Goal: Information Seeking & Learning: Find contact information

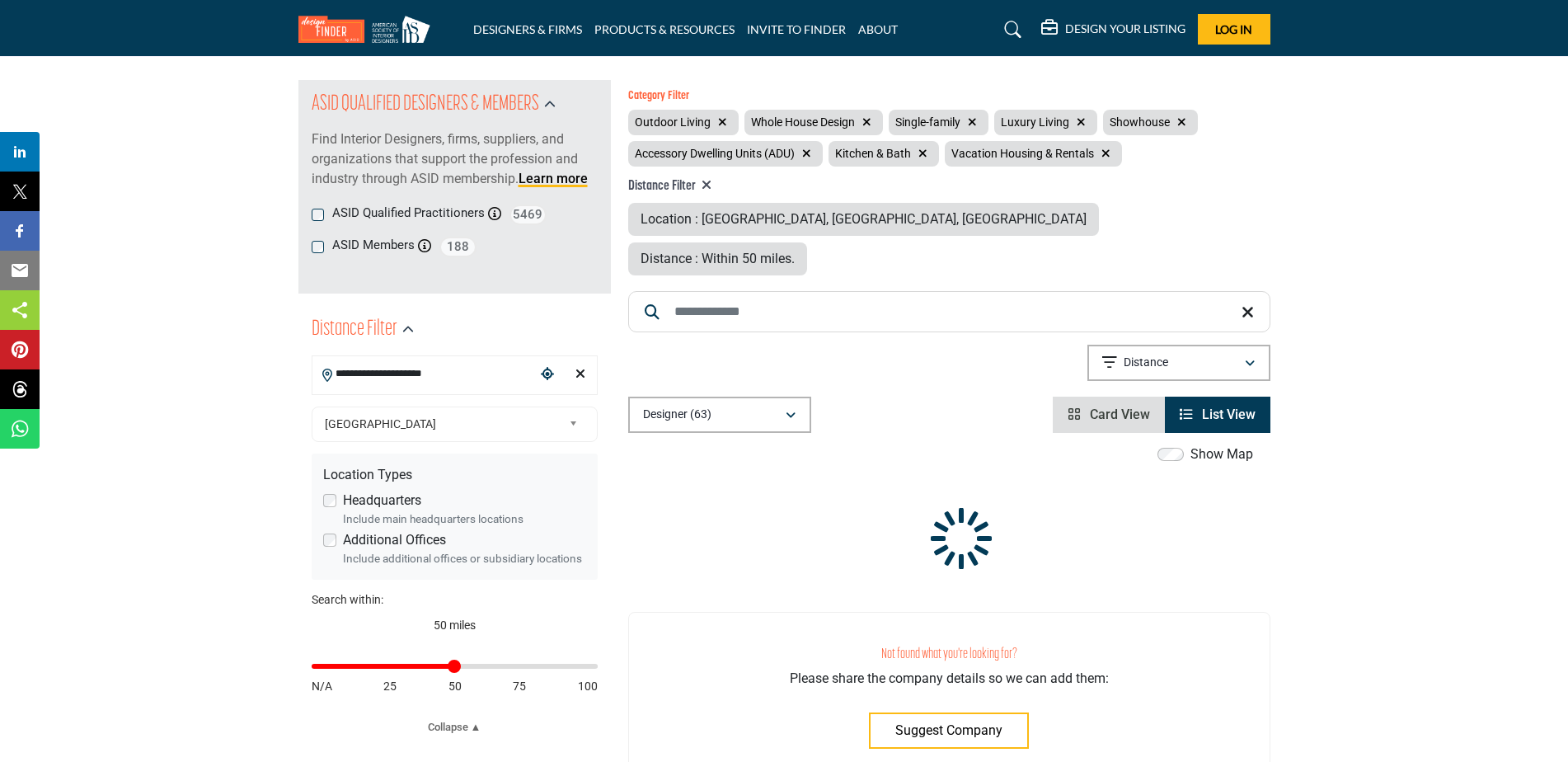
scroll to position [165, 0]
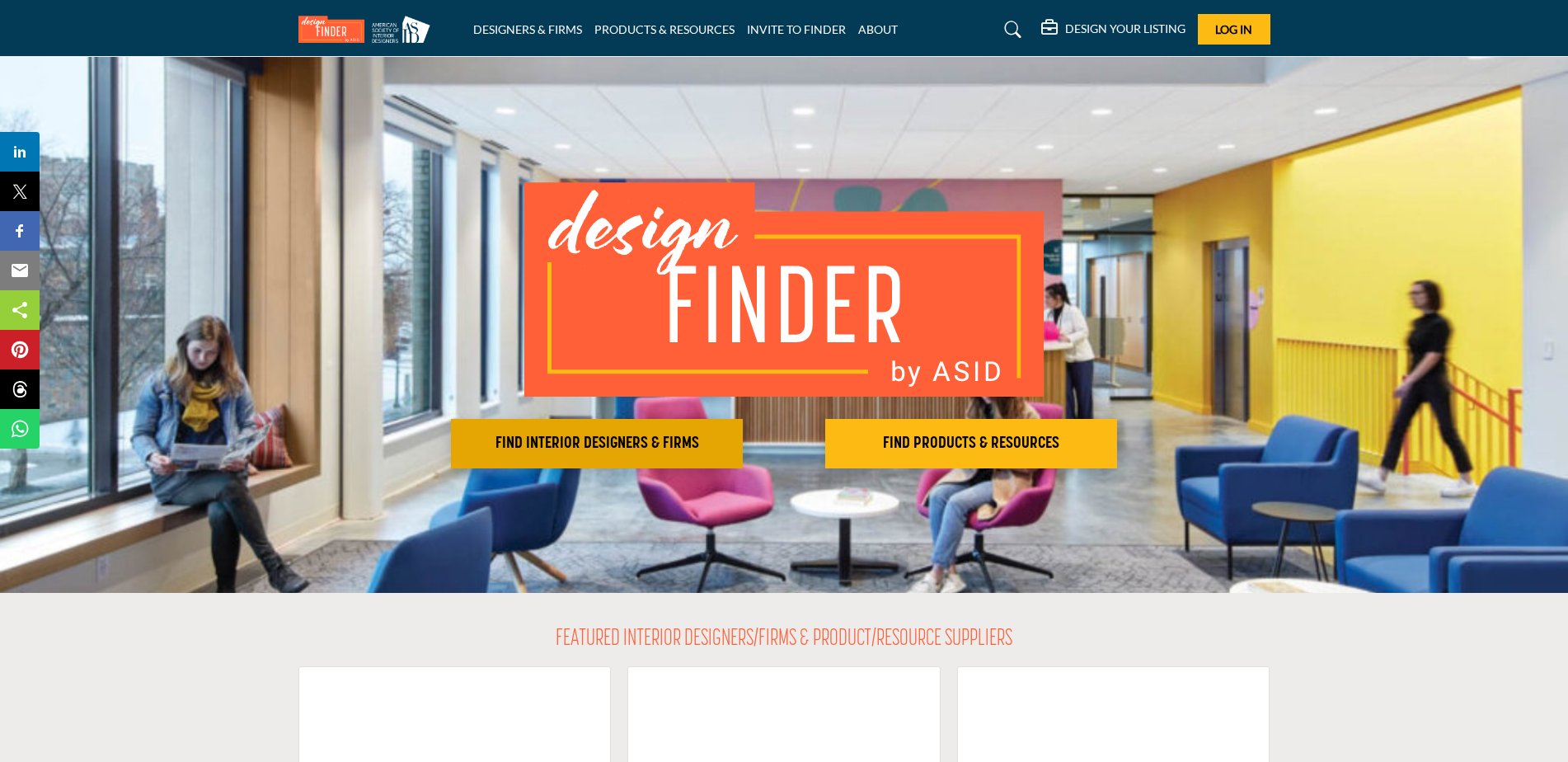
click at [635, 446] on h2 "FIND INTERIOR DESIGNERS & FIRMS" at bounding box center [597, 443] width 282 height 20
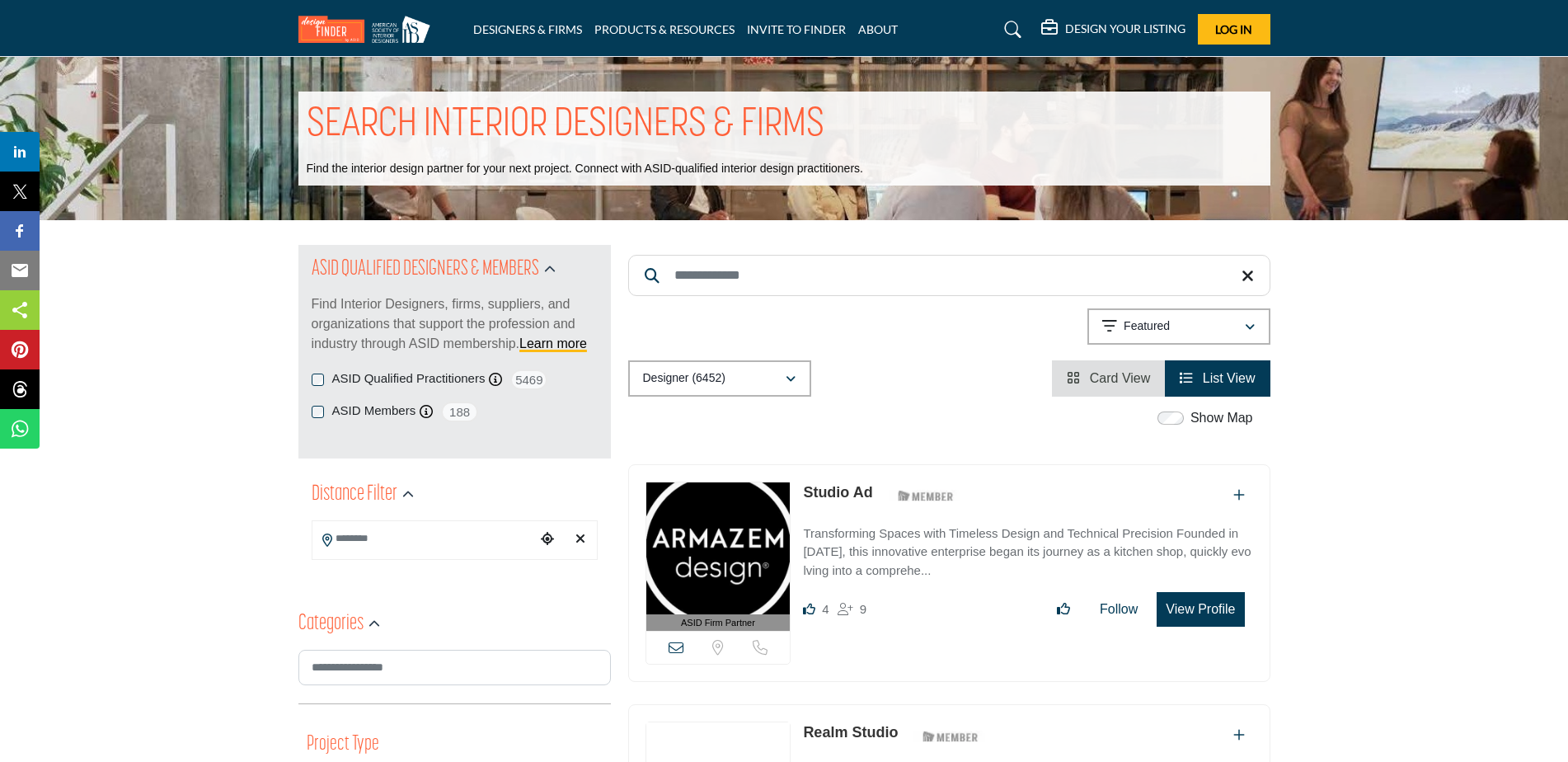
click at [397, 547] on input "Search Location" at bounding box center [423, 539] width 223 height 32
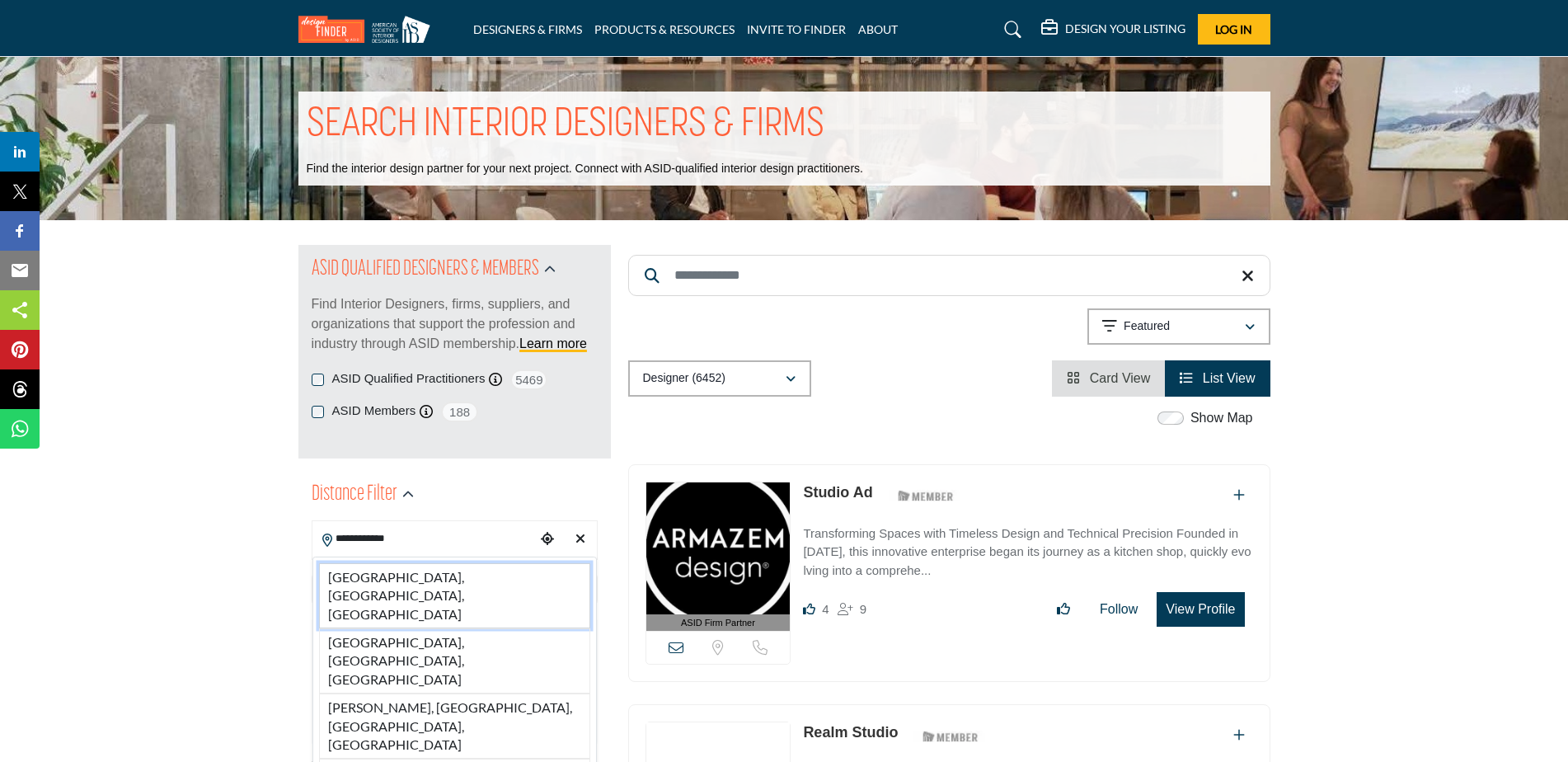
click at [400, 581] on li "Laguna Beach, CA, USA" at bounding box center [454, 595] width 271 height 65
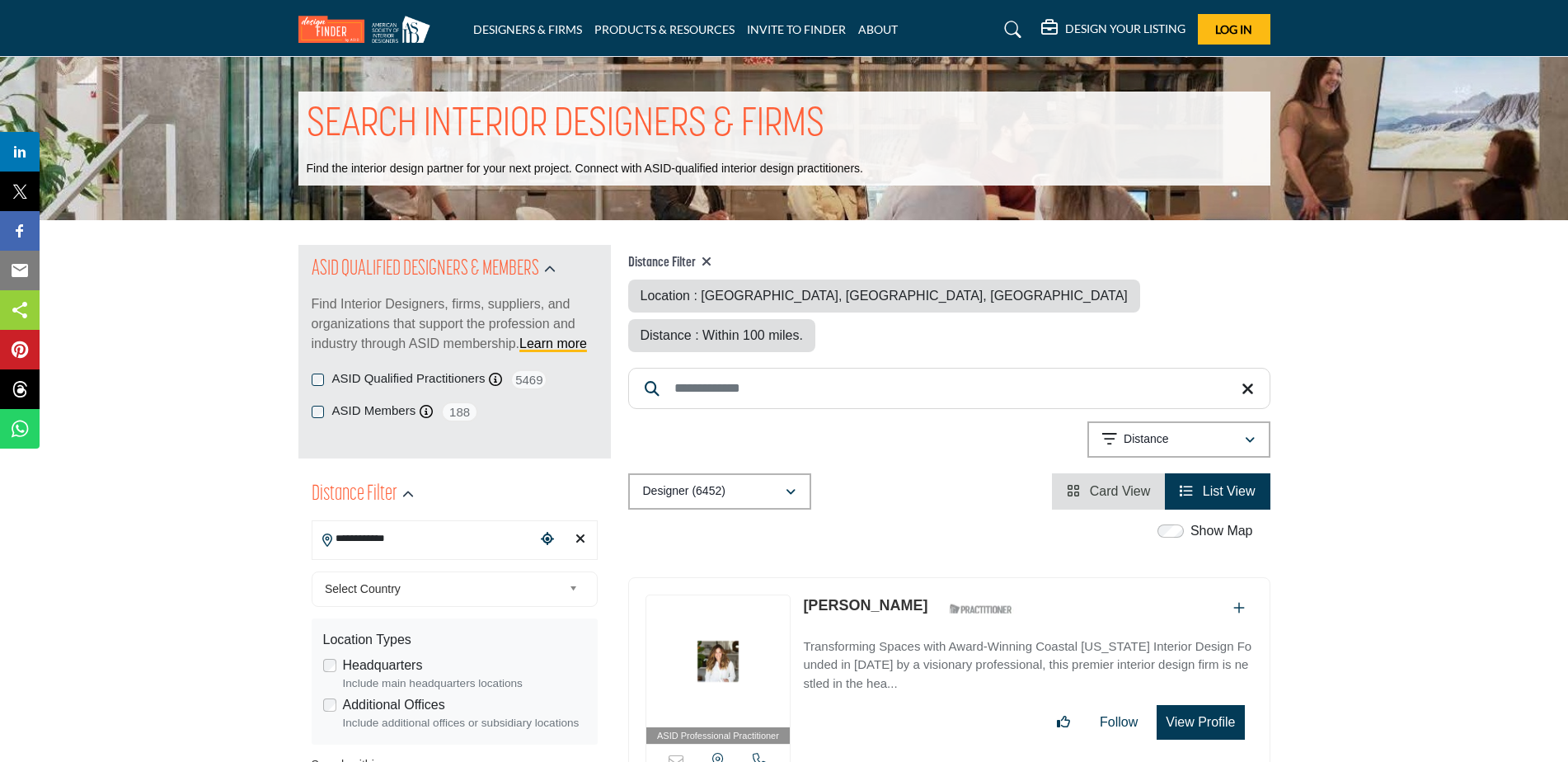
type input "**********"
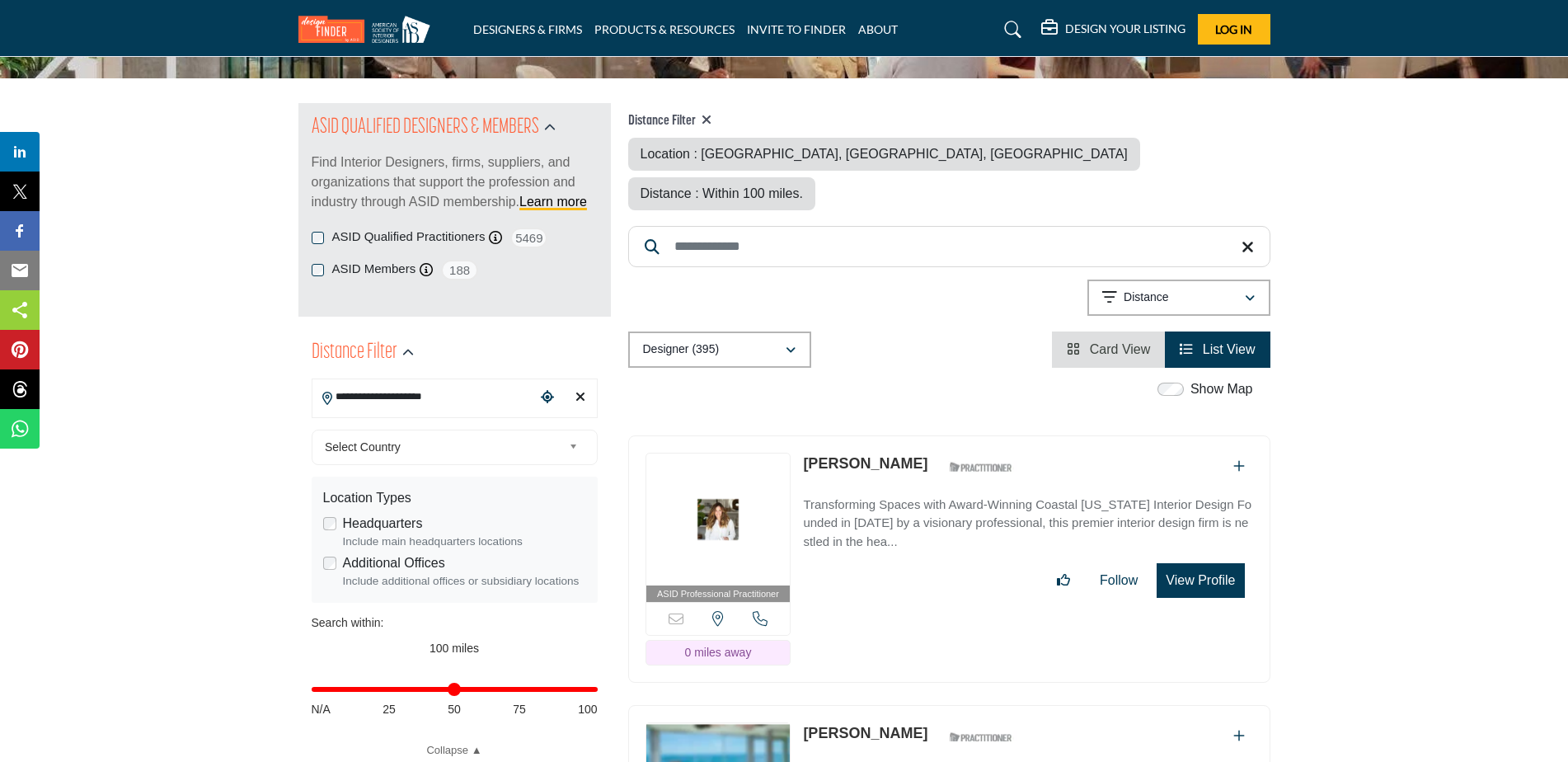
scroll to position [165, 0]
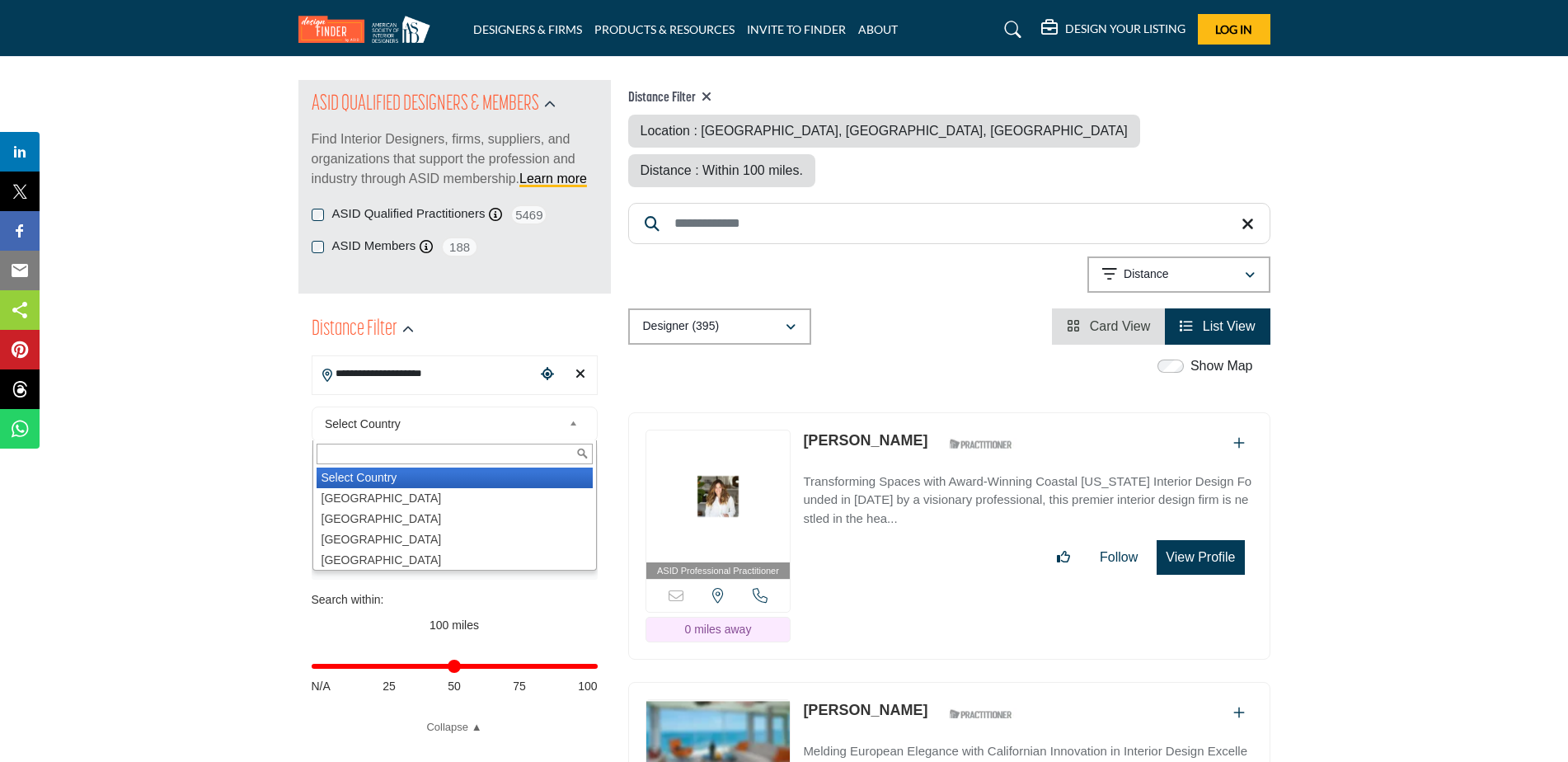
click at [439, 424] on span "Select Country" at bounding box center [443, 424] width 237 height 20
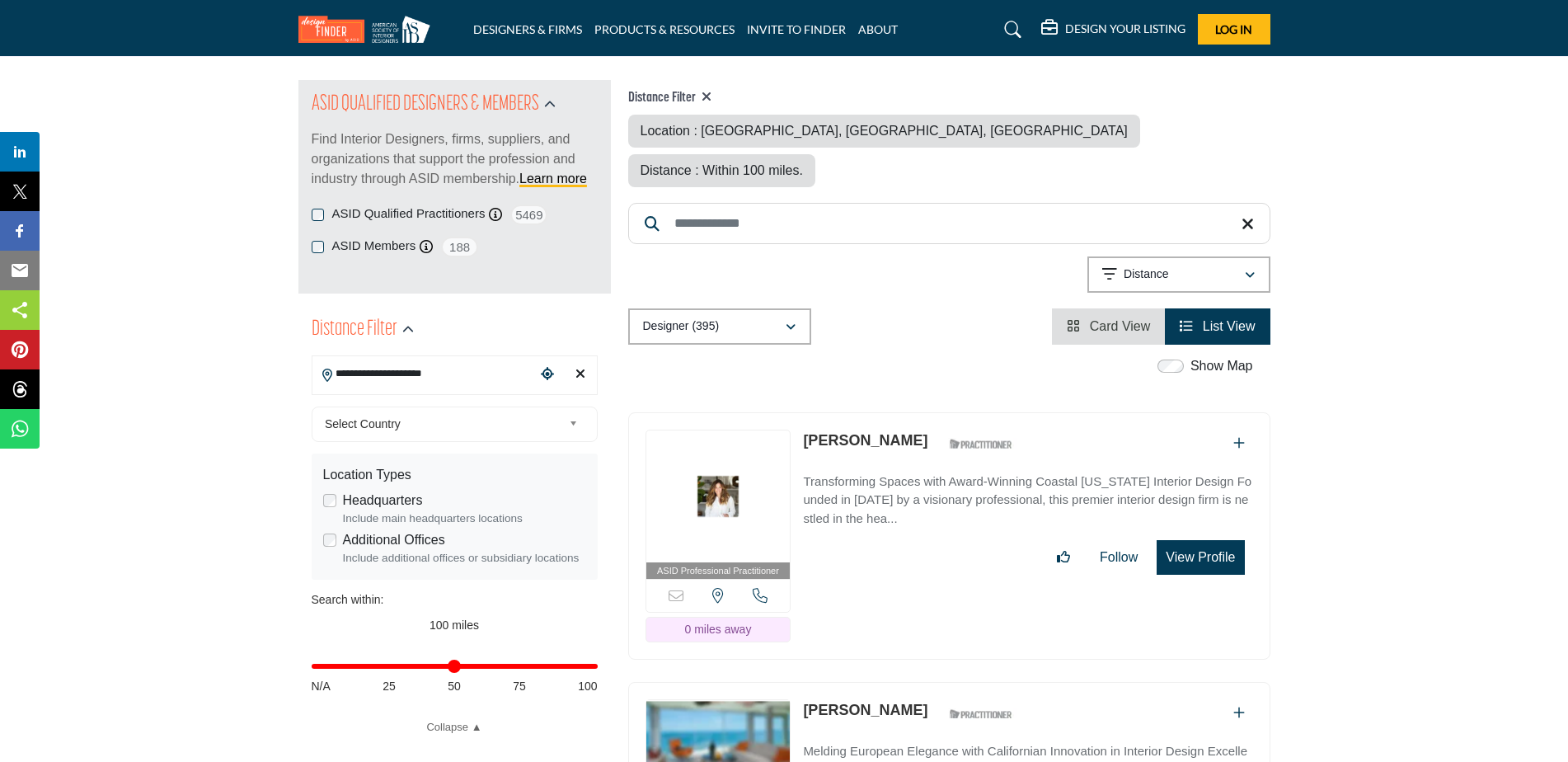
type input "**"
click at [453, 666] on input "Distance in miles" at bounding box center [454, 666] width 286 height 3
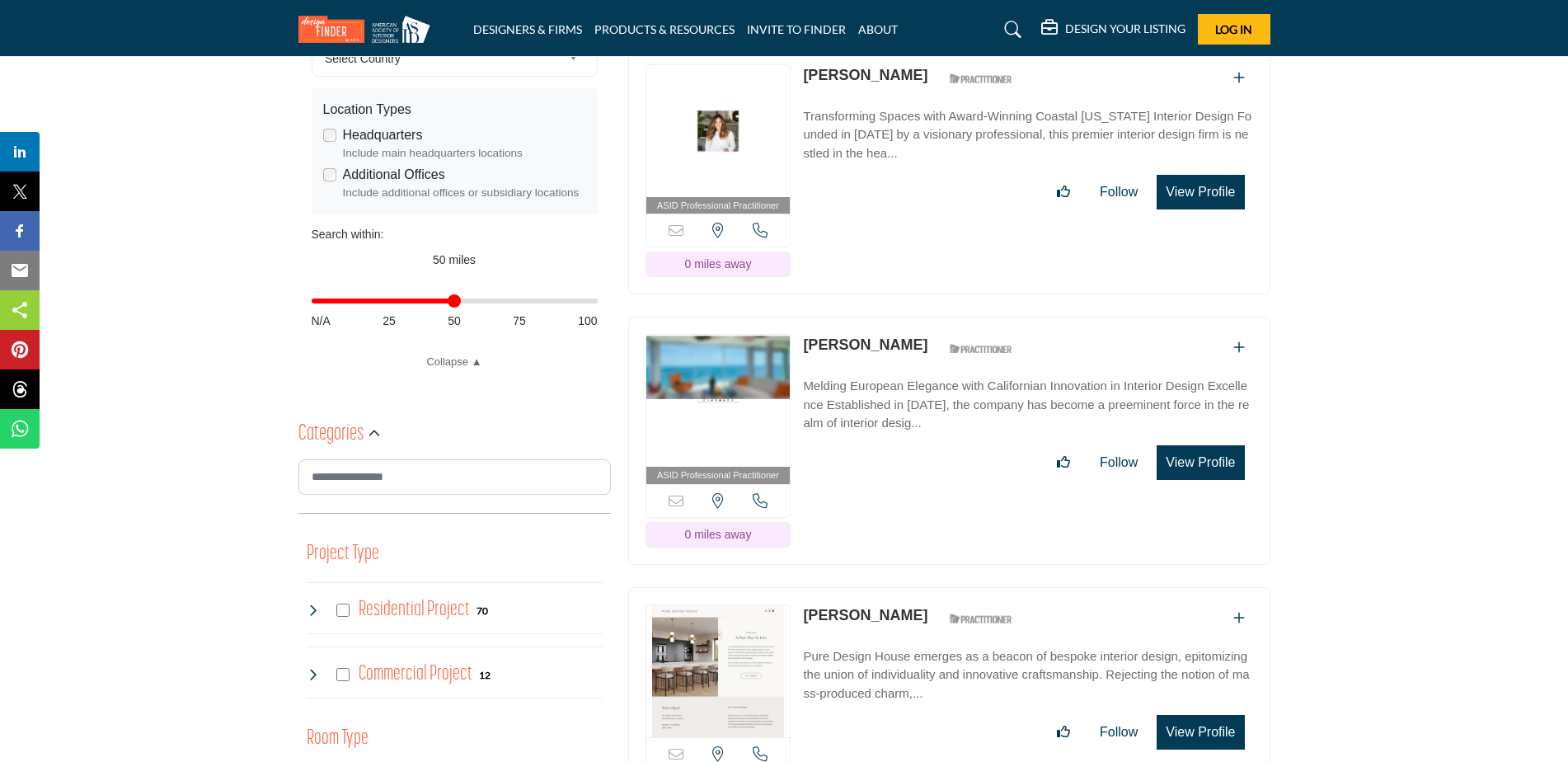
scroll to position [742, 0]
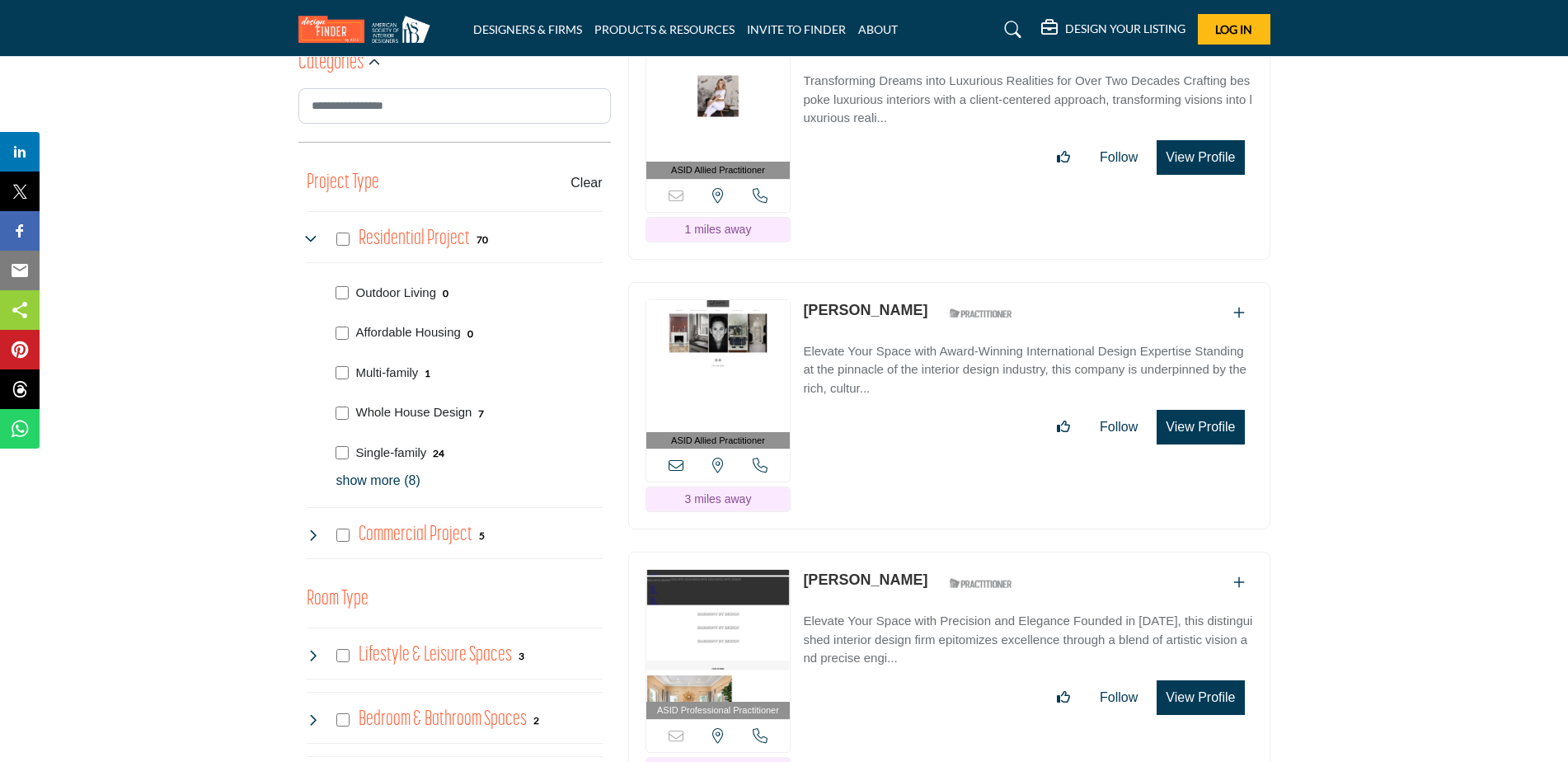
scroll to position [1072, 0]
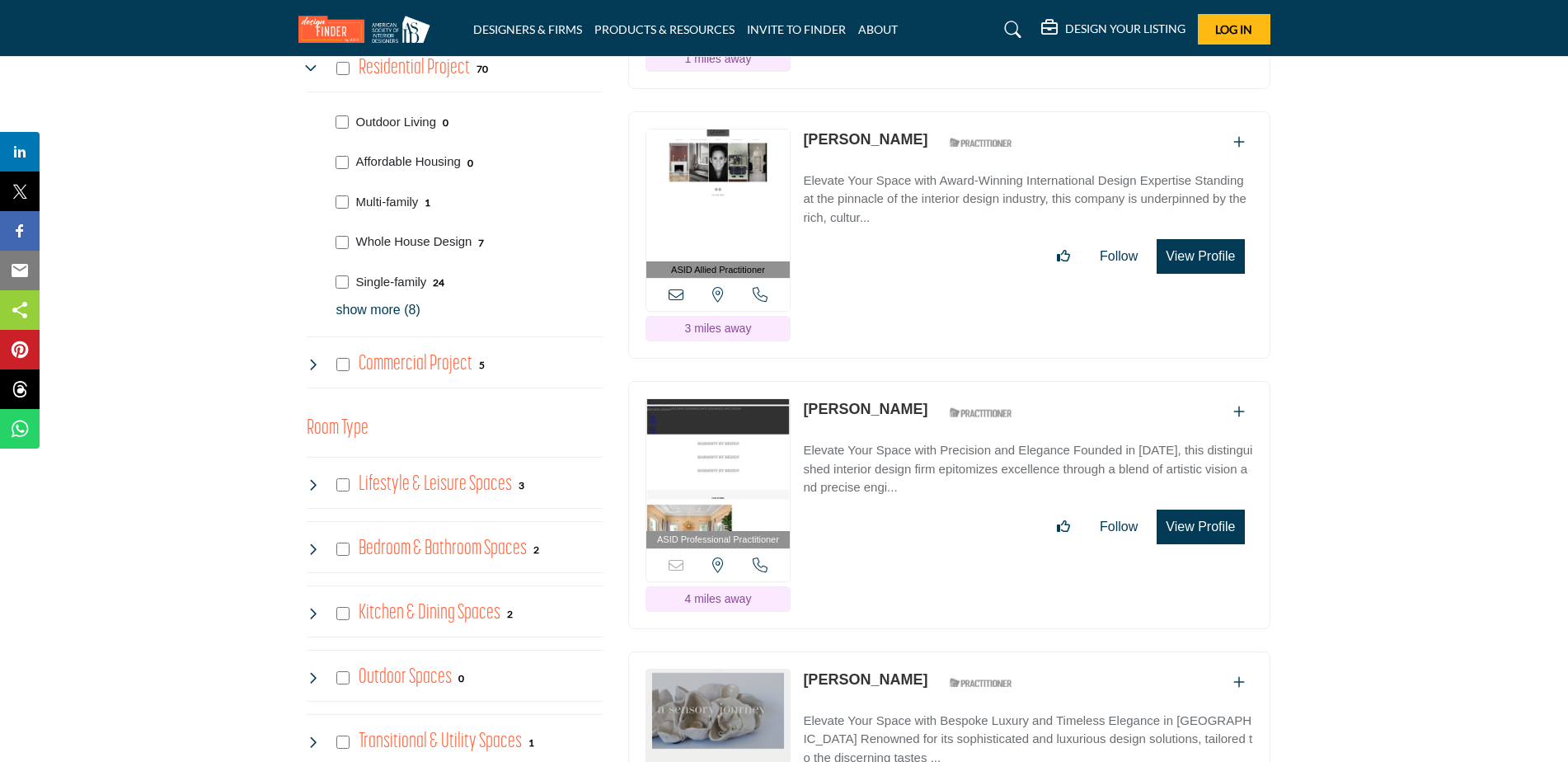
click at [393, 314] on p "show more (8)" at bounding box center [469, 310] width 266 height 20
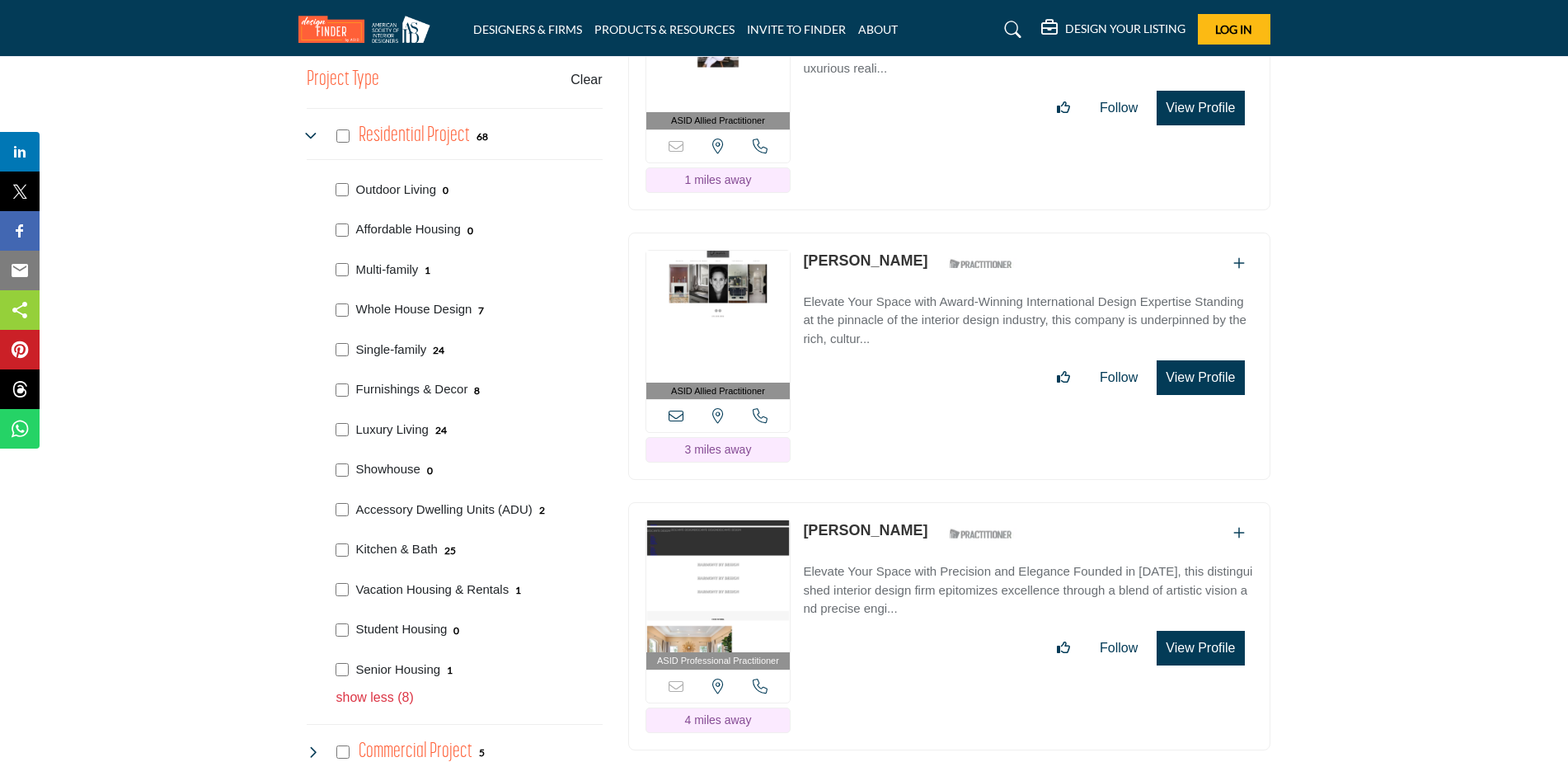
scroll to position [964, 0]
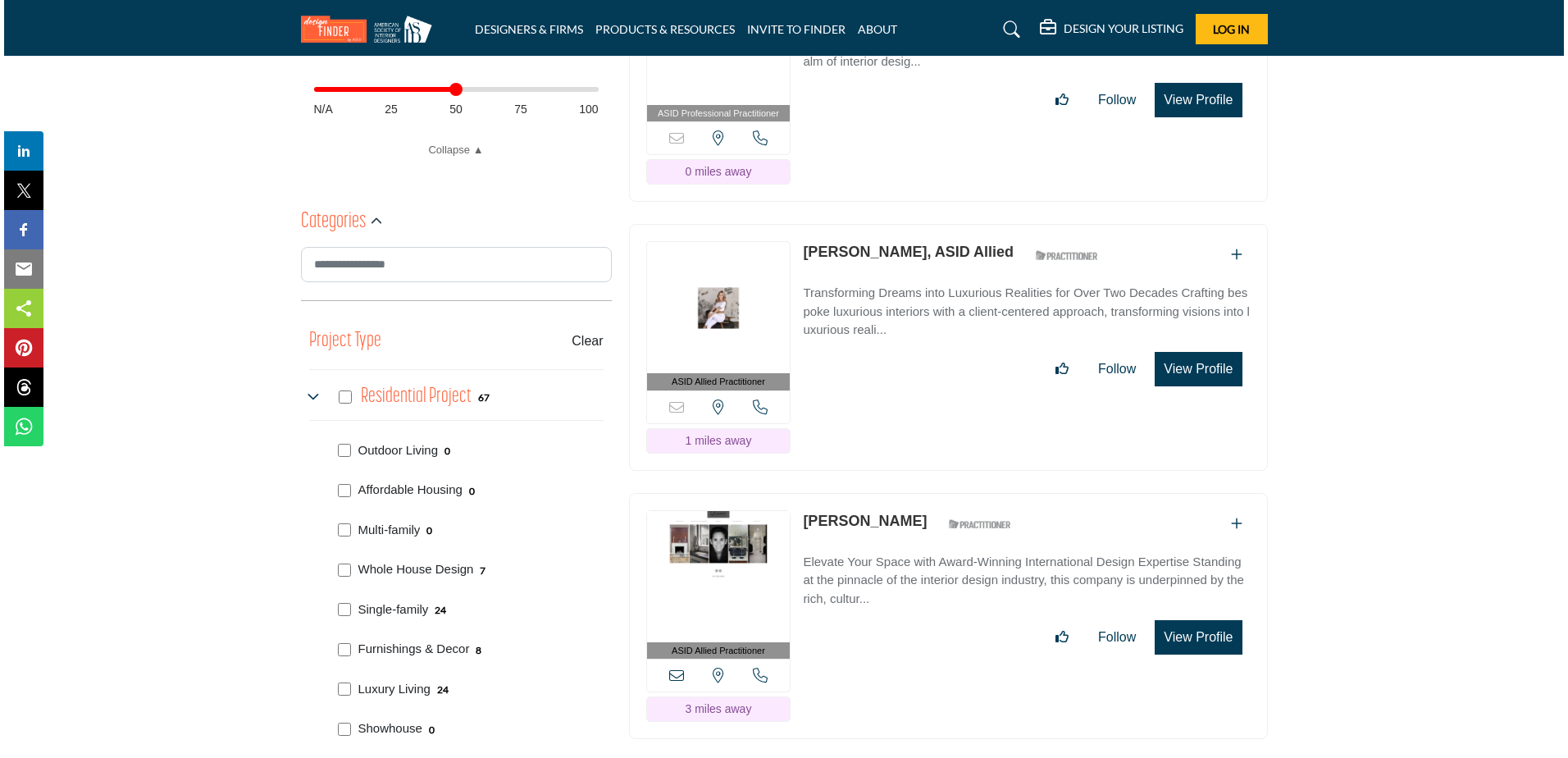
scroll to position [739, 0]
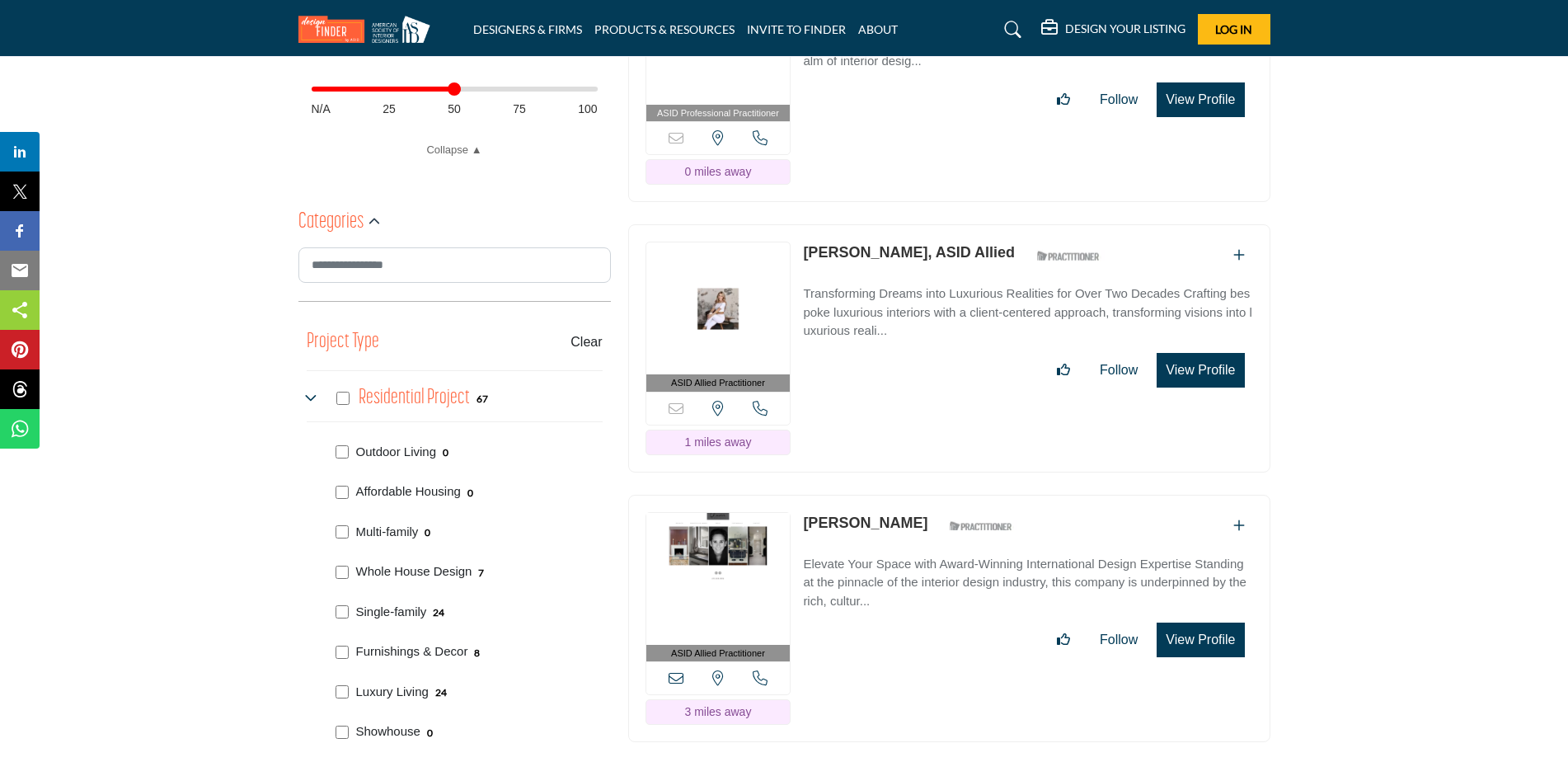
click at [1200, 353] on button "View Profile" at bounding box center [1200, 370] width 88 height 35
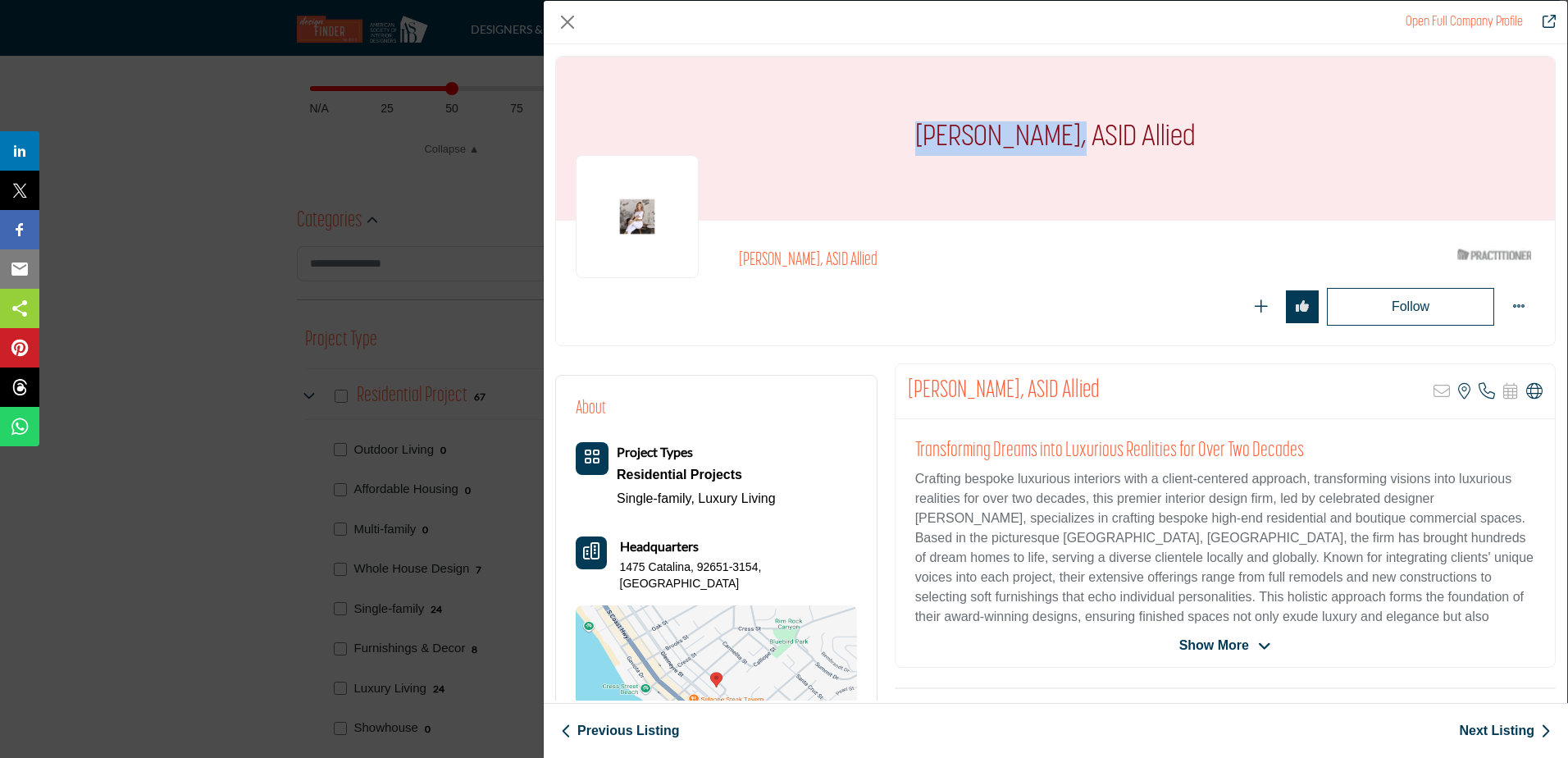
drag, startPoint x: 1067, startPoint y: 135, endPoint x: 924, endPoint y: 145, distance: 143.3
click at [924, 145] on h1 "Rejoy Marsella, ASID Allied" at bounding box center [1055, 139] width 281 height 164
copy h1 "Rejoy Marsella"
drag, startPoint x: 692, startPoint y: 568, endPoint x: 621, endPoint y: 568, distance: 71.0
click at [621, 568] on div "Headquarters 1475 Catalina, 92651-3154, USA" at bounding box center [716, 563] width 282 height 55
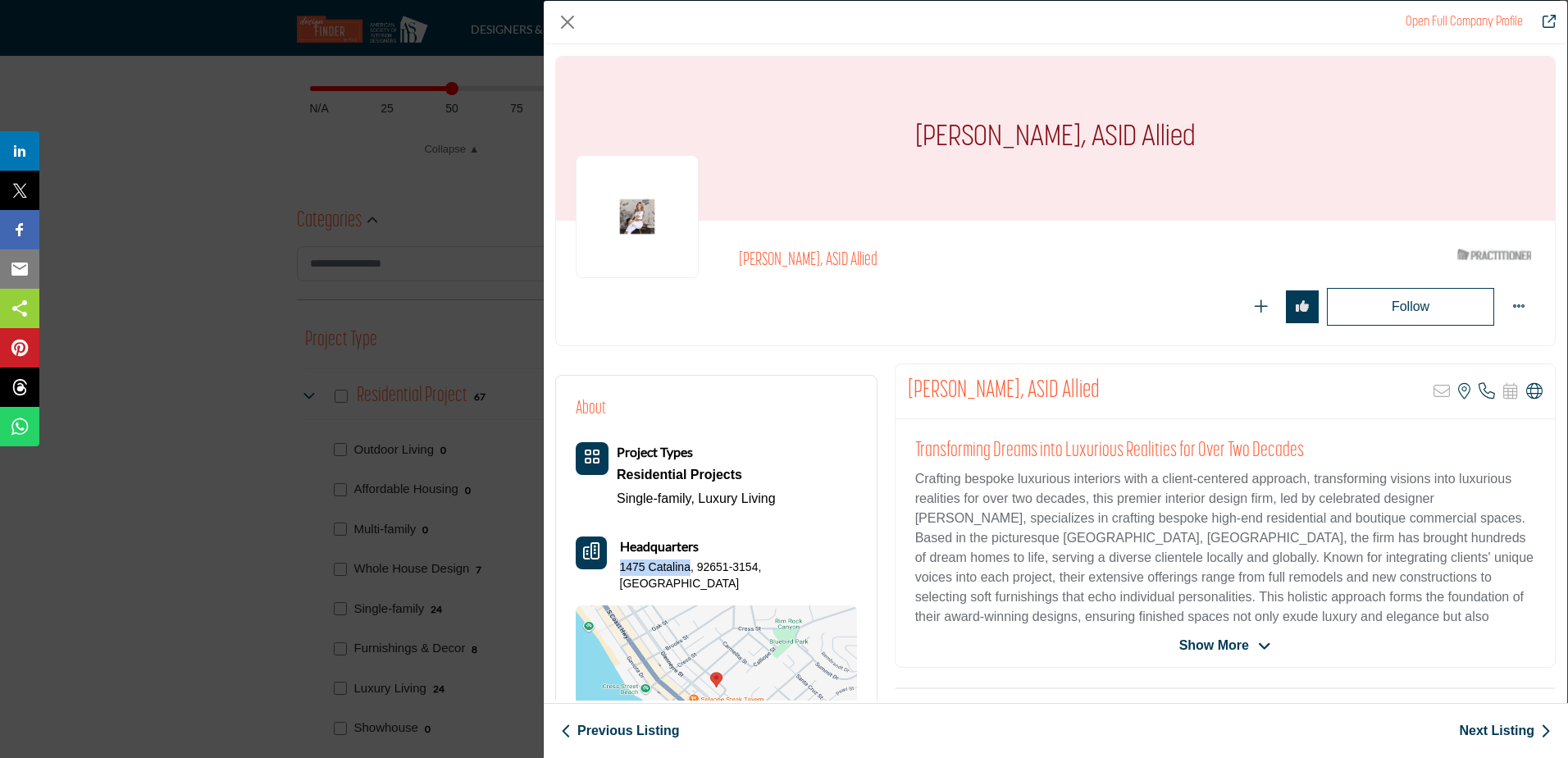
copy p "1475 Catalina"
click at [750, 574] on p "1475 Catalina, 92651-3154, USA" at bounding box center [738, 575] width 237 height 32
drag, startPoint x: 757, startPoint y: 562, endPoint x: 696, endPoint y: 567, distance: 61.2
click at [696, 567] on p "1475 Catalina, 92651-3154, USA" at bounding box center [738, 575] width 237 height 32
copy p "92651-3154"
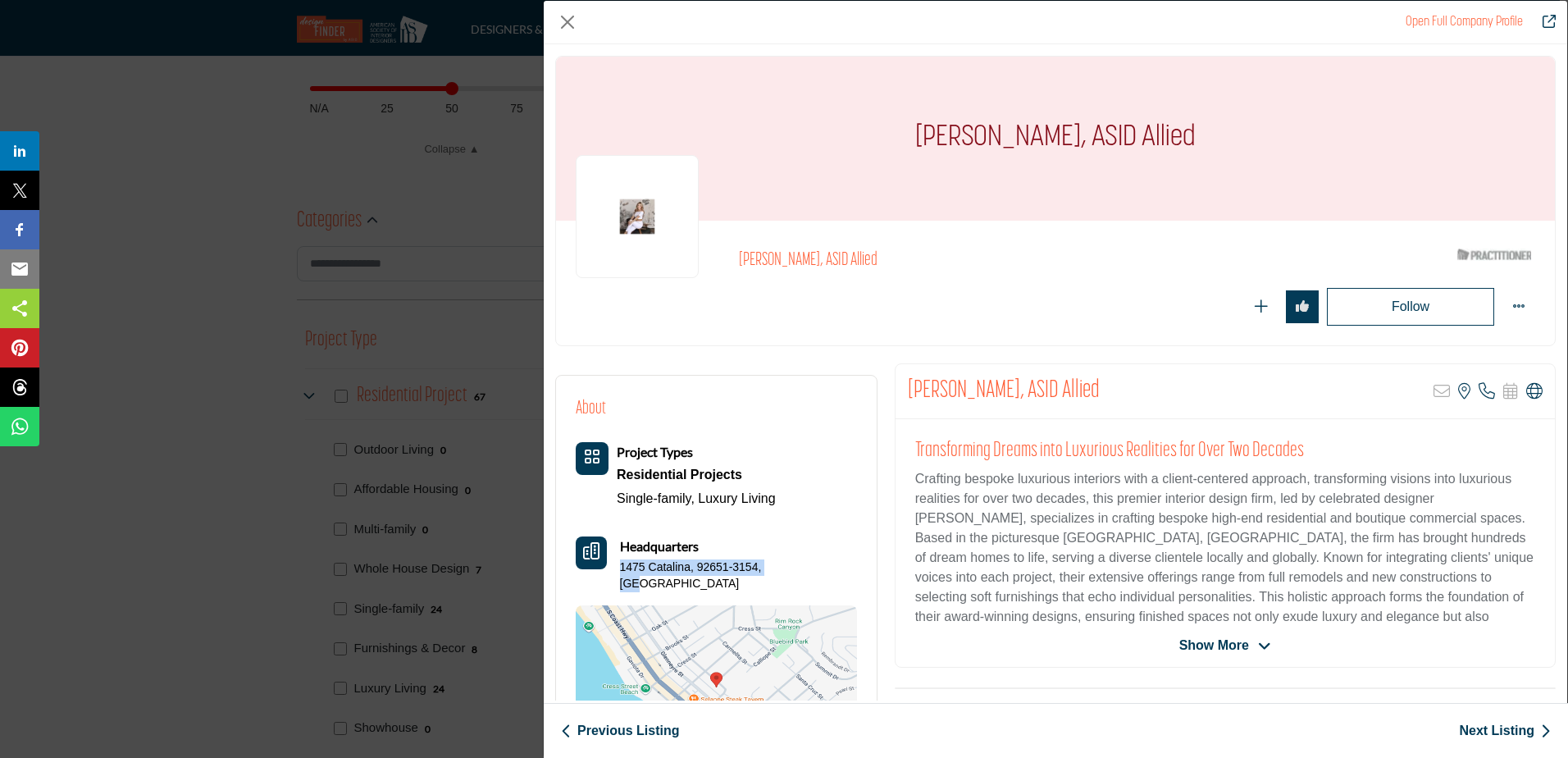
drag, startPoint x: 788, startPoint y: 565, endPoint x: 619, endPoint y: 567, distance: 169.0
click at [619, 567] on div "Headquarters 1475 Catalina, 92651-3154, USA" at bounding box center [716, 563] width 282 height 55
copy p "1475 Catalina, 92651-3154, USA"
click at [1519, 733] on link "Next Listing" at bounding box center [1505, 730] width 92 height 19
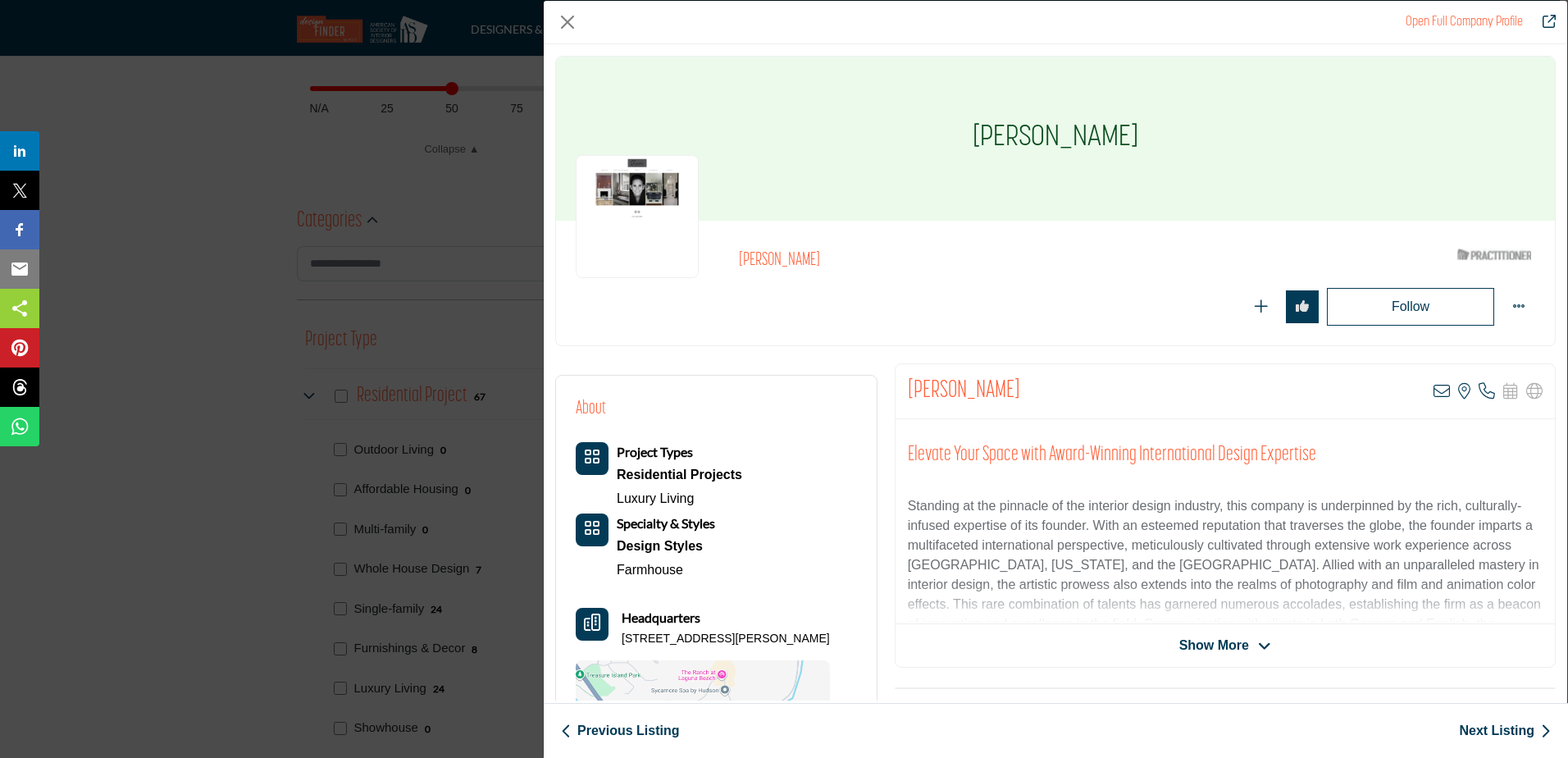
drag, startPoint x: 1151, startPoint y: 142, endPoint x: 962, endPoint y: 137, distance: 189.1
click at [962, 137] on div "Claudia Morales" at bounding box center [1055, 139] width 999 height 164
copy h1 "Claudia Morales"
drag, startPoint x: 695, startPoint y: 634, endPoint x: 621, endPoint y: 636, distance: 74.0
click at [621, 636] on div "Headquarters 31121 Holly Dr, 92651-6938, USA" at bounding box center [703, 627] width 255 height 40
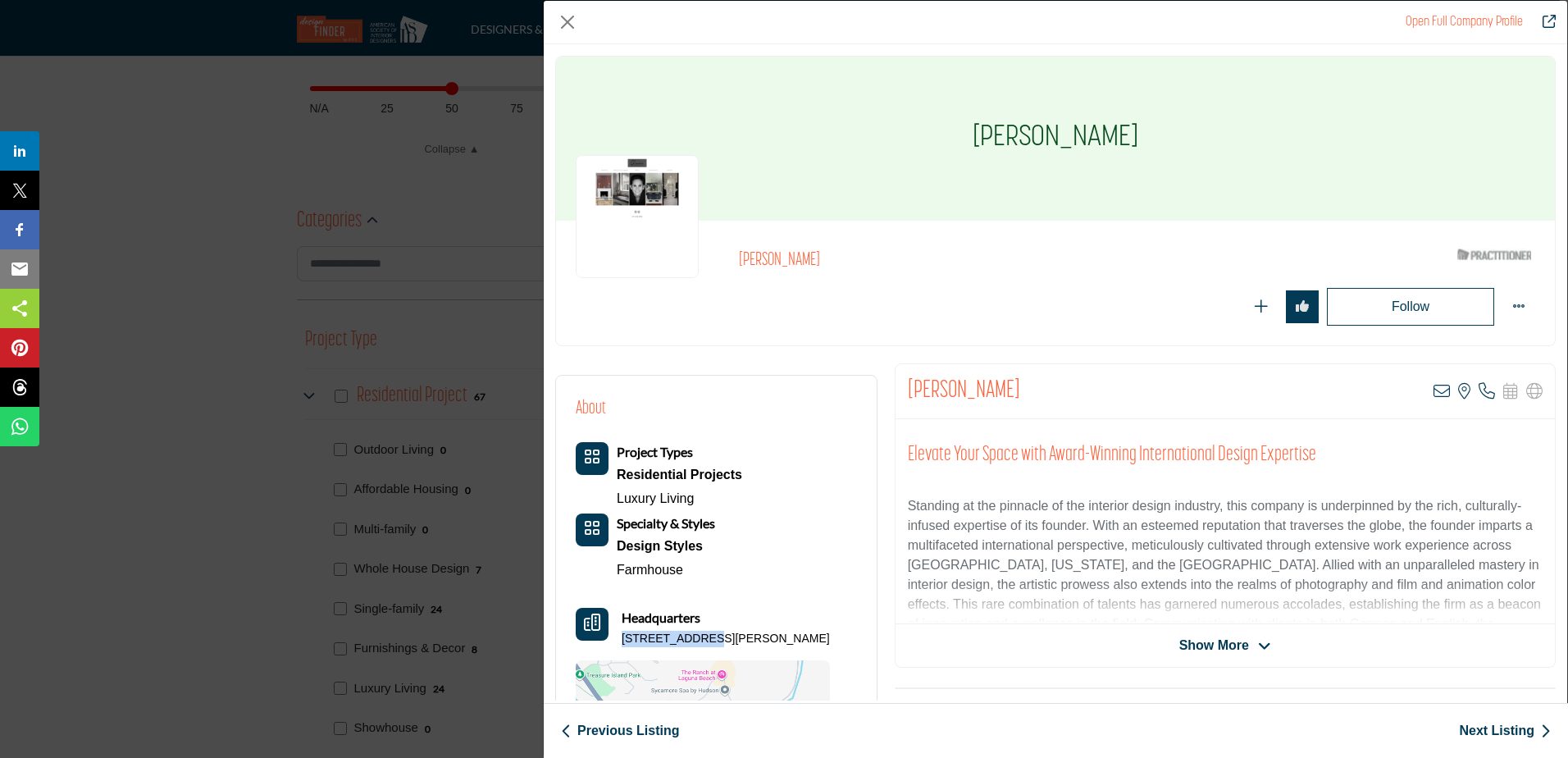
copy p "31121 Holly Dr"
drag, startPoint x: 761, startPoint y: 634, endPoint x: 701, endPoint y: 635, distance: 60.0
click at [701, 635] on p "31121 Holly Dr, 92651-6938, USA" at bounding box center [726, 639] width 208 height 16
copy p "92651-6938"
drag, startPoint x: 809, startPoint y: 641, endPoint x: 622, endPoint y: 641, distance: 187.0
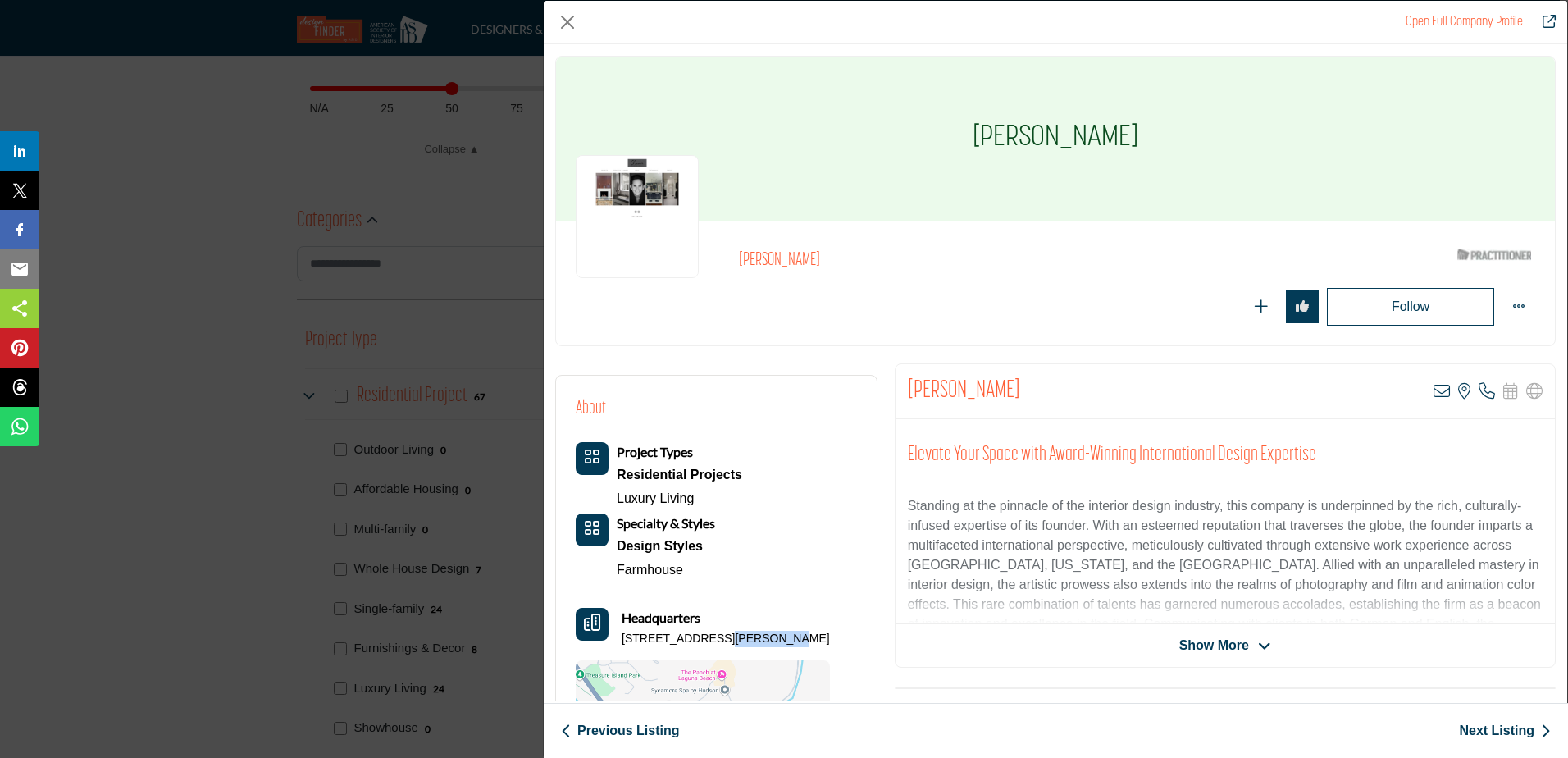
click at [622, 641] on div "Headquarters 31121 Holly Dr, 92651-6938, USA" at bounding box center [703, 627] width 255 height 40
copy p "31121 Holly Dr, 92651-6938, USA"
click at [1519, 743] on div "Previous Listing Next Listing" at bounding box center [1055, 730] width 1024 height 55
click at [1516, 729] on link "Next Listing" at bounding box center [1505, 730] width 92 height 19
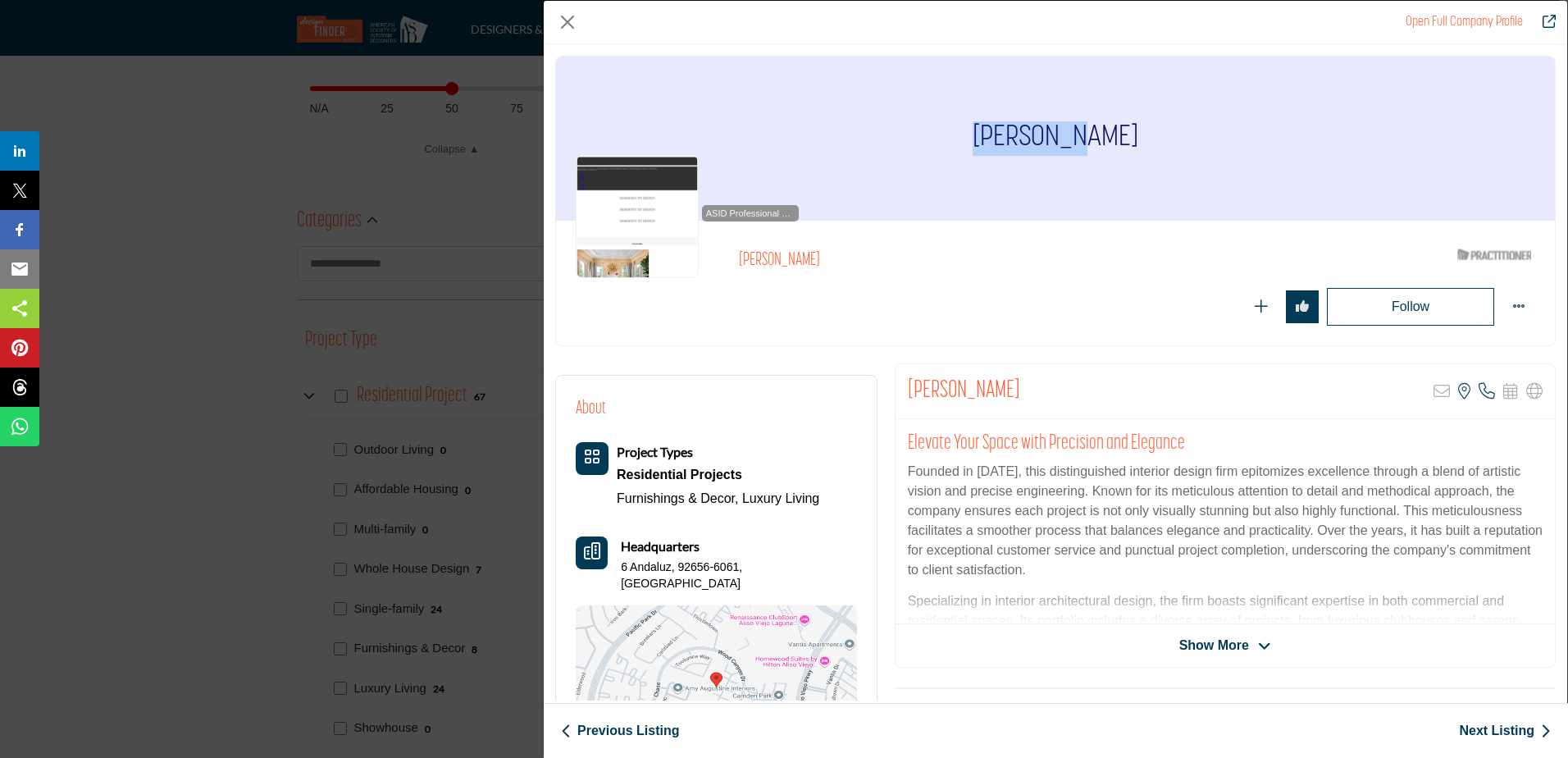
drag, startPoint x: 1107, startPoint y: 134, endPoint x: 940, endPoint y: 144, distance: 167.3
click at [940, 144] on div "Yuri Bast" at bounding box center [1055, 139] width 999 height 164
copy h1 "Yuri Bast"
drag, startPoint x: 784, startPoint y: 566, endPoint x: 605, endPoint y: 574, distance: 179.2
click at [605, 574] on div "Headquarters 6 Andaluz, 92656-6061, USA" at bounding box center [716, 563] width 282 height 55
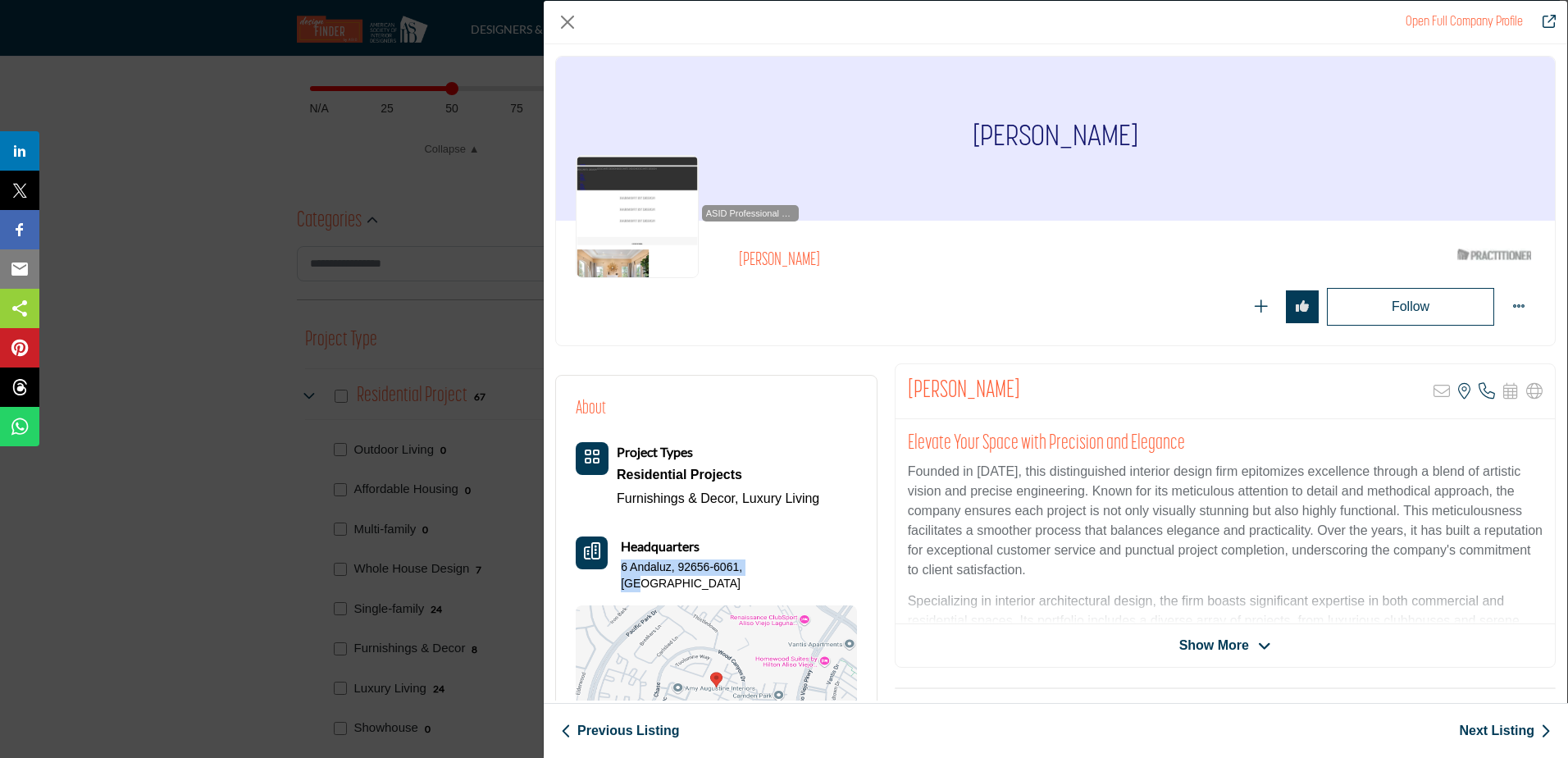
click at [620, 567] on div "Headquarters 6 Andaluz, 92656-6061, USA" at bounding box center [716, 563] width 282 height 55
copy p "6 Andaluz, 92656-6061, USA"
click at [739, 552] on div "Headquarters 6 Andaluz, 92656-6061, USA" at bounding box center [738, 563] width 235 height 55
drag, startPoint x: 670, startPoint y: 567, endPoint x: 621, endPoint y: 562, distance: 49.3
click at [621, 562] on div "Headquarters 6 Andaluz, 92656-6061, USA" at bounding box center [716, 563] width 282 height 55
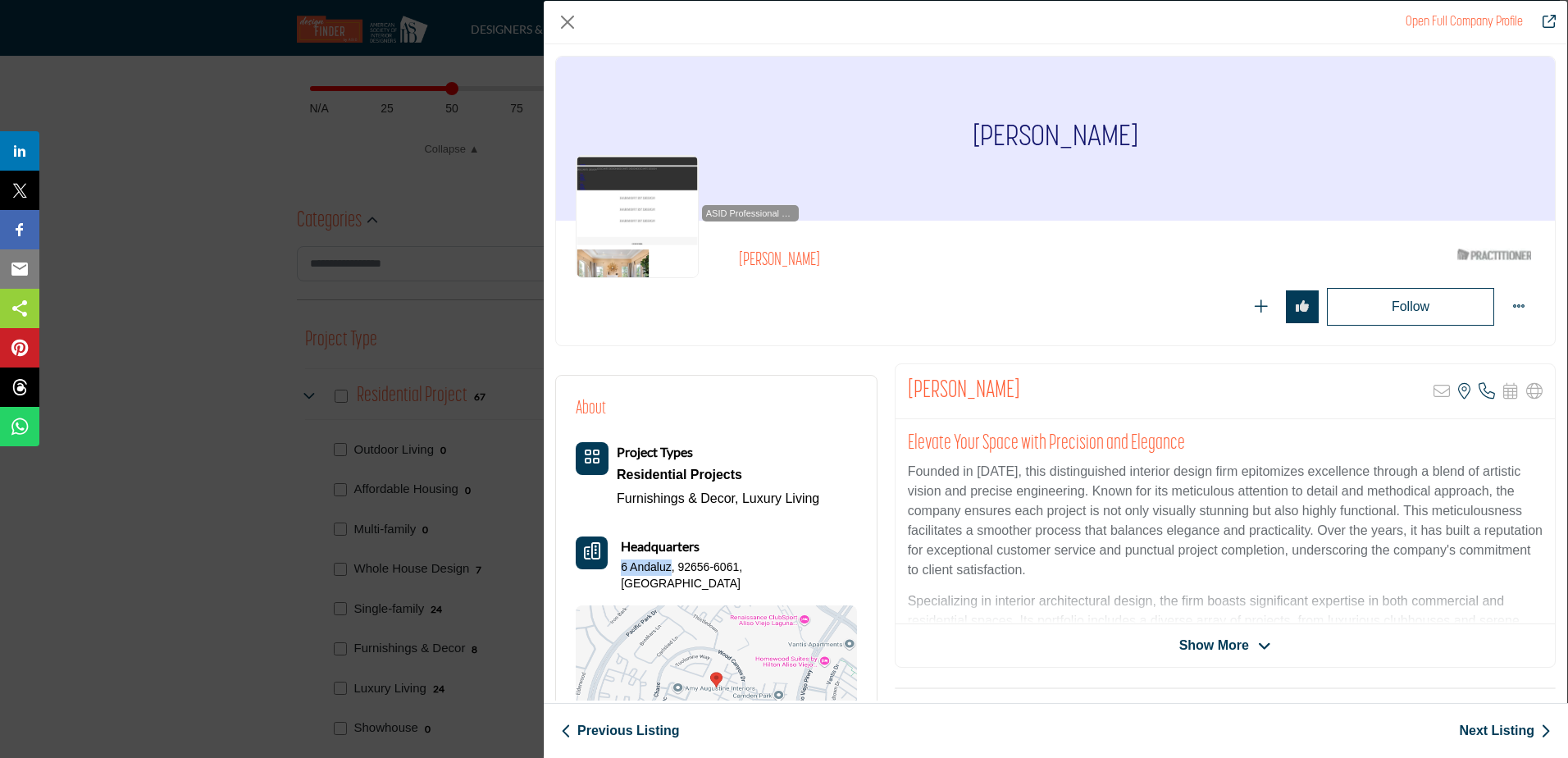
click at [1483, 722] on link "Next Listing" at bounding box center [1505, 730] width 92 height 19
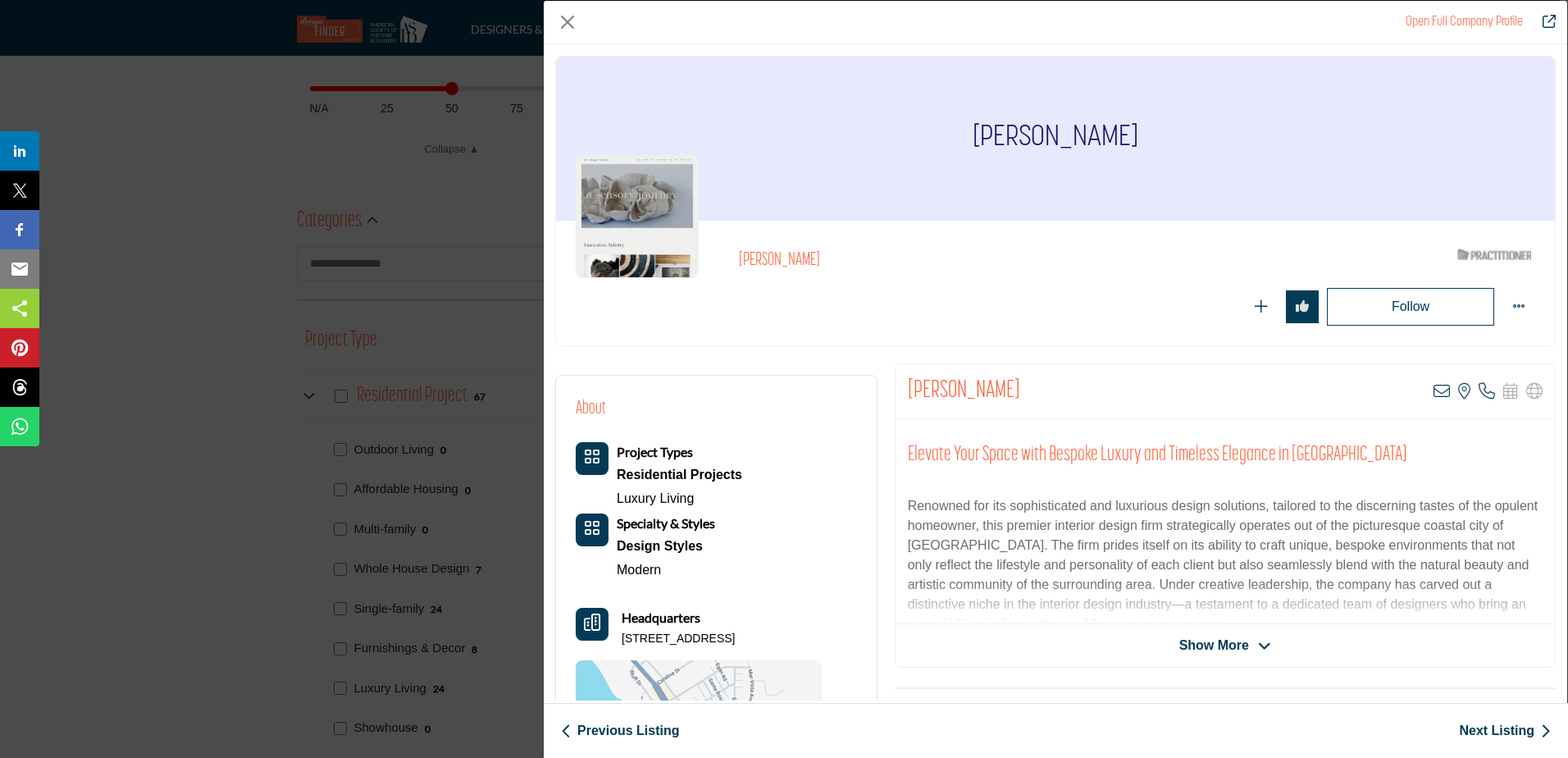
drag, startPoint x: 1153, startPoint y: 128, endPoint x: 962, endPoint y: 130, distance: 191.0
click at [962, 130] on div "Michael Fullen" at bounding box center [1055, 139] width 999 height 164
drag, startPoint x: 802, startPoint y: 640, endPoint x: 611, endPoint y: 630, distance: 191.3
click at [611, 630] on div "Headquarters 31742 Coast Hwy, 92651-6974, USA" at bounding box center [699, 627] width 246 height 40
drag, startPoint x: 611, startPoint y: 630, endPoint x: 622, endPoint y: 635, distance: 12.1
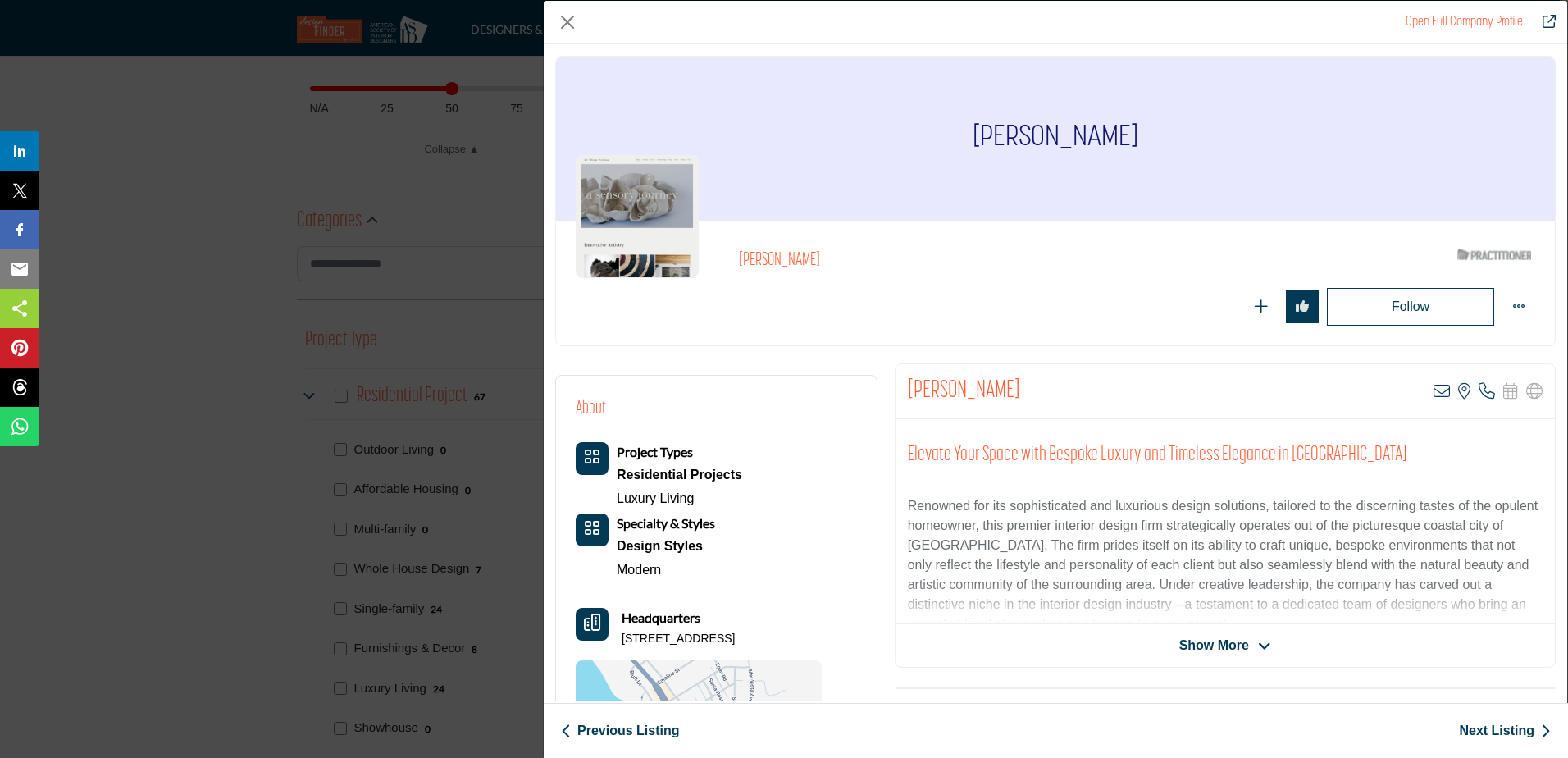
click at [622, 635] on p "31742 Coast Hwy, 92651-6974, USA" at bounding box center [678, 639] width 113 height 16
click at [1493, 728] on link "Next Listing" at bounding box center [1505, 730] width 92 height 19
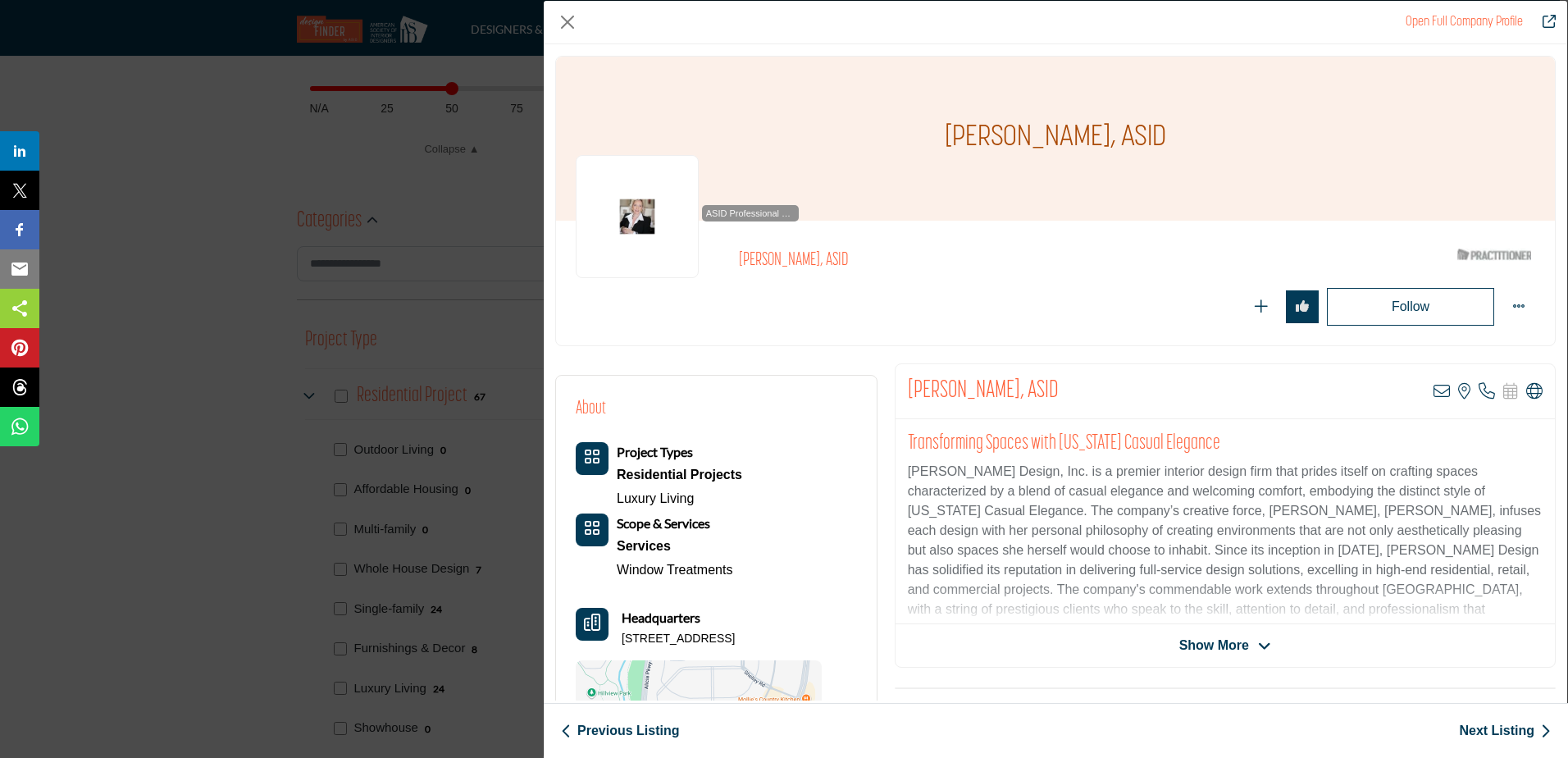
drag, startPoint x: 649, startPoint y: 656, endPoint x: 617, endPoint y: 640, distance: 35.8
click at [617, 640] on div "Headquarters 23811 Aliso Creek Rd Ste 101B, 92677-3905, USA" at bounding box center [699, 627] width 246 height 40
click at [1529, 729] on link "Next Listing" at bounding box center [1505, 730] width 92 height 19
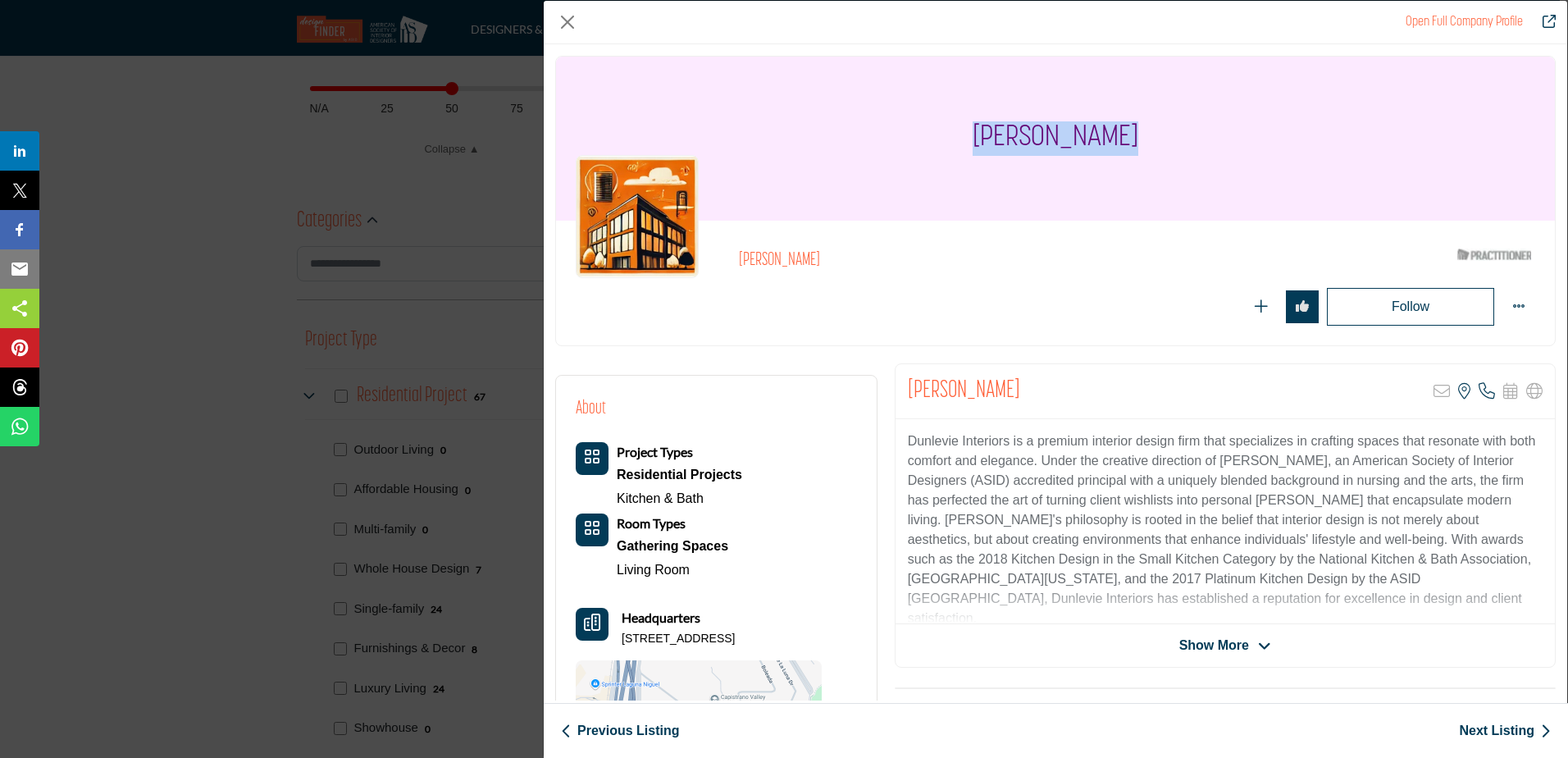
drag, startPoint x: 1140, startPoint y: 133, endPoint x: 938, endPoint y: 121, distance: 202.4
click at [938, 121] on div "Lisa Dunlevie" at bounding box center [1055, 139] width 999 height 164
drag, startPoint x: 834, startPoint y: 641, endPoint x: 621, endPoint y: 640, distance: 213.0
click at [621, 640] on div "About Project Types Residential Projects Kitchen & Bath" at bounding box center [715, 611] width 321 height 471
click at [1485, 730] on link "Next Listing" at bounding box center [1505, 730] width 92 height 19
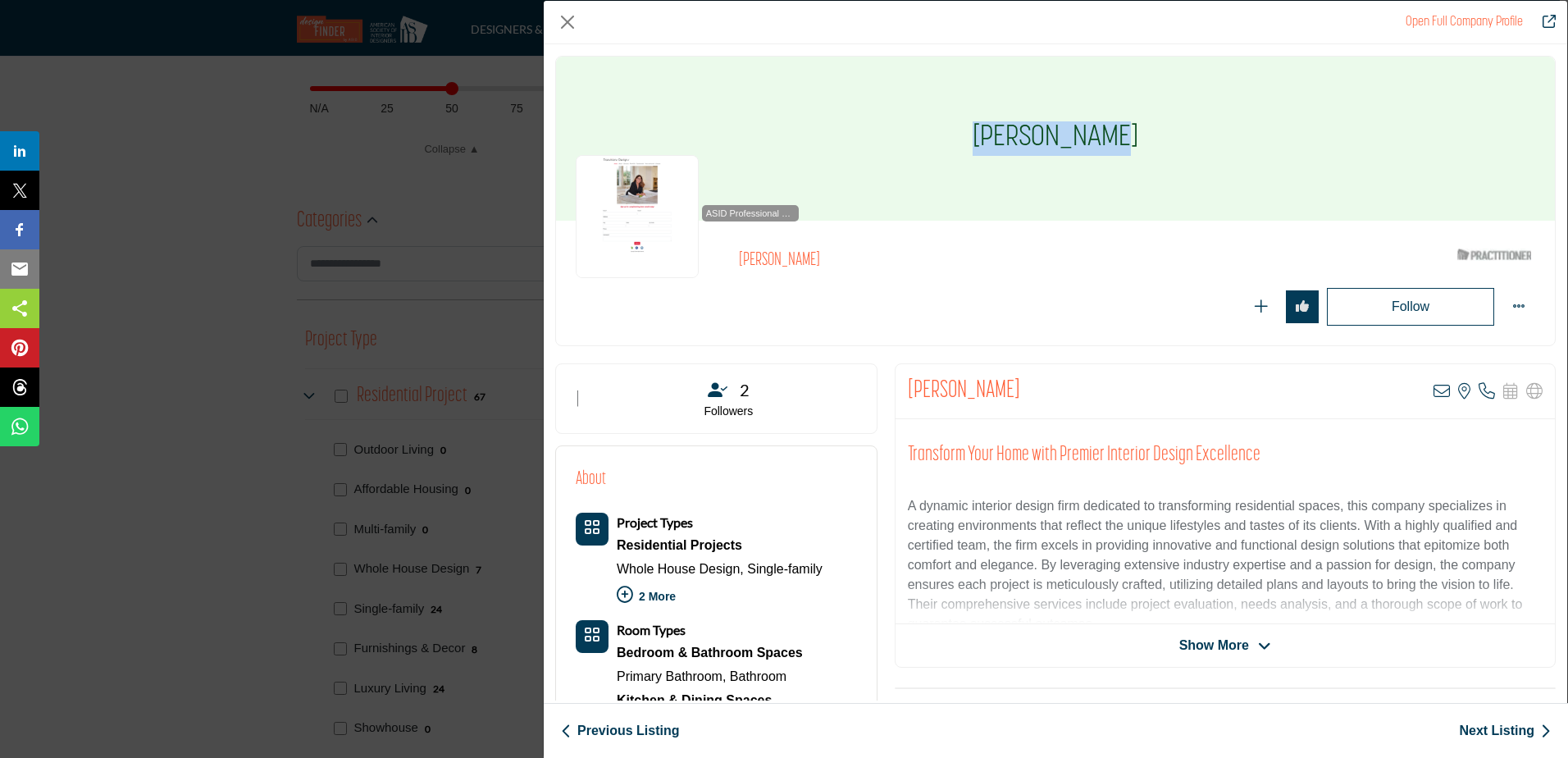
drag, startPoint x: 1153, startPoint y: 141, endPoint x: 982, endPoint y: 132, distance: 171.2
click at [982, 132] on div "Valarie Mina" at bounding box center [1055, 139] width 999 height 164
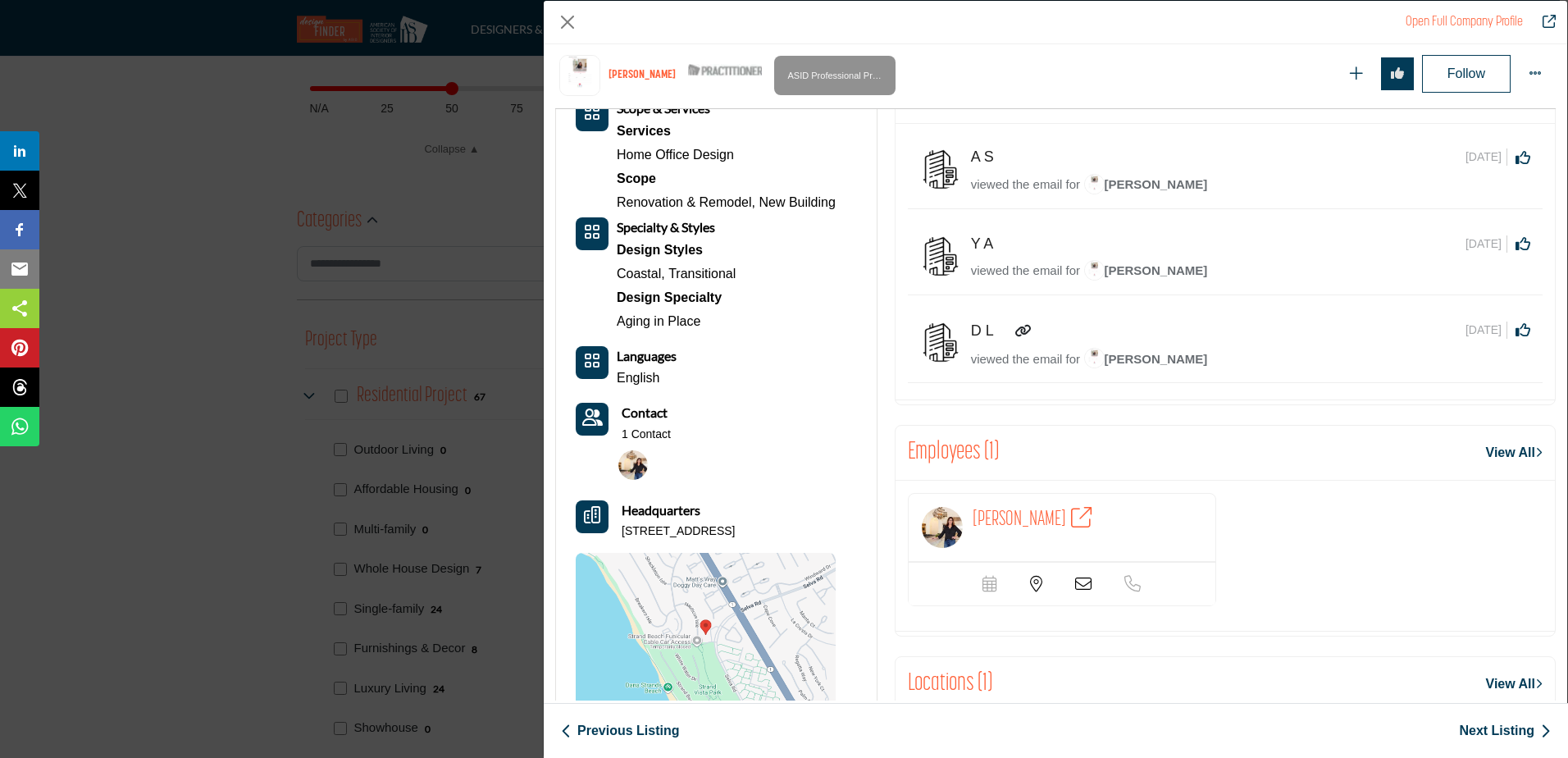
scroll to position [805, 0]
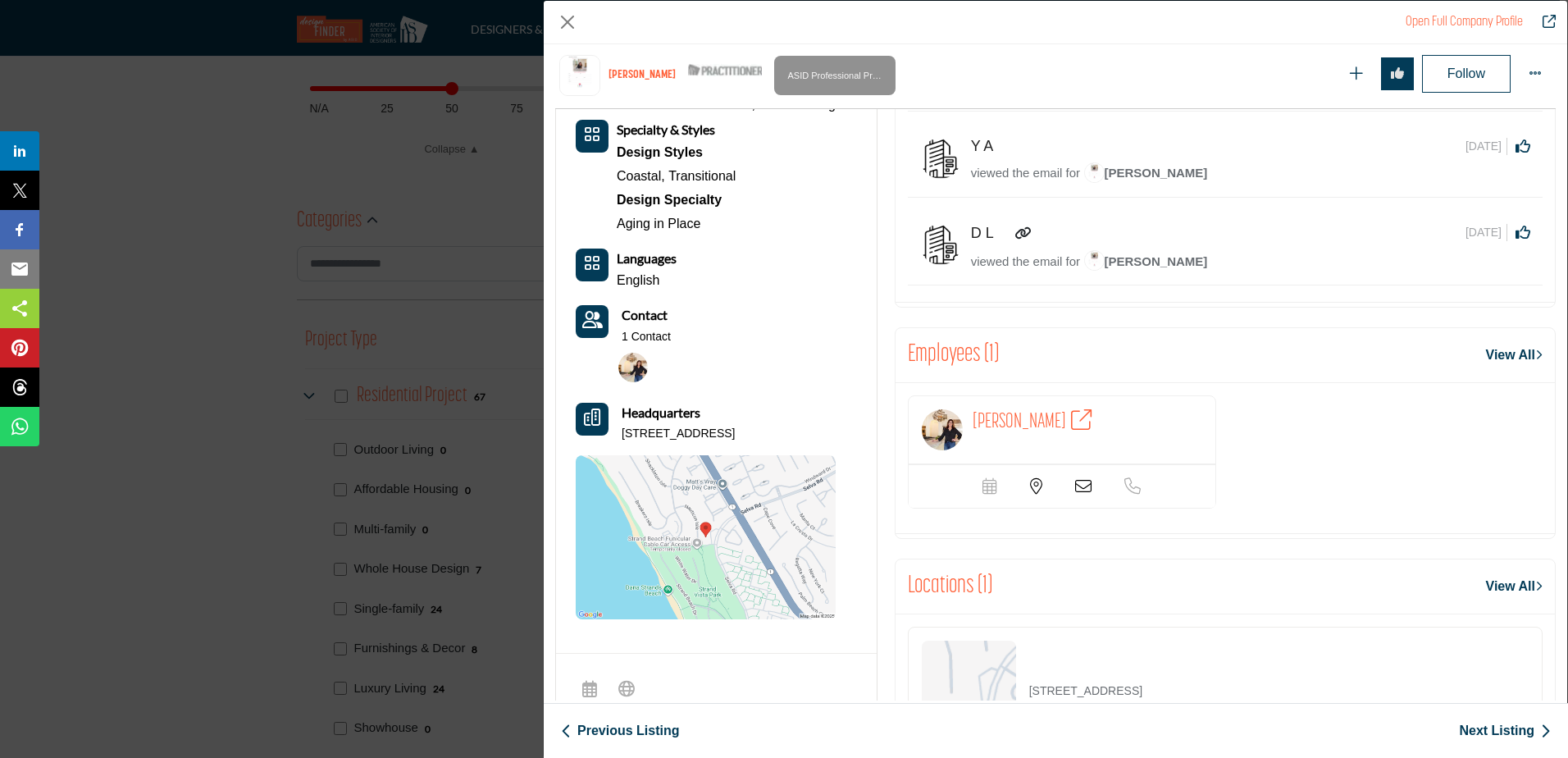
drag, startPoint x: 840, startPoint y: 431, endPoint x: 620, endPoint y: 431, distance: 220.0
click at [620, 431] on div "About Project Types Residential Projects Whole House Design, Single-family Kitc…" at bounding box center [716, 173] width 282 height 892
click at [669, 431] on p "33971 Selva Rd Ste 270, 92629-3734, USA" at bounding box center [678, 433] width 113 height 16
drag, startPoint x: 741, startPoint y: 433, endPoint x: 615, endPoint y: 436, distance: 126.0
click at [615, 436] on div "Headquarters 33971 Selva Rd Ste 270, 92629-3734, USA" at bounding box center [705, 422] width 260 height 40
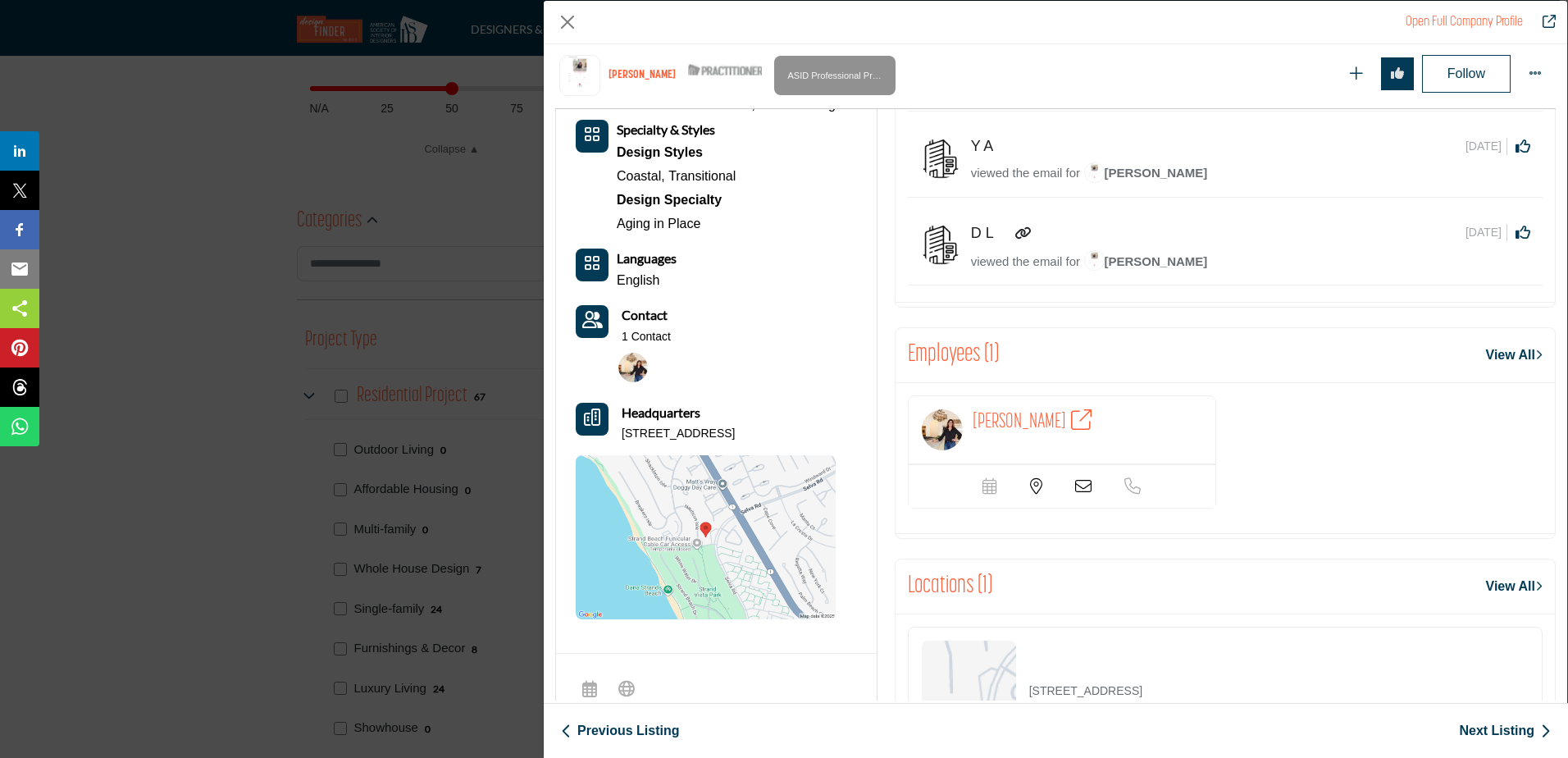
drag, startPoint x: 749, startPoint y: 432, endPoint x: 806, endPoint y: 430, distance: 57.0
click at [735, 430] on p "33971 Selva Rd Ste 270, 92629-3734, USA" at bounding box center [678, 433] width 113 height 16
click at [1523, 729] on link "Next Listing" at bounding box center [1505, 730] width 92 height 19
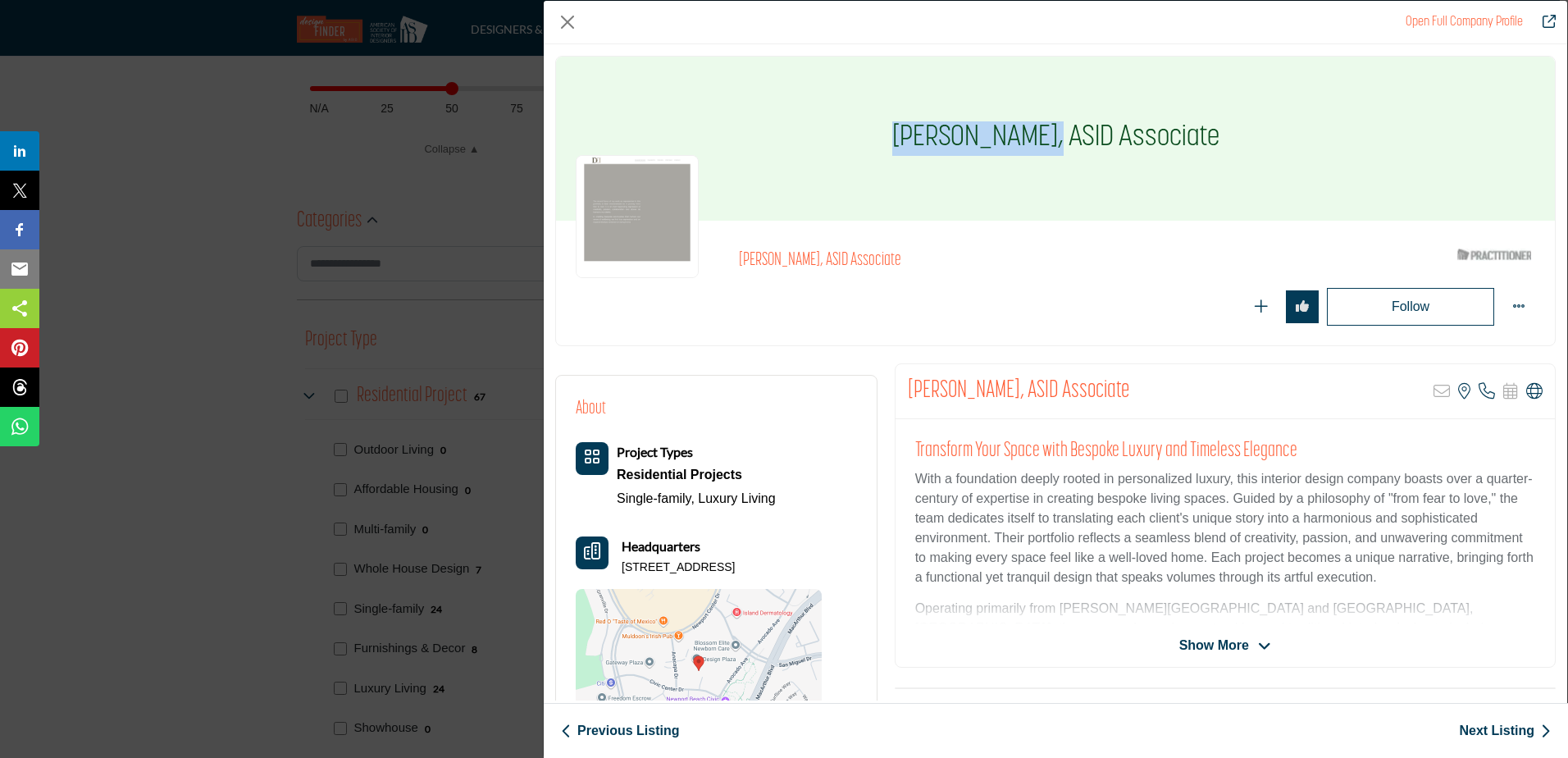
drag, startPoint x: 1039, startPoint y: 134, endPoint x: 904, endPoint y: 134, distance: 135.0
click at [904, 134] on h1 "Errol De Jager, ASID Associate" at bounding box center [1055, 139] width 327 height 164
drag, startPoint x: 650, startPoint y: 585, endPoint x: 622, endPoint y: 571, distance: 31.3
click at [622, 571] on p "250 Newport Center Dr Ste 200, 92660-7518, USA" at bounding box center [678, 567] width 113 height 16
click at [693, 574] on p "250 Newport Center Dr Ste 200, 92660-7518, USA" at bounding box center [678, 567] width 113 height 16
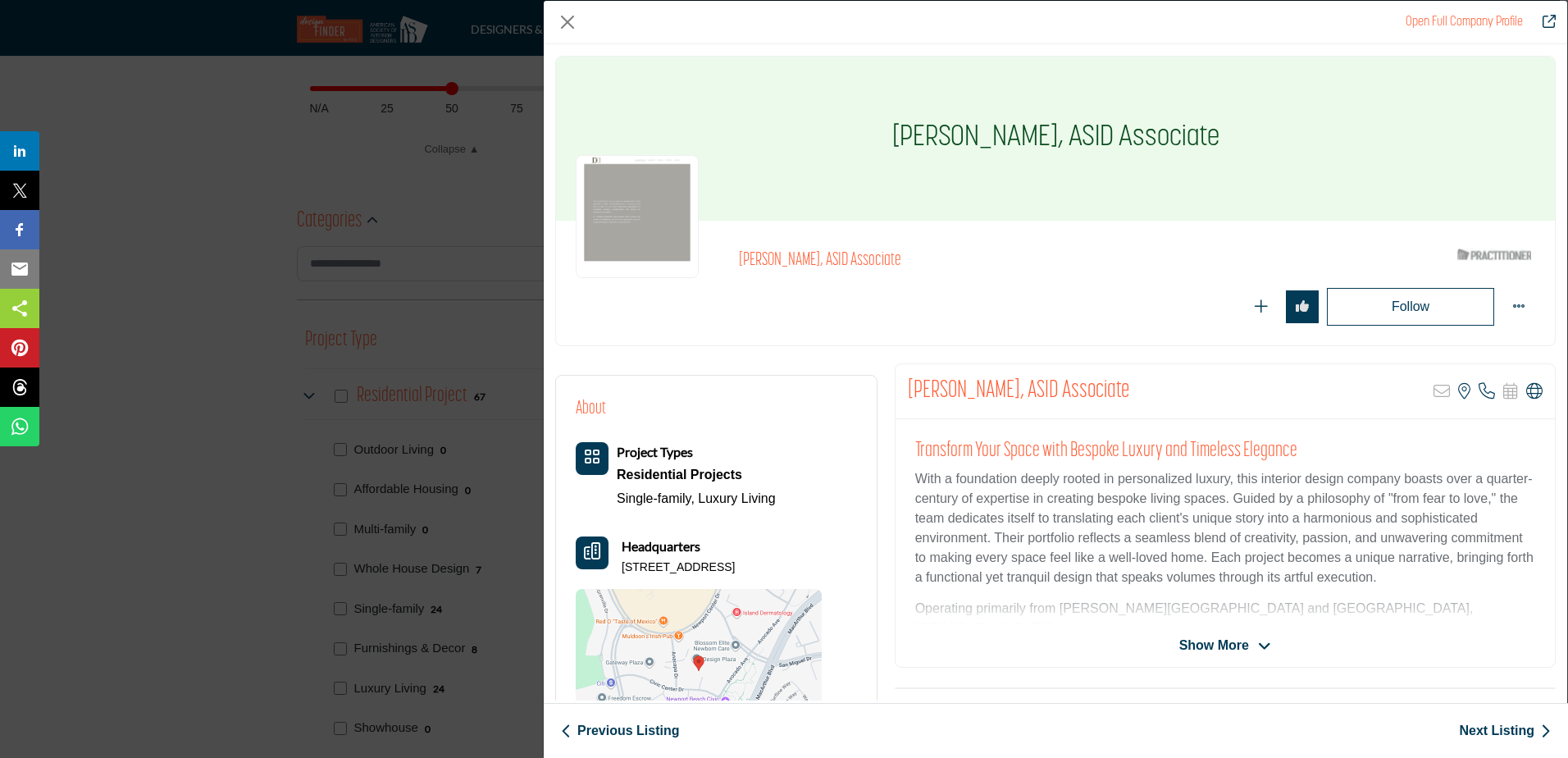
drag, startPoint x: 778, startPoint y: 565, endPoint x: 621, endPoint y: 566, distance: 157.0
click at [622, 566] on p "250 Newport Center Dr Ste 200, 92660-7518, USA" at bounding box center [678, 567] width 113 height 16
drag, startPoint x: 816, startPoint y: 582, endPoint x: 793, endPoint y: 574, distance: 24.4
click at [735, 576] on p "250 Newport Center Dr Ste 200, 92660-7518, USA" at bounding box center [678, 567] width 113 height 16
drag, startPoint x: 783, startPoint y: 565, endPoint x: 842, endPoint y: 563, distance: 59.0
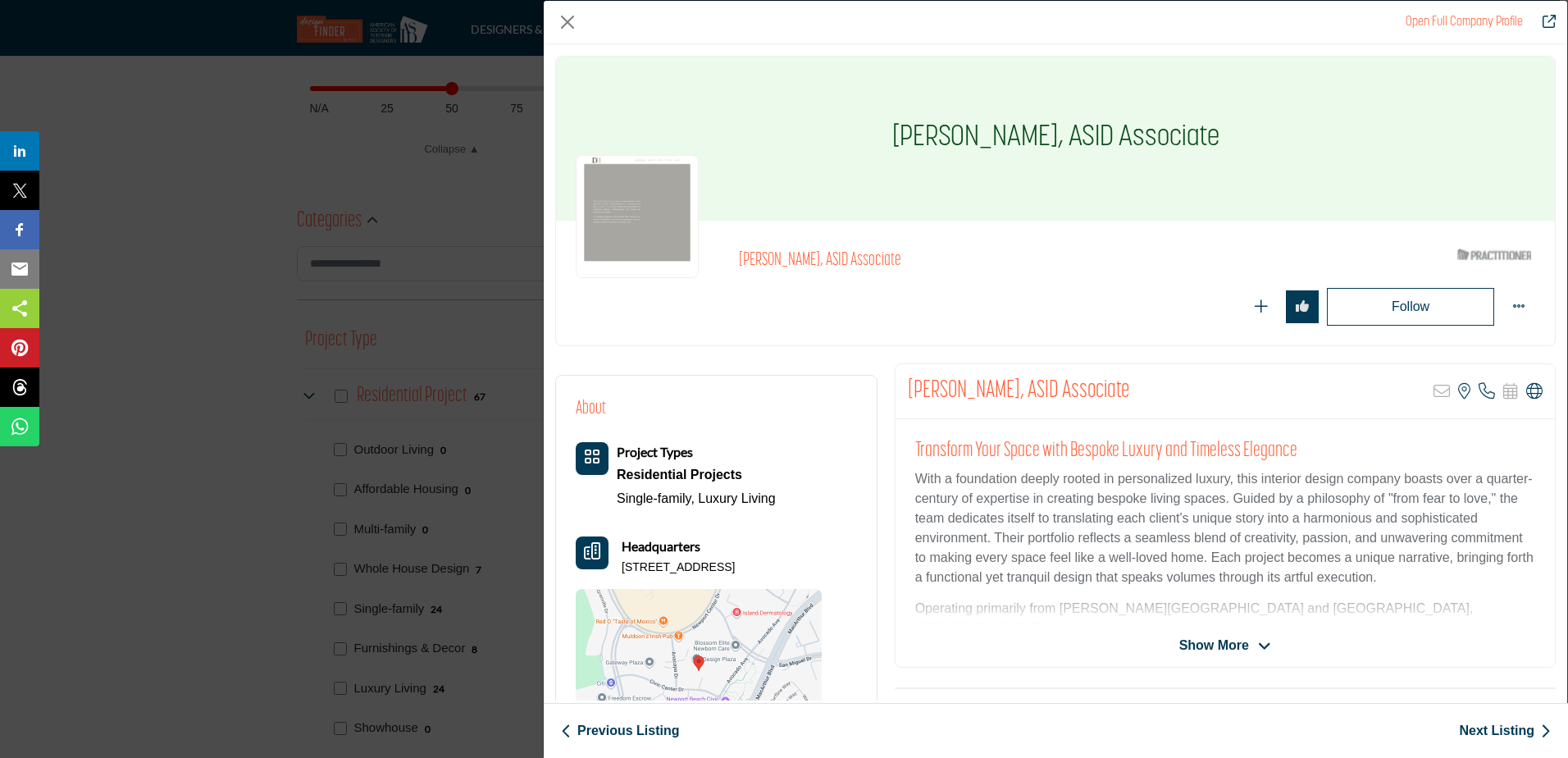
click at [735, 563] on p "250 Newport Center Dr Ste 200, 92660-7518, USA" at bounding box center [678, 567] width 113 height 16
click at [1510, 731] on link "Next Listing" at bounding box center [1505, 730] width 92 height 19
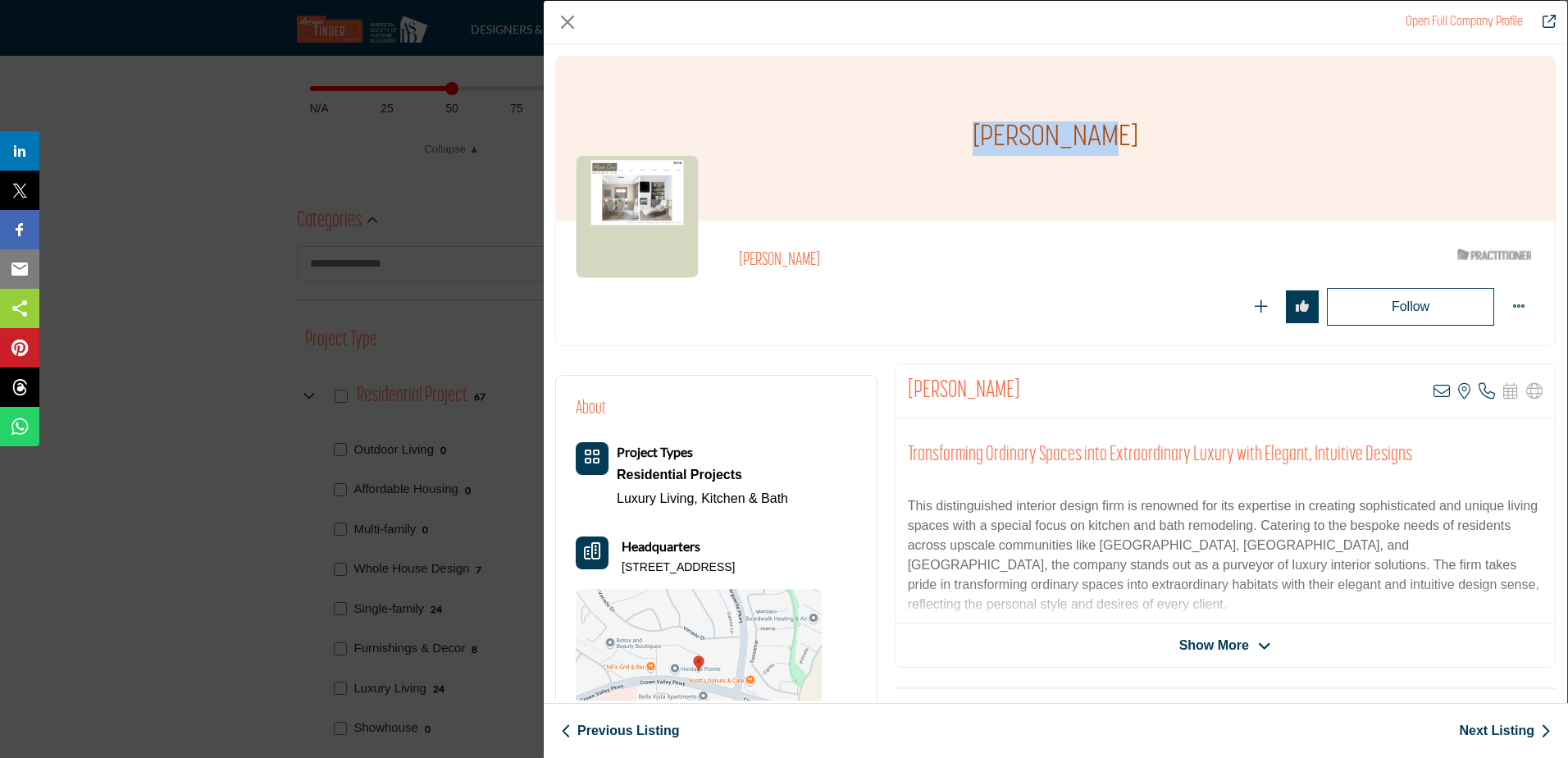
drag, startPoint x: 989, startPoint y: 132, endPoint x: 1116, endPoint y: 135, distance: 127.0
click at [1116, 135] on h1 "Megan Crane" at bounding box center [1055, 139] width 166 height 164
drag, startPoint x: 753, startPoint y: 566, endPoint x: 623, endPoint y: 566, distance: 130.0
click at [623, 566] on p "26461 Crown Valley Pkwy, 92691-6377, USA" at bounding box center [678, 567] width 113 height 16
drag, startPoint x: 757, startPoint y: 568, endPoint x: 816, endPoint y: 565, distance: 59.1
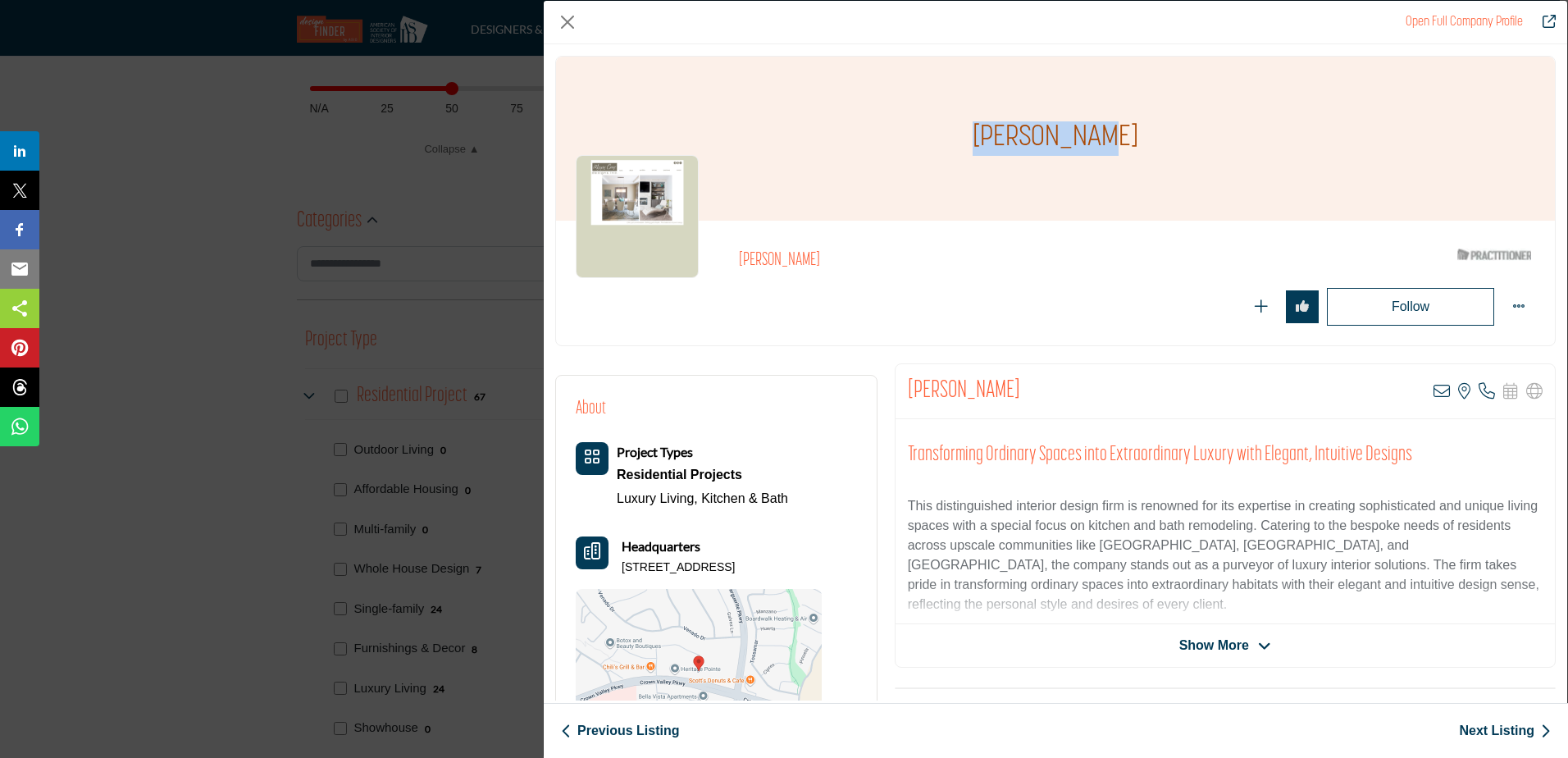
click at [735, 565] on p "26461 Crown Valley Pkwy, 92691-6377, USA" at bounding box center [678, 567] width 113 height 16
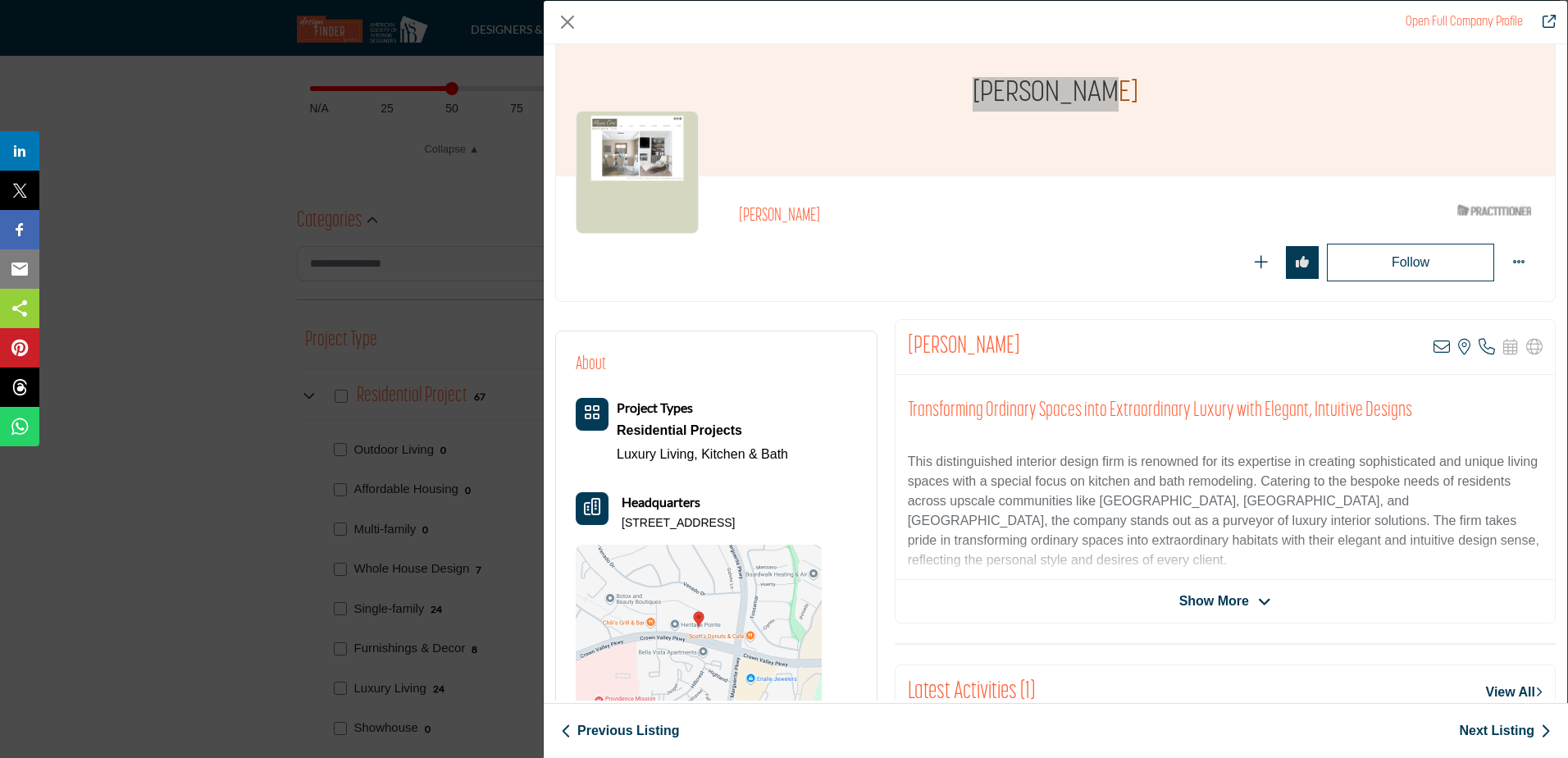
scroll to position [82, 0]
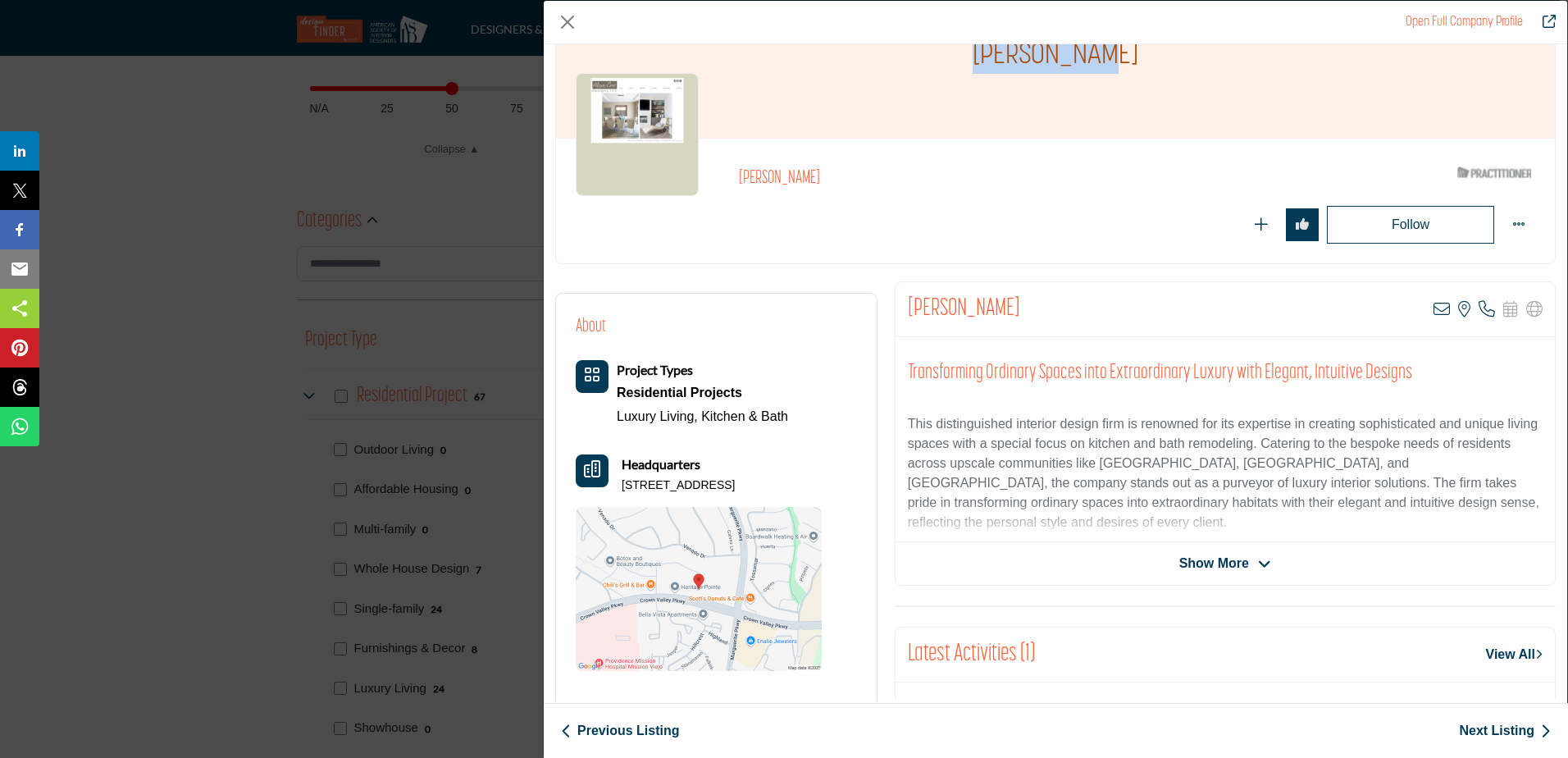
drag, startPoint x: 847, startPoint y: 479, endPoint x: 622, endPoint y: 485, distance: 225.1
click at [622, 485] on div "About Project Types Residential Projects Luxury Living, Kitchen & Bath Headquar…" at bounding box center [716, 492] width 282 height 358
click at [1510, 735] on link "Next Listing" at bounding box center [1505, 730] width 92 height 19
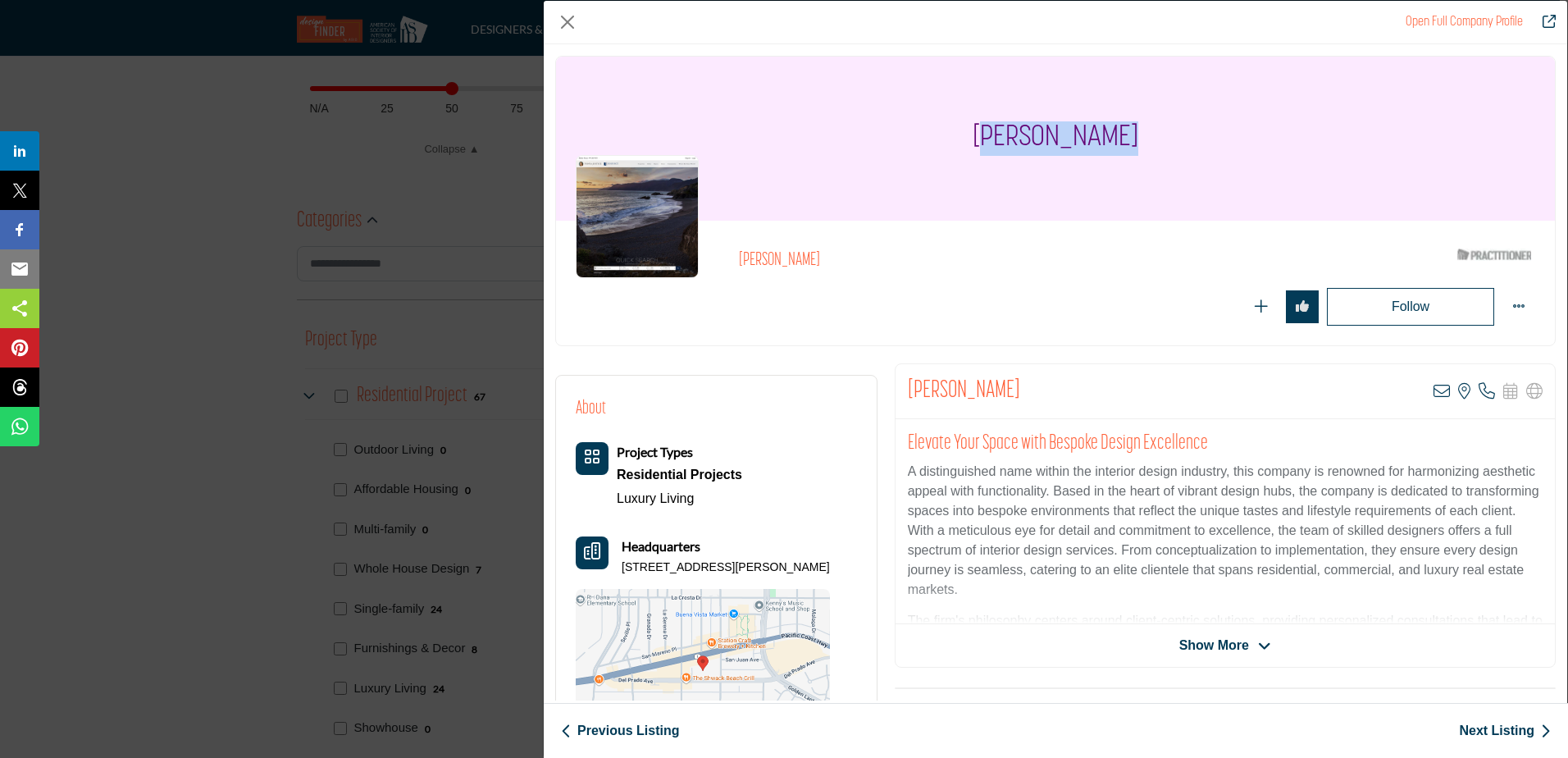
drag, startPoint x: 1134, startPoint y: 140, endPoint x: 986, endPoint y: 141, distance: 148.0
click at [986, 141] on div "Tonya Justice" at bounding box center [1055, 139] width 999 height 164
click at [1173, 169] on div "Tonya Justice" at bounding box center [1055, 139] width 999 height 164
drag, startPoint x: 1156, startPoint y: 129, endPoint x: 968, endPoint y: 125, distance: 188.0
click at [968, 125] on div "Tonya Justice" at bounding box center [1055, 139] width 999 height 164
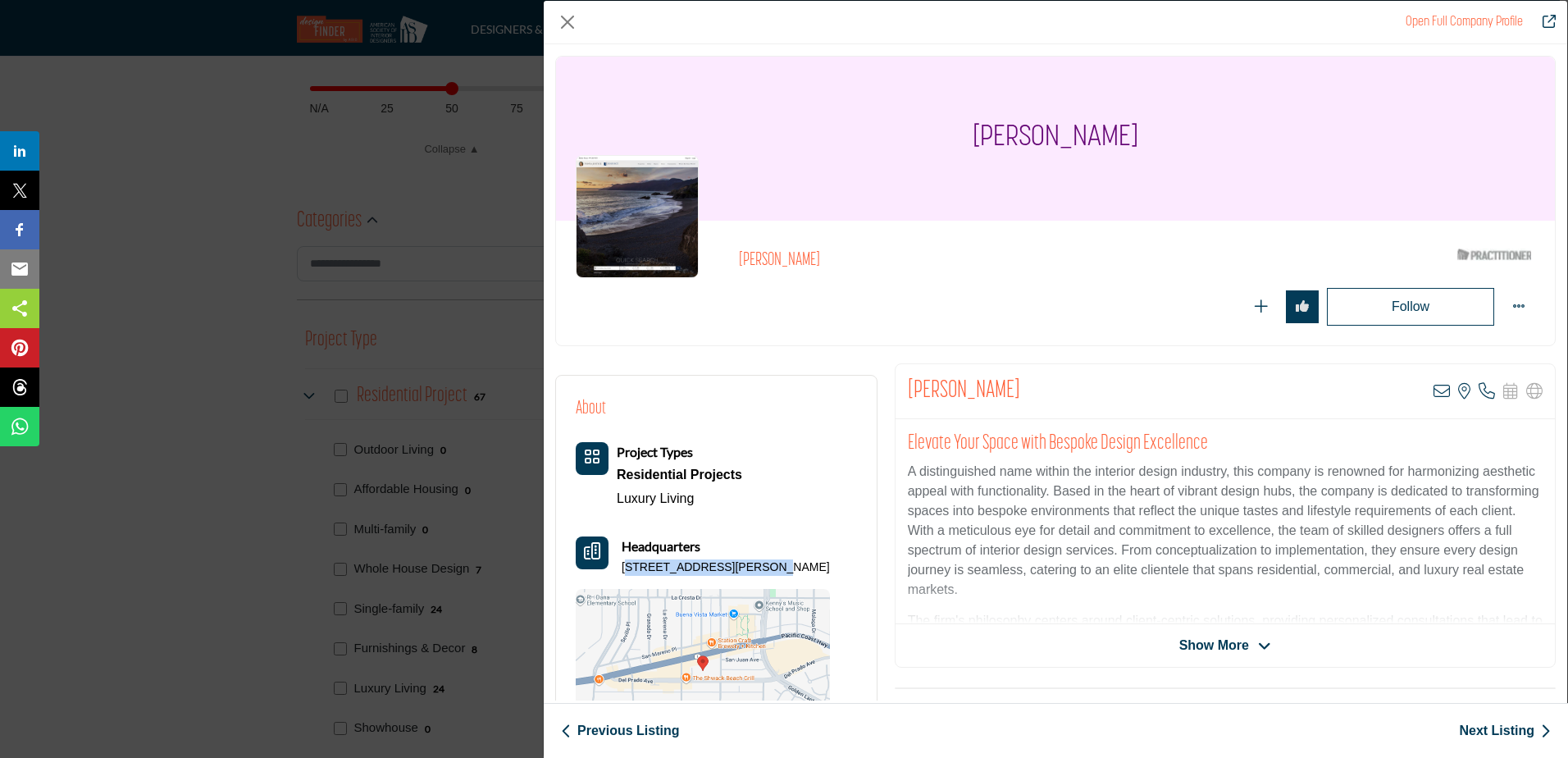
drag, startPoint x: 754, startPoint y: 568, endPoint x: 628, endPoint y: 567, distance: 126.0
click at [628, 567] on p "24551 Del Prado Unit 3261, 92629-6262, USA" at bounding box center [726, 567] width 208 height 16
drag, startPoint x: 627, startPoint y: 567, endPoint x: 763, endPoint y: 558, distance: 136.3
click at [759, 556] on div "Headquarters 24551 Del Prado Unit 3261, 92629-6262, USA" at bounding box center [726, 556] width 208 height 40
drag, startPoint x: 759, startPoint y: 566, endPoint x: 620, endPoint y: 567, distance: 139.0
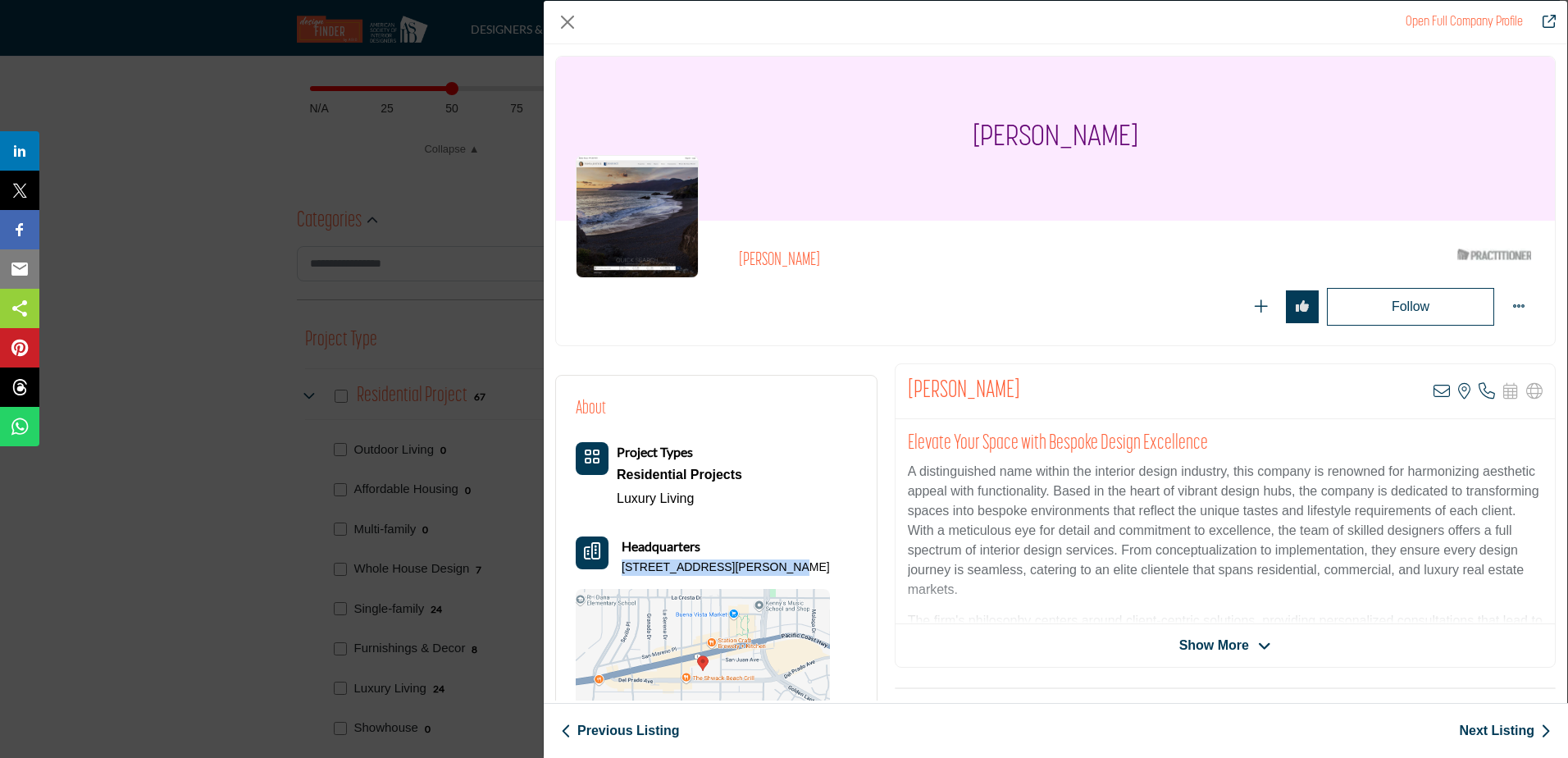
click at [620, 567] on div "Headquarters 24551 Del Prado Unit 3261, 92629-6262, USA" at bounding box center [703, 556] width 255 height 40
drag, startPoint x: 823, startPoint y: 561, endPoint x: 766, endPoint y: 566, distance: 57.2
click at [766, 566] on p "24551 Del Prado Unit 3261, 92629-6262, USA" at bounding box center [726, 567] width 208 height 16
drag, startPoint x: 853, startPoint y: 567, endPoint x: 617, endPoint y: 574, distance: 236.1
click at [617, 574] on div "About Project Types Residential Projects Luxury Living" at bounding box center [716, 574] width 282 height 358
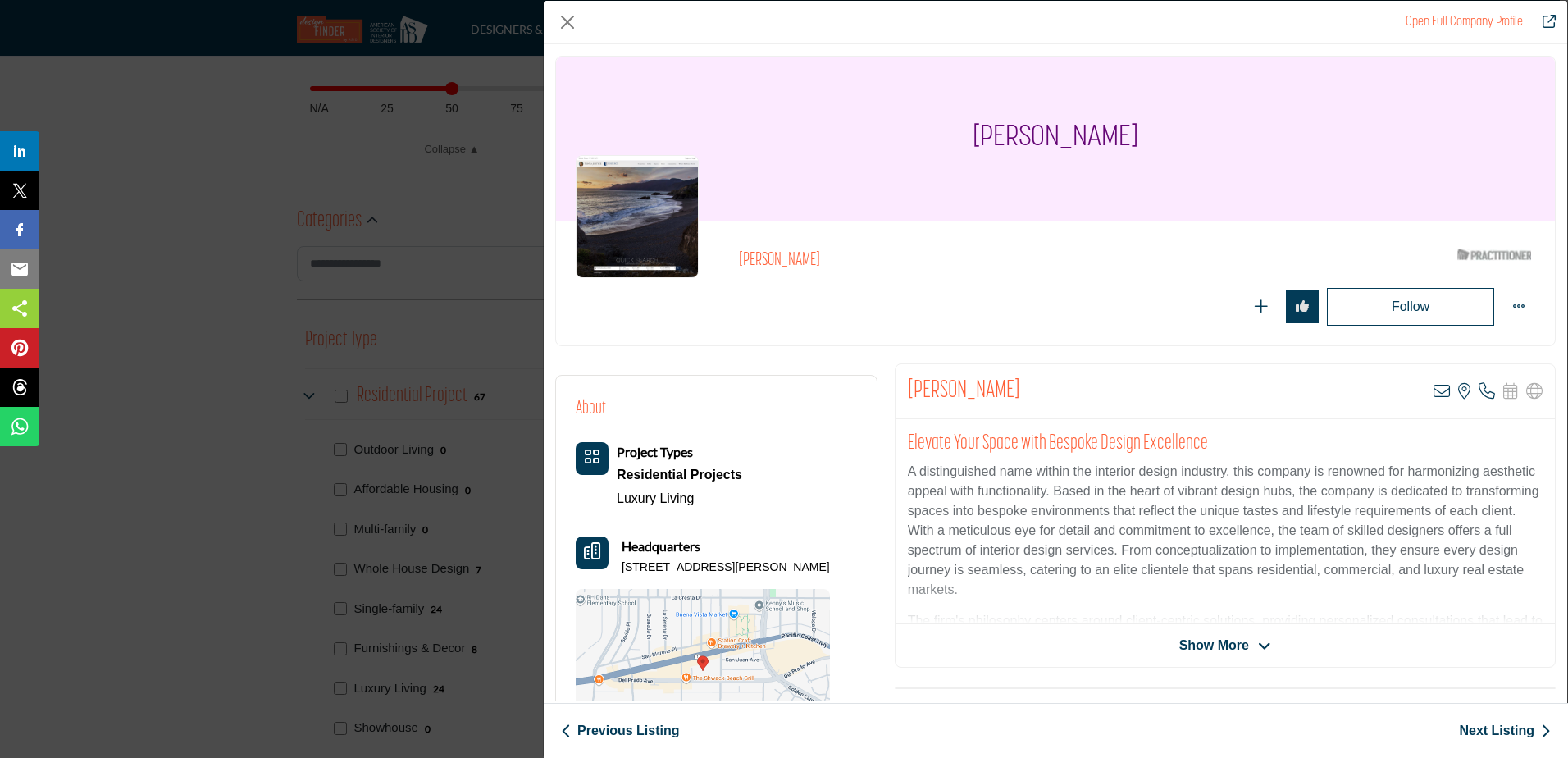
click at [1484, 731] on link "Next Listing" at bounding box center [1505, 730] width 92 height 19
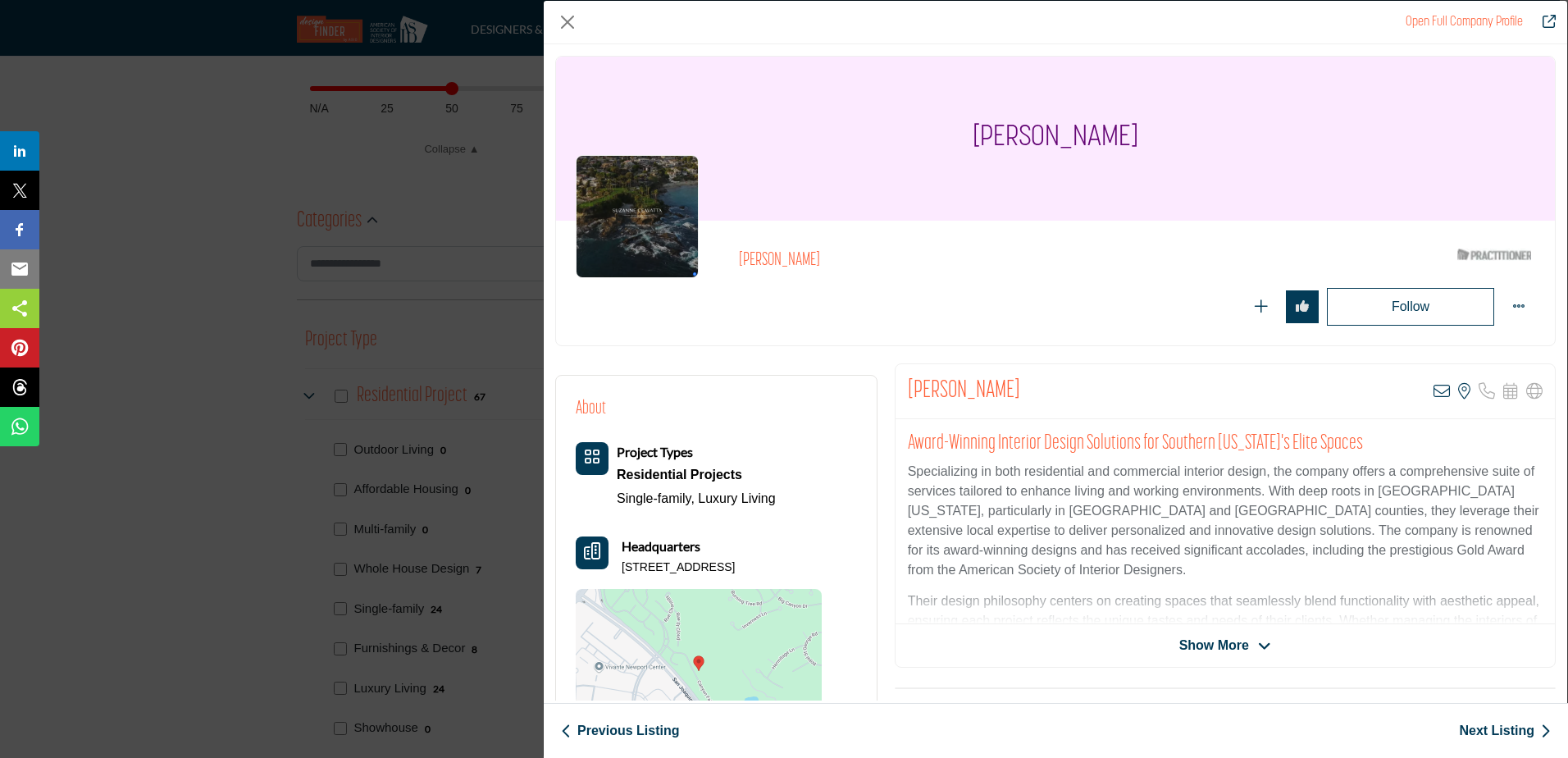
drag, startPoint x: 1128, startPoint y: 133, endPoint x: 911, endPoint y: 135, distance: 217.0
click at [911, 135] on div "Suzanne Ceavatta" at bounding box center [1055, 139] width 999 height 164
drag, startPoint x: 726, startPoint y: 563, endPoint x: 623, endPoint y: 566, distance: 103.0
click at [623, 566] on p "8 Canyon Fairway Dr, 92660-5916, USA" at bounding box center [678, 567] width 113 height 16
drag, startPoint x: 790, startPoint y: 561, endPoint x: 731, endPoint y: 566, distance: 59.2
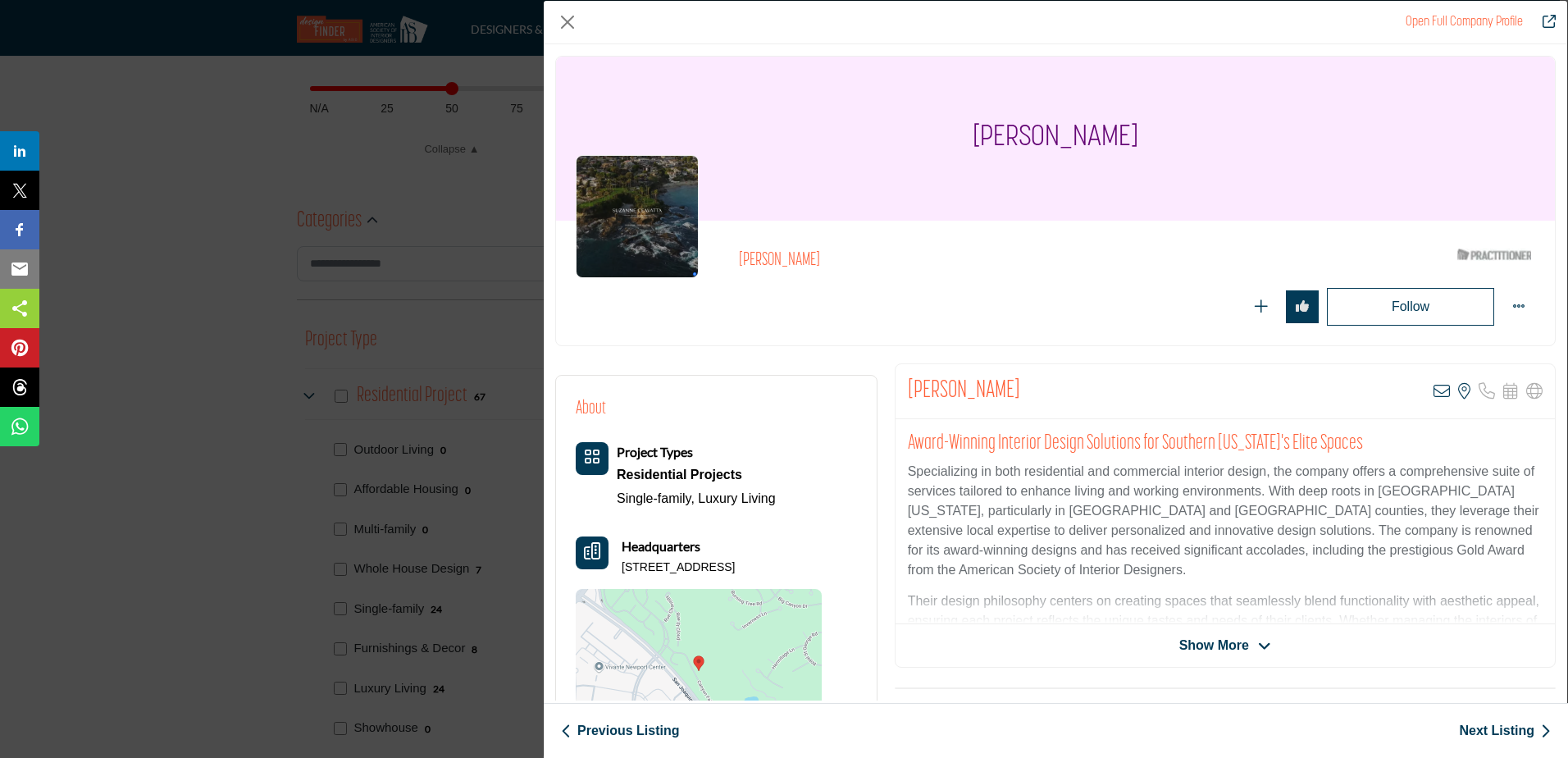
click at [731, 566] on p "8 Canyon Fairway Dr, 92660-5916, USA" at bounding box center [678, 567] width 113 height 16
drag, startPoint x: 818, startPoint y: 570, endPoint x: 605, endPoint y: 574, distance: 213.0
click at [605, 574] on div "About Project Types Residential Projects Single-family, Luxury Living Headquart…" at bounding box center [716, 574] width 282 height 358
click at [1500, 733] on link "Next Listing" at bounding box center [1505, 730] width 92 height 19
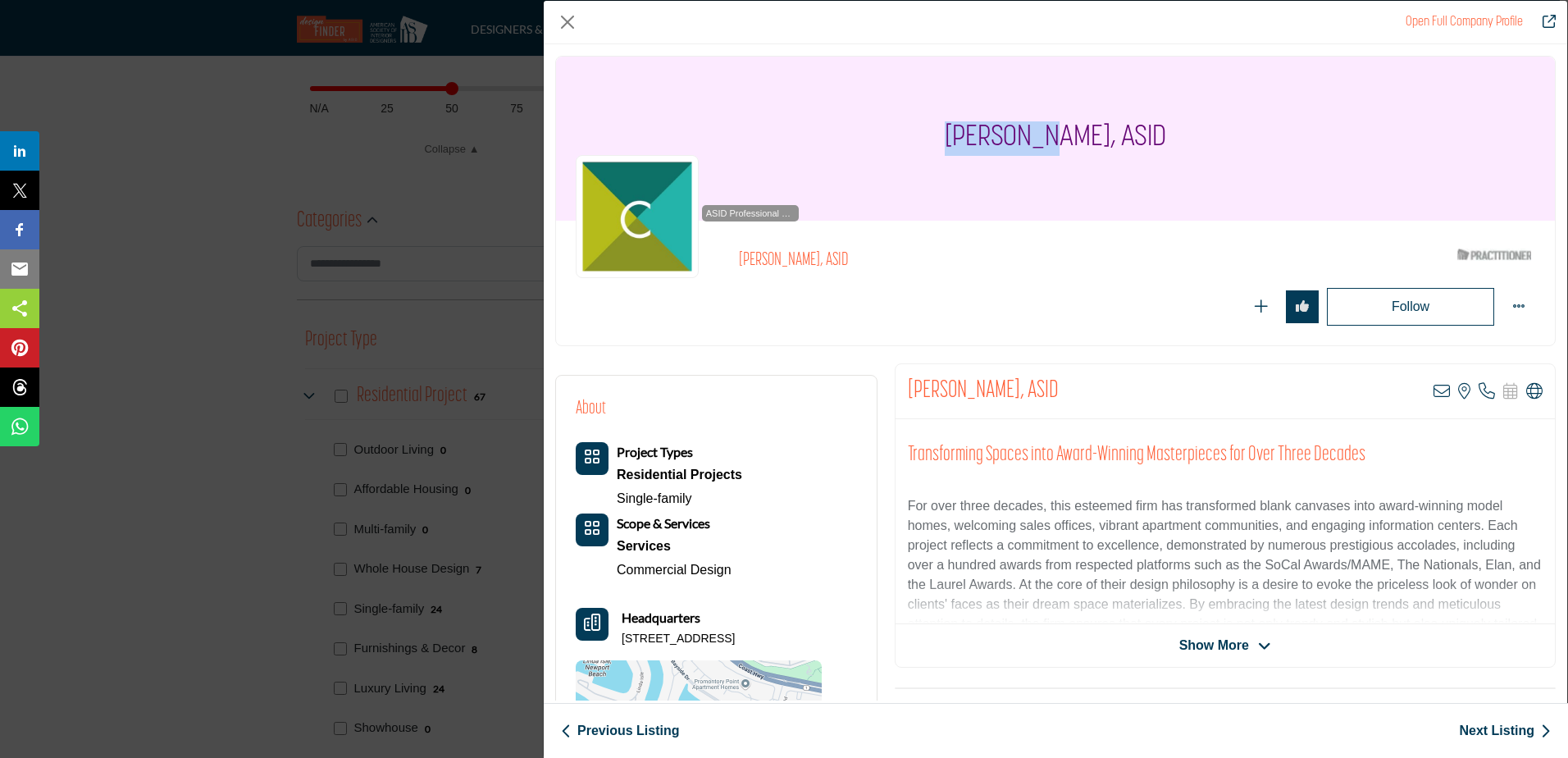
drag, startPoint x: 1072, startPoint y: 132, endPoint x: 914, endPoint y: 131, distance: 158.0
click at [914, 131] on div "Eve Lowey, ASID" at bounding box center [1055, 139] width 999 height 164
drag, startPoint x: 728, startPoint y: 637, endPoint x: 650, endPoint y: 637, distance: 78.0
click at [650, 637] on div "Headquarters 37 Beacon Bay, 92660-7219, USA" at bounding box center [699, 627] width 246 height 40
drag, startPoint x: 650, startPoint y: 637, endPoint x: 665, endPoint y: 637, distance: 15.0
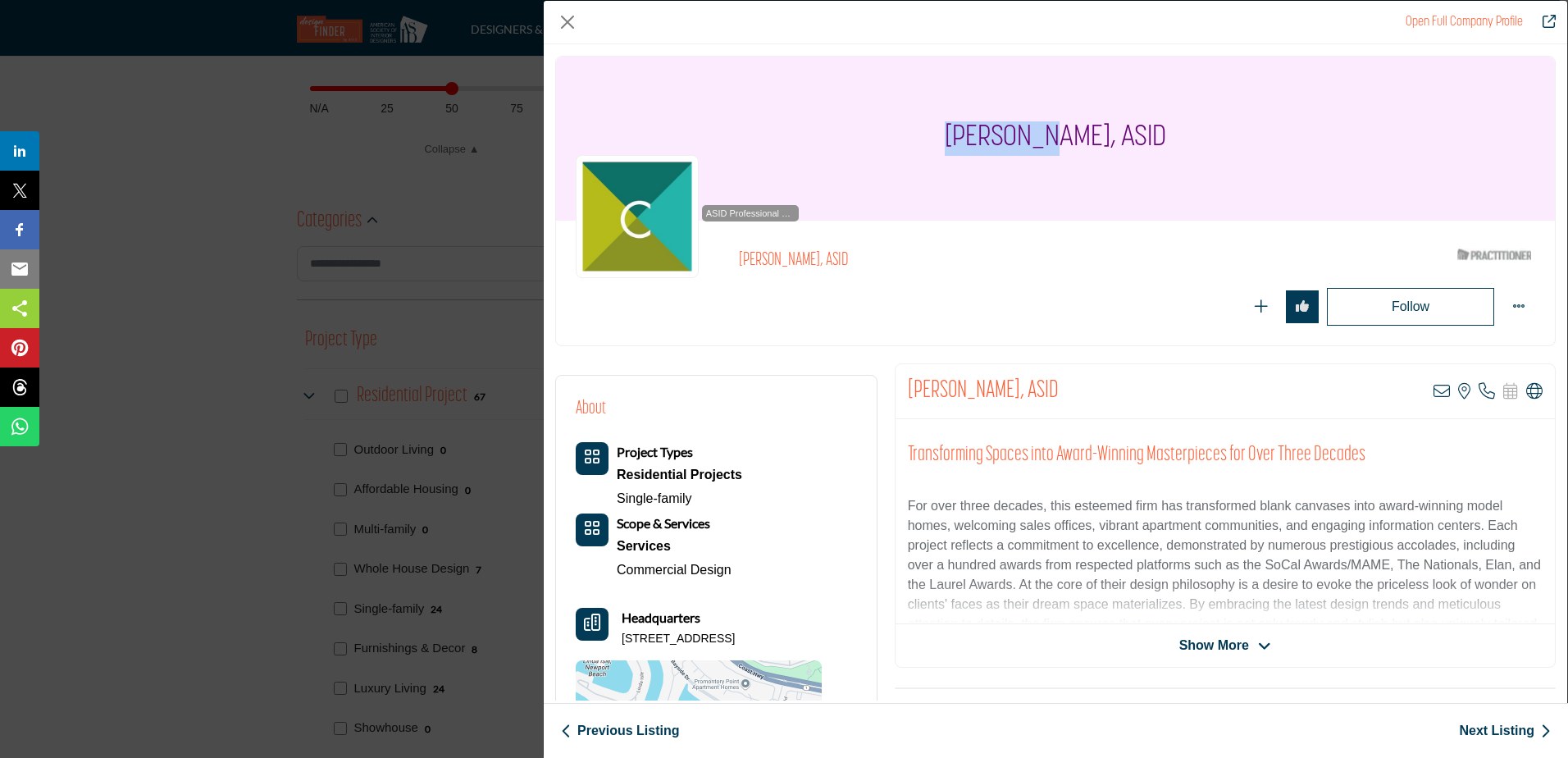
click at [660, 637] on p "37 Beacon Bay, 92660-7219, USA" at bounding box center [678, 639] width 113 height 16
drag, startPoint x: 699, startPoint y: 634, endPoint x: 608, endPoint y: 634, distance: 91.0
click at [608, 634] on div "Headquarters 37 Beacon Bay, 92660-7219, USA" at bounding box center [699, 627] width 246 height 40
drag, startPoint x: 608, startPoint y: 634, endPoint x: 669, endPoint y: 637, distance: 61.1
click at [649, 636] on p "37 Beacon Bay, 92660-7219, USA" at bounding box center [678, 639] width 113 height 16
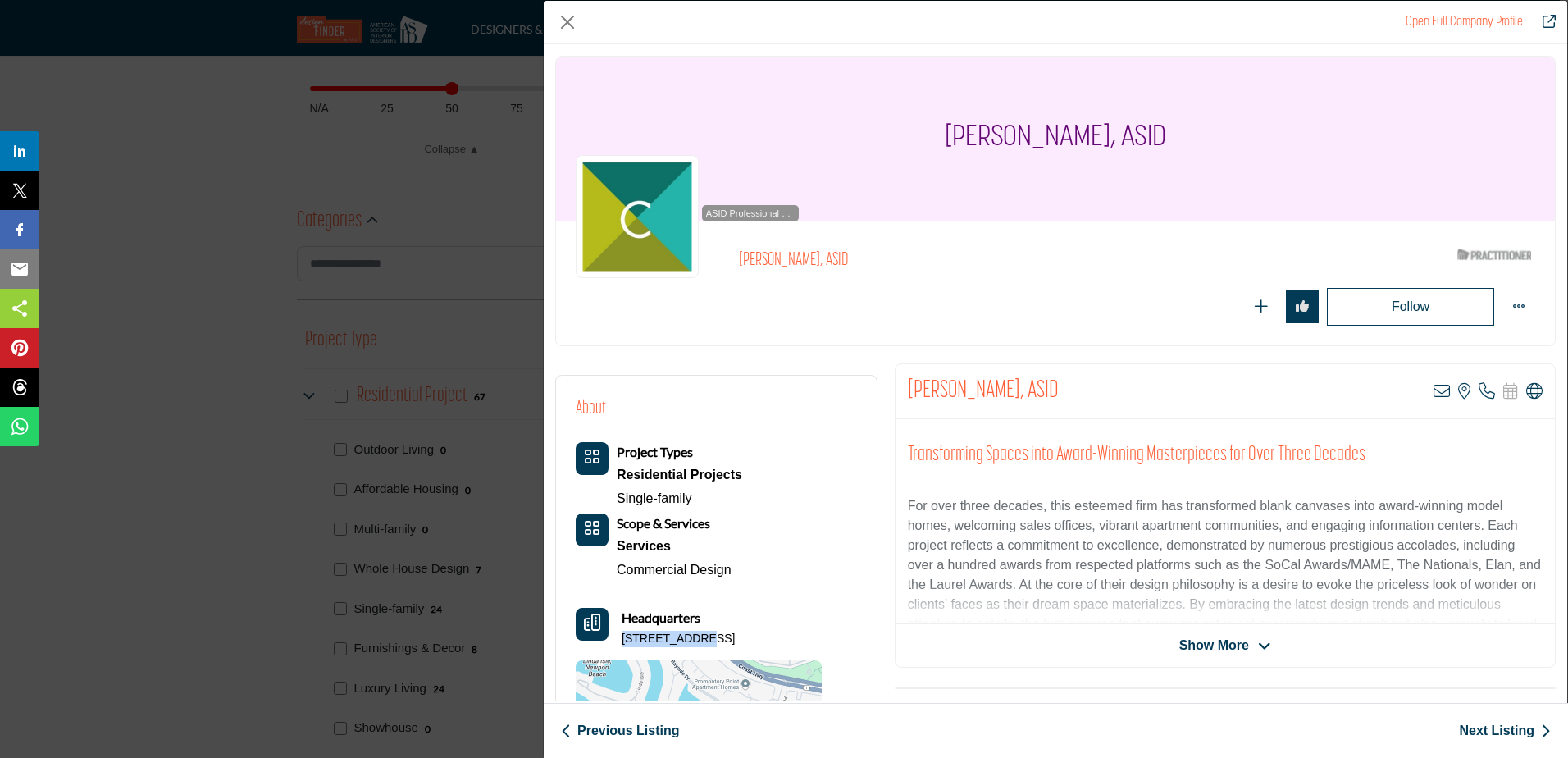
drag, startPoint x: 695, startPoint y: 637, endPoint x: 621, endPoint y: 641, distance: 74.1
click at [621, 641] on div "Headquarters 37 Beacon Bay, 92660-7219, USA" at bounding box center [699, 627] width 246 height 40
drag, startPoint x: 762, startPoint y: 633, endPoint x: 704, endPoint y: 640, distance: 58.4
click at [704, 640] on p "37 Beacon Bay, 92660-7219, USA" at bounding box center [678, 639] width 113 height 16
click at [735, 633] on p "37 Beacon Bay, 92660-7219, USA" at bounding box center [678, 639] width 113 height 16
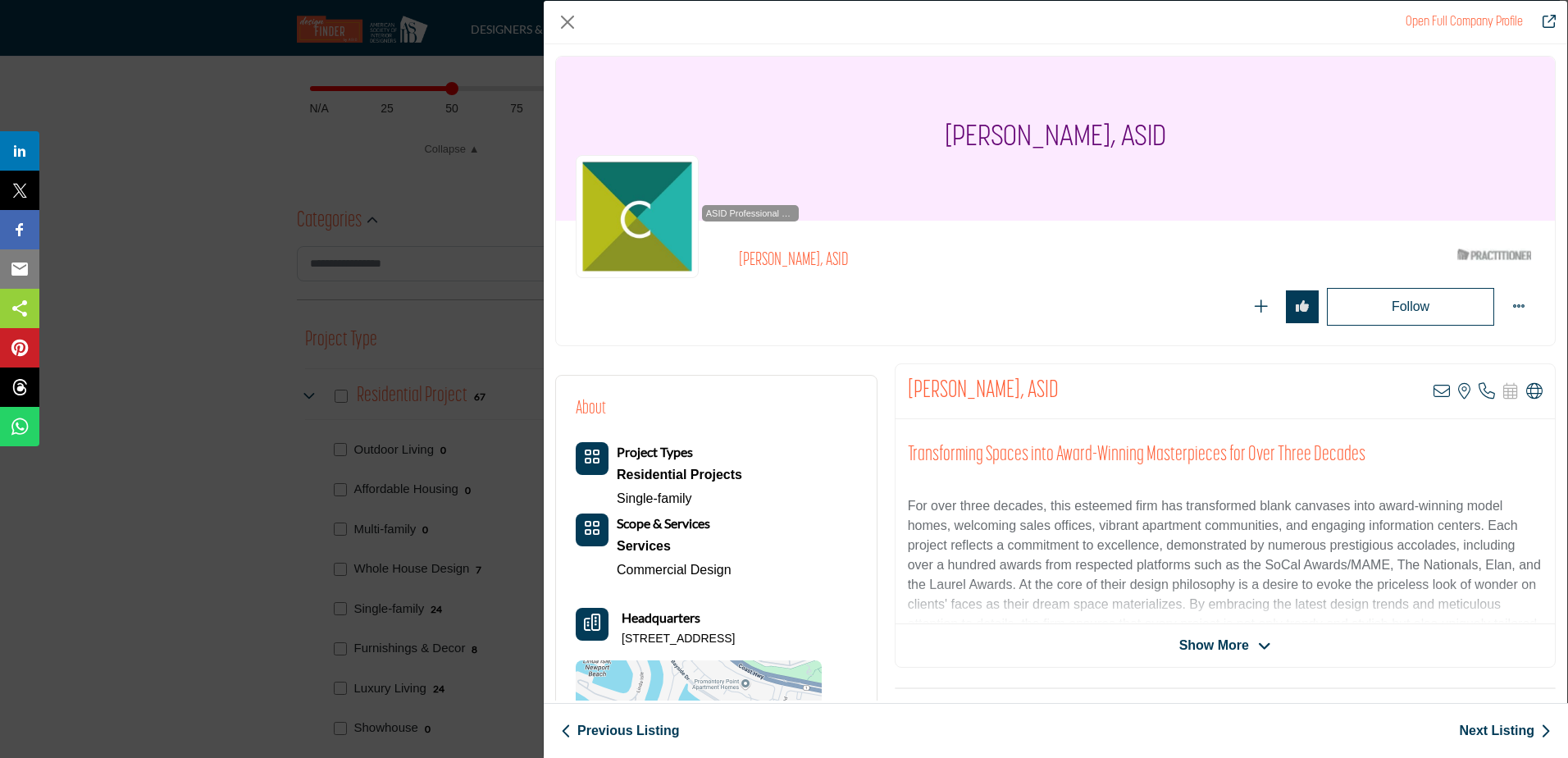
drag, startPoint x: 759, startPoint y: 640, endPoint x: 622, endPoint y: 645, distance: 137.1
click at [622, 645] on div "Headquarters 37 Beacon Bay, 92660-7219, USA" at bounding box center [699, 627] width 246 height 40
click at [1510, 721] on link "Next Listing" at bounding box center [1505, 730] width 92 height 19
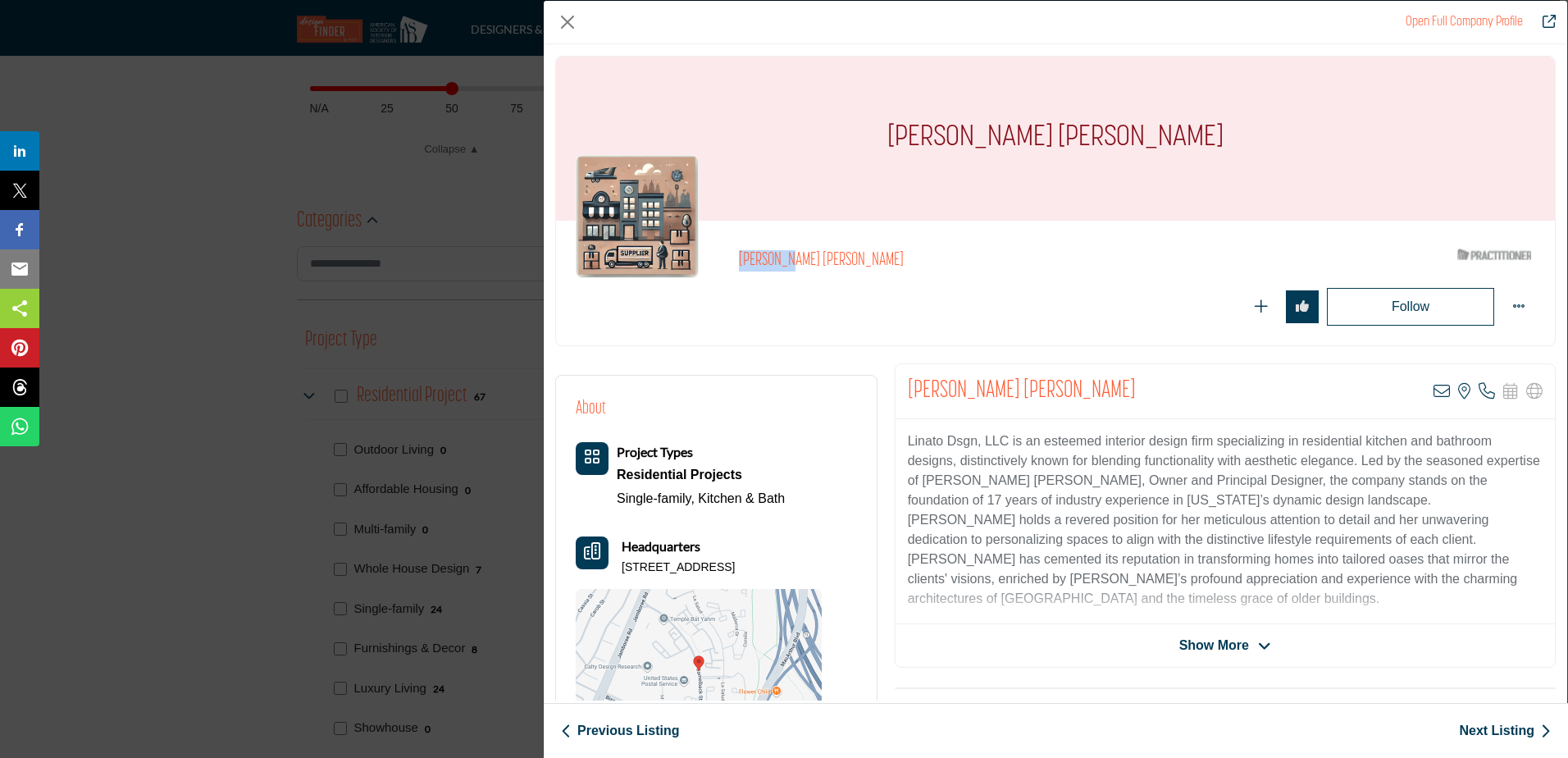
drag, startPoint x: 791, startPoint y: 261, endPoint x: 733, endPoint y: 262, distance: 58.0
click at [733, 262] on div "Linda Tom ASID Qualified Practitioner who validates work and experience to hold…" at bounding box center [1055, 283] width 959 height 85
drag, startPoint x: 693, startPoint y: 561, endPoint x: 622, endPoint y: 568, distance: 71.3
click at [622, 568] on p "PO Box 12227, 92658-5056, USA" at bounding box center [678, 567] width 113 height 16
drag, startPoint x: 758, startPoint y: 566, endPoint x: 699, endPoint y: 577, distance: 60.0
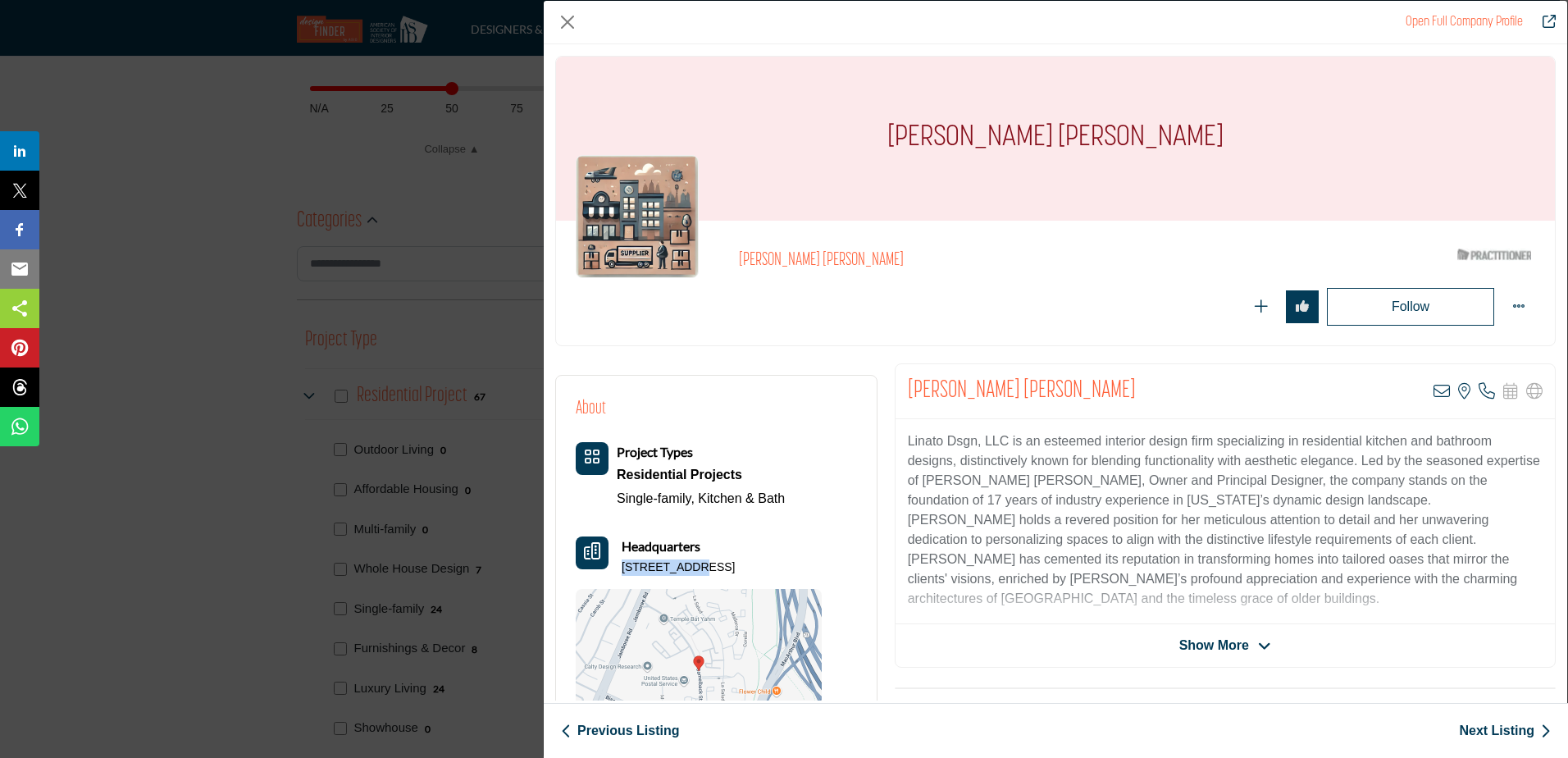
click at [699, 577] on div "Project Types Residential Projects Single-family, Kitchen & Bath" at bounding box center [699, 597] width 246 height 310
drag, startPoint x: 793, startPoint y: 566, endPoint x: 626, endPoint y: 571, distance: 167.1
click at [626, 571] on div "Headquarters PO Box 12227, 92658-5056, USA" at bounding box center [699, 556] width 246 height 40
click at [622, 568] on div "Headquarters PO Box 12227, 92658-5056, USA" at bounding box center [699, 556] width 246 height 40
click at [1492, 733] on link "Next Listing" at bounding box center [1505, 730] width 92 height 19
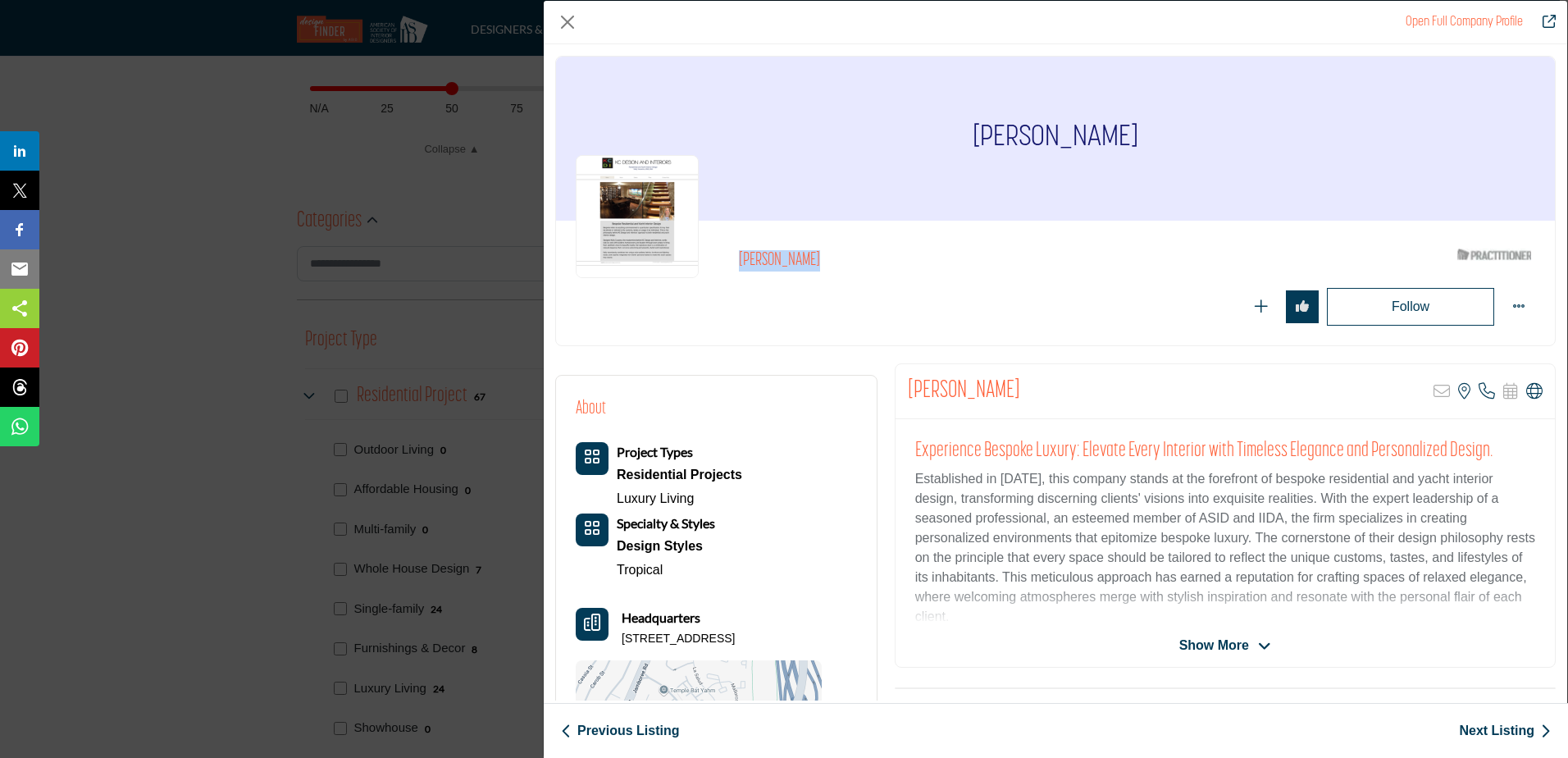
drag, startPoint x: 798, startPoint y: 255, endPoint x: 730, endPoint y: 256, distance: 68.0
click at [730, 256] on div "Kelly Couzens ASID Qualified Practitioner who validates work and experience to …" at bounding box center [1055, 283] width 959 height 85
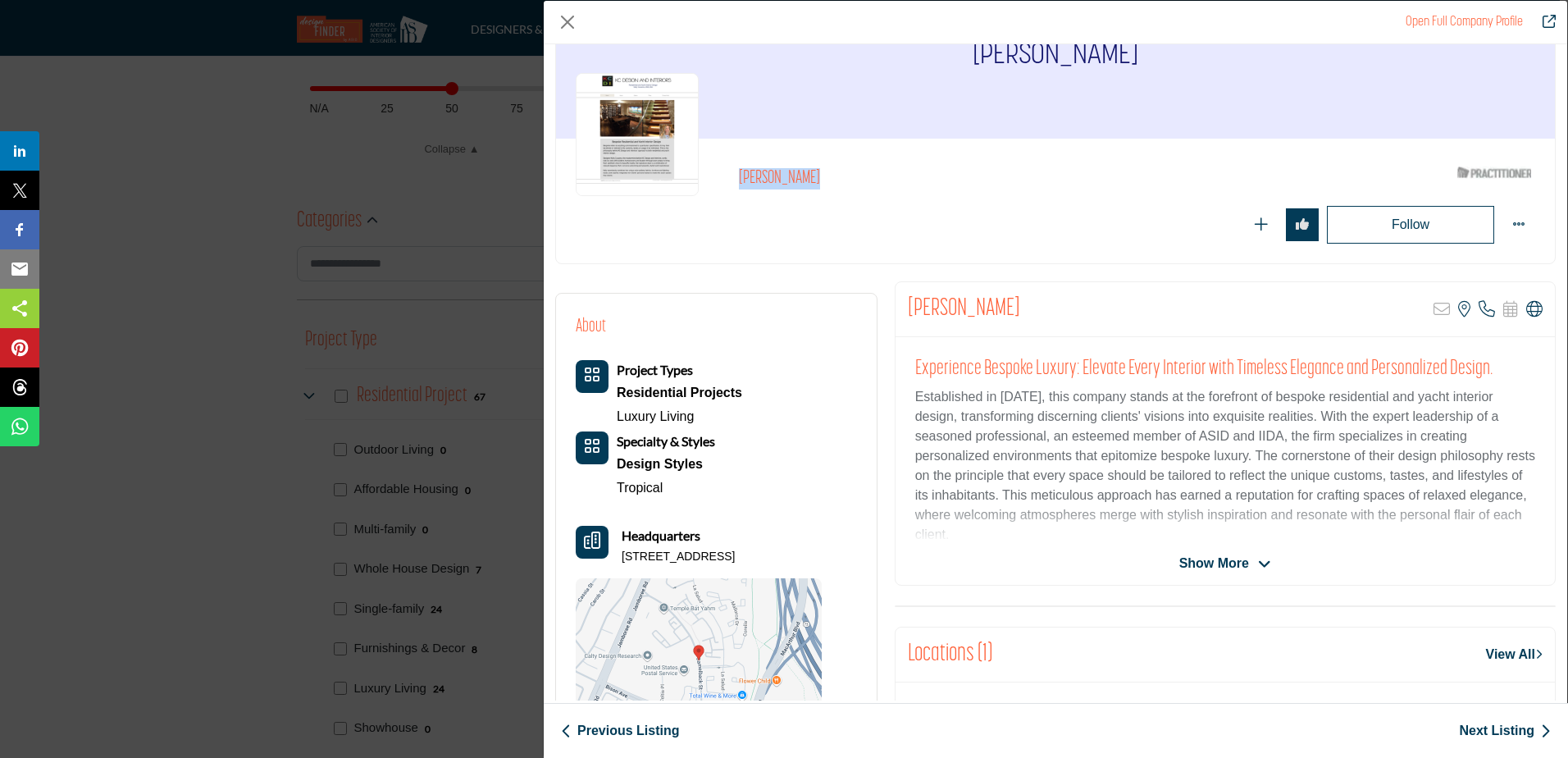
drag, startPoint x: 792, startPoint y: 554, endPoint x: 623, endPoint y: 562, distance: 169.2
click at [623, 562] on div "Headquarters PO Box 13316, 92658-5093, USA" at bounding box center [699, 545] width 246 height 40
click at [735, 552] on p "PO Box 13316, 92658-5093, USA" at bounding box center [678, 557] width 113 height 16
drag, startPoint x: 691, startPoint y: 554, endPoint x: 621, endPoint y: 556, distance: 70.0
click at [621, 556] on div "Headquarters PO Box 13316, 92658-5093, USA" at bounding box center [699, 545] width 246 height 40
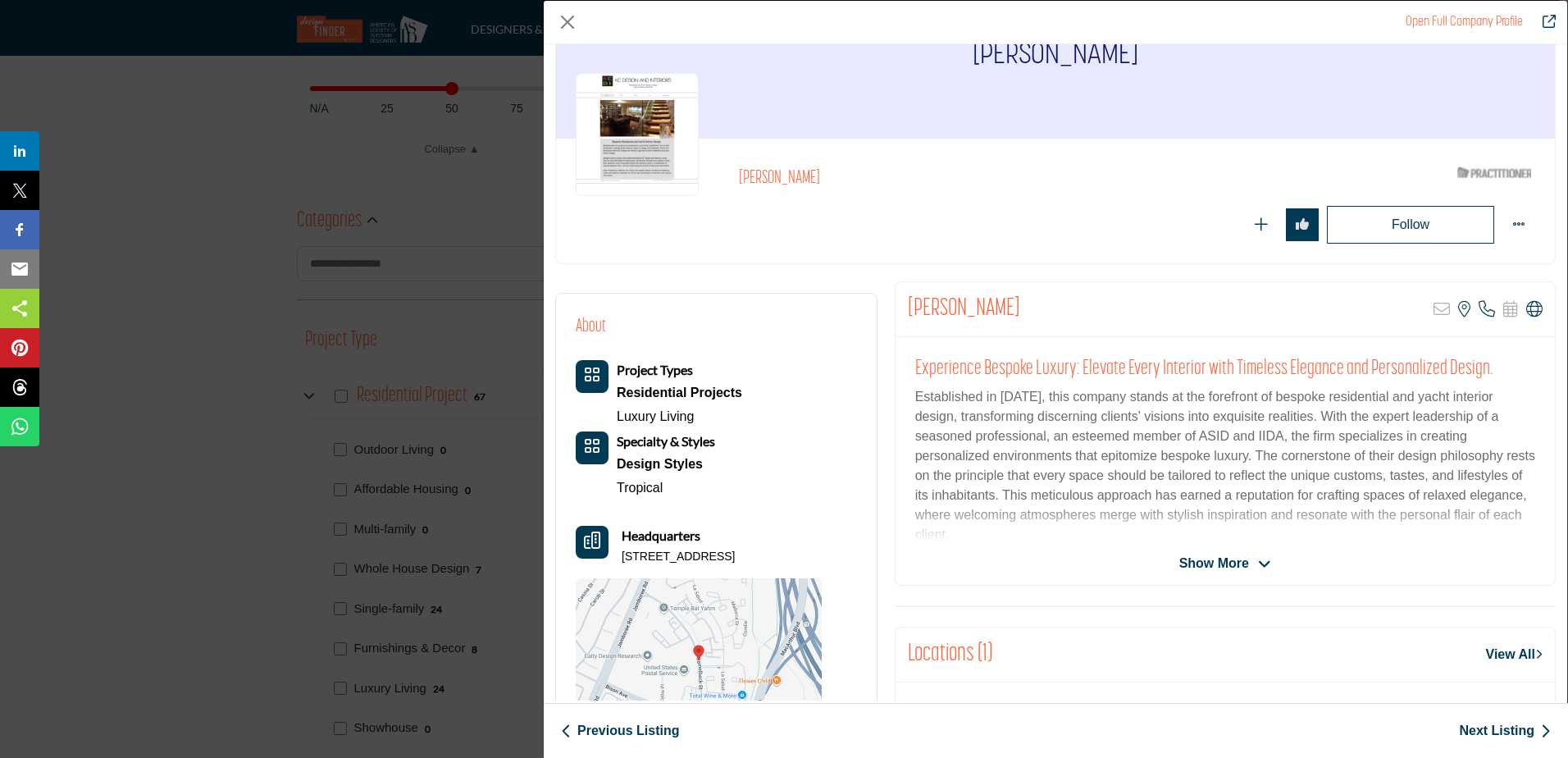
click at [735, 556] on p "PO Box 13316, 92658-5093, USA" at bounding box center [678, 557] width 113 height 16
drag, startPoint x: 760, startPoint y: 553, endPoint x: 702, endPoint y: 554, distance: 58.0
click at [702, 554] on p "PO Box 13316, 92658-5093, USA" at bounding box center [678, 557] width 113 height 16
click at [1486, 729] on link "Next Listing" at bounding box center [1505, 730] width 92 height 19
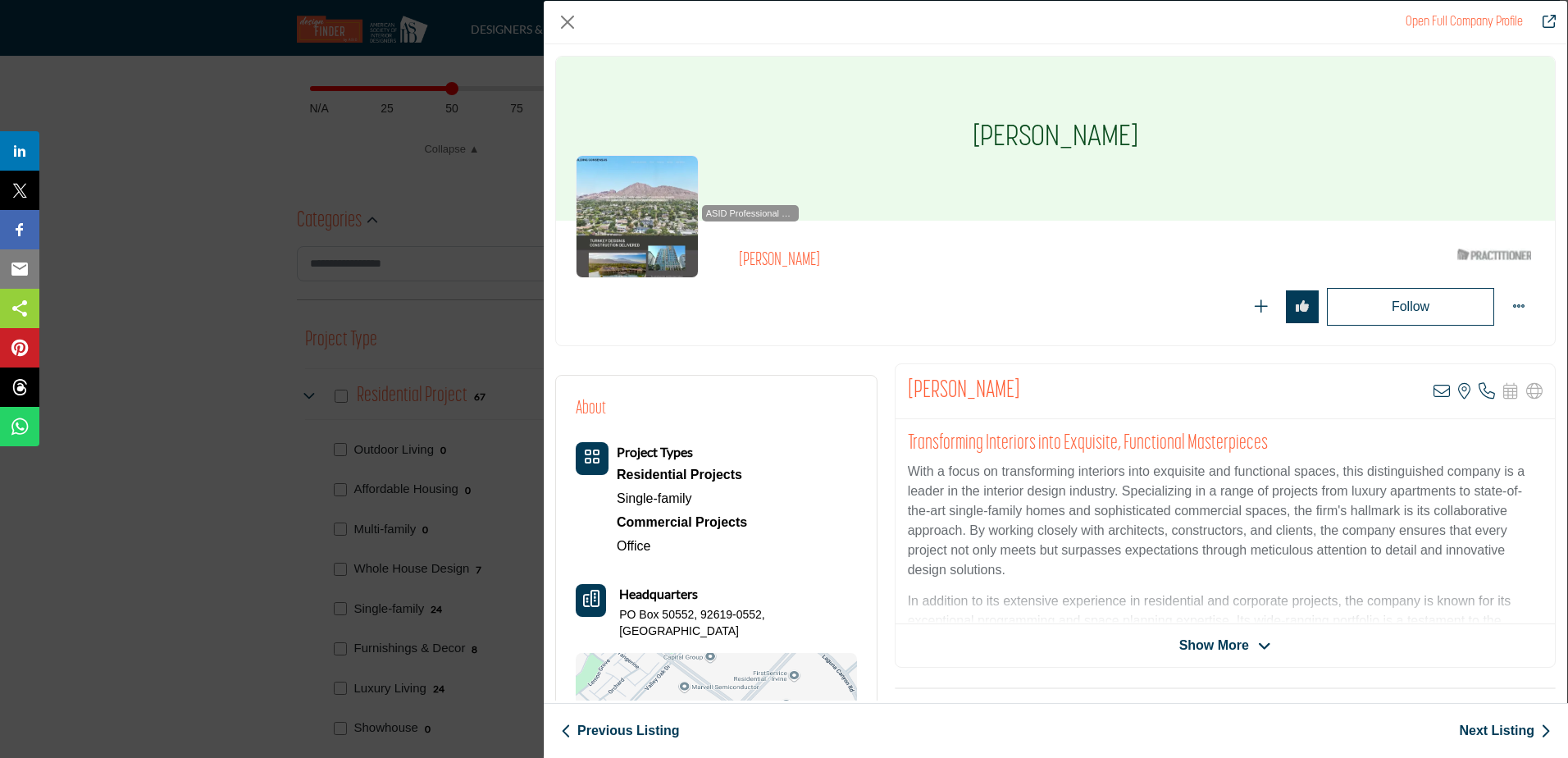
drag, startPoint x: 1172, startPoint y: 127, endPoint x: 941, endPoint y: 124, distance: 231.0
click at [941, 124] on div "Carmen Olsson-Rigdon" at bounding box center [1055, 139] width 999 height 164
drag, startPoint x: 693, startPoint y: 613, endPoint x: 624, endPoint y: 613, distance: 69.0
click at [624, 613] on p "PO Box 50552, 92619-0552, USA" at bounding box center [737, 623] width 237 height 32
drag, startPoint x: 759, startPoint y: 609, endPoint x: 701, endPoint y: 613, distance: 58.1
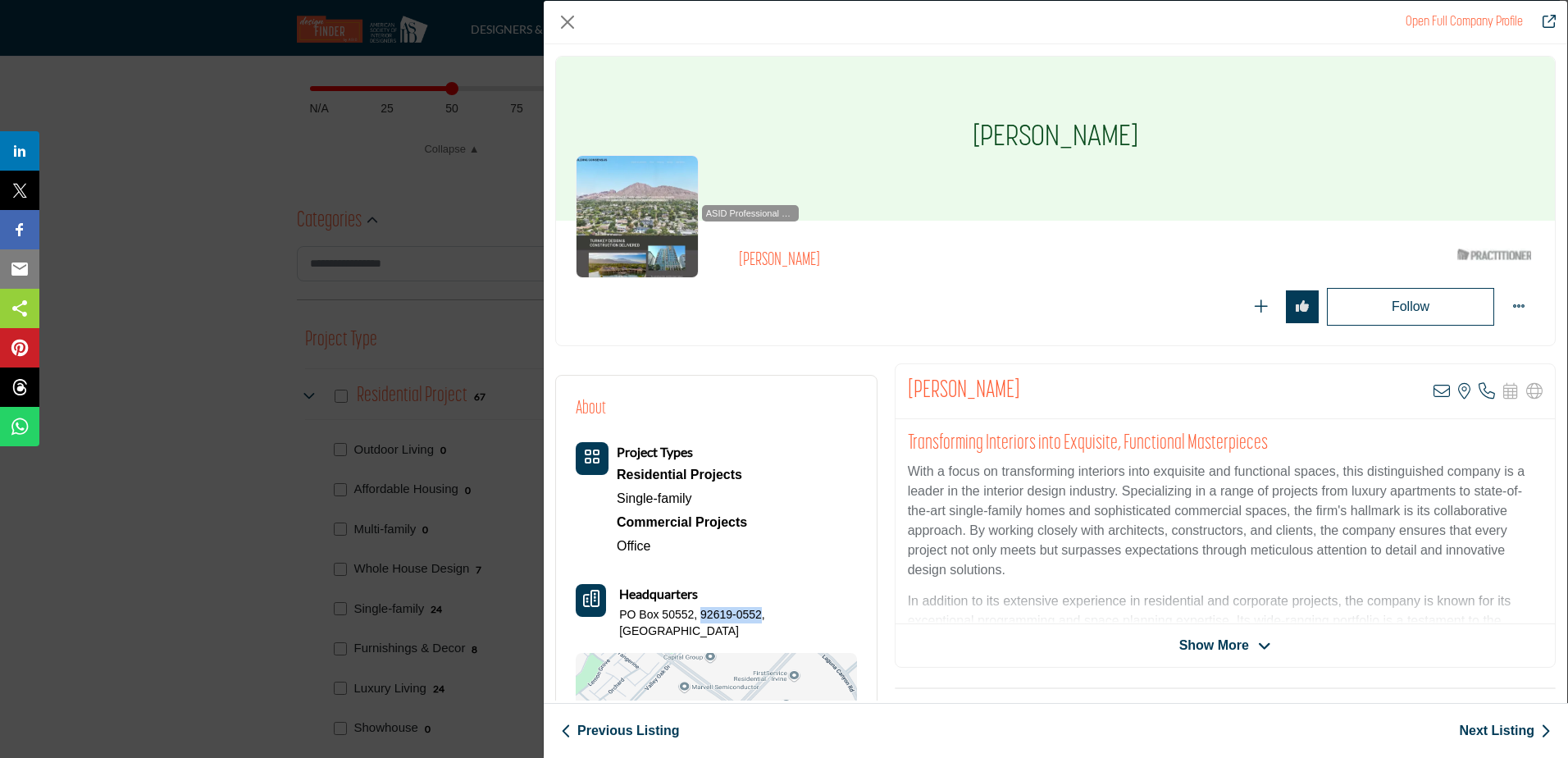
click at [701, 613] on p "PO Box 50552, 92619-0552, USA" at bounding box center [737, 623] width 237 height 32
click at [1503, 729] on link "Next Listing" at bounding box center [1505, 730] width 92 height 19
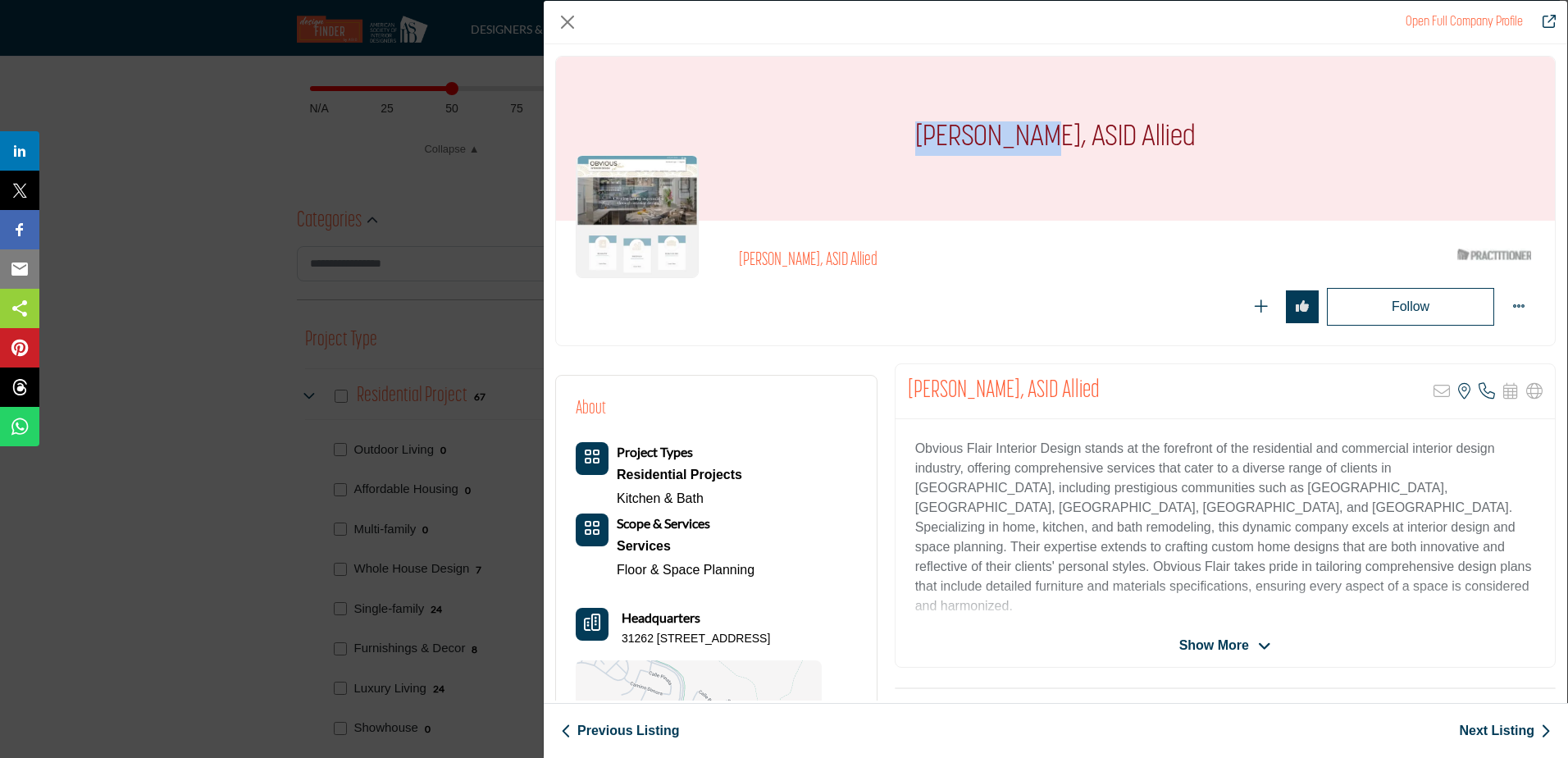
drag, startPoint x: 1057, startPoint y: 129, endPoint x: 923, endPoint y: 130, distance: 134.0
click at [923, 130] on div "Shan Luvisa, ASID Allied" at bounding box center [1055, 139] width 999 height 164
drag, startPoint x: 716, startPoint y: 633, endPoint x: 606, endPoint y: 629, distance: 110.1
click at [606, 629] on div "Headquarters 31262 Calle Bolero, 92675-5392, USA" at bounding box center [699, 627] width 246 height 40
drag, startPoint x: 606, startPoint y: 629, endPoint x: 612, endPoint y: 636, distance: 9.2
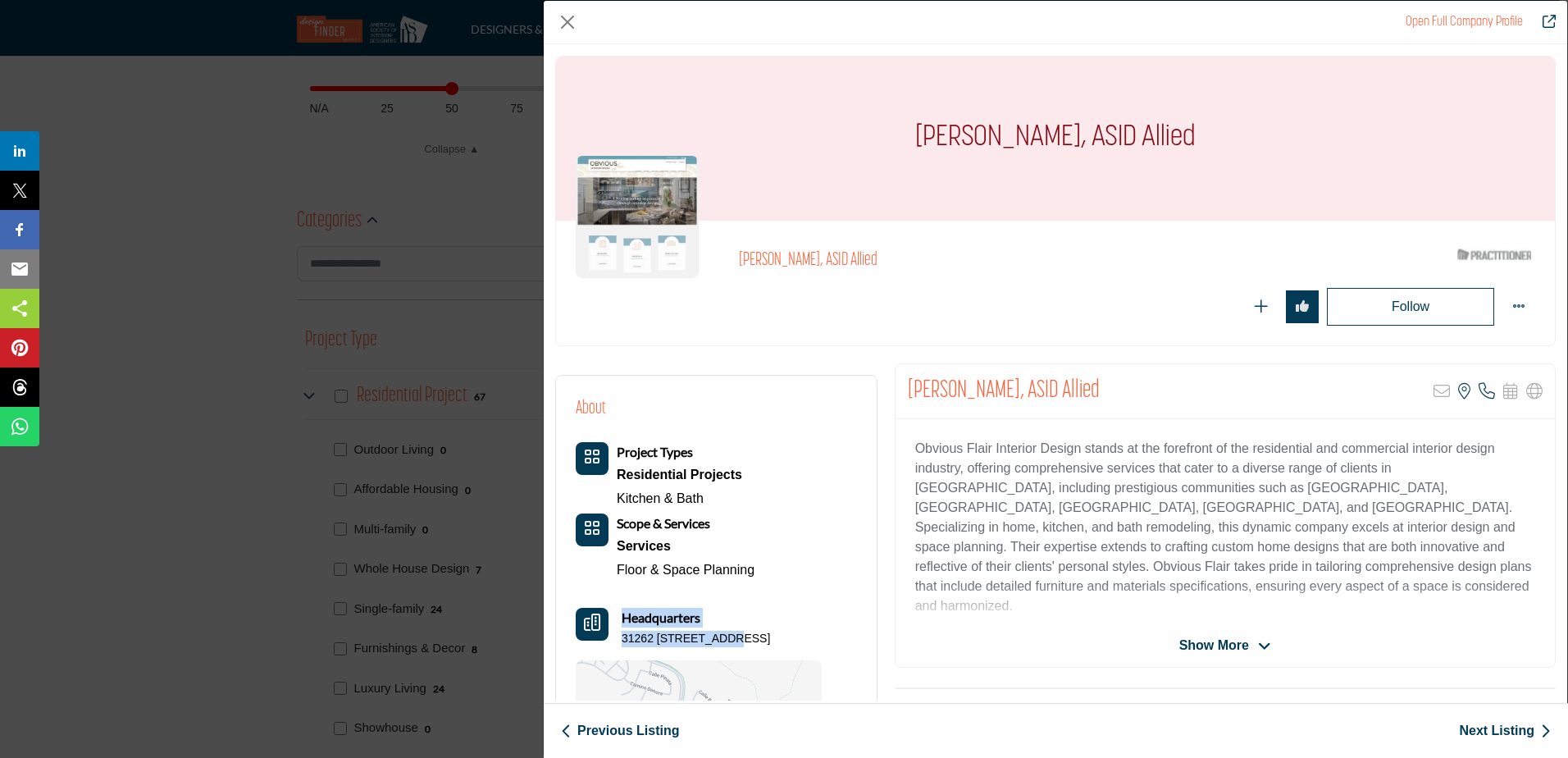
click at [612, 636] on div "Headquarters 31262 Calle Bolero, 92675-5392, USA" at bounding box center [699, 627] width 246 height 40
click at [617, 641] on div "Headquarters 31262 Calle Bolero, 92675-5392, USA" at bounding box center [699, 627] width 246 height 40
drag, startPoint x: 784, startPoint y: 635, endPoint x: 721, endPoint y: 634, distance: 63.0
click at [721, 634] on p "31262 Calle Bolero, 92675-5392, USA" at bounding box center [695, 639] width 148 height 16
click at [733, 631] on p "31262 Calle Bolero, 92675-5392, USA" at bounding box center [695, 639] width 148 height 16
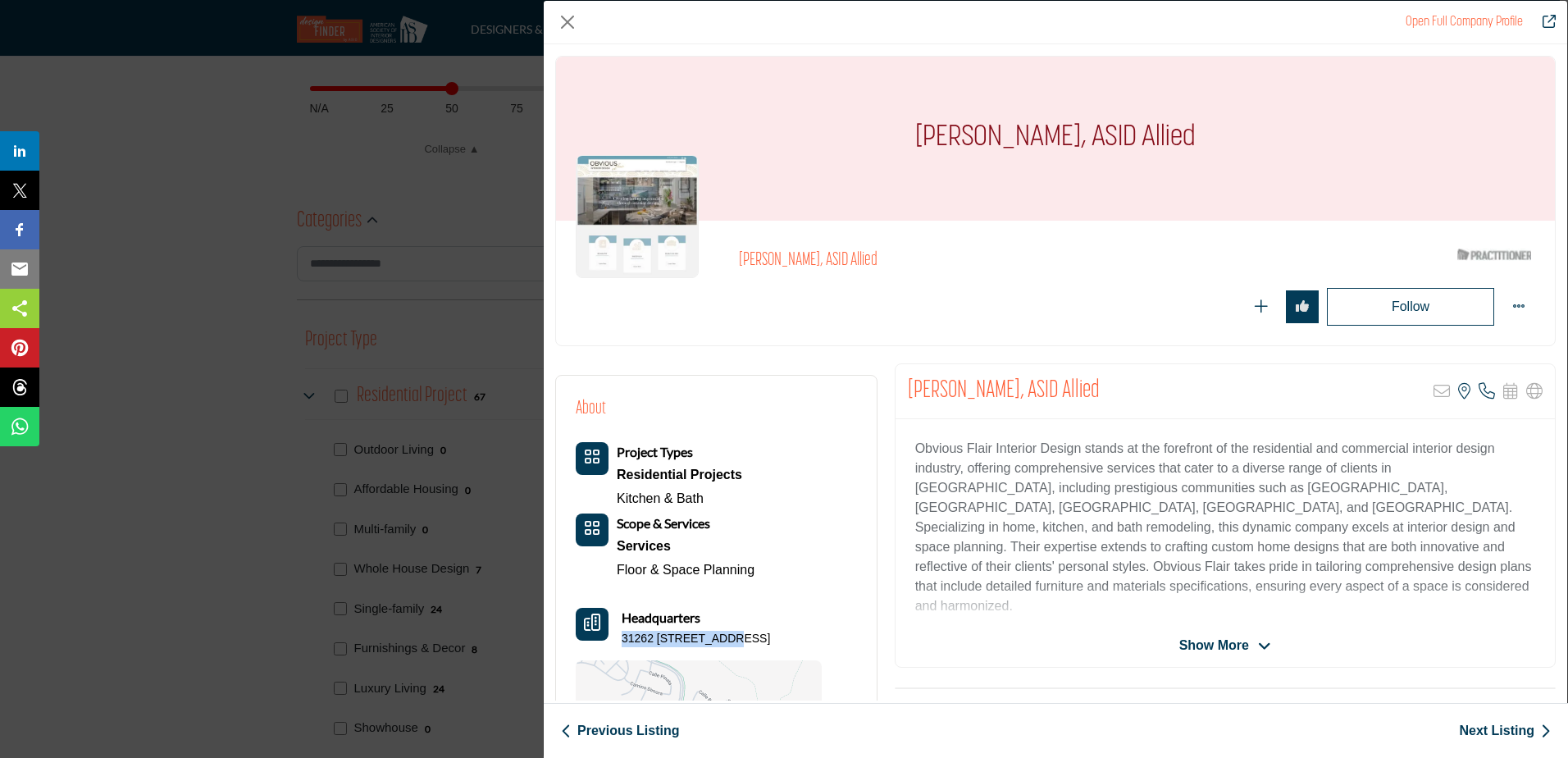
drag, startPoint x: 812, startPoint y: 637, endPoint x: 618, endPoint y: 640, distance: 194.0
click at [618, 640] on div "Headquarters 31262 Calle Bolero, 92675-5392, USA" at bounding box center [699, 627] width 246 height 40
drag, startPoint x: 816, startPoint y: 638, endPoint x: 617, endPoint y: 637, distance: 199.0
click at [617, 637] on div "Headquarters 31262 Calle Bolero, 92675-5392, USA" at bounding box center [699, 627] width 246 height 40
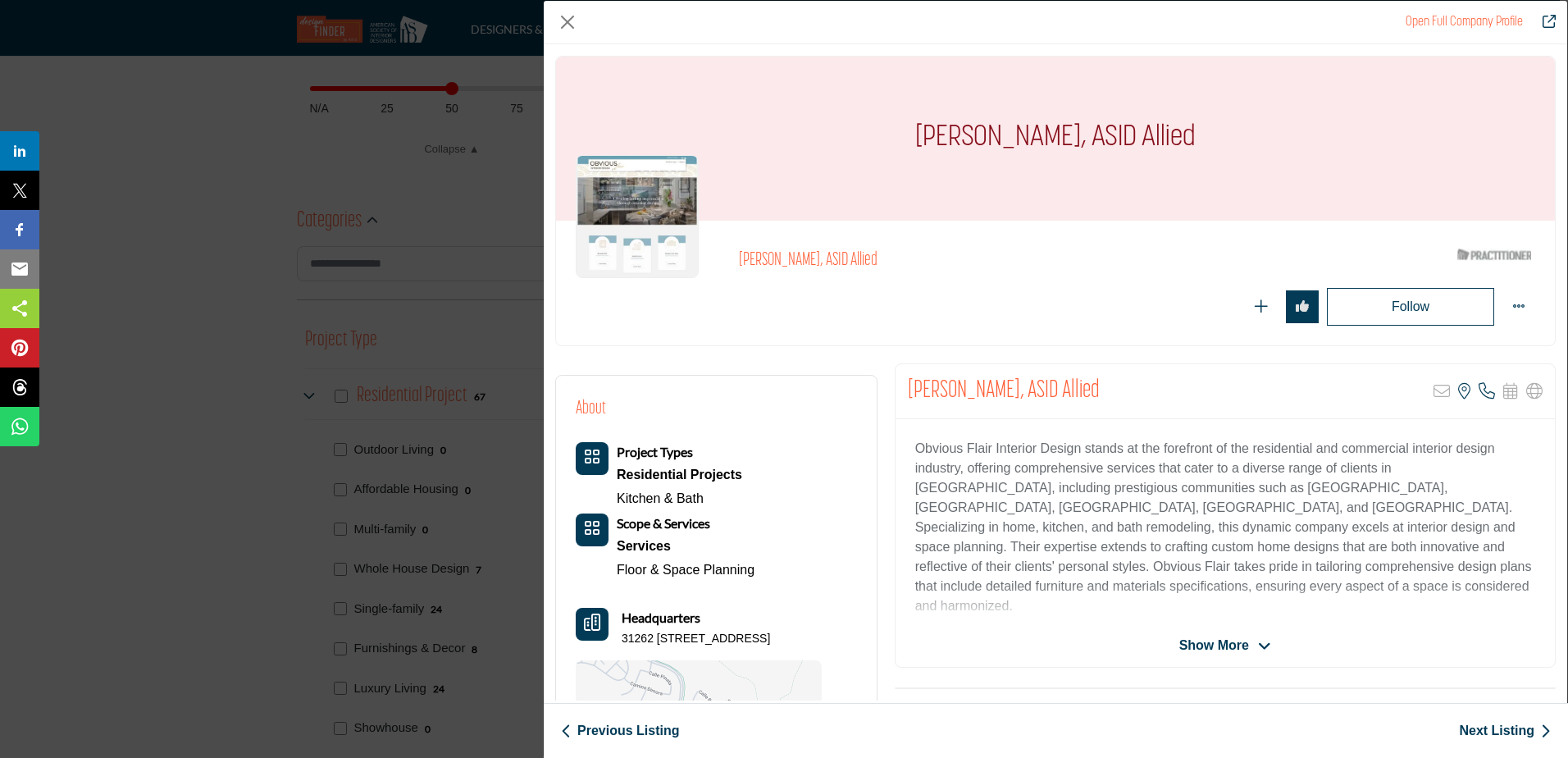
click at [1494, 722] on link "Next Listing" at bounding box center [1505, 730] width 92 height 19
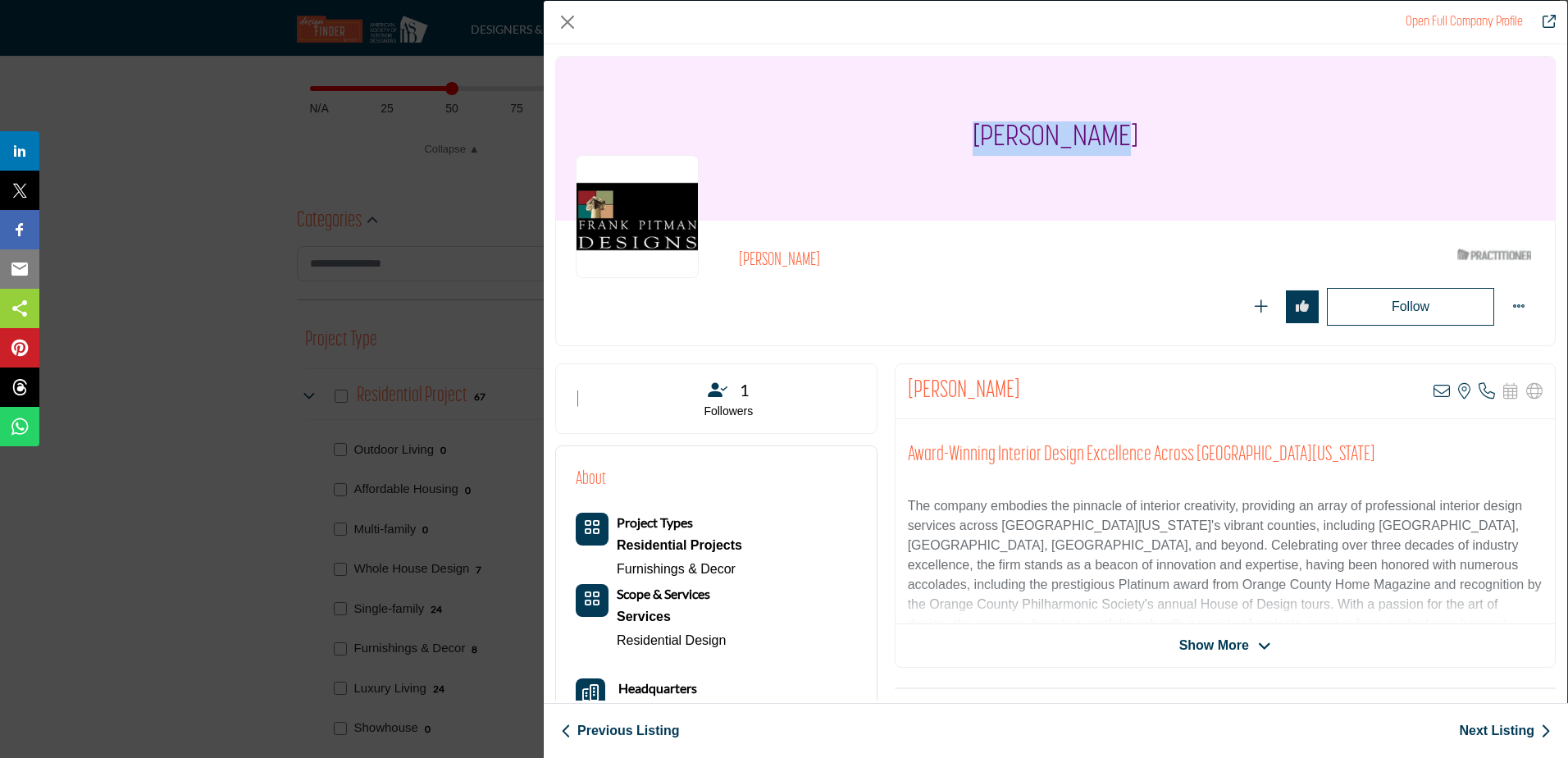
drag, startPoint x: 1120, startPoint y: 134, endPoint x: 990, endPoint y: 150, distance: 131.0
click at [990, 150] on div "Frank Pitman" at bounding box center [1055, 139] width 999 height 164
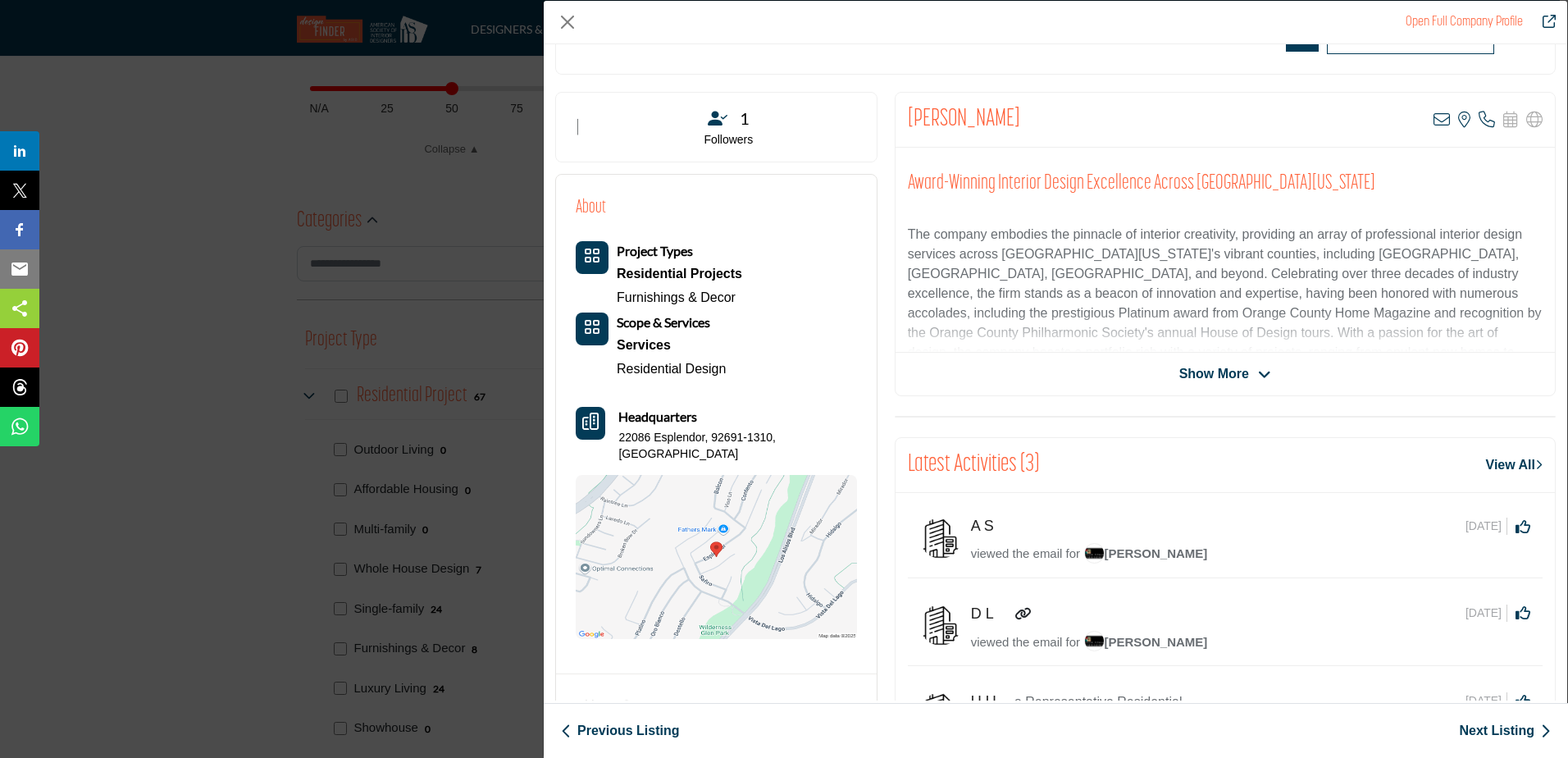
scroll to position [394, 0]
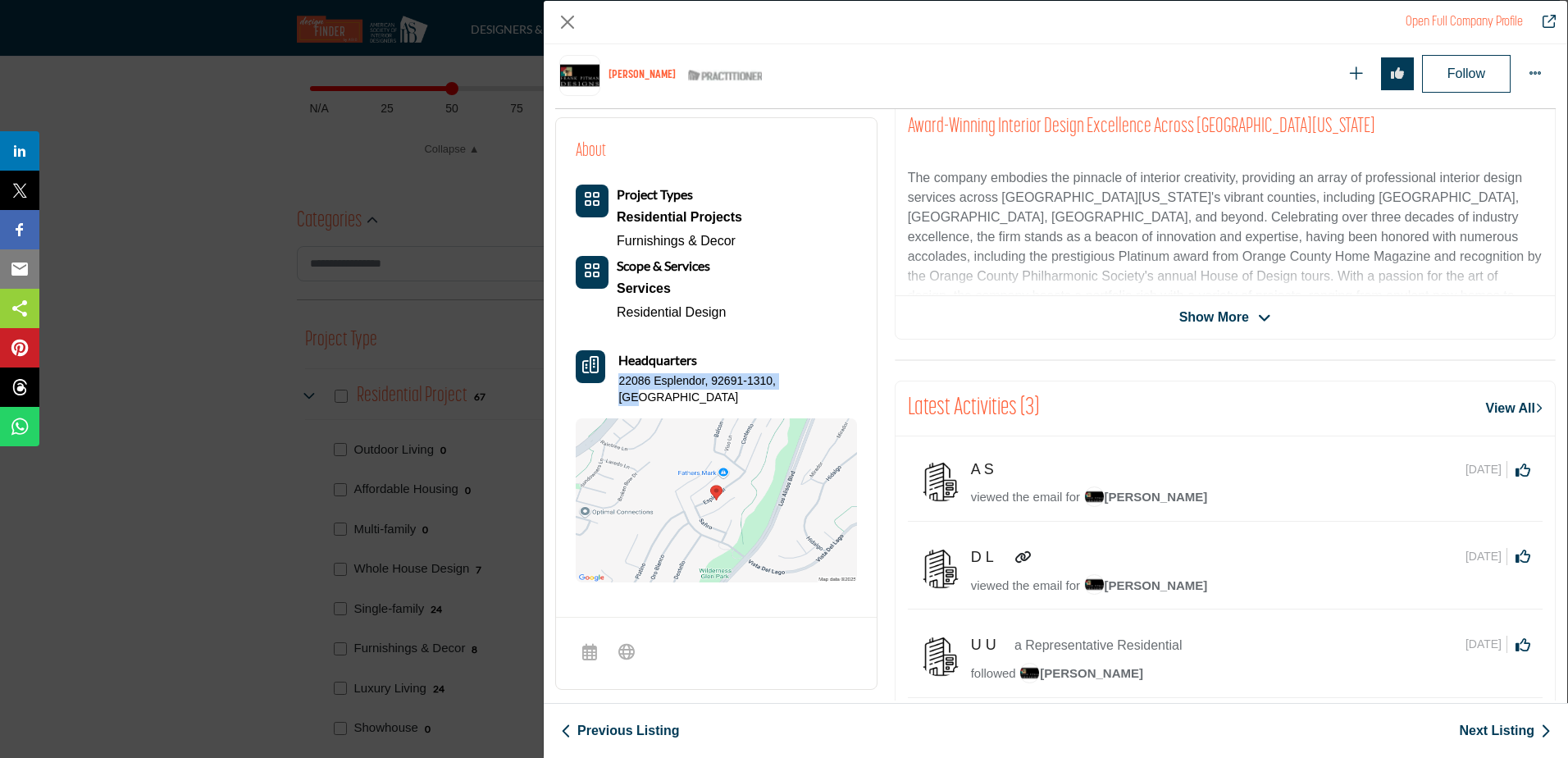
drag, startPoint x: 803, startPoint y: 381, endPoint x: 615, endPoint y: 382, distance: 188.0
click at [615, 382] on div "Headquarters 22086 Esplendor, 92691-1310, USA" at bounding box center [716, 377] width 282 height 55
click at [1515, 732] on link "Next Listing" at bounding box center [1505, 730] width 92 height 19
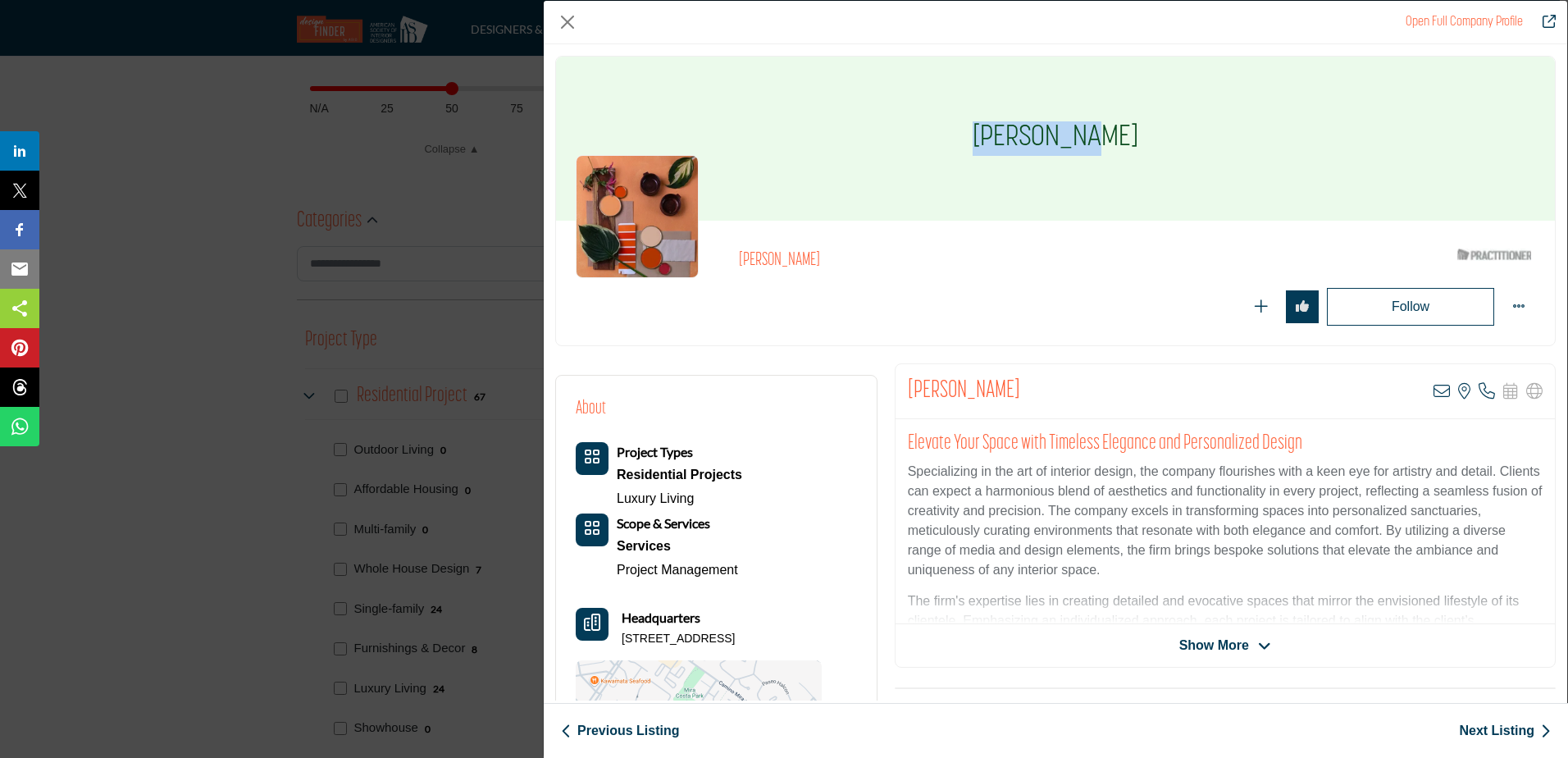
drag, startPoint x: 1117, startPoint y: 132, endPoint x: 950, endPoint y: 131, distance: 167.0
click at [950, 131] on div "Marna Cahn" at bounding box center [1055, 139] width 999 height 164
drag, startPoint x: 713, startPoint y: 635, endPoint x: 621, endPoint y: 634, distance: 92.0
click at [621, 634] on div "Headquarters 27275 Calle Anejo, 92624-1829, USA" at bounding box center [699, 627] width 246 height 40
drag, startPoint x: 781, startPoint y: 632, endPoint x: 716, endPoint y: 637, distance: 65.2
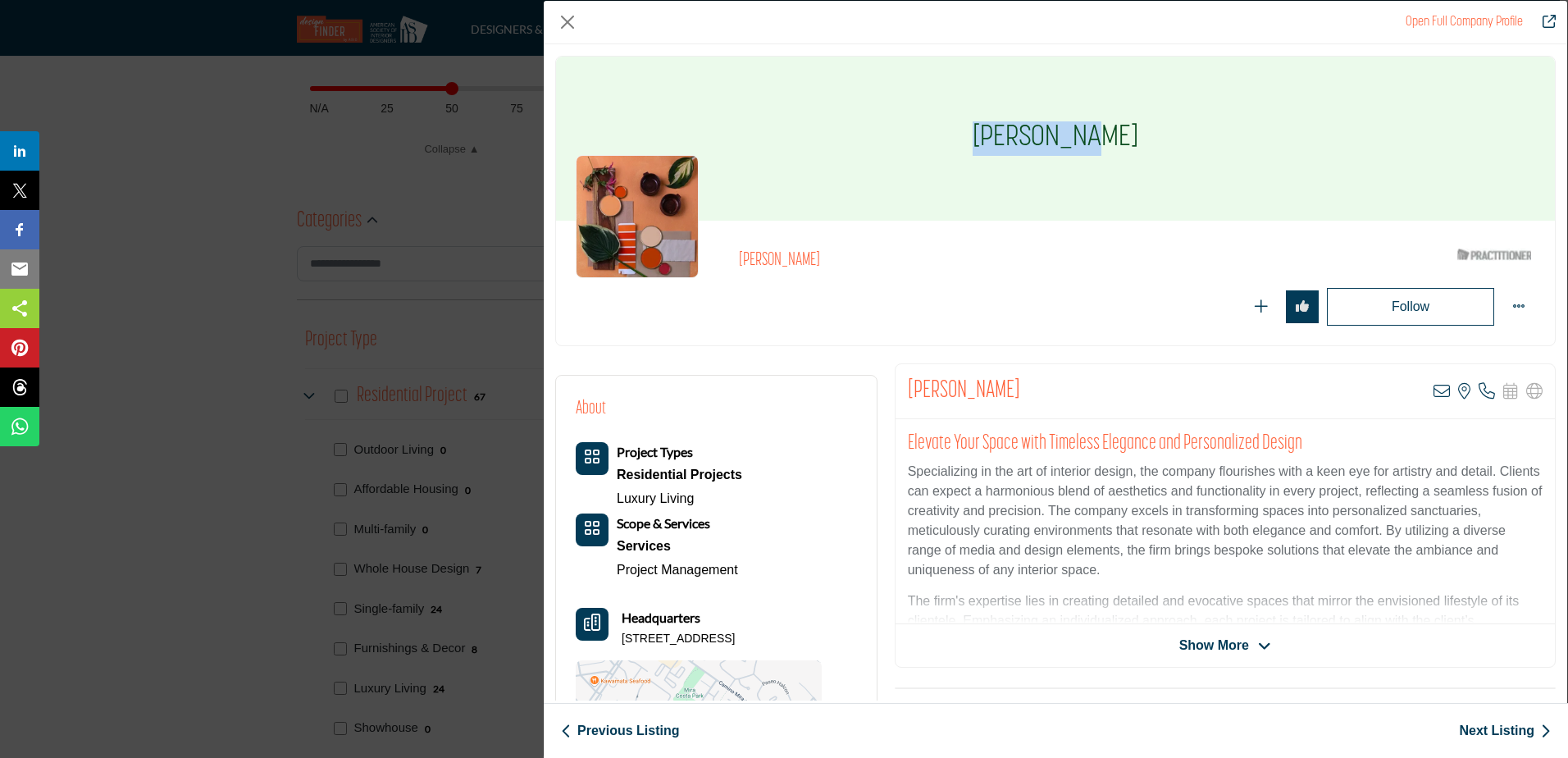
click at [716, 637] on p "27275 Calle Anejo, 92624-1829, USA" at bounding box center [678, 639] width 113 height 16
click at [858, 633] on div "About Project Types Residential Projects Luxury Living" at bounding box center [715, 611] width 321 height 471
drag, startPoint x: 820, startPoint y: 640, endPoint x: 622, endPoint y: 637, distance: 198.0
click at [622, 637] on div "Headquarters 27275 Calle Anejo, 92624-1829, USA" at bounding box center [699, 627] width 246 height 40
click at [1515, 733] on link "Next Listing" at bounding box center [1505, 730] width 92 height 19
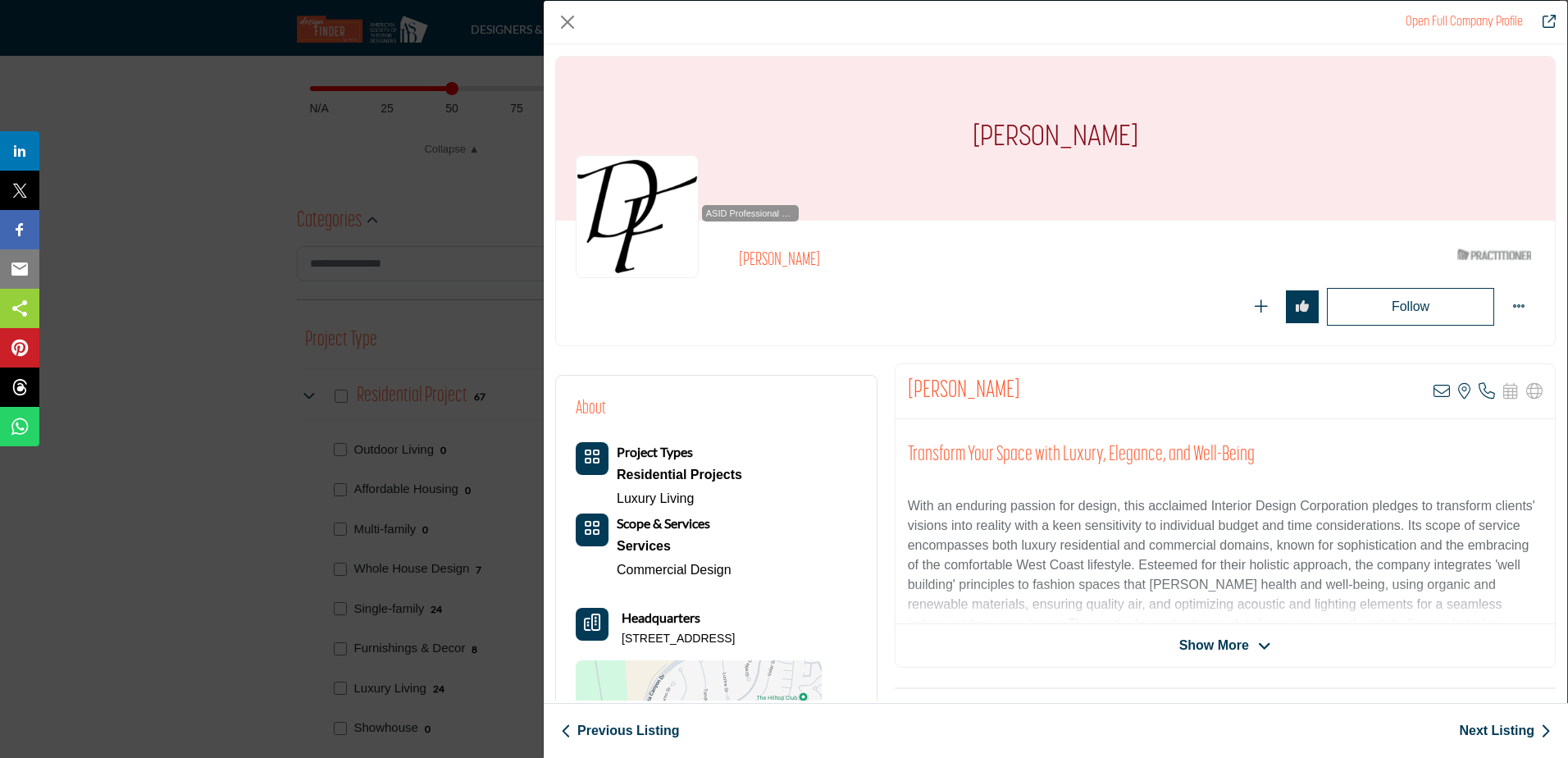
drag, startPoint x: 1136, startPoint y: 129, endPoint x: 933, endPoint y: 129, distance: 203.0
click at [933, 129] on div "Beverly Stadler" at bounding box center [1055, 139] width 999 height 164
drag, startPoint x: 766, startPoint y: 638, endPoint x: 625, endPoint y: 637, distance: 141.0
click at [625, 637] on div "Headquarters 9 Alar St, 92694-1398, USA" at bounding box center [699, 627] width 246 height 40
click at [625, 637] on p "9 Alar St, 92694-1398, USA" at bounding box center [678, 639] width 113 height 16
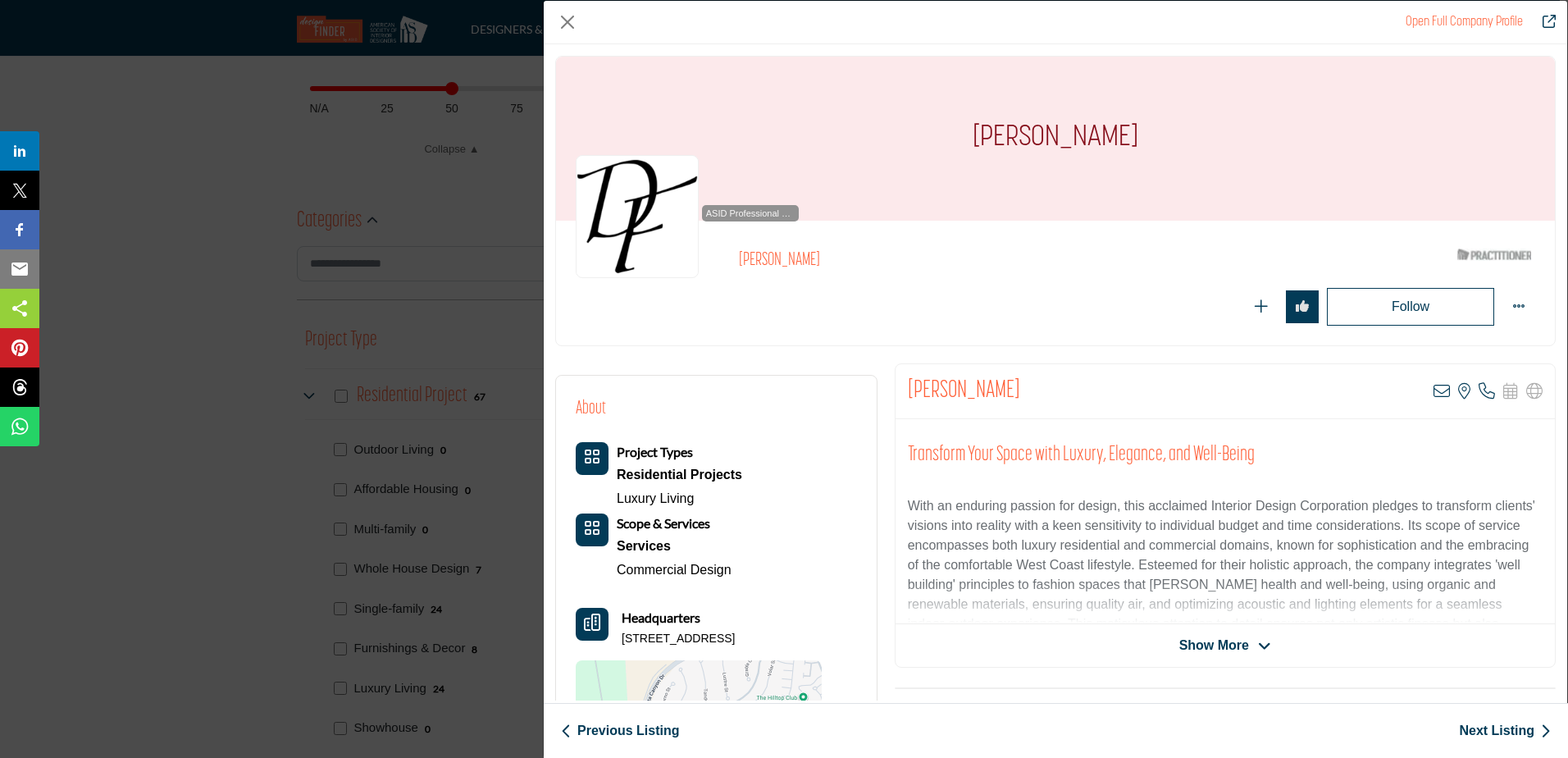
drag, startPoint x: 759, startPoint y: 634, endPoint x: 620, endPoint y: 634, distance: 139.0
click at [620, 634] on div "Headquarters 9 Alar St, 92694-1398, USA" at bounding box center [699, 627] width 246 height 40
click at [1480, 734] on link "Next Listing" at bounding box center [1505, 730] width 92 height 19
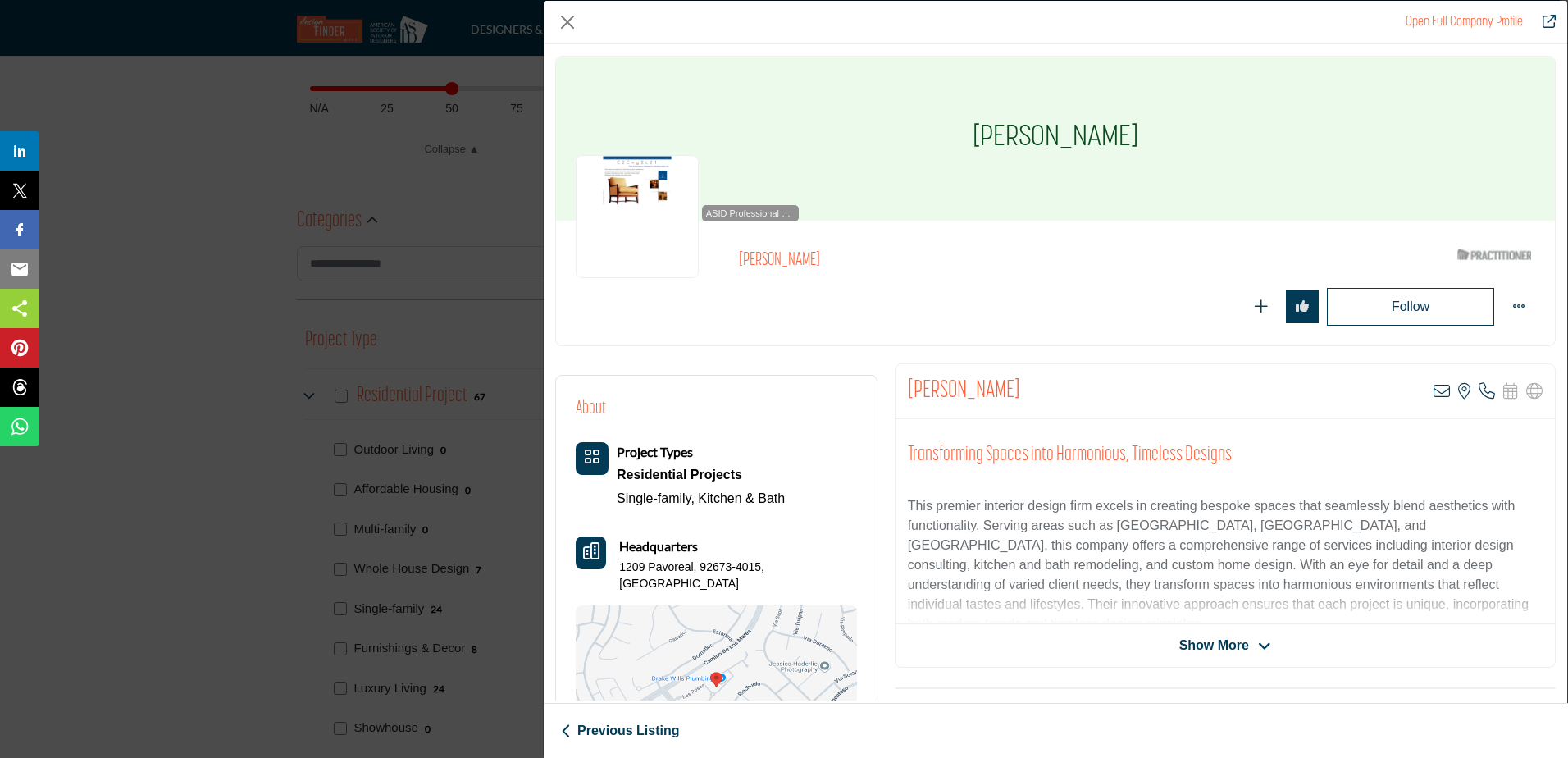
drag, startPoint x: 1081, startPoint y: 134, endPoint x: 967, endPoint y: 135, distance: 114.0
click at [967, 135] on div "Debra Hennings" at bounding box center [1055, 139] width 999 height 164
drag, startPoint x: 794, startPoint y: 565, endPoint x: 620, endPoint y: 563, distance: 174.0
click at [620, 563] on div "Headquarters 1209 Pavoreal, 92673-4015, USA" at bounding box center [716, 563] width 282 height 55
click at [1172, 321] on div "Follow Following" at bounding box center [1256, 306] width 557 height 38
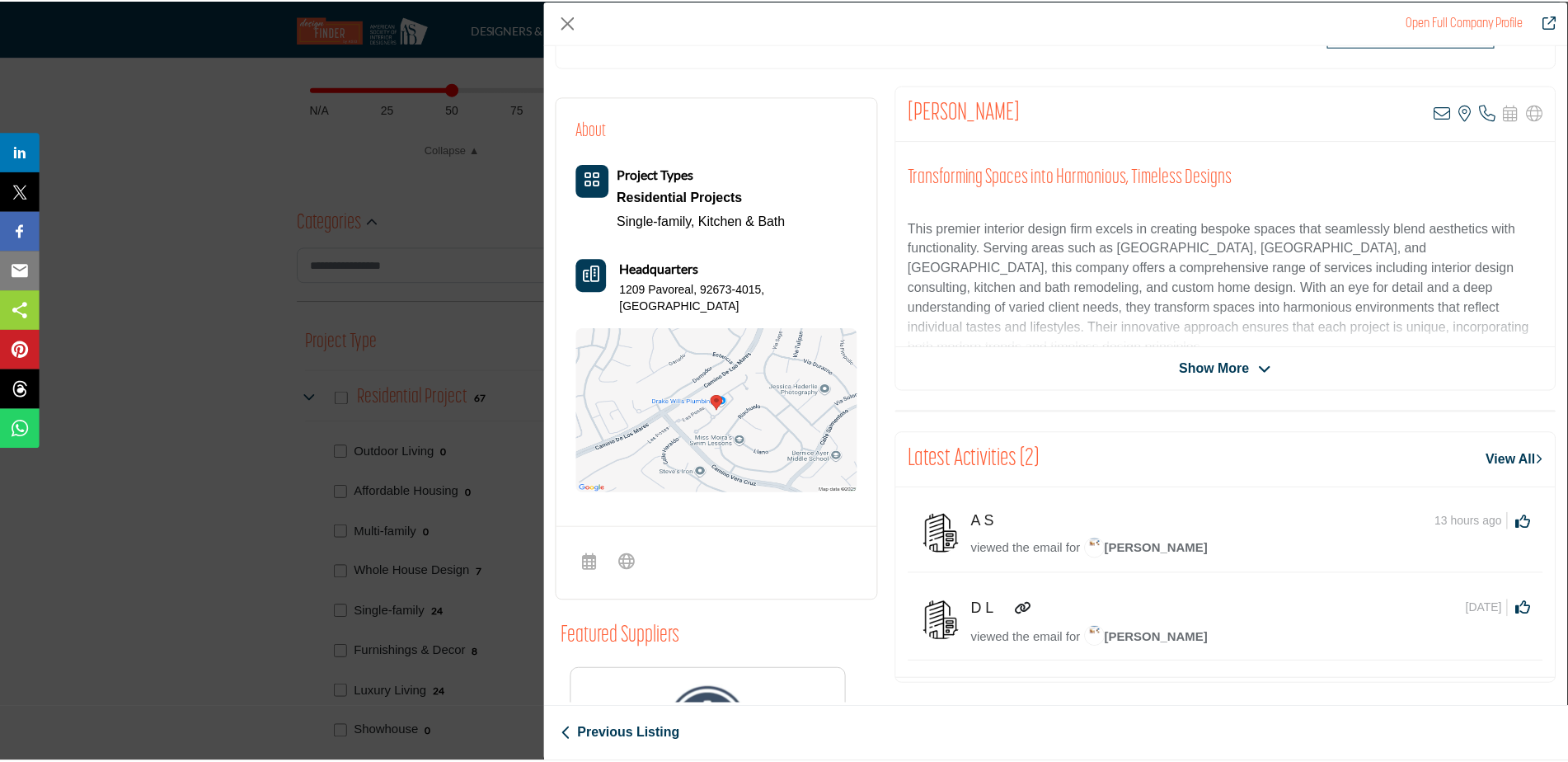
scroll to position [0, 0]
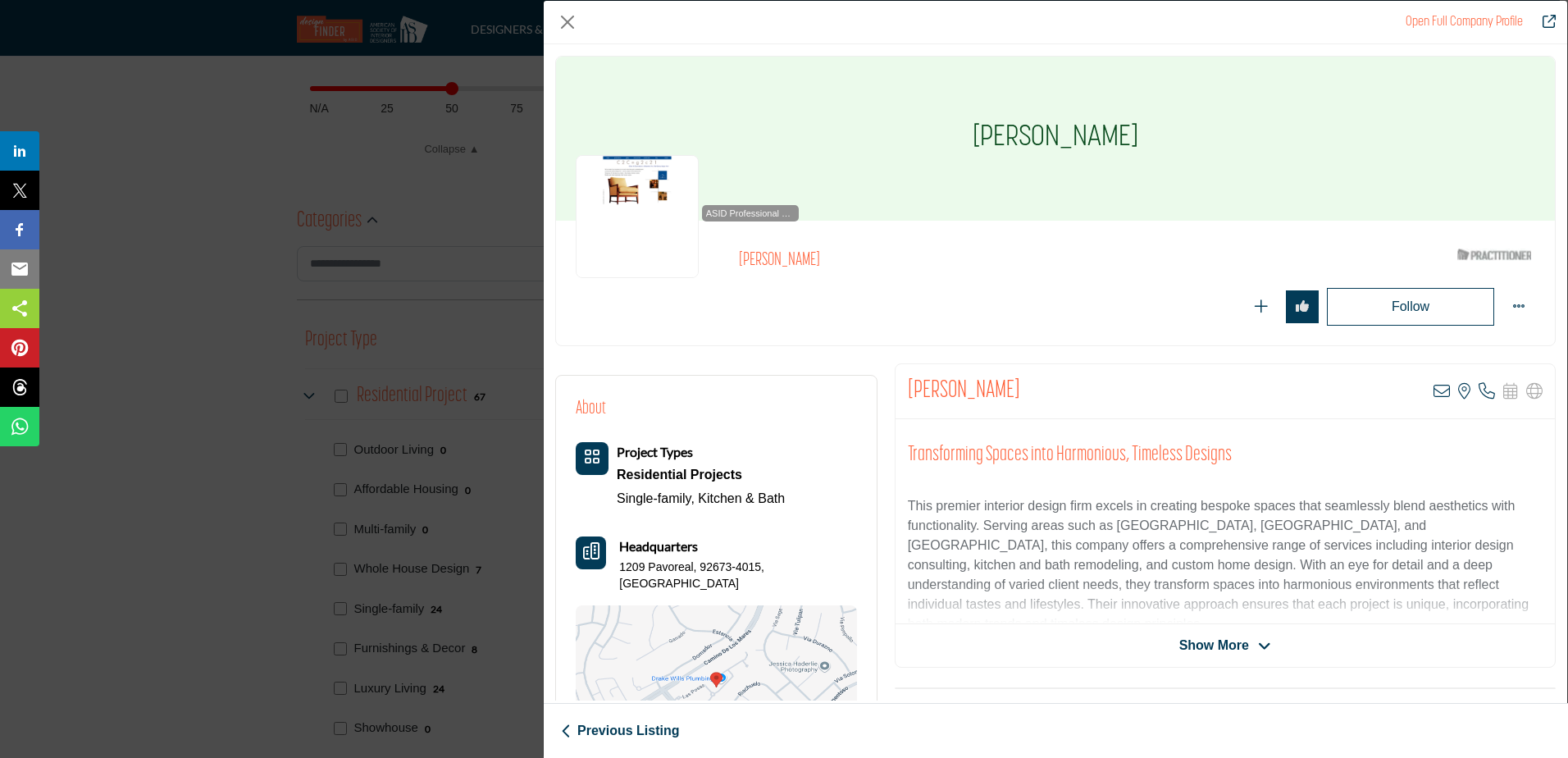
click at [191, 333] on div "Open Full Company Profile Debra Hennings ASID Qualified Practitioner who valida…" at bounding box center [784, 379] width 1568 height 758
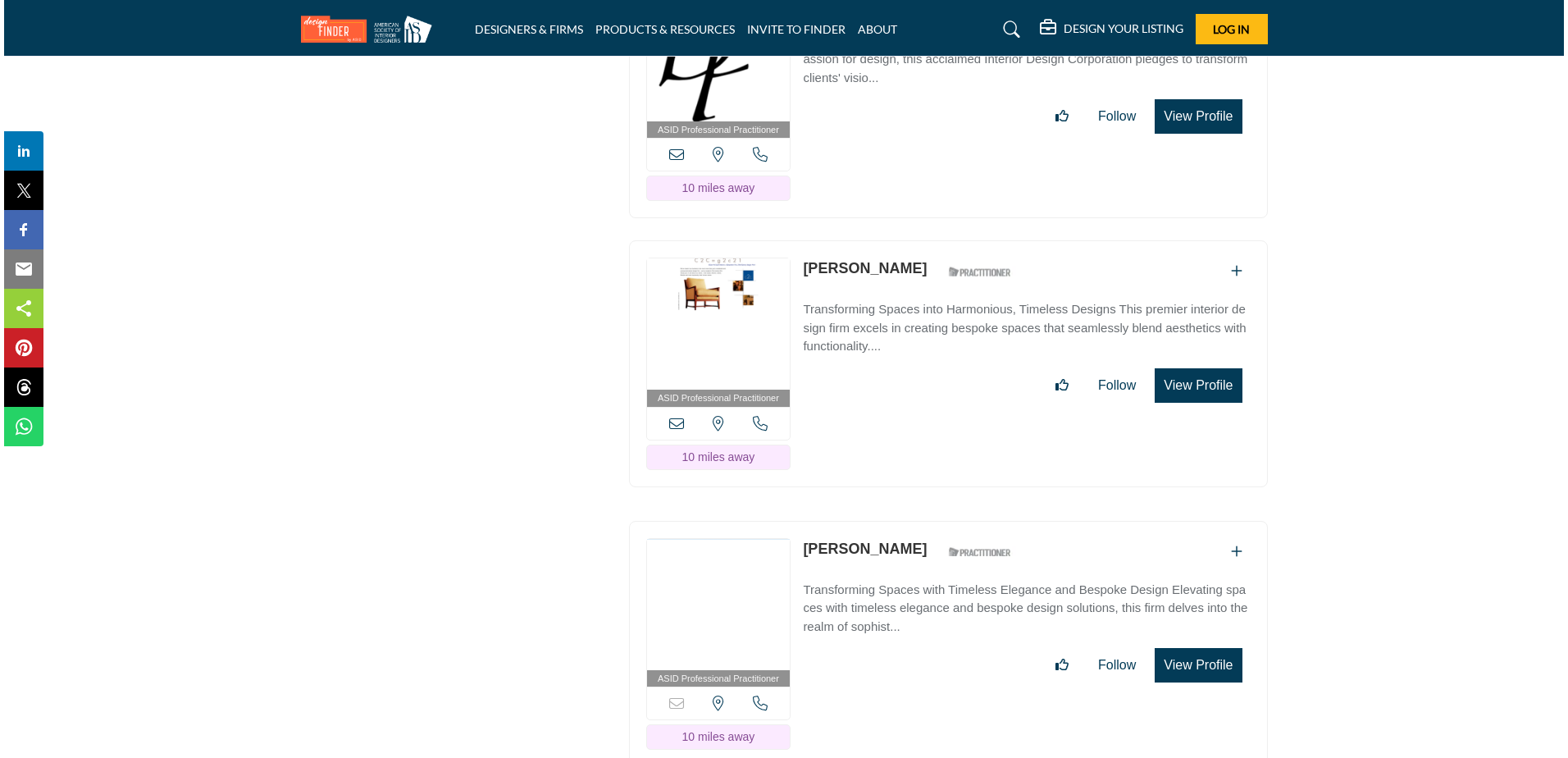
scroll to position [5806, 0]
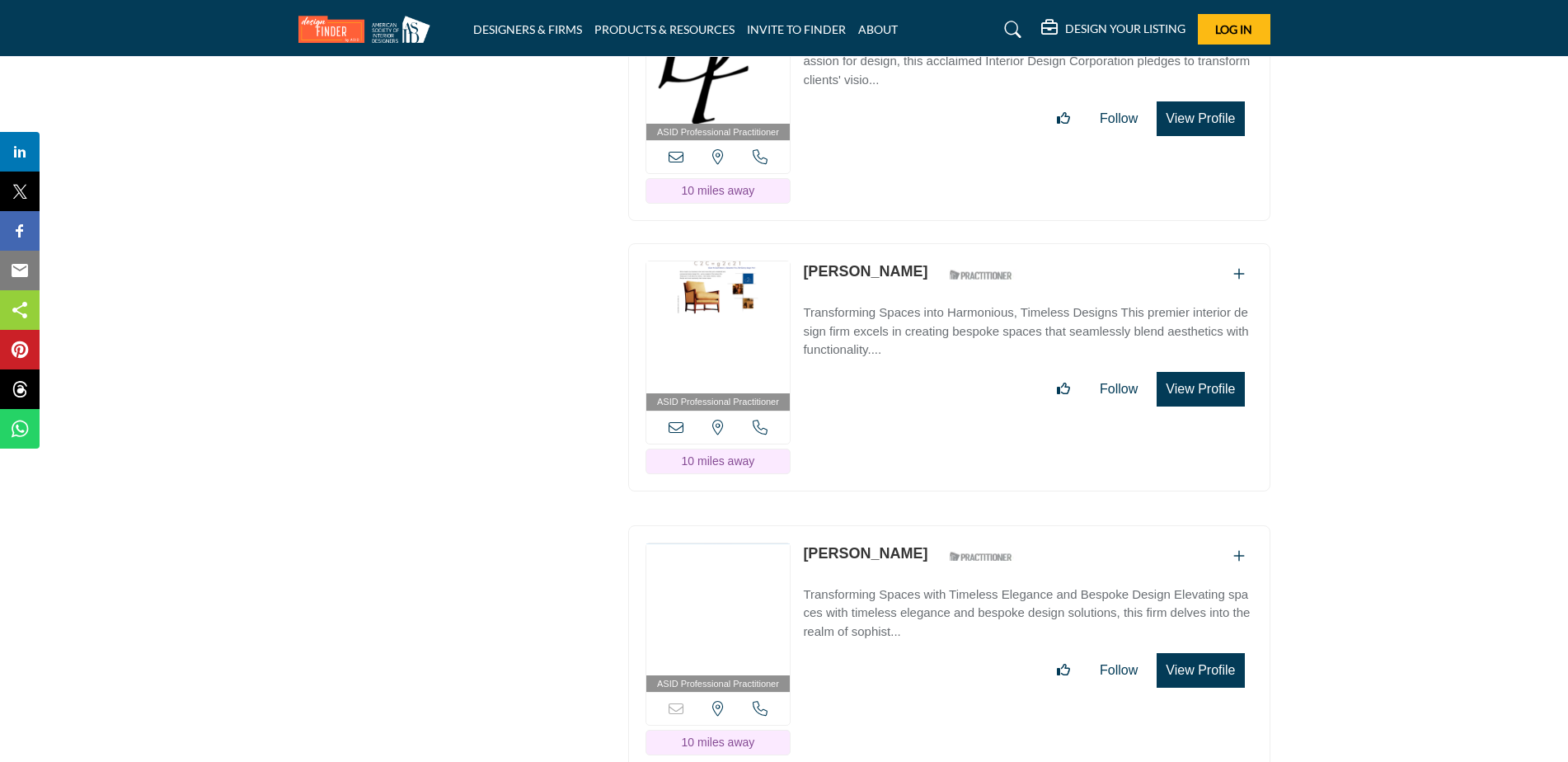
click at [1184, 653] on button "View Profile" at bounding box center [1200, 670] width 88 height 35
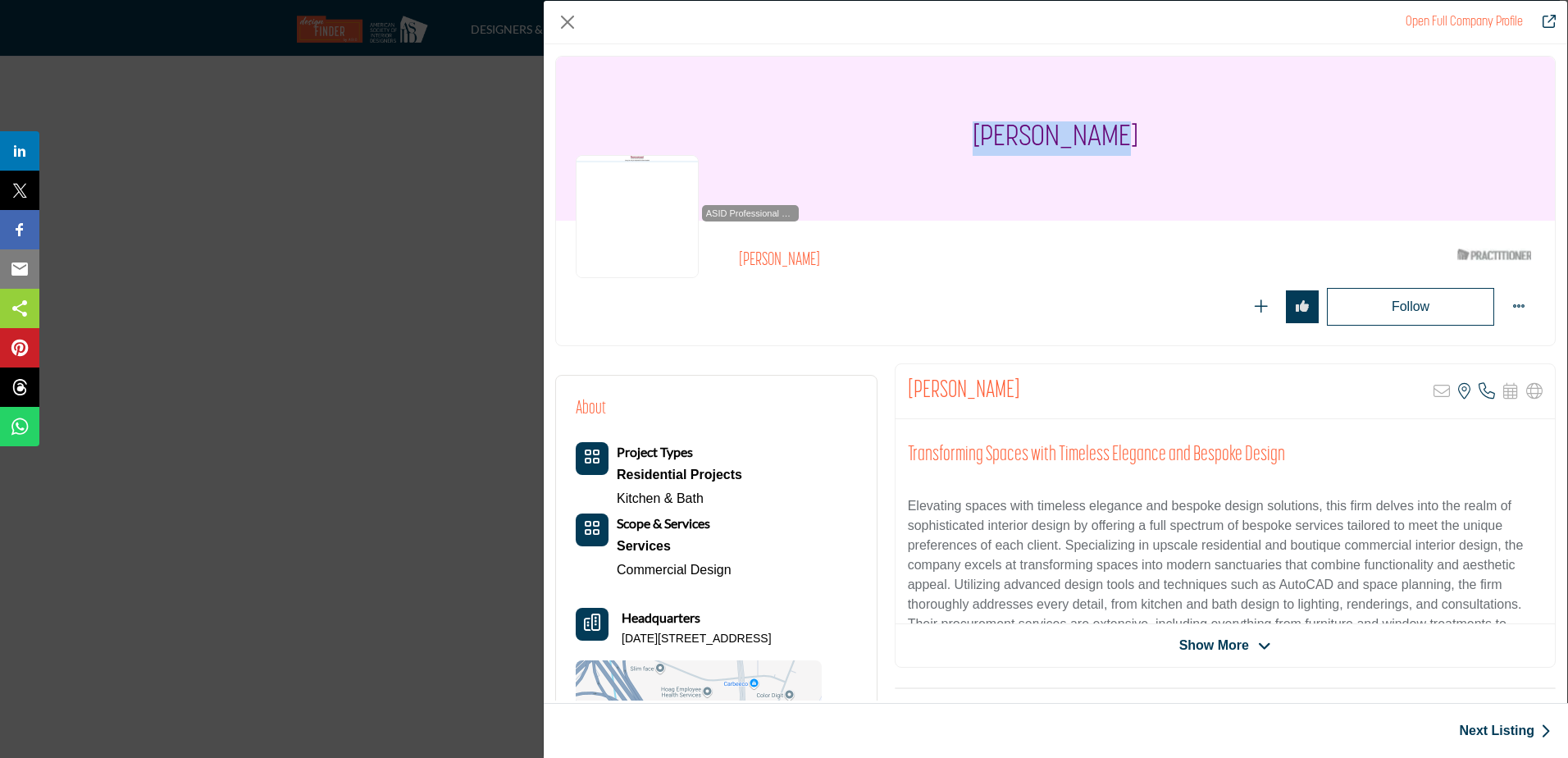
drag, startPoint x: 1151, startPoint y: 142, endPoint x: 928, endPoint y: 136, distance: 223.1
click at [928, 136] on div "Sonya Zamora" at bounding box center [1055, 139] width 999 height 164
drag, startPoint x: 659, startPoint y: 656, endPoint x: 623, endPoint y: 643, distance: 38.3
click at [623, 643] on p "2915 Red Hill Ave Ste A210D, 92626-5995, USA" at bounding box center [696, 639] width 150 height 16
click at [1491, 740] on link "Next Listing" at bounding box center [1505, 730] width 92 height 19
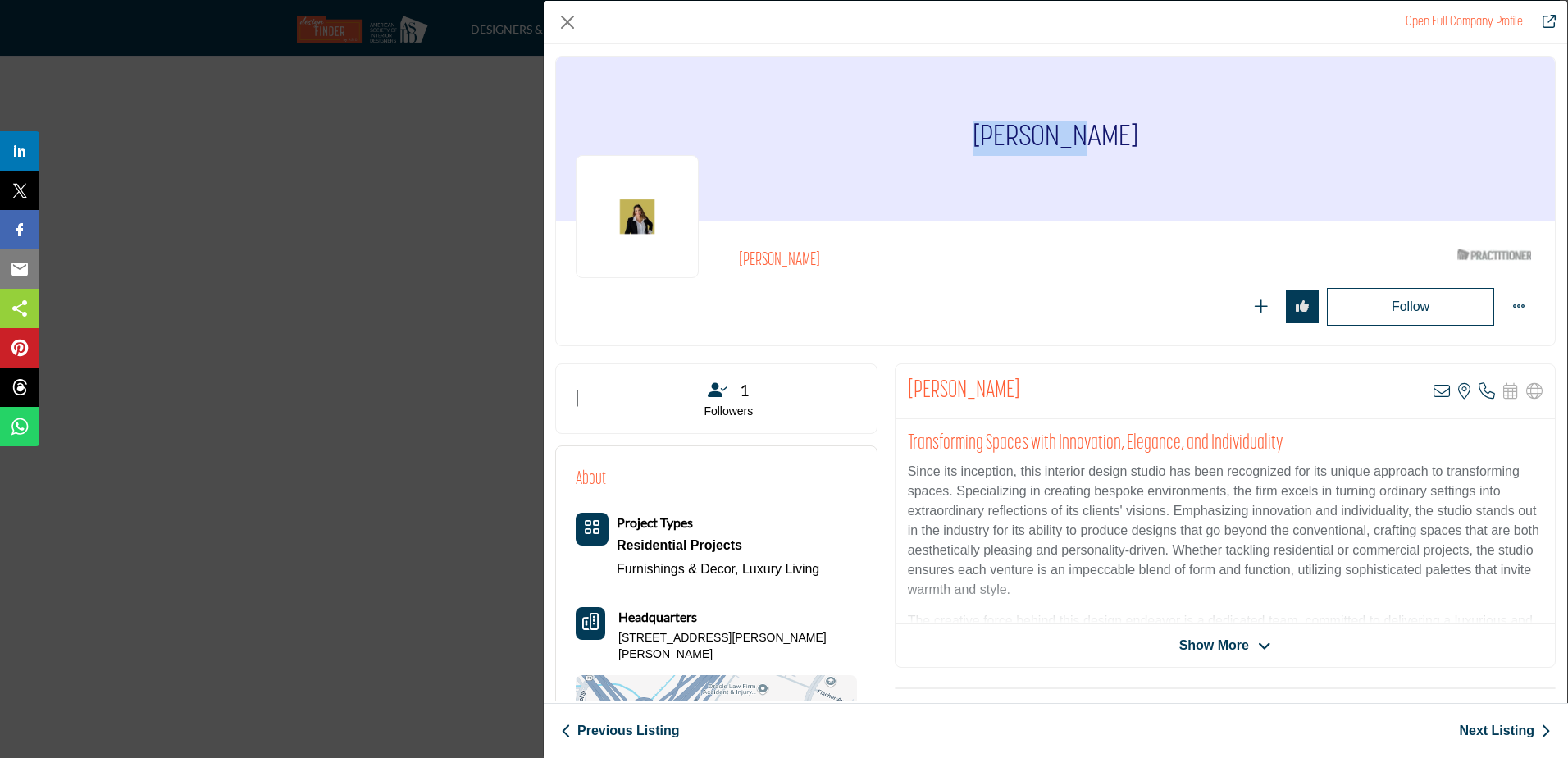
drag, startPoint x: 1117, startPoint y: 134, endPoint x: 977, endPoint y: 141, distance: 140.2
click at [977, 141] on div "Rona Graf" at bounding box center [1055, 139] width 999 height 164
drag, startPoint x: 842, startPoint y: 636, endPoint x: 621, endPoint y: 637, distance: 221.0
click at [621, 637] on div "About Project Types Residential Projects Furnishings & Decor, Luxury Living Hea…" at bounding box center [716, 652] width 282 height 373
drag, startPoint x: 739, startPoint y: 634, endPoint x: 735, endPoint y: 642, distance: 8.9
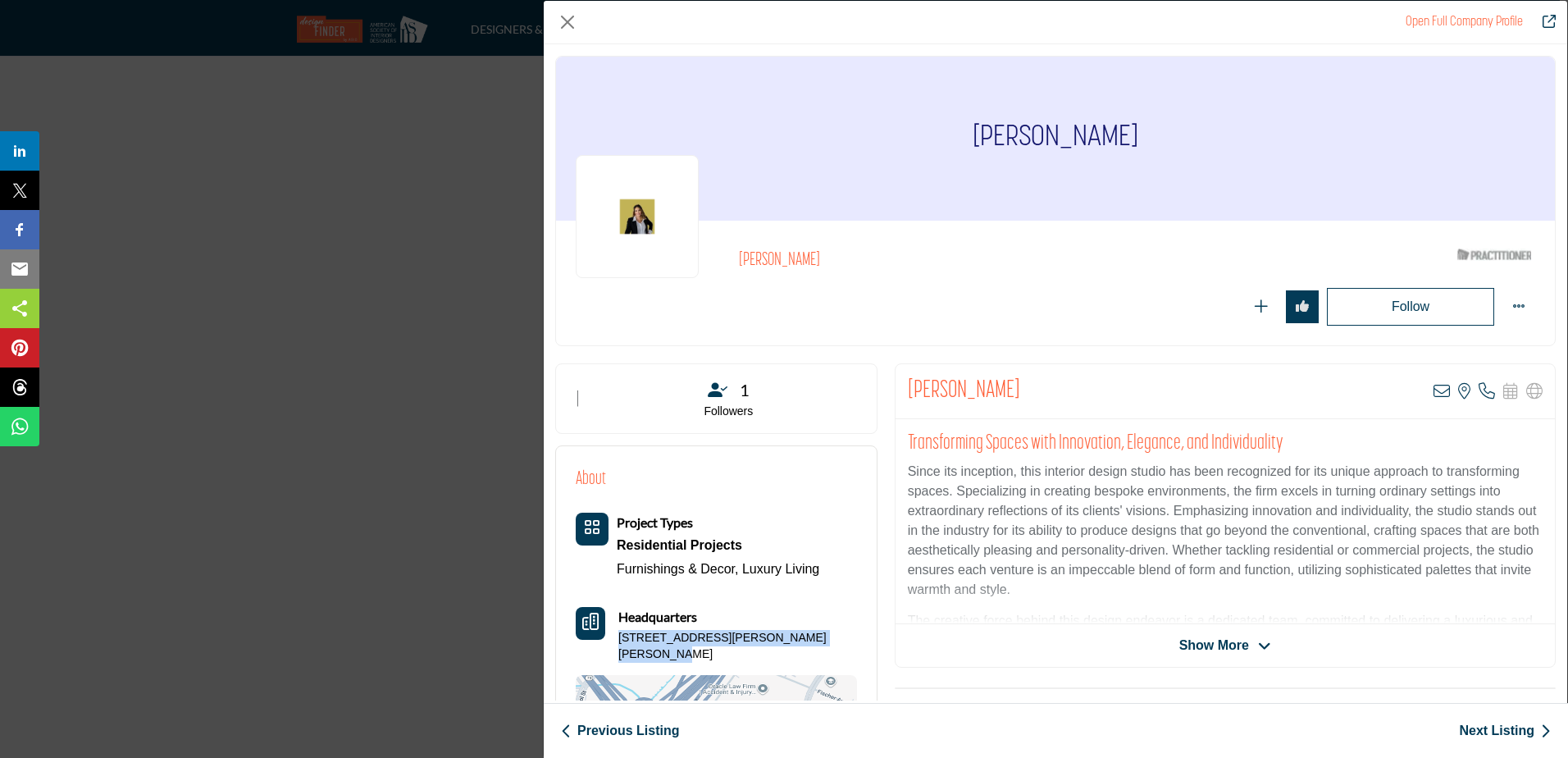
click at [739, 634] on p "151 Kalmus Dr Ste E160, 92626-7971, USA" at bounding box center [737, 646] width 238 height 32
drag, startPoint x: 743, startPoint y: 632, endPoint x: 618, endPoint y: 637, distance: 125.1
click at [618, 637] on div "Headquarters 151 Kalmus Dr Ste E160, 92626-7971, USA" at bounding box center [716, 634] width 282 height 55
click at [742, 637] on p "151 Kalmus Dr Ste E160, 92626-7971, USA" at bounding box center [737, 646] width 238 height 32
drag, startPoint x: 749, startPoint y: 637, endPoint x: 810, endPoint y: 632, distance: 61.2
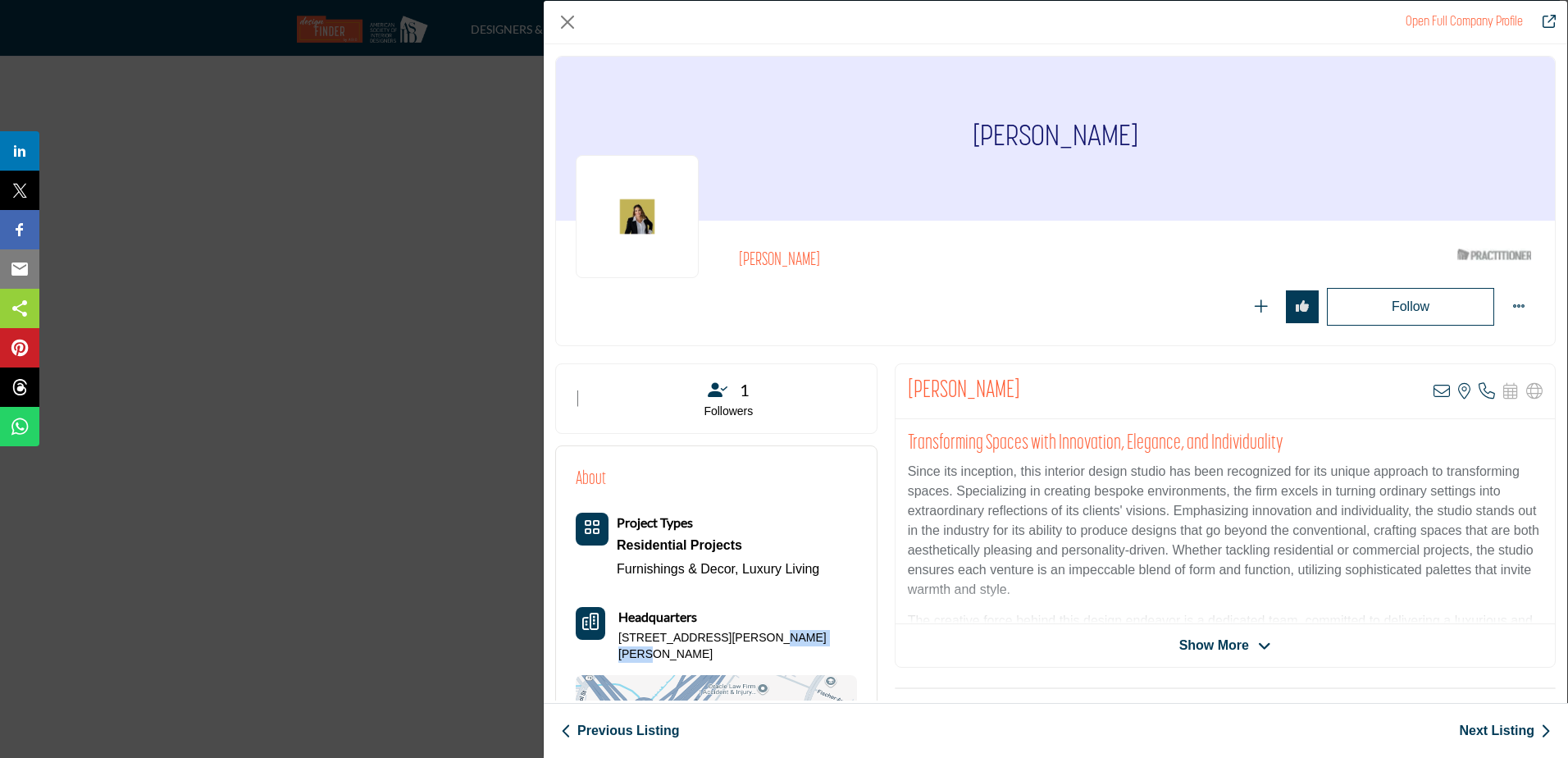
click at [810, 632] on p "151 Kalmus Dr Ste E160, 92626-7971, USA" at bounding box center [737, 646] width 238 height 32
click at [1549, 736] on icon "Company Data Modal" at bounding box center [1545, 731] width 11 height 17
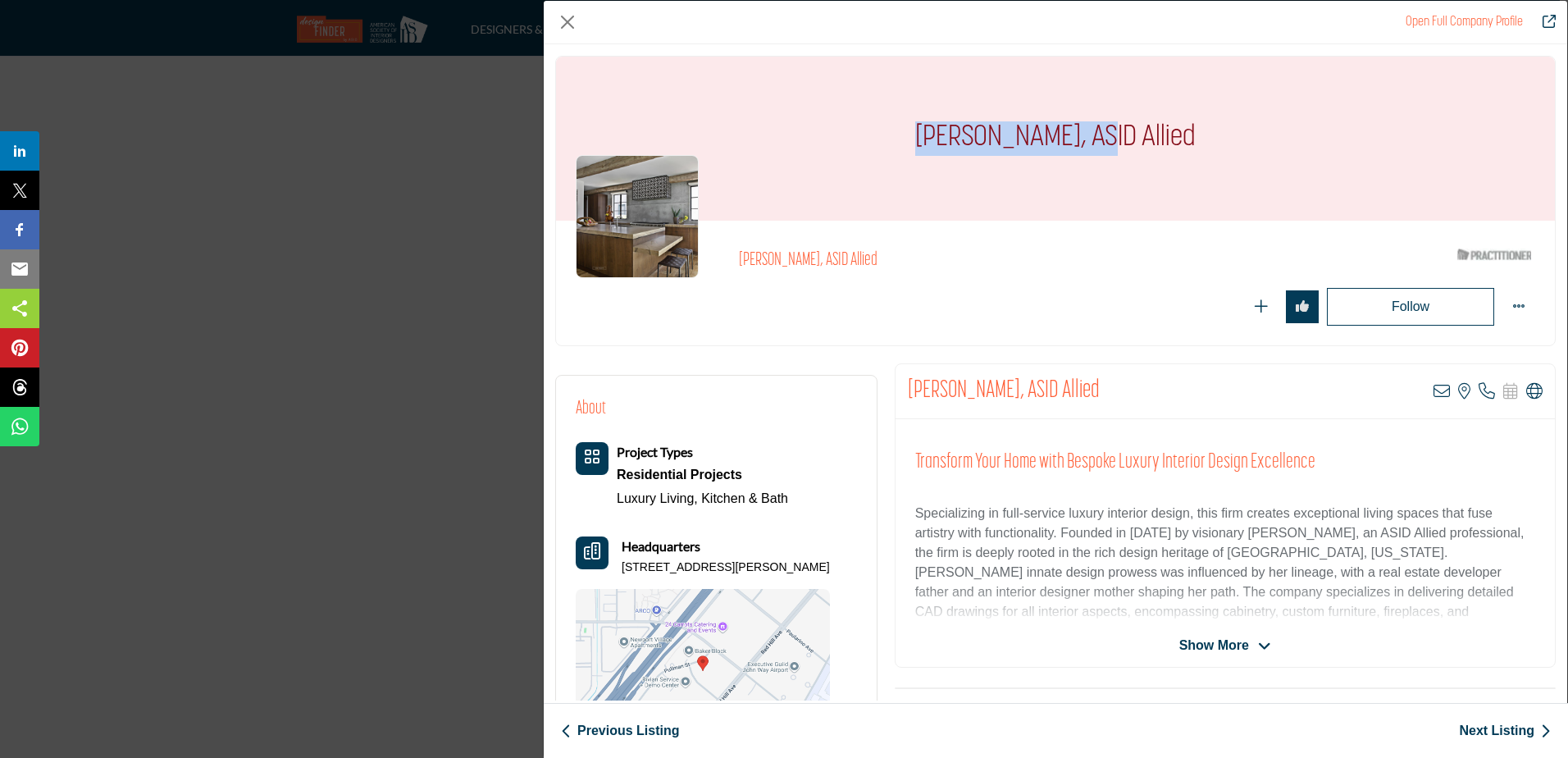
drag, startPoint x: 1079, startPoint y: 132, endPoint x: 896, endPoint y: 113, distance: 184.0
click at [896, 113] on div "Courtney Ziething, ASID Allied" at bounding box center [1055, 139] width 999 height 164
drag, startPoint x: 796, startPoint y: 563, endPoint x: 726, endPoint y: 563, distance: 70.0
click at [726, 563] on div "Headquarters 200 Briggs Ave, 92626-4510, USA" at bounding box center [703, 556] width 255 height 40
drag, startPoint x: 726, startPoint y: 563, endPoint x: 701, endPoint y: 566, distance: 25.2
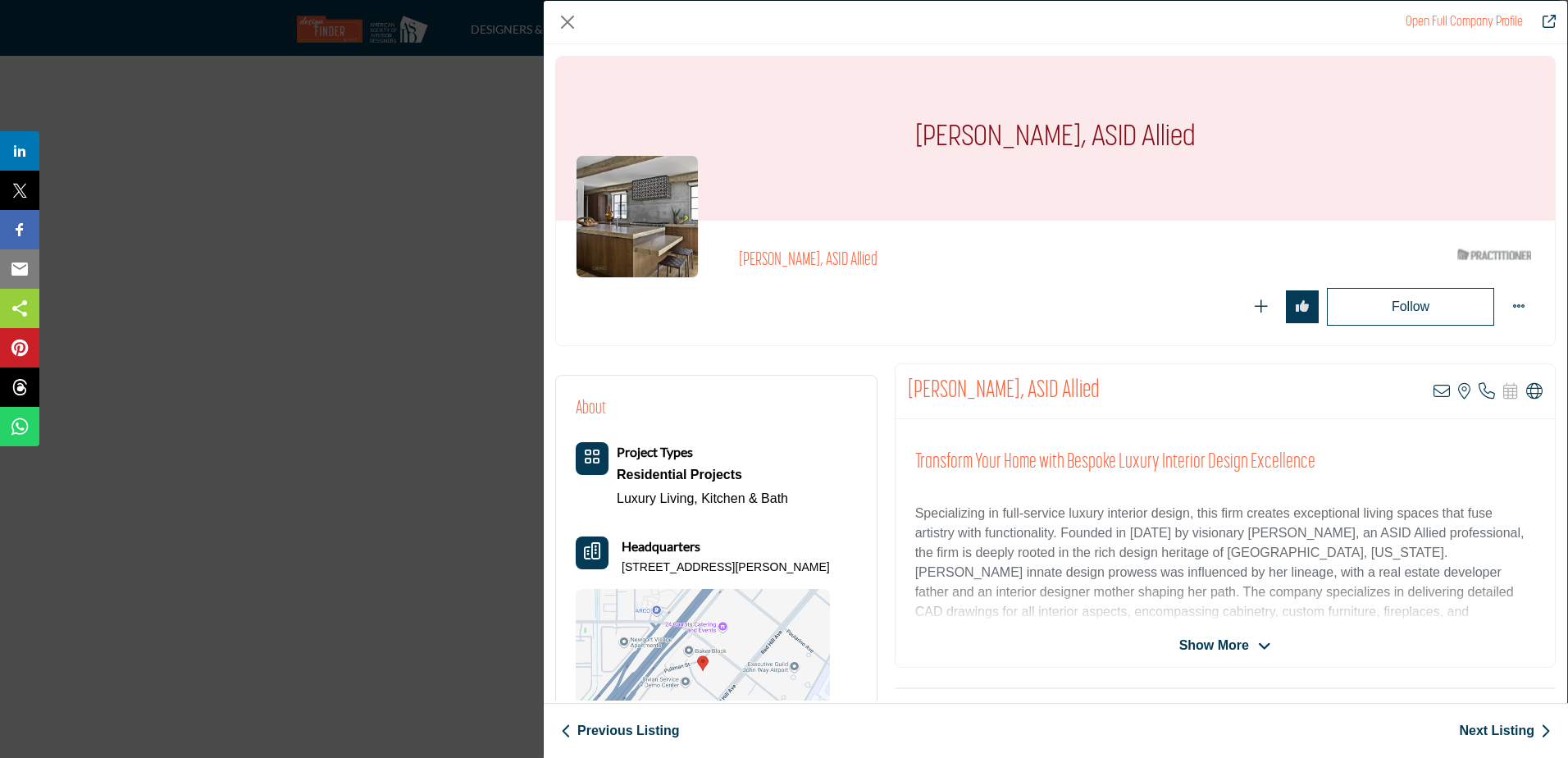
click at [701, 566] on p "200 Briggs Ave, 92626-4510, USA" at bounding box center [726, 567] width 208 height 16
drag, startPoint x: 696, startPoint y: 568, endPoint x: 620, endPoint y: 567, distance: 76.0
click at [620, 567] on div "Headquarters 200 Briggs Ave, 92626-4510, USA" at bounding box center [703, 556] width 255 height 40
drag, startPoint x: 761, startPoint y: 563, endPoint x: 731, endPoint y: 564, distance: 30.0
click at [731, 564] on p "200 Briggs Ave, 92626-4510, USA" at bounding box center [726, 567] width 208 height 16
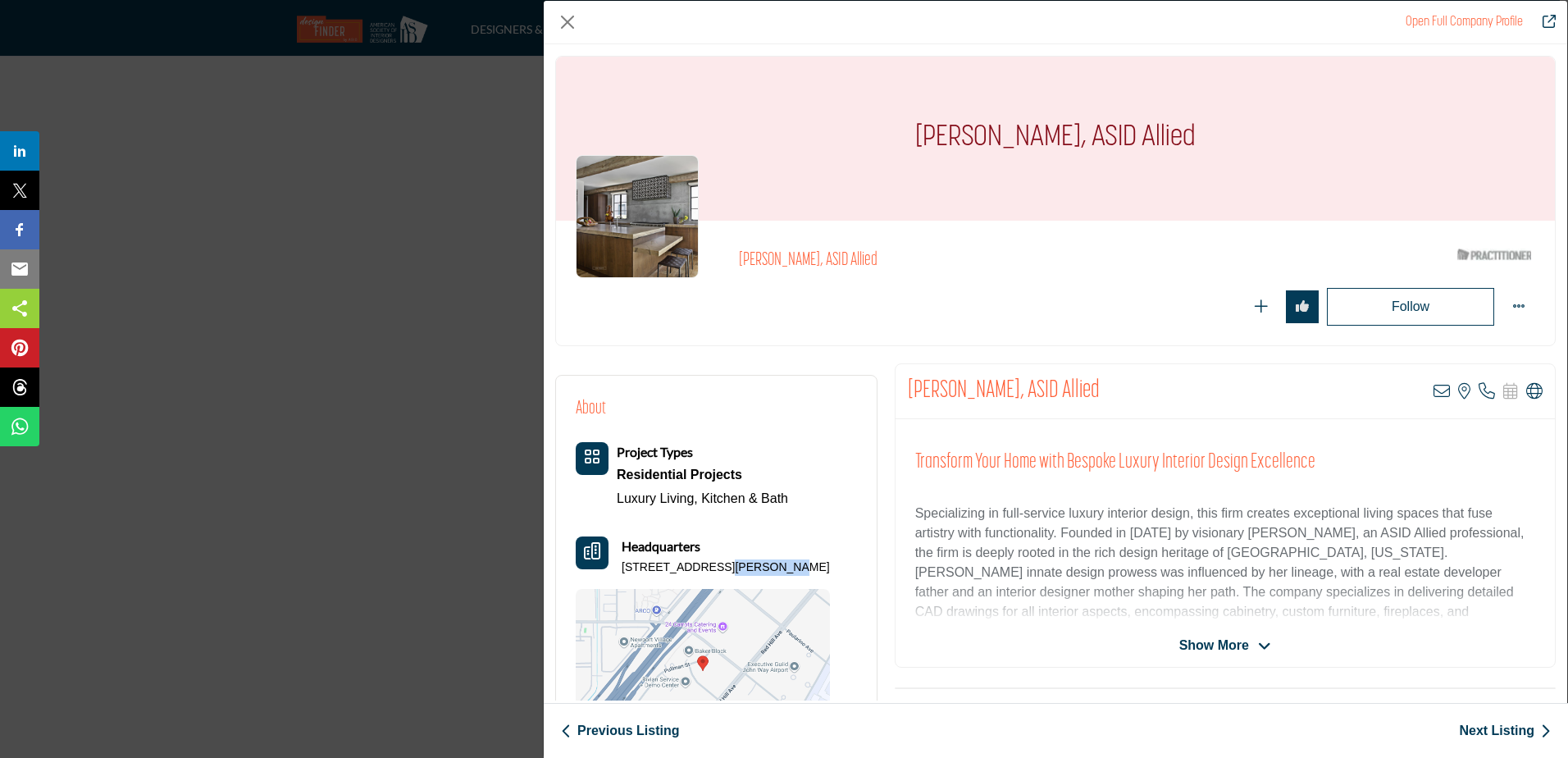
drag, startPoint x: 731, startPoint y: 564, endPoint x: 705, endPoint y: 564, distance: 26.0
click at [705, 564] on p "200 Briggs Ave, 92626-4510, USA" at bounding box center [726, 567] width 208 height 16
drag, startPoint x: 793, startPoint y: 565, endPoint x: 616, endPoint y: 563, distance: 177.0
click at [616, 563] on div "Headquarters 200 Briggs Ave, 92626-4510, USA" at bounding box center [703, 556] width 255 height 40
click at [1475, 728] on link "Next Listing" at bounding box center [1505, 730] width 92 height 19
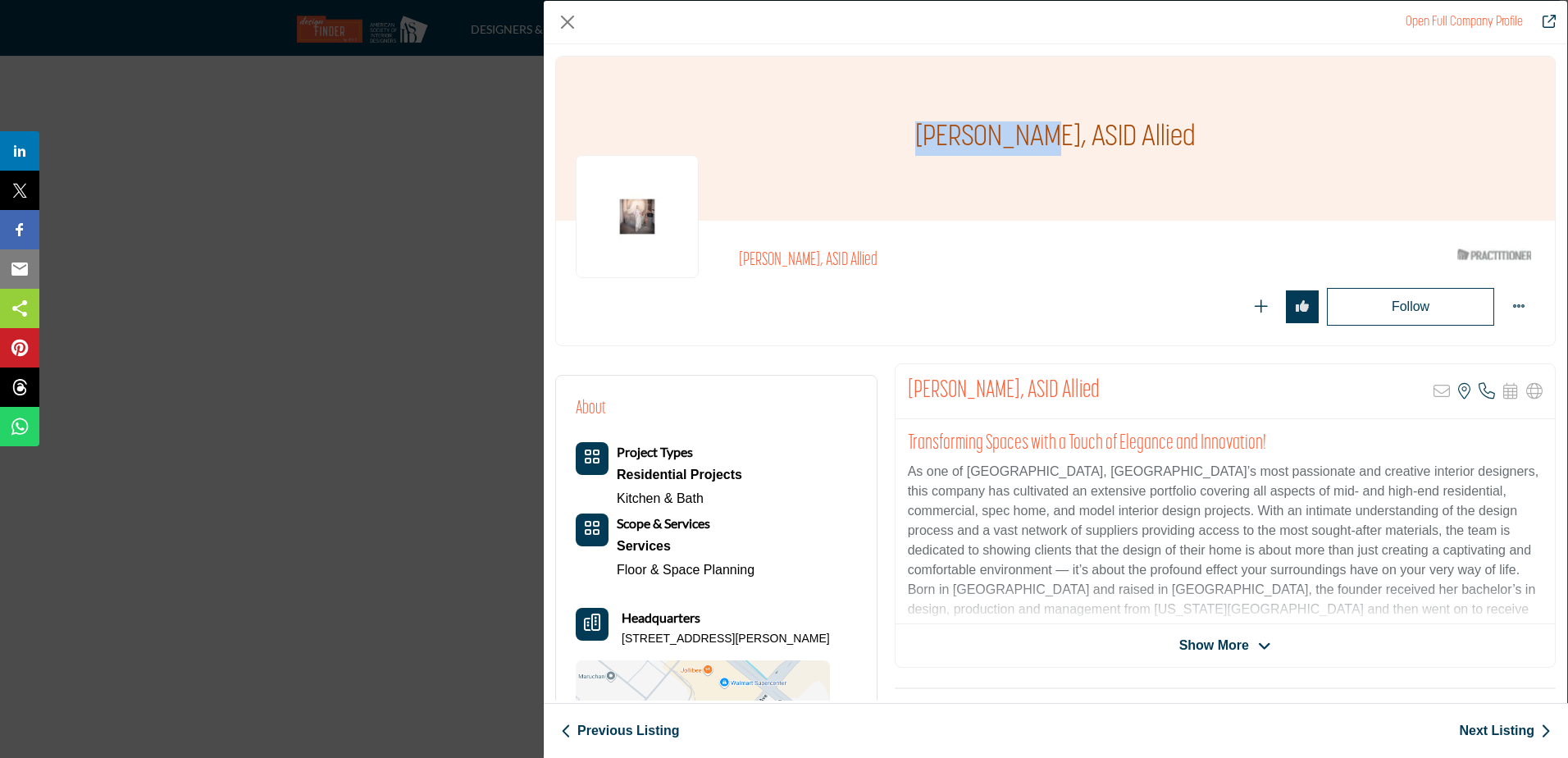
drag, startPoint x: 1061, startPoint y: 134, endPoint x: 924, endPoint y: 127, distance: 137.2
click at [924, 127] on div "Almas Shewa, ASID Allied" at bounding box center [1055, 139] width 999 height 164
drag, startPoint x: 781, startPoint y: 635, endPoint x: 620, endPoint y: 635, distance: 161.0
click at [622, 635] on p "16755 Von Karman Ave Ste 200, 92606-4963, USA" at bounding box center [726, 639] width 208 height 16
drag, startPoint x: 843, startPoint y: 635, endPoint x: 811, endPoint y: 637, distance: 32.1
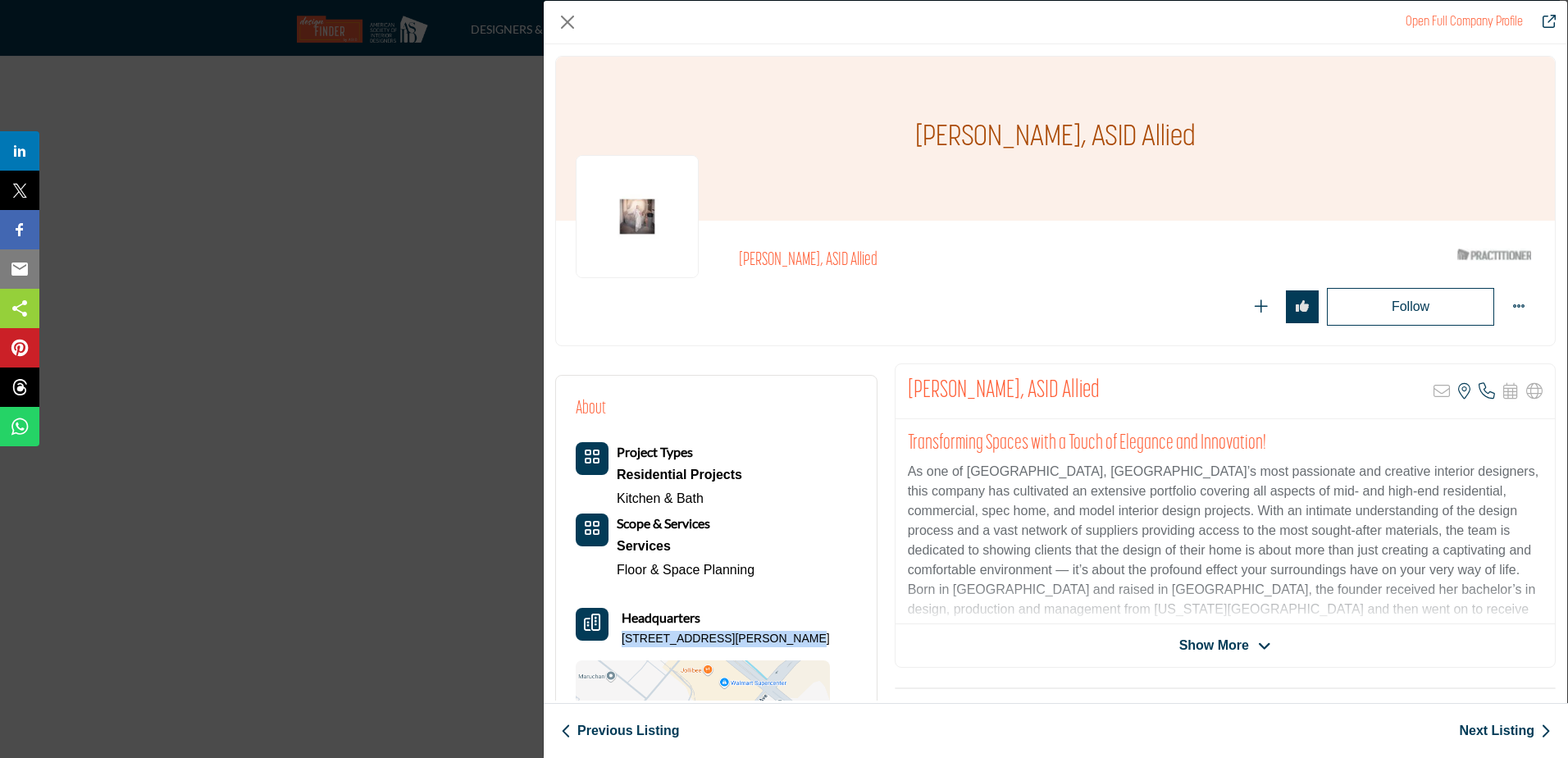
click at [811, 637] on p "16755 Von Karman Ave Ste 200, 92606-4963, USA" at bounding box center [726, 639] width 208 height 16
drag, startPoint x: 811, startPoint y: 637, endPoint x: 788, endPoint y: 634, distance: 23.2
click at [788, 634] on p "16755 Von Karman Ave Ste 200, 92606-4963, USA" at bounding box center [726, 639] width 208 height 16
click at [651, 647] on p "16755 Von Karman Ave Ste 200, 92606-4963, USA" at bounding box center [726, 639] width 208 height 16
drag, startPoint x: 650, startPoint y: 656, endPoint x: 622, endPoint y: 641, distance: 31.8
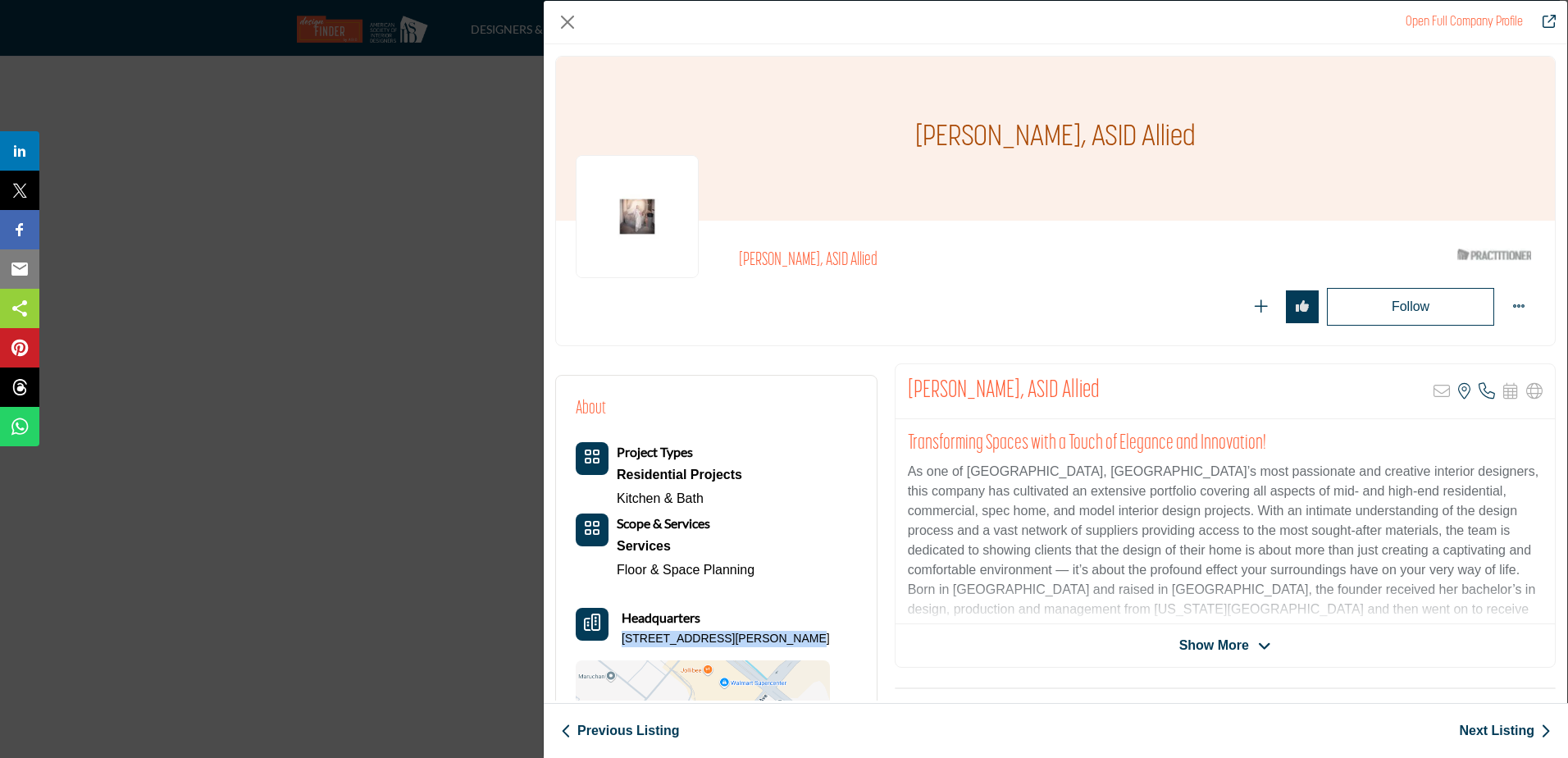
click at [622, 641] on p "16755 Von Karman Ave Ste 200, 92606-4963, USA" at bounding box center [726, 639] width 208 height 16
click at [1489, 732] on link "Next Listing" at bounding box center [1505, 730] width 92 height 19
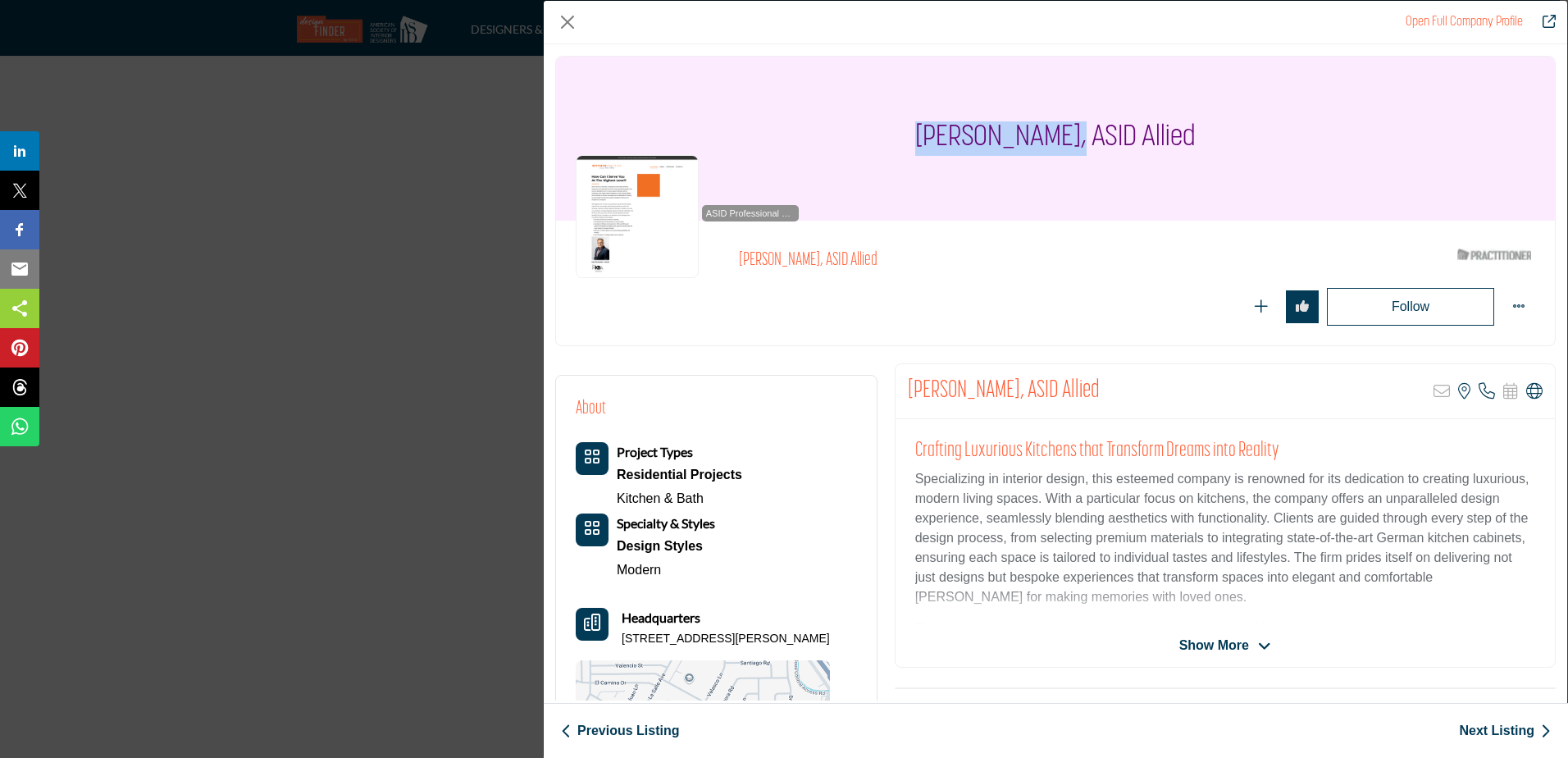
drag, startPoint x: 1068, startPoint y: 133, endPoint x: 899, endPoint y: 122, distance: 169.4
click at [899, 122] on div "Paul Fernandez, ASID Allied" at bounding box center [1055, 139] width 999 height 164
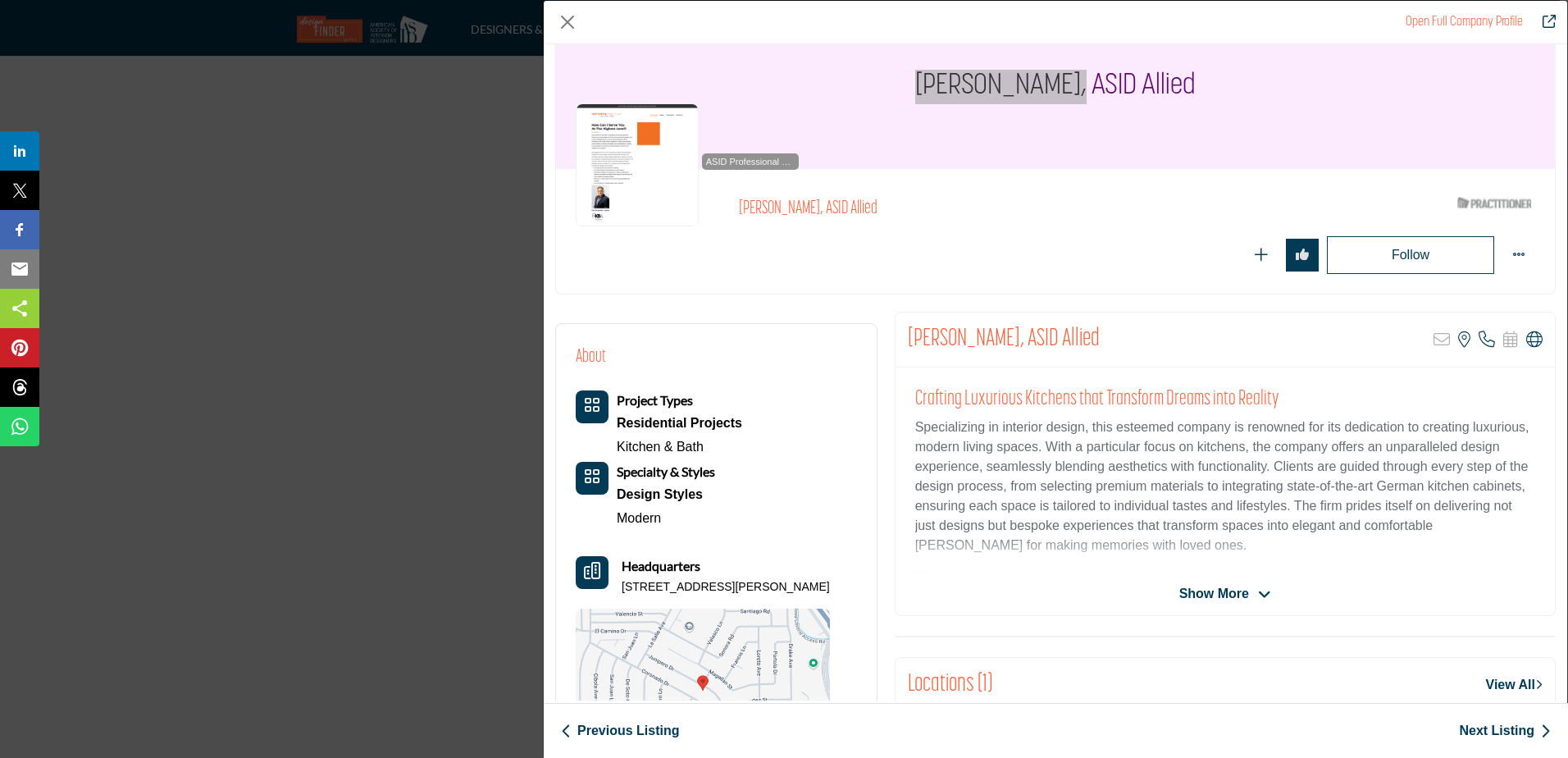
scroll to position [164, 0]
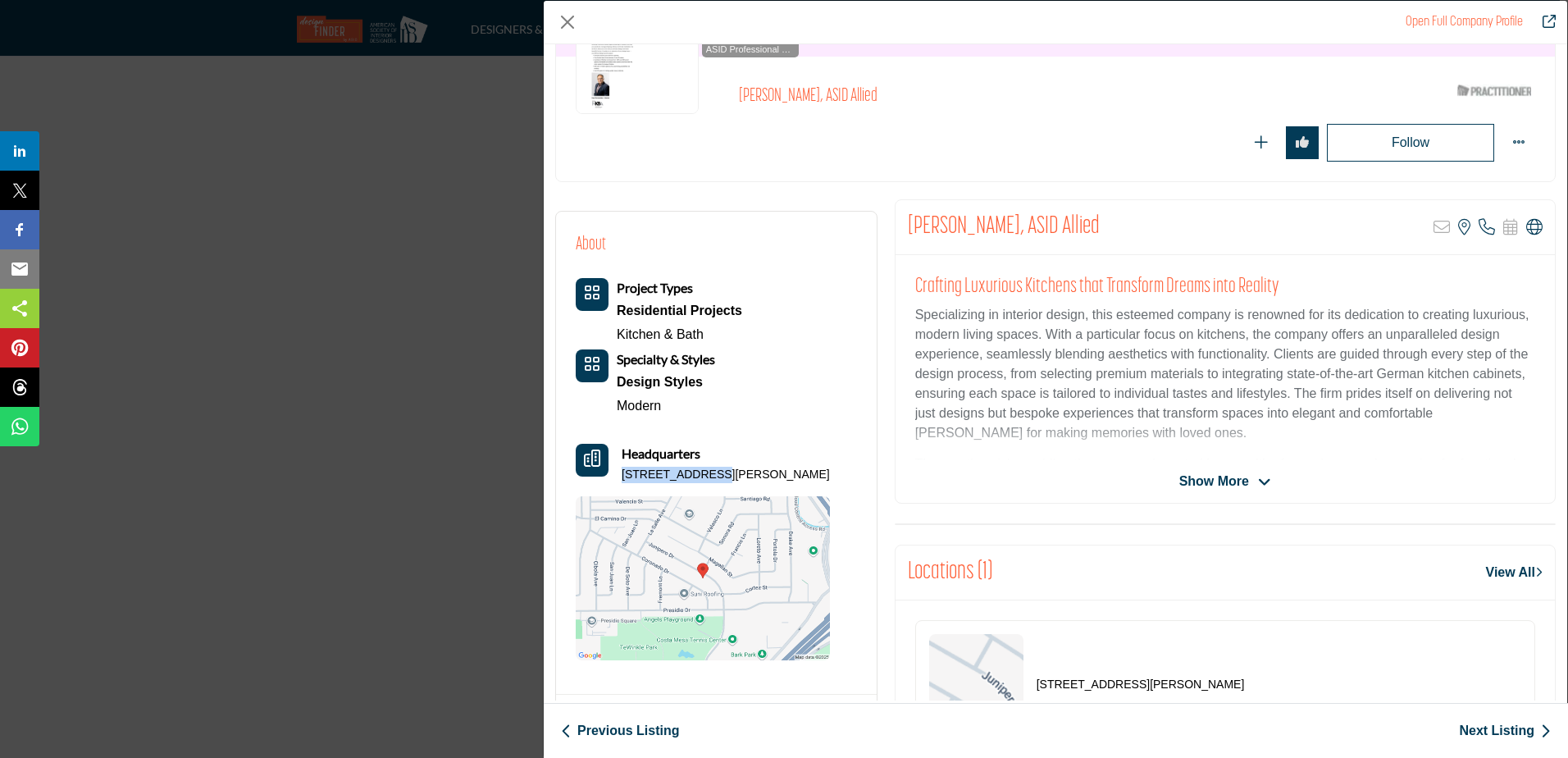
drag, startPoint x: 701, startPoint y: 469, endPoint x: 617, endPoint y: 470, distance: 84.0
click at [617, 470] on div "Headquarters 945 Junipero Dr, 92626-5824, USA" at bounding box center [703, 464] width 255 height 40
click at [764, 473] on p "945 Junipero Dr, 92626-5824, USA" at bounding box center [726, 475] width 208 height 16
drag, startPoint x: 769, startPoint y: 470, endPoint x: 710, endPoint y: 472, distance: 59.0
click at [710, 472] on p "945 Junipero Dr, 92626-5824, USA" at bounding box center [726, 475] width 208 height 16
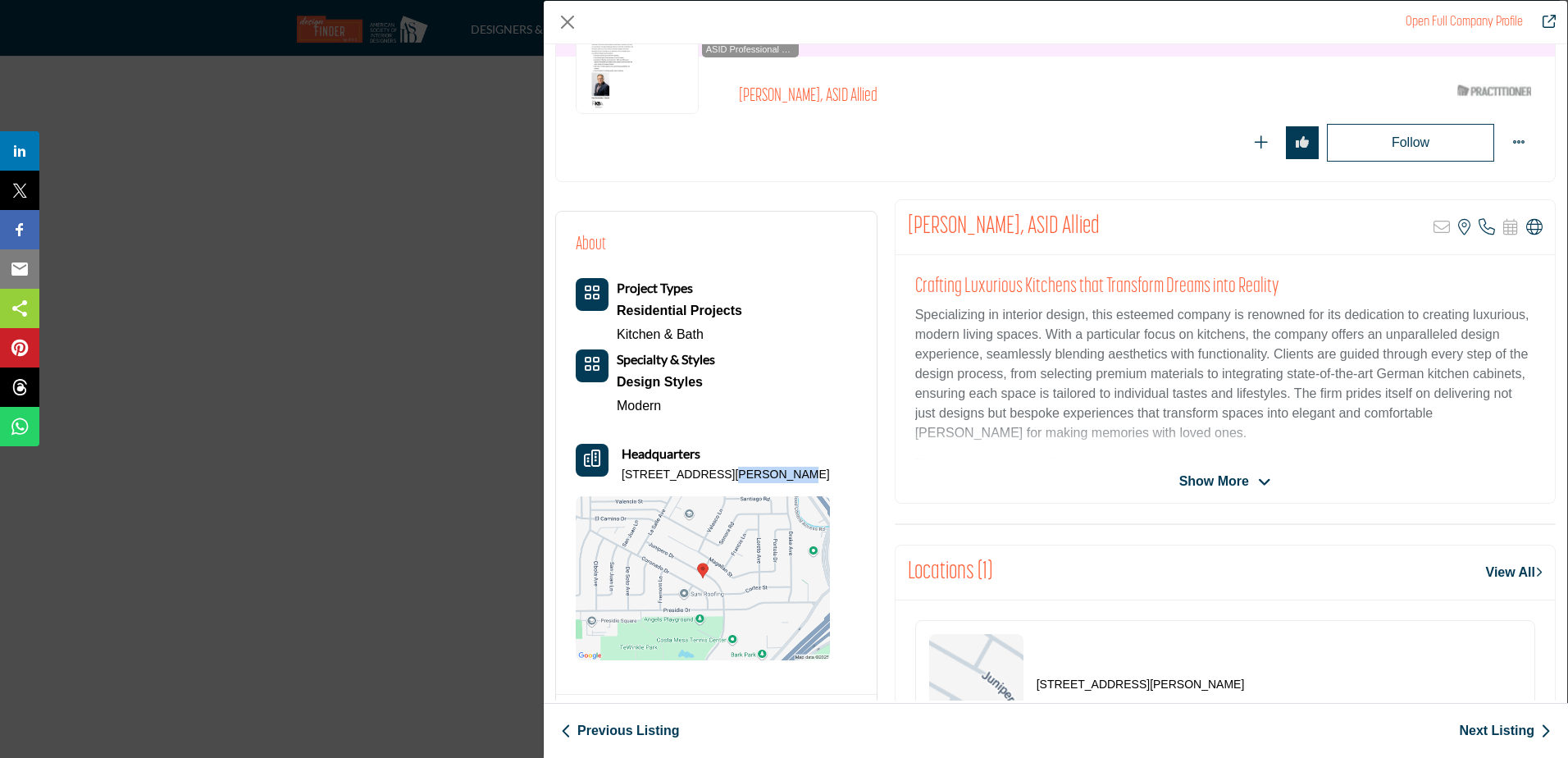
click at [813, 474] on div "Headquarters 945 Junipero Dr, 92626-5824, USA" at bounding box center [703, 464] width 255 height 40
drag, startPoint x: 760, startPoint y: 471, endPoint x: 619, endPoint y: 472, distance: 141.0
click at [619, 472] on div "Headquarters 945 Junipero Dr, 92626-5824, USA" at bounding box center [703, 464] width 255 height 40
click at [1492, 733] on link "Next Listing" at bounding box center [1505, 730] width 92 height 19
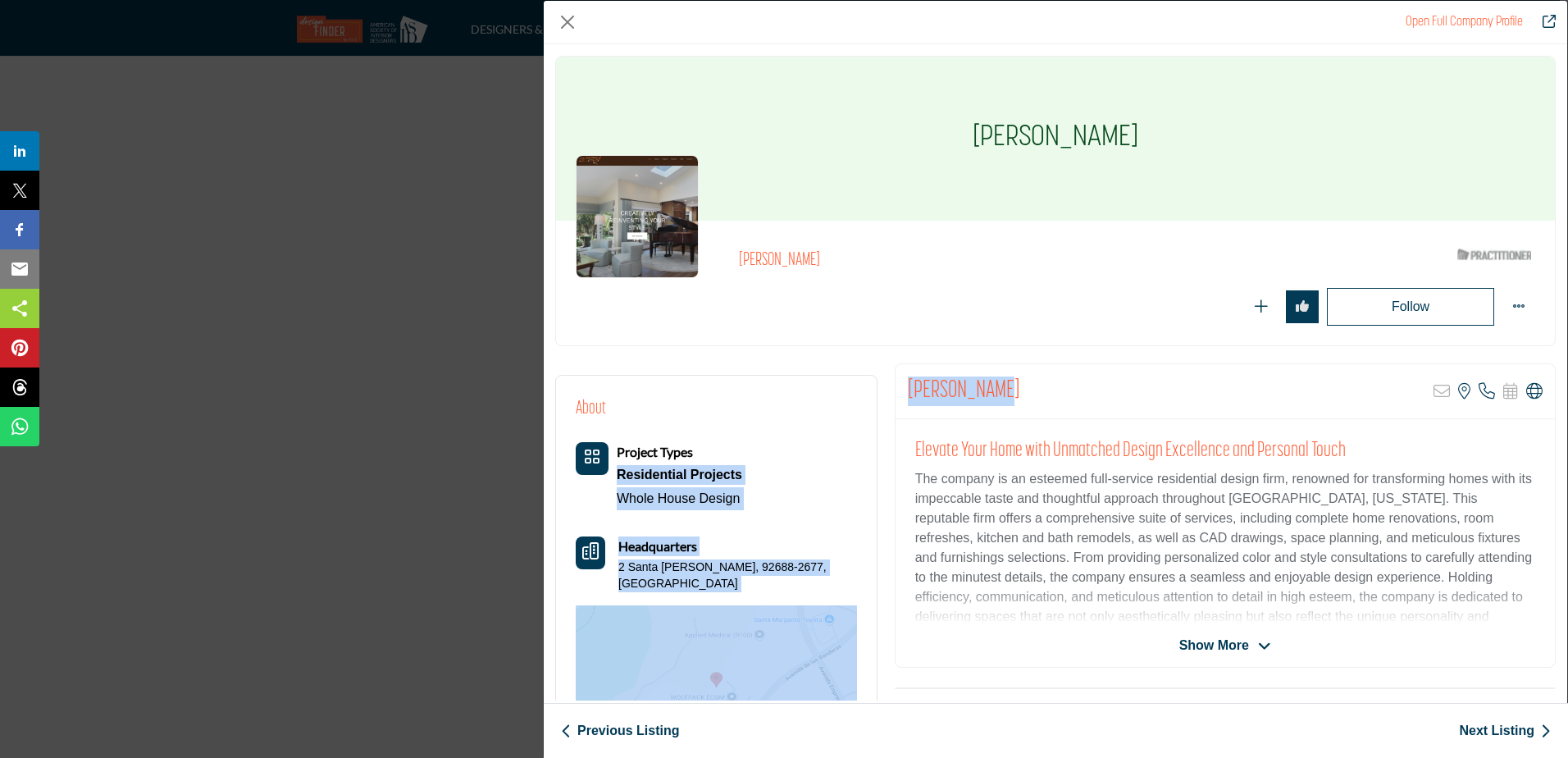
drag, startPoint x: 1009, startPoint y: 385, endPoint x: 852, endPoint y: 385, distance: 157.0
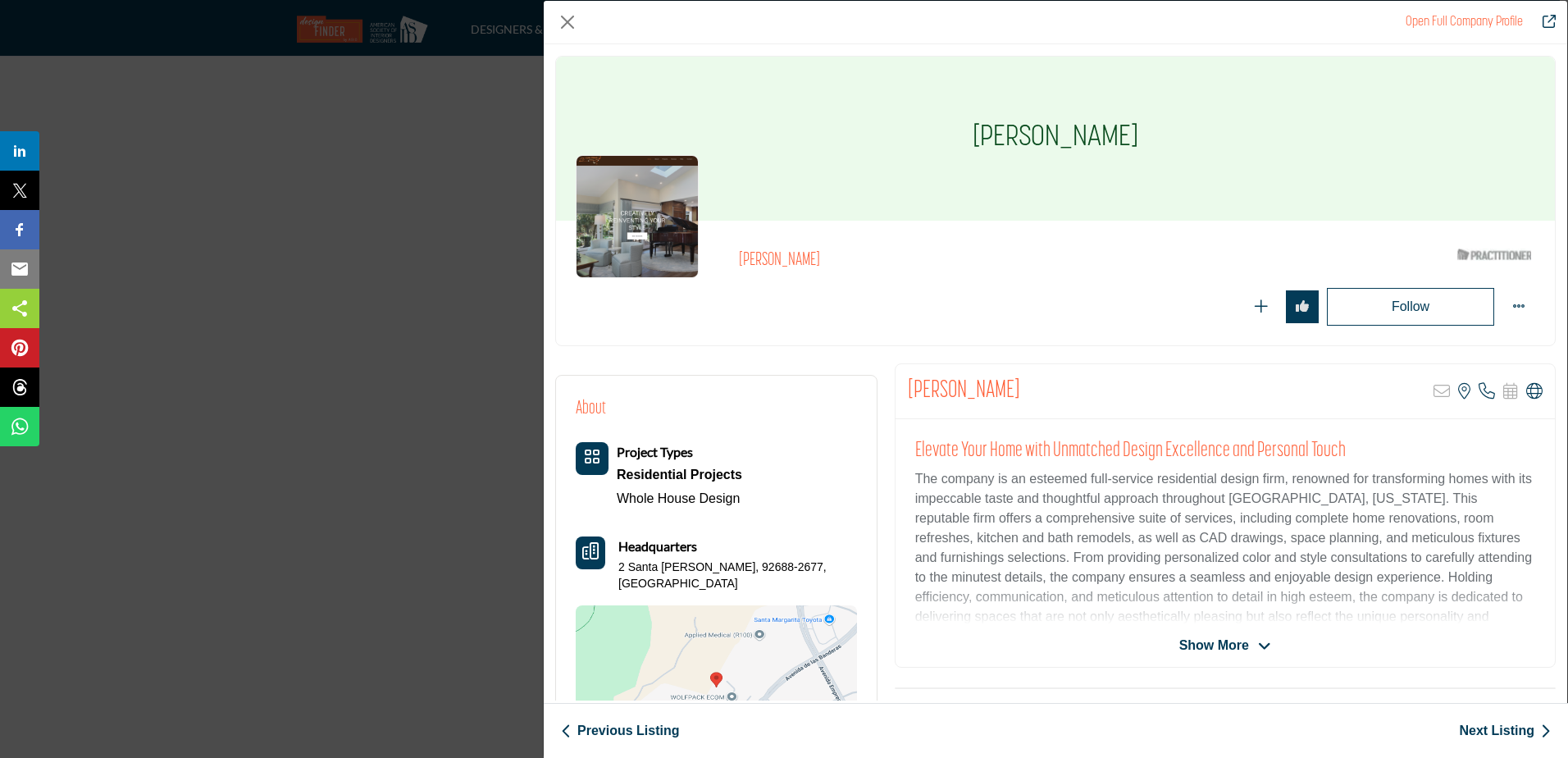
drag, startPoint x: 1203, startPoint y: 183, endPoint x: 1179, endPoint y: 160, distance: 33.2
click at [1203, 181] on div "Lynn Wittick" at bounding box center [1055, 139] width 999 height 164
drag, startPoint x: 1047, startPoint y: 135, endPoint x: 956, endPoint y: 135, distance: 91.0
click at [956, 135] on div "Lynn Wittick" at bounding box center [1055, 139] width 999 height 164
drag, startPoint x: 705, startPoint y: 563, endPoint x: 606, endPoint y: 562, distance: 99.0
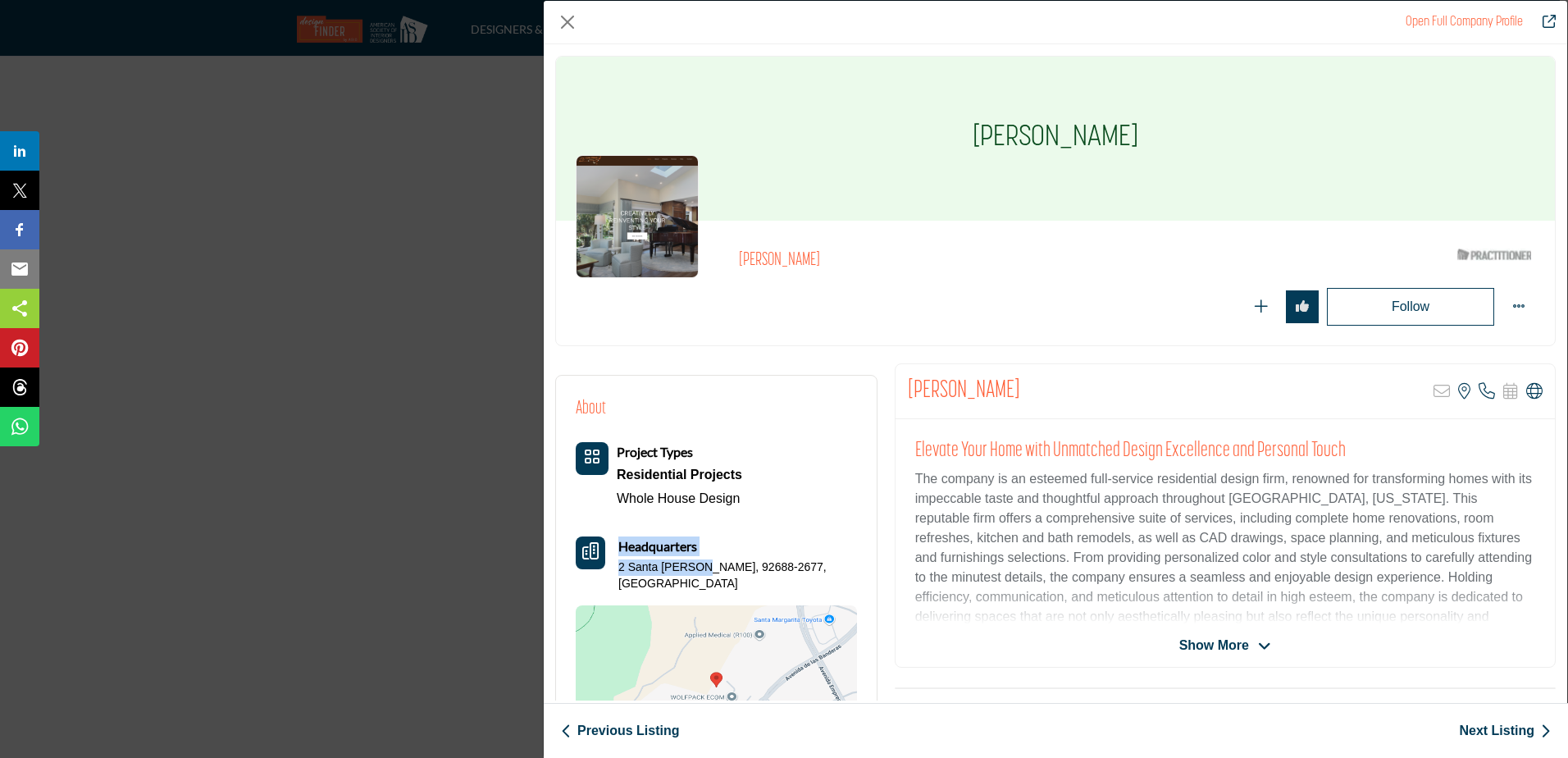
click at [606, 562] on div "Headquarters 2 Santa Gustavo, 92688-2677, USA" at bounding box center [716, 563] width 282 height 55
click at [621, 568] on div "Headquarters 2 Santa Gustavo, 92688-2677, USA" at bounding box center [716, 563] width 282 height 55
click at [763, 560] on p "2 Santa Gustavo, 92688-2677, USA" at bounding box center [737, 575] width 238 height 32
drag, startPoint x: 773, startPoint y: 563, endPoint x: 708, endPoint y: 566, distance: 65.1
click at [708, 566] on p "2 Santa Gustavo, 92688-2677, USA" at bounding box center [737, 575] width 238 height 32
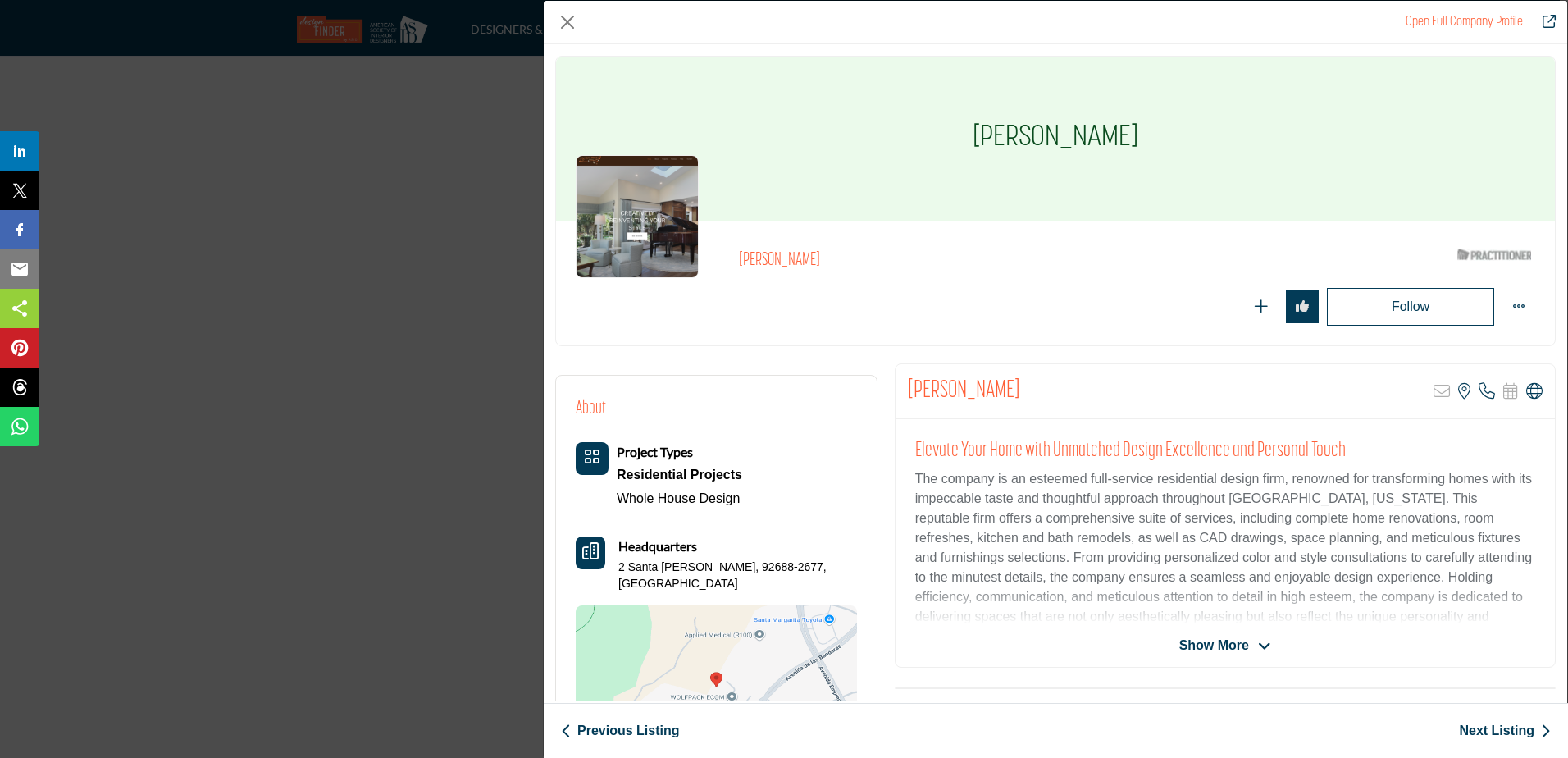
click at [811, 570] on div "Headquarters 2 Santa Gustavo, 92688-2677, USA" at bounding box center [716, 563] width 282 height 55
drag, startPoint x: 768, startPoint y: 563, endPoint x: 633, endPoint y: 563, distance: 135.0
click at [633, 563] on p "2 Santa Gustavo, 92688-2677, USA" at bounding box center [737, 575] width 238 height 32
drag, startPoint x: 633, startPoint y: 563, endPoint x: 618, endPoint y: 567, distance: 15.5
click at [618, 567] on div "Headquarters 2 Santa Gustavo, 92688-2677, USA" at bounding box center [716, 563] width 282 height 55
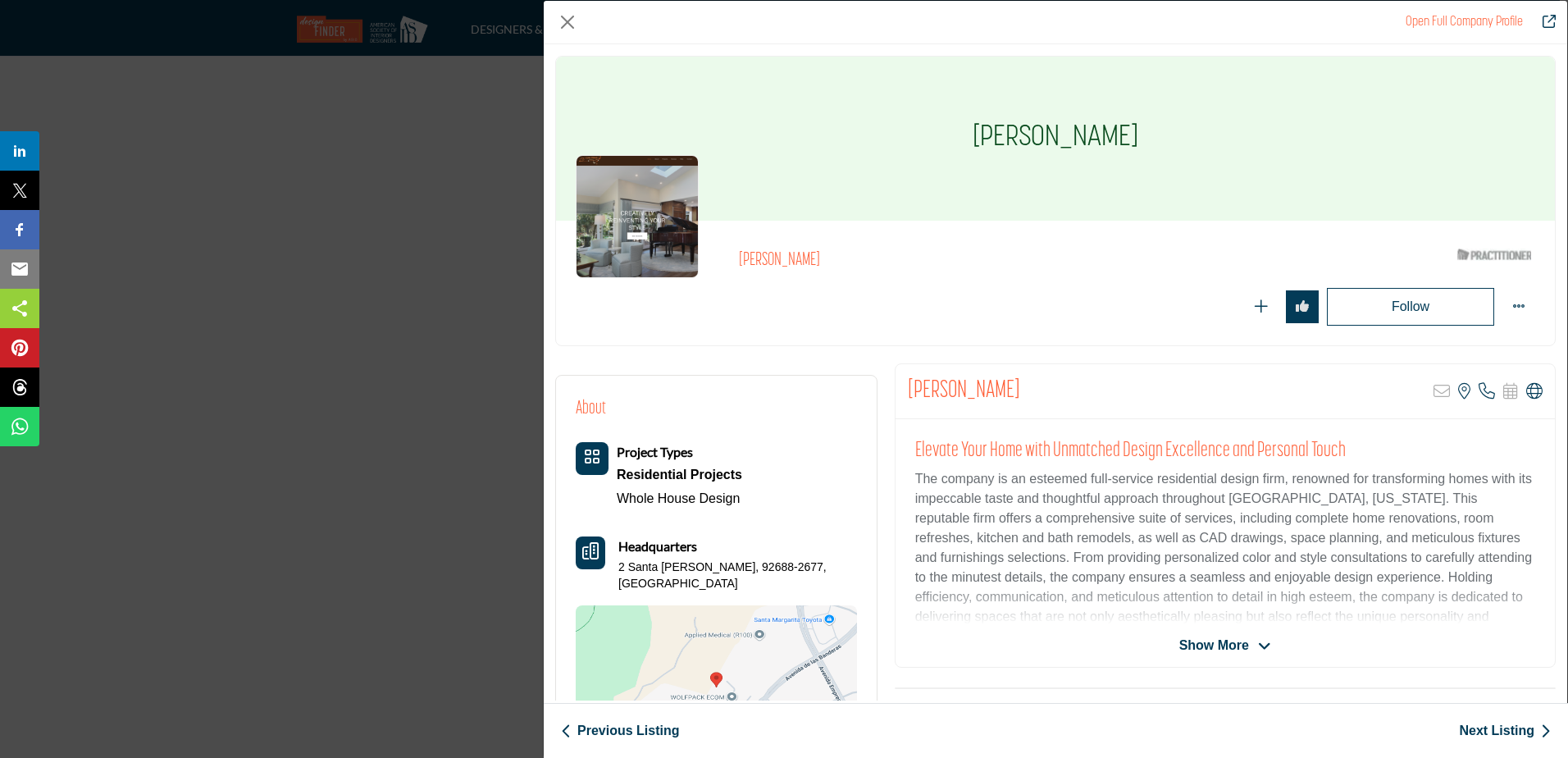
click at [1479, 730] on link "Next Listing" at bounding box center [1505, 730] width 92 height 19
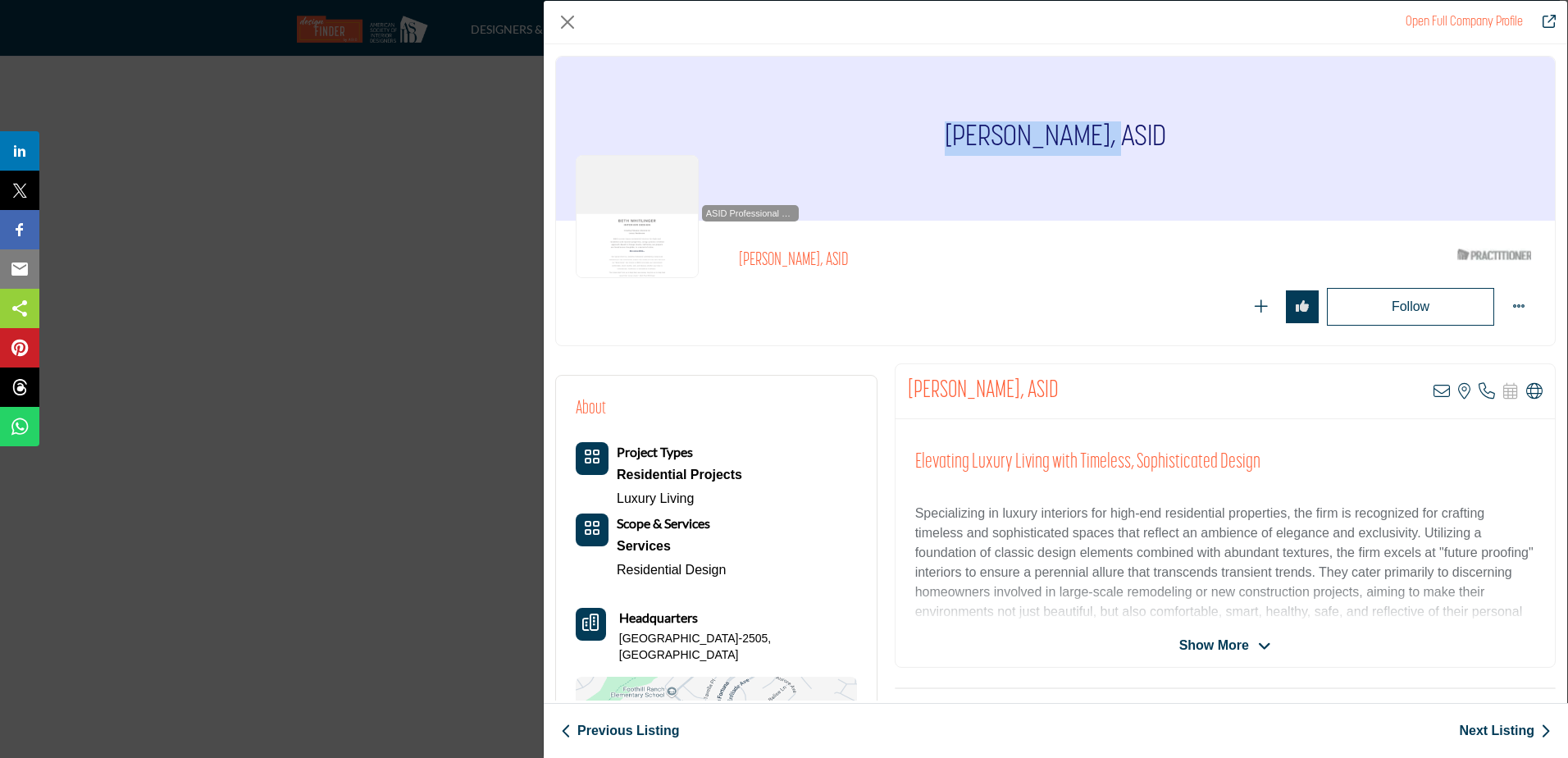
drag, startPoint x: 1096, startPoint y: 135, endPoint x: 950, endPoint y: 135, distance: 146.0
click at [950, 135] on div "Elisabeth Foist, ASID" at bounding box center [1055, 139] width 999 height 164
drag, startPoint x: 697, startPoint y: 634, endPoint x: 613, endPoint y: 632, distance: 84.0
click at [613, 632] on div "Headquarters 27061 Burbank, 92610-2505, USA" at bounding box center [716, 634] width 282 height 55
click at [622, 636] on p "27061 Burbank, 92610-2505, USA" at bounding box center [737, 647] width 238 height 32
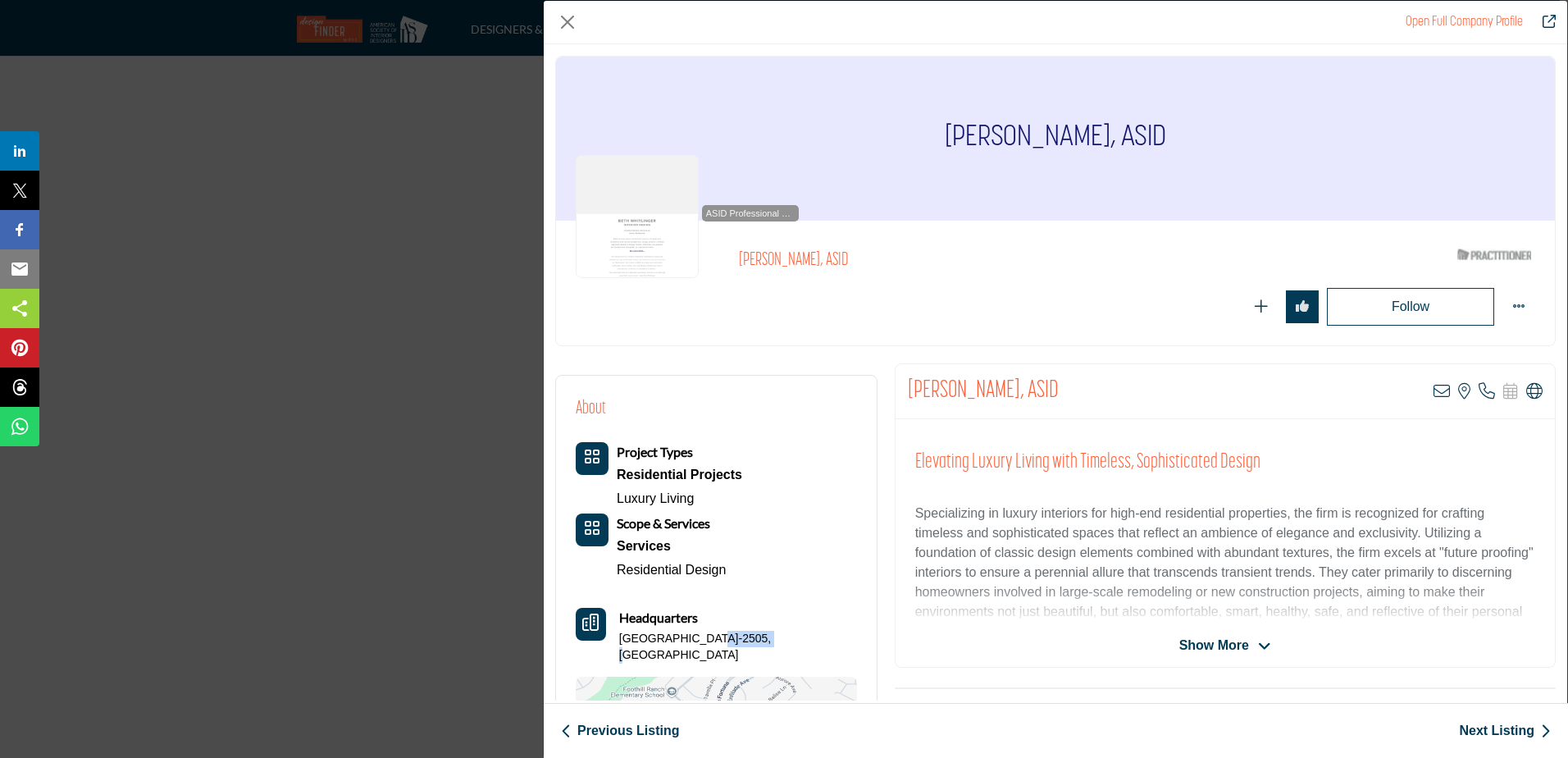
drag, startPoint x: 765, startPoint y: 634, endPoint x: 704, endPoint y: 634, distance: 61.0
click at [704, 634] on p "27061 Burbank, 92610-2505, USA" at bounding box center [737, 647] width 238 height 32
click at [620, 636] on div "Headquarters 27061 Burbank, 92610-2505, USA" at bounding box center [716, 634] width 282 height 55
click at [1481, 733] on link "Next Listing" at bounding box center [1505, 730] width 92 height 19
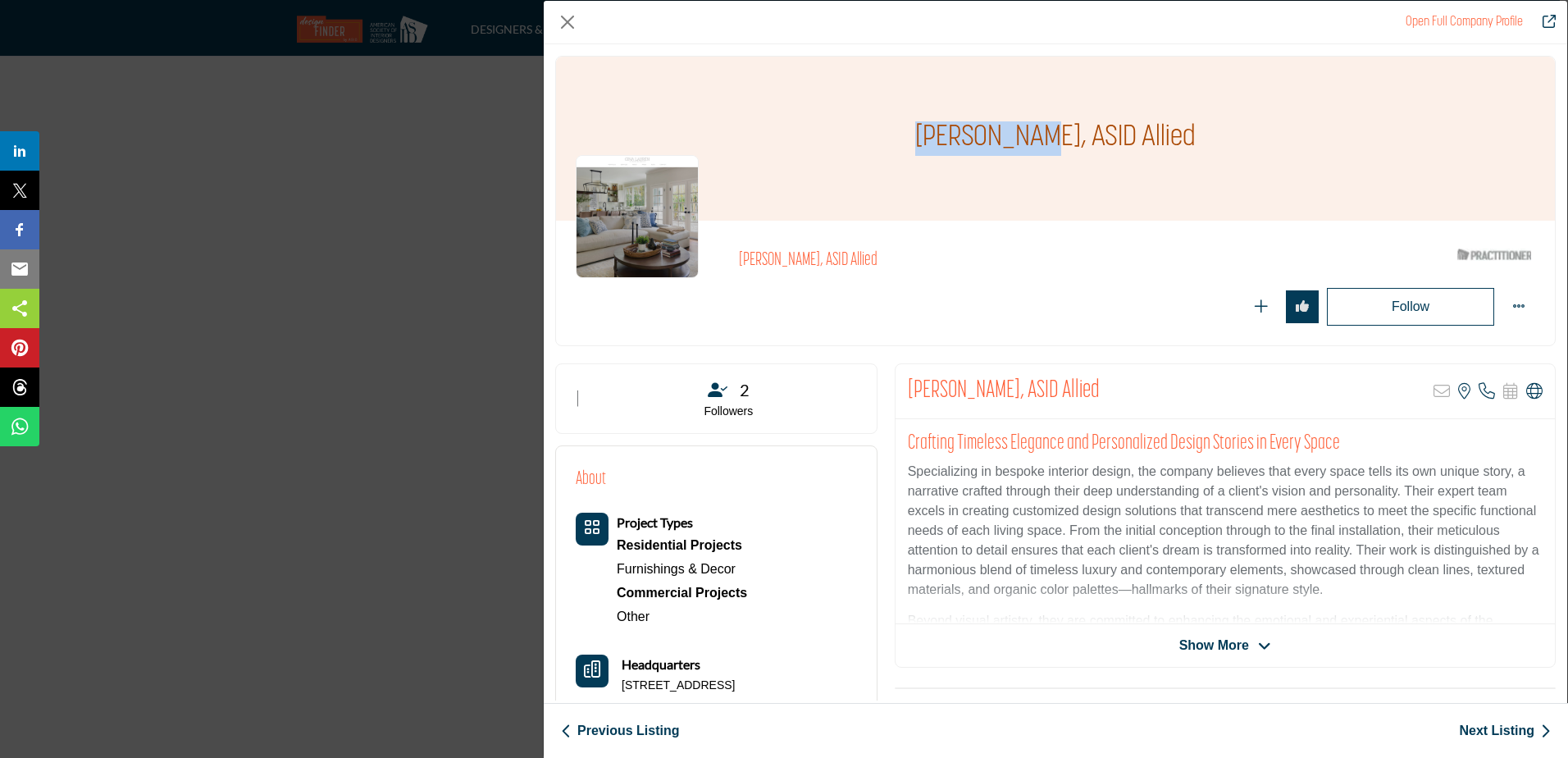
drag, startPoint x: 1053, startPoint y: 130, endPoint x: 934, endPoint y: 132, distance: 119.0
click at [934, 132] on h1 "Gina Hacken, ASID Allied" at bounding box center [1055, 139] width 281 height 164
drag, startPoint x: 712, startPoint y: 680, endPoint x: 623, endPoint y: 684, distance: 89.1
click at [623, 684] on p "1671 Heather Ave, 92780-6608, USA" at bounding box center [678, 685] width 113 height 16
click at [735, 682] on p "1671 Heather Ave, 92780-6608, USA" at bounding box center [678, 685] width 113 height 16
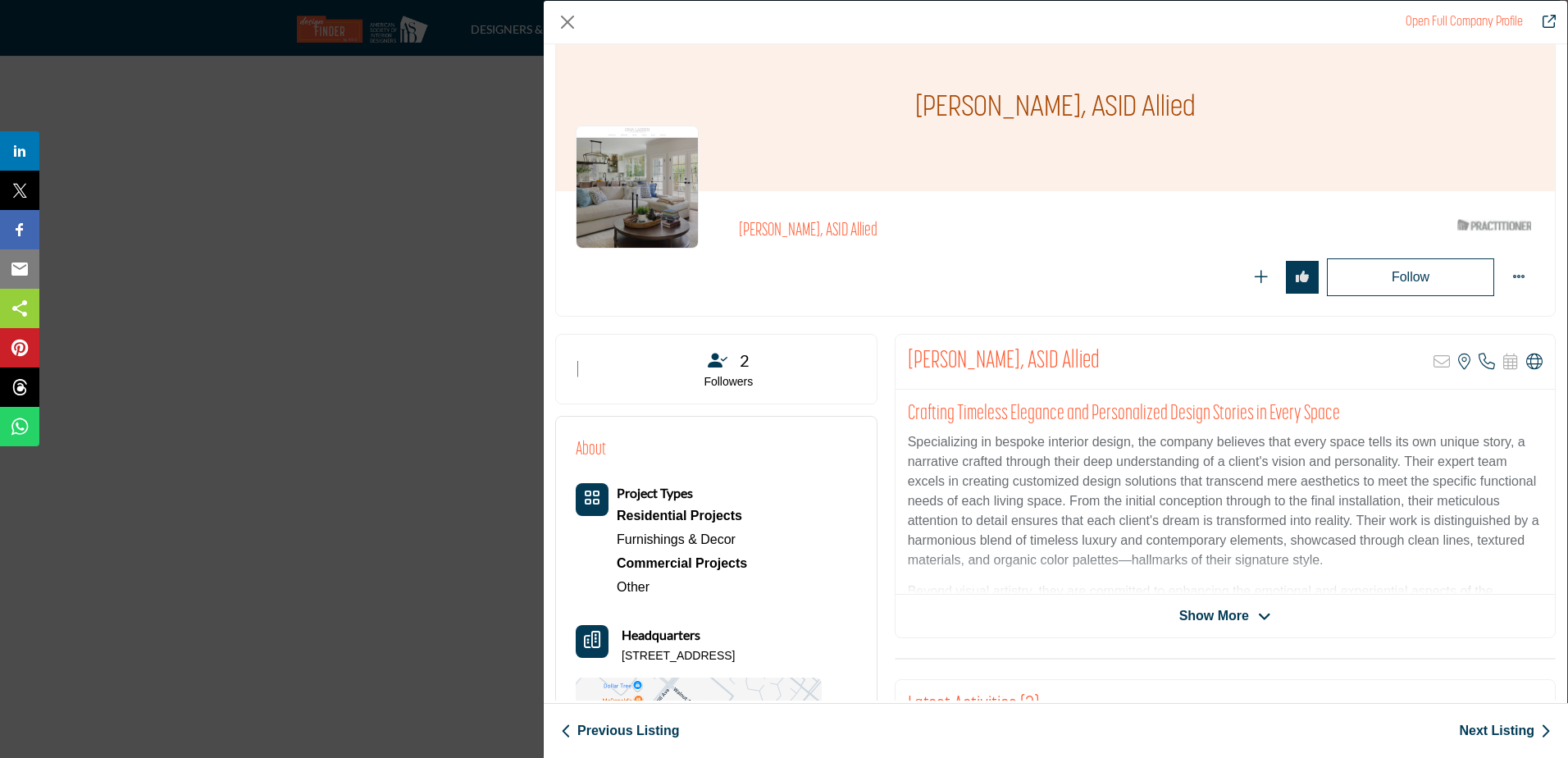
scroll to position [33, 0]
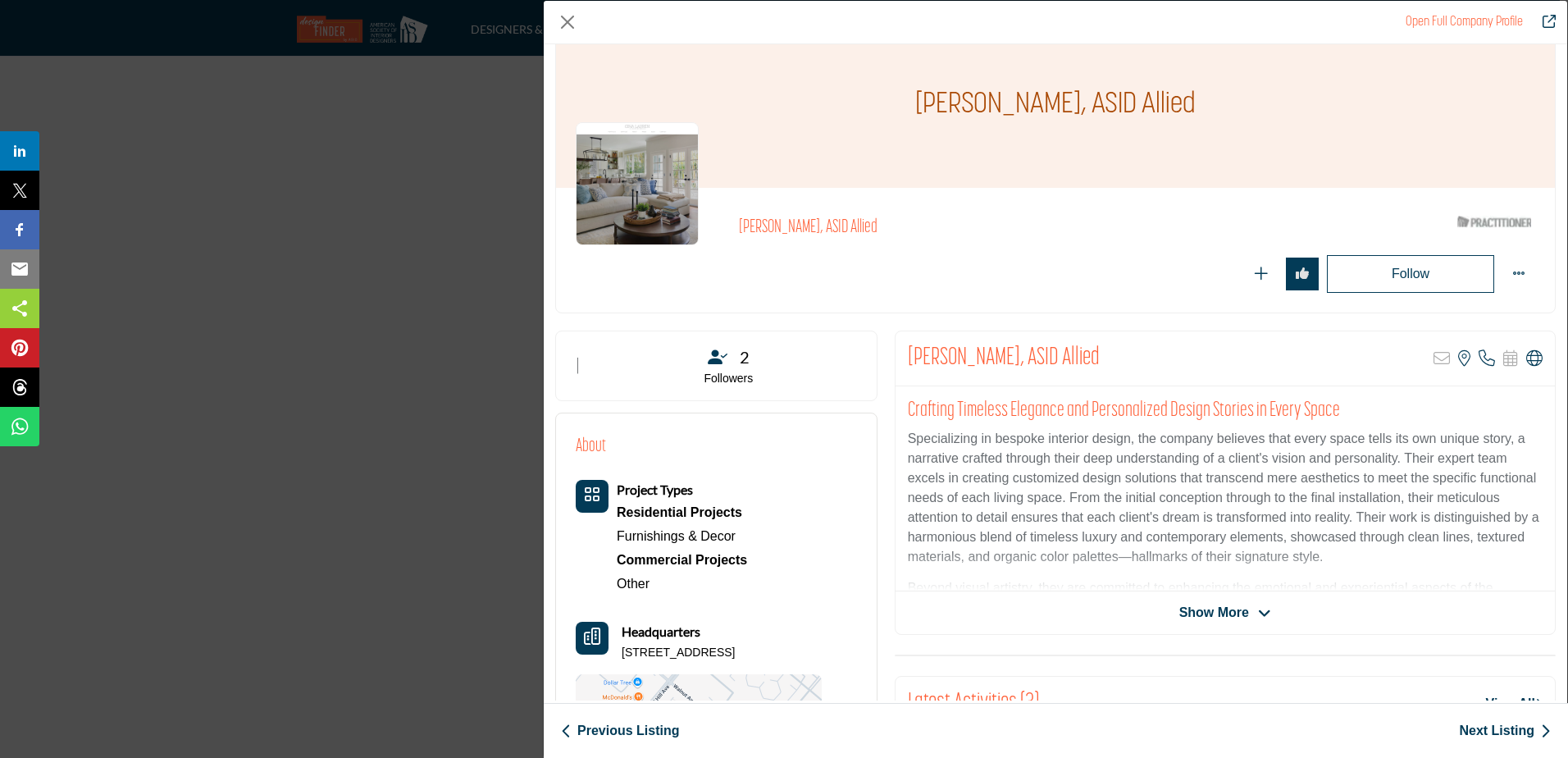
drag, startPoint x: 777, startPoint y: 682, endPoint x: 717, endPoint y: 651, distance: 67.5
click at [717, 651] on p "1671 Heather Ave, 92780-6608, USA" at bounding box center [678, 652] width 113 height 16
click at [622, 649] on p "1671 Heather Ave, 92780-6608, USA" at bounding box center [678, 652] width 113 height 16
click at [1483, 724] on link "Next Listing" at bounding box center [1505, 730] width 92 height 19
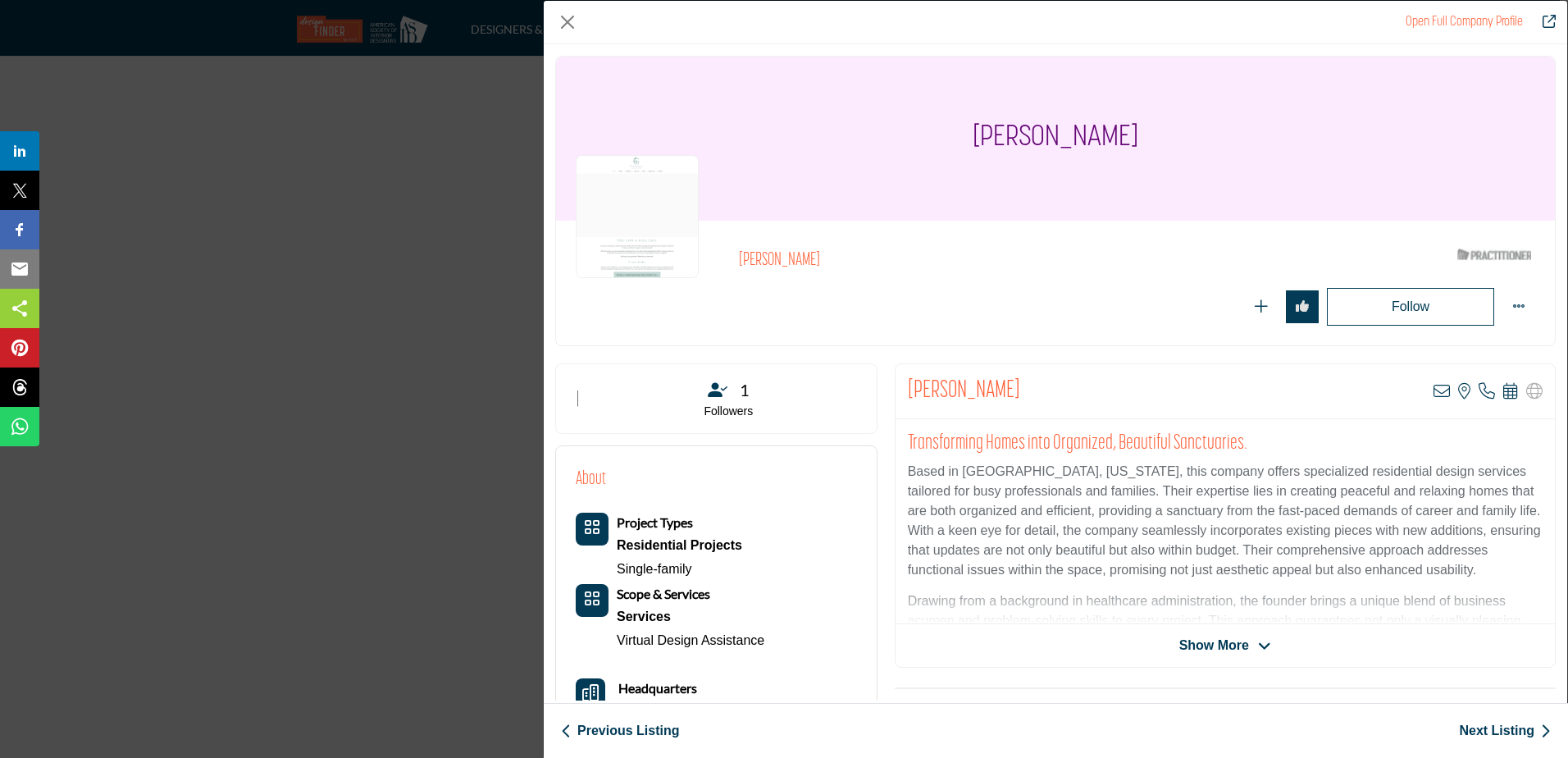
drag, startPoint x: 1144, startPoint y: 132, endPoint x: 1346, endPoint y: 351, distance: 297.9
click at [951, 146] on div "Cindy Carpenter" at bounding box center [1055, 139] width 999 height 164
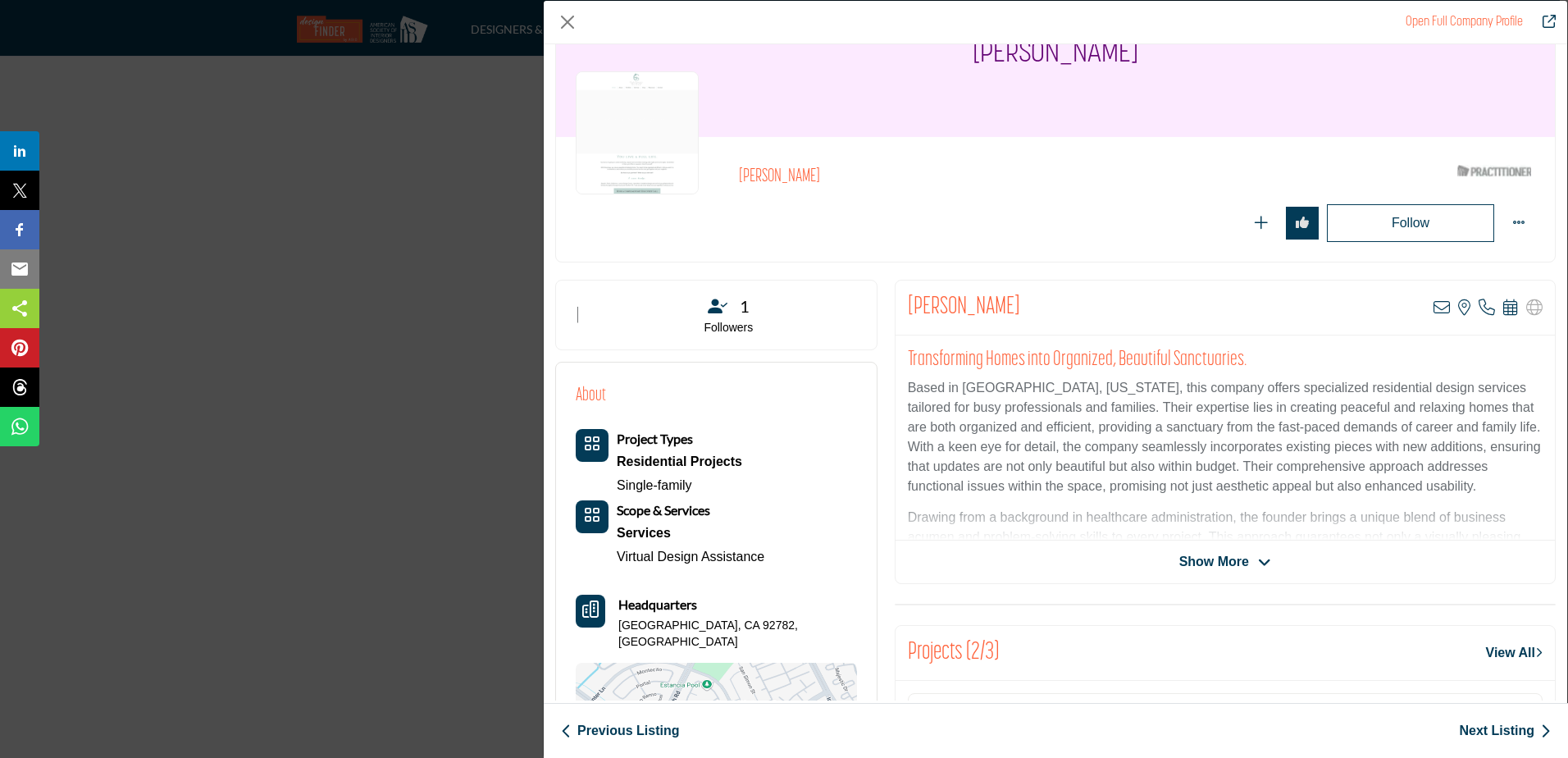
scroll to position [164, 0]
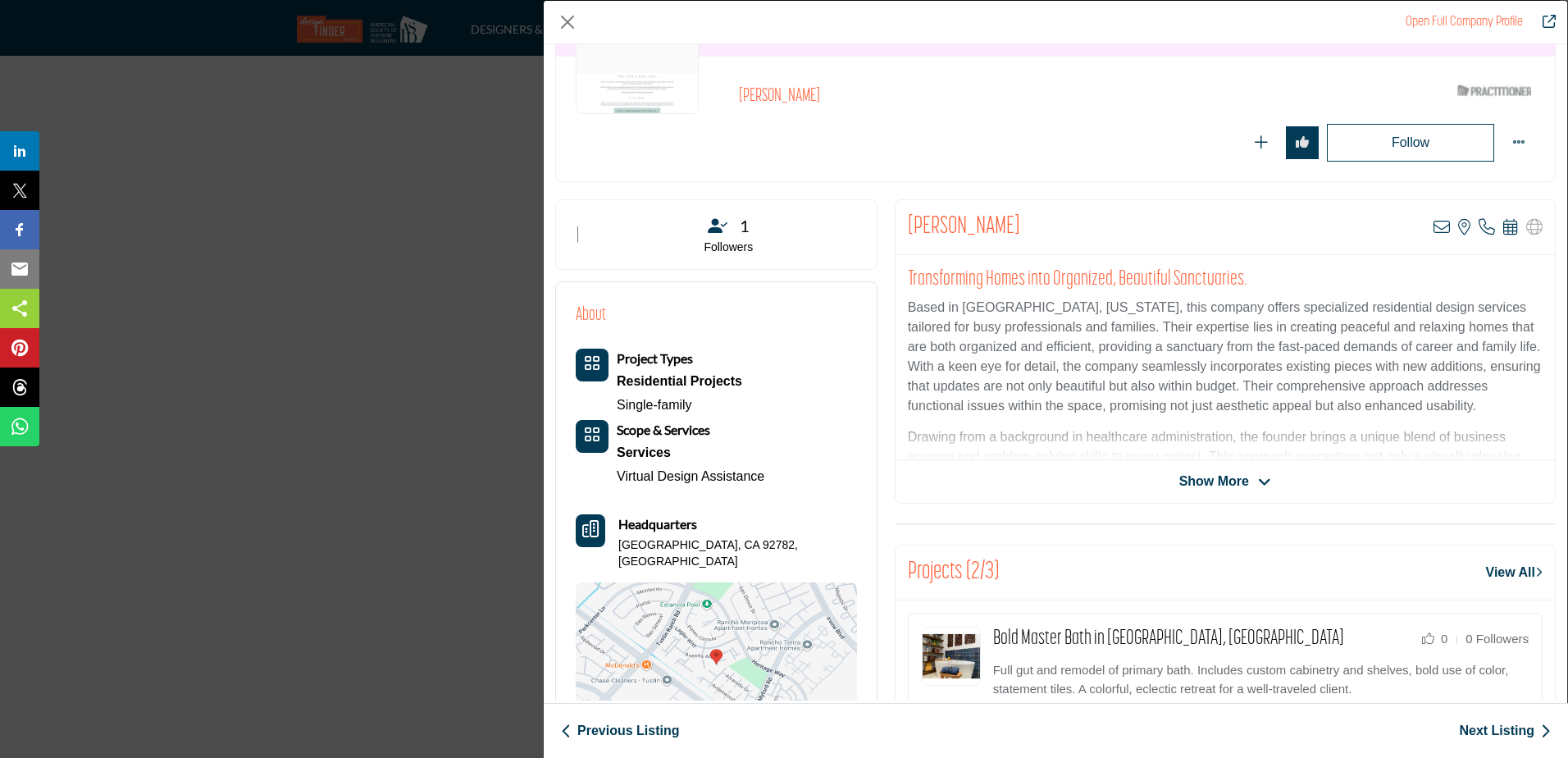
click at [1478, 724] on link "Next Listing" at bounding box center [1505, 730] width 92 height 19
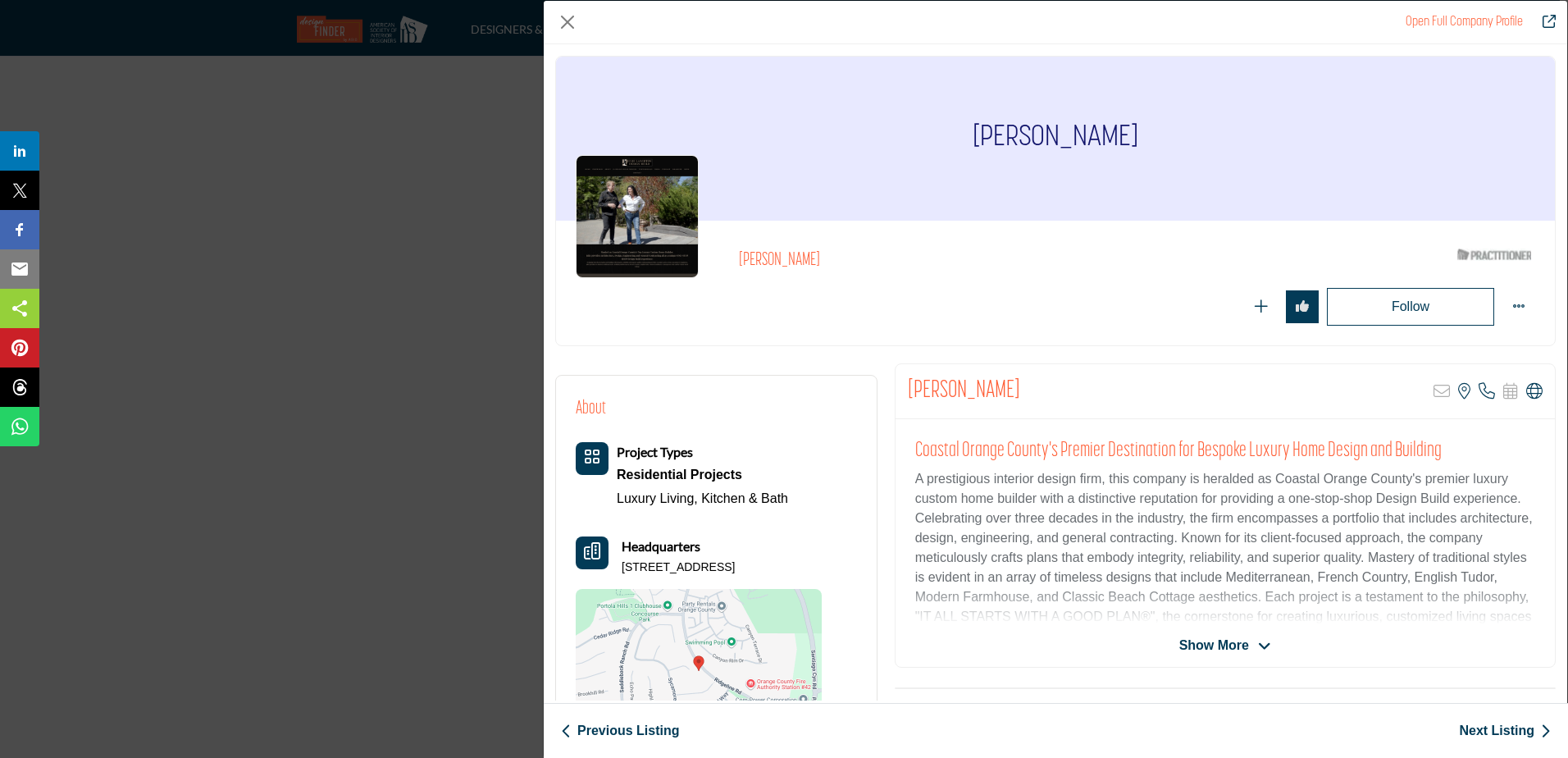
drag, startPoint x: 1141, startPoint y: 136, endPoint x: 961, endPoint y: 140, distance: 180.0
click at [961, 140] on div "Julie Laughton" at bounding box center [1055, 139] width 999 height 164
drag, startPoint x: 737, startPoint y: 564, endPoint x: 622, endPoint y: 565, distance: 115.0
click at [622, 565] on p "28885 Woodspring Cir, 92679-1021, USA" at bounding box center [678, 567] width 113 height 16
drag, startPoint x: 797, startPoint y: 561, endPoint x: 743, endPoint y: 563, distance: 54.0
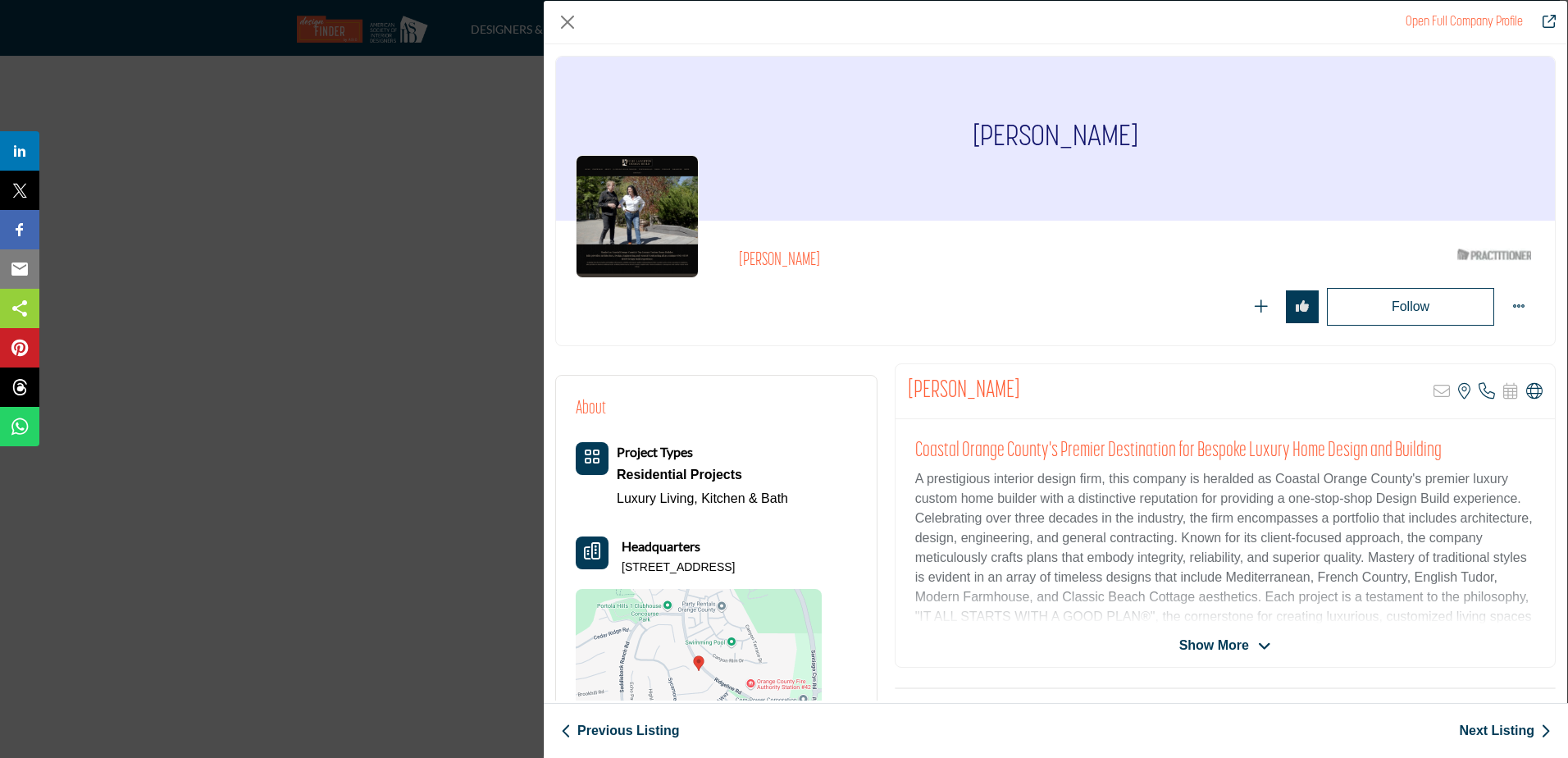
click at [735, 563] on p "28885 Woodspring Cir, 92679-1021, USA" at bounding box center [678, 567] width 113 height 16
click at [735, 568] on p "28885 Woodspring Cir, 92679-1021, USA" at bounding box center [678, 567] width 113 height 16
click at [623, 569] on p "28885 Woodspring Cir, 92679-1021, USA" at bounding box center [678, 567] width 113 height 16
click at [1507, 733] on link "Next Listing" at bounding box center [1505, 730] width 92 height 19
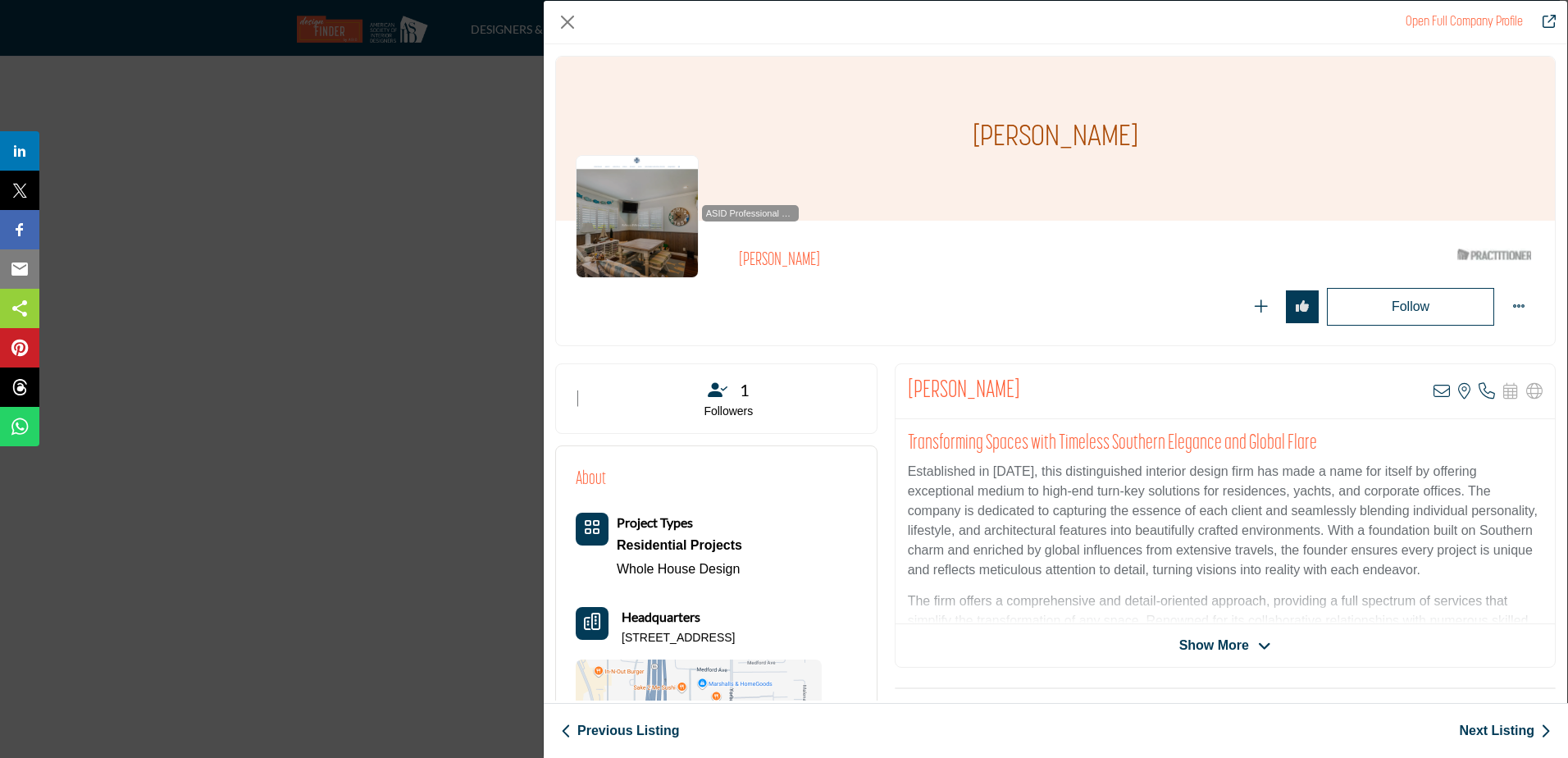
drag, startPoint x: 1040, startPoint y: 387, endPoint x: 903, endPoint y: 386, distance: 137.0
click at [903, 386] on div "Rebecca Pelletier View email address of this listing View the location of this …" at bounding box center [1225, 391] width 659 height 55
drag, startPoint x: 720, startPoint y: 634, endPoint x: 623, endPoint y: 634, distance: 97.0
click at [623, 634] on p "17300 17th St Ste C, 92780-1955, USA" at bounding box center [678, 638] width 113 height 16
drag, startPoint x: 789, startPoint y: 633, endPoint x: 726, endPoint y: 635, distance: 63.0
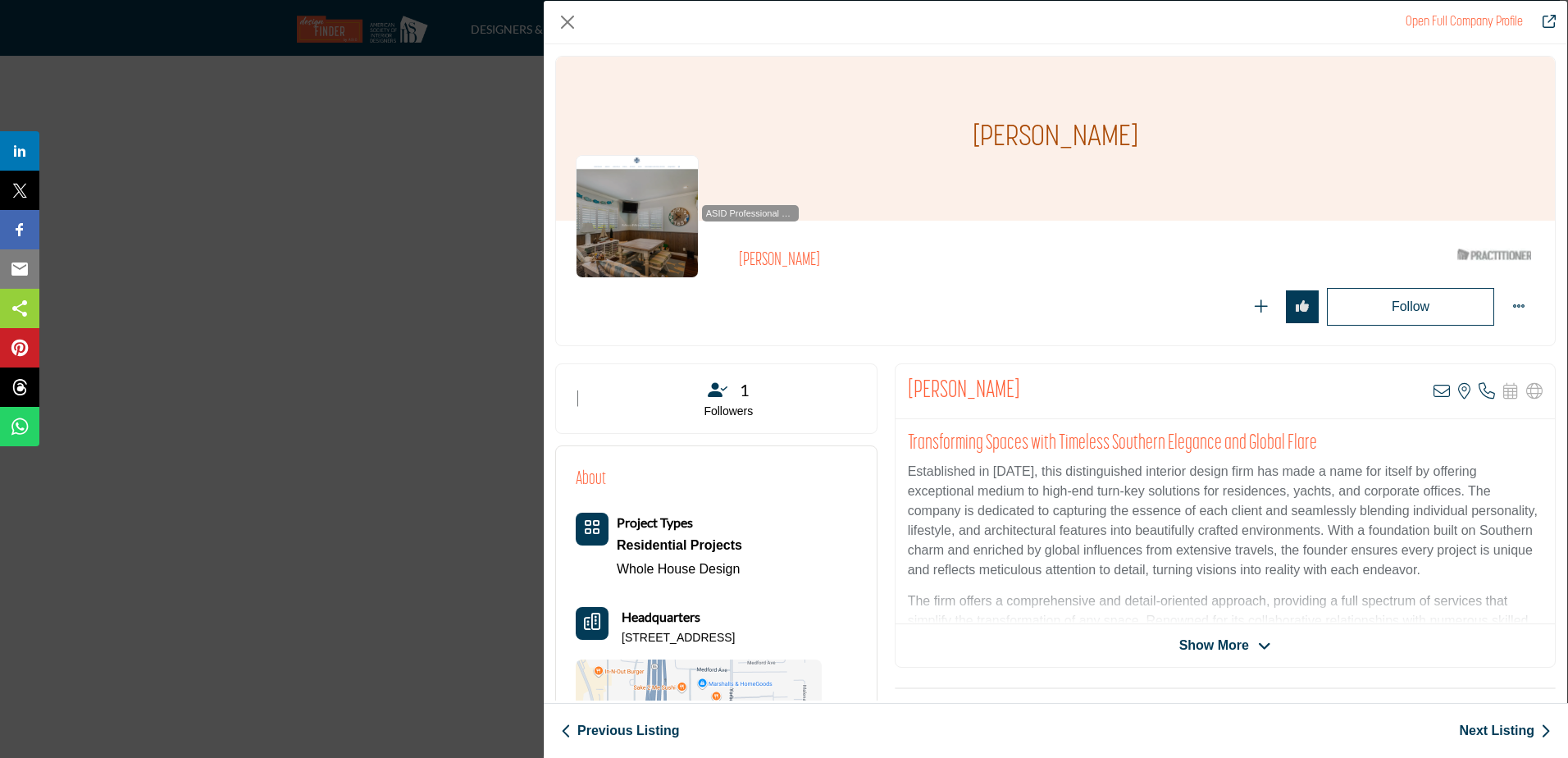
click at [726, 635] on p "17300 17th St Ste C, 92780-1955, USA" at bounding box center [678, 638] width 113 height 16
click at [619, 639] on div "Headquarters 17300 17th St Ste C, 92780-1955, USA" at bounding box center [699, 626] width 246 height 40
click at [1499, 733] on link "Next Listing" at bounding box center [1505, 730] width 92 height 19
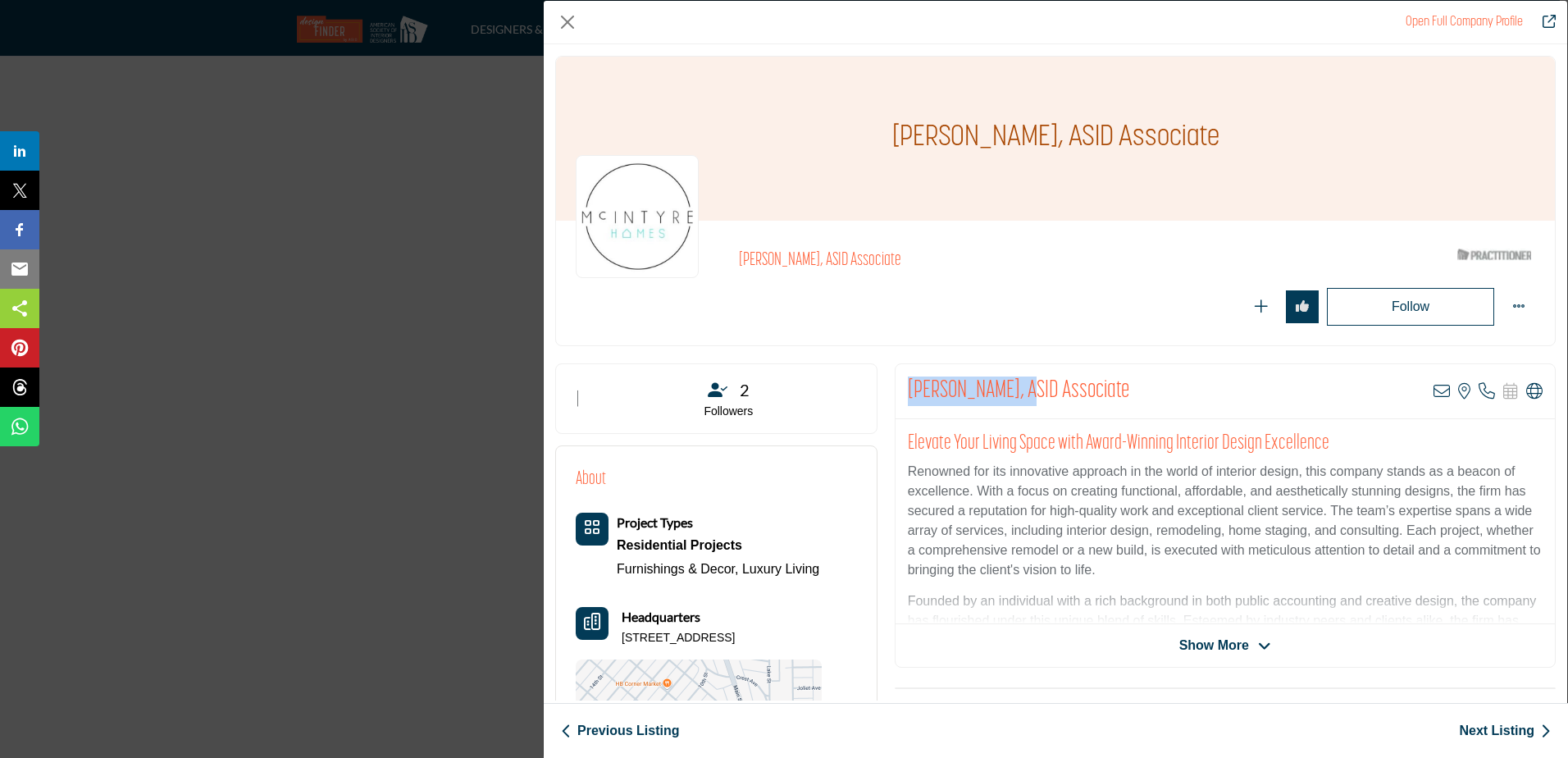
drag, startPoint x: 1018, startPoint y: 382, endPoint x: 906, endPoint y: 387, distance: 112.1
click at [907, 387] on h2 "Michele McIntyre, ASID Associate" at bounding box center [1018, 391] width 222 height 30
drag, startPoint x: 673, startPoint y: 632, endPoint x: 622, endPoint y: 631, distance: 51.0
click at [622, 631] on p "509 8th St, 92648-4630, USA" at bounding box center [678, 638] width 113 height 16
drag, startPoint x: 739, startPoint y: 633, endPoint x: 682, endPoint y: 637, distance: 57.1
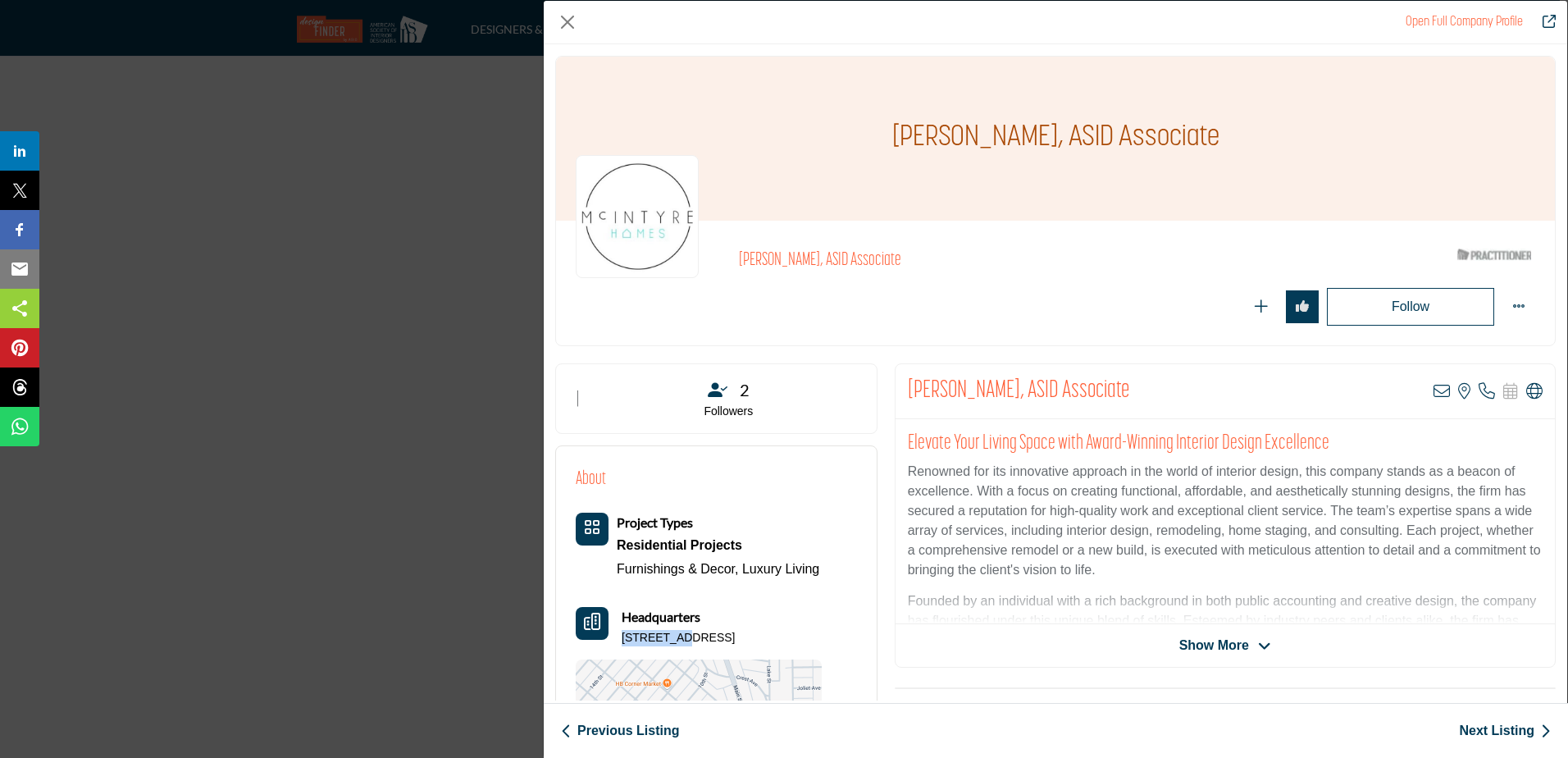
click at [682, 637] on p "509 8th St, 92648-4630, USA" at bounding box center [678, 638] width 113 height 16
click at [622, 634] on p "509 8th St, 92648-4630, USA" at bounding box center [678, 638] width 113 height 16
click at [1486, 736] on link "Next Listing" at bounding box center [1505, 730] width 92 height 19
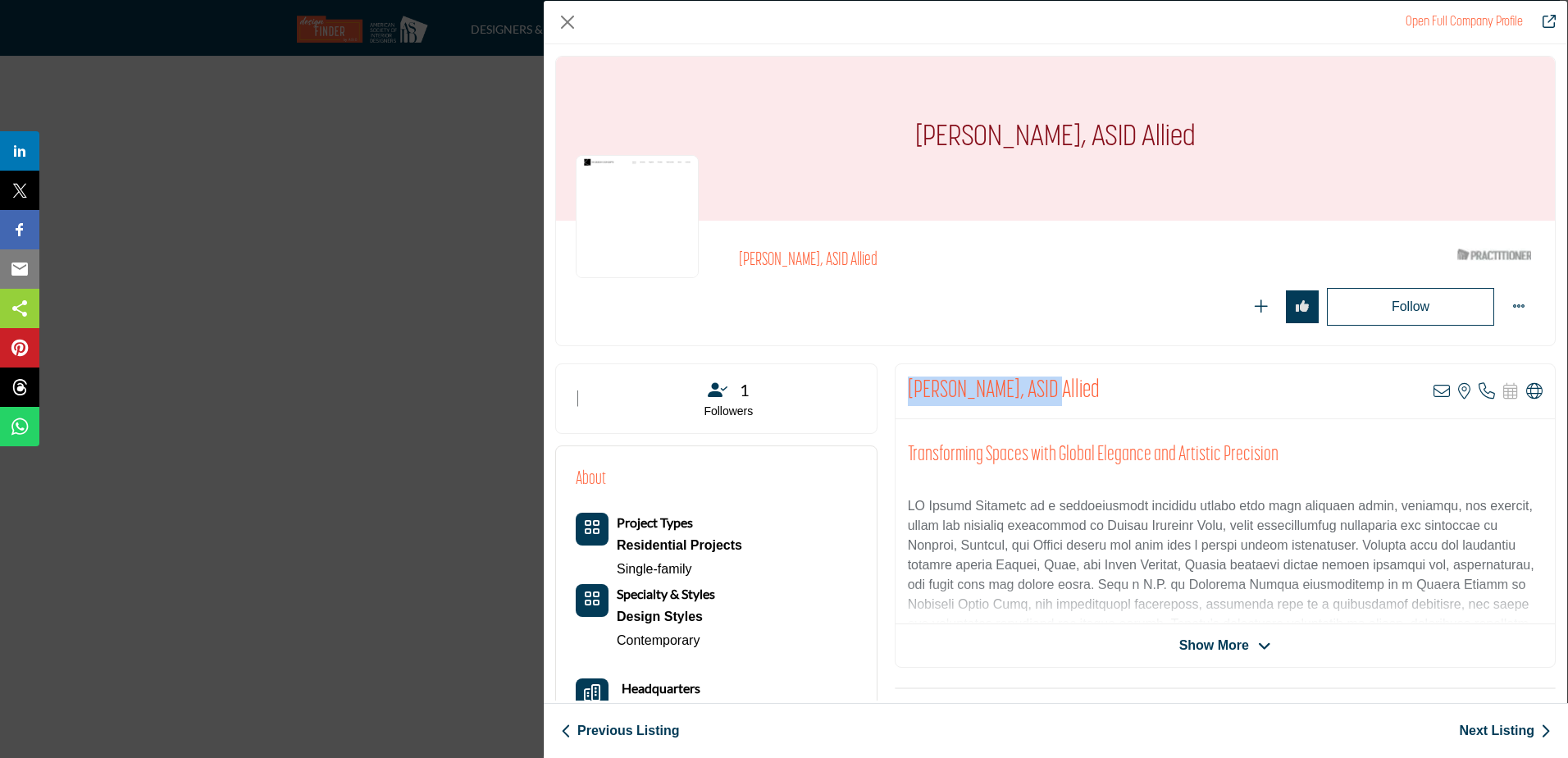
drag, startPoint x: 1044, startPoint y: 385, endPoint x: 895, endPoint y: 386, distance: 149.0
click at [896, 386] on div "Sabine Klingler-Kane, ASID Allied View email address of this listing View the l…" at bounding box center [1225, 391] width 659 height 55
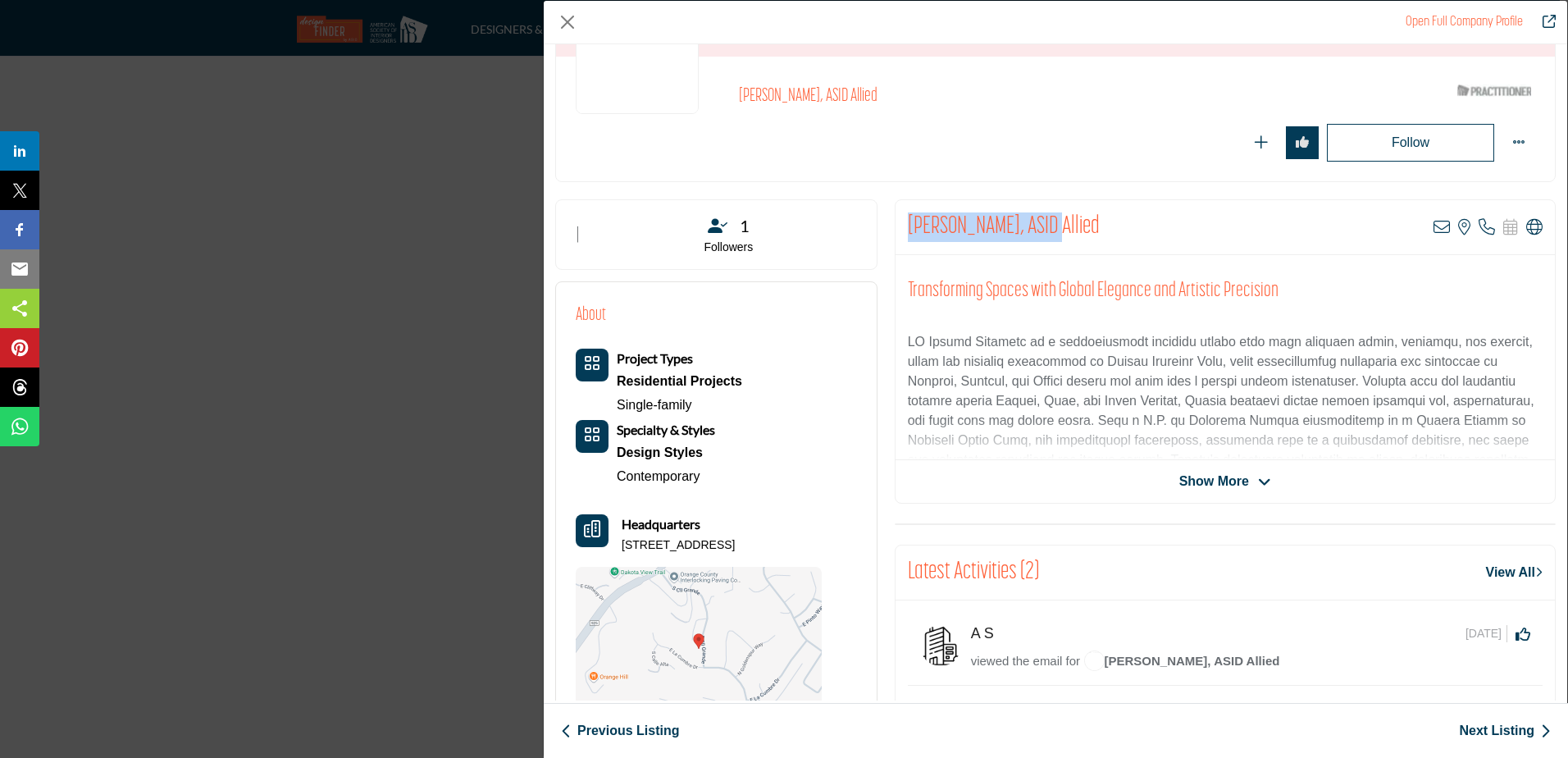
drag, startPoint x: 716, startPoint y: 547, endPoint x: 617, endPoint y: 547, distance: 99.0
click at [617, 547] on div "Headquarters 202 S Calle Grande, 92869-4412, USA" at bounding box center [699, 534] width 246 height 40
drag, startPoint x: 783, startPoint y: 542, endPoint x: 725, endPoint y: 541, distance: 58.0
click at [725, 541] on p "202 S Calle Grande, 92869-4412, USA" at bounding box center [678, 545] width 113 height 16
click at [620, 542] on div "Headquarters 202 S Calle Grande, 92869-4412, USA" at bounding box center [699, 534] width 246 height 40
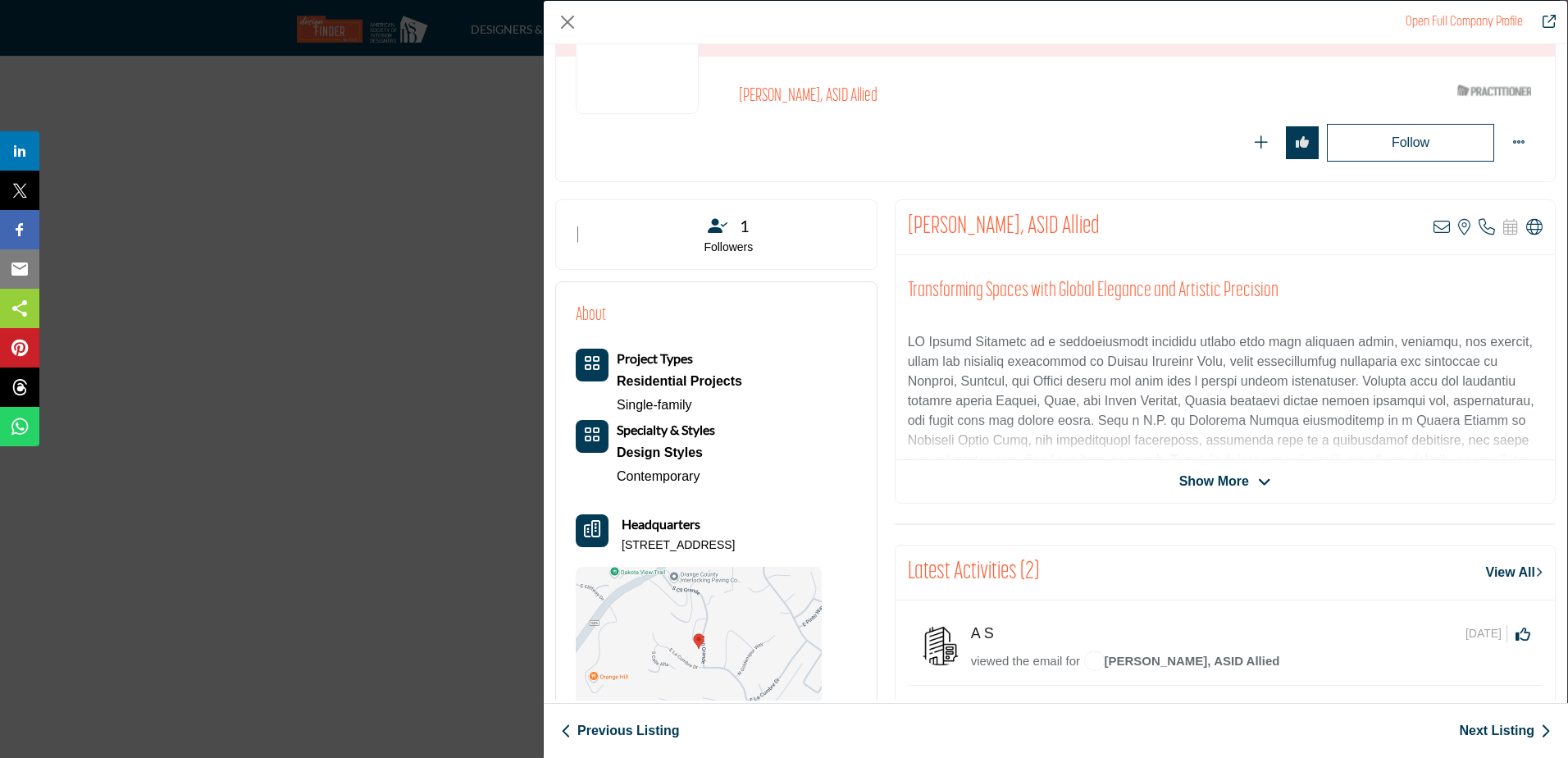
click at [1497, 733] on link "Next Listing" at bounding box center [1505, 730] width 92 height 19
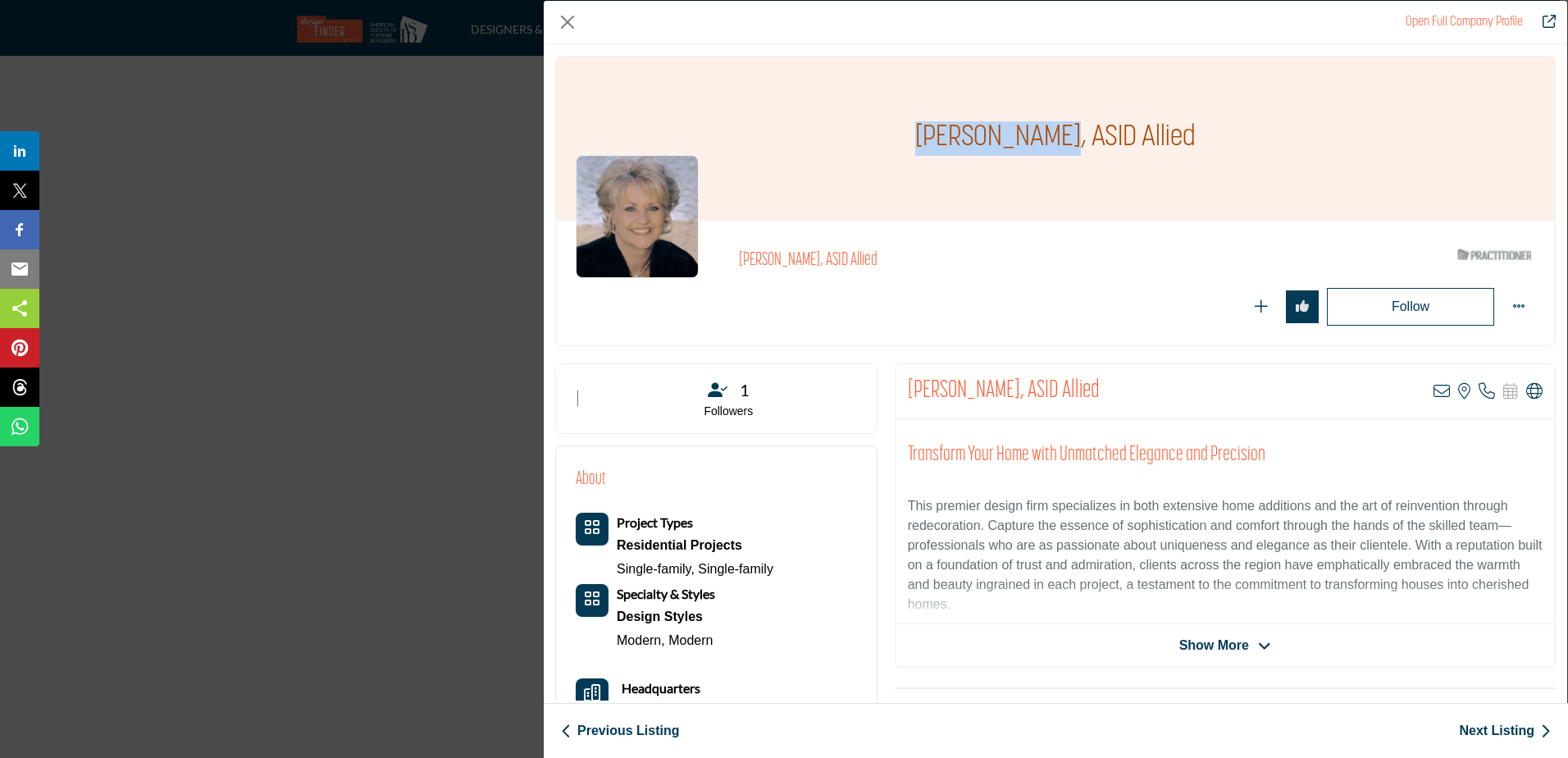
drag, startPoint x: 1057, startPoint y: 135, endPoint x: 929, endPoint y: 139, distance: 128.1
click at [929, 139] on h1 "Vickie Daeley, ASID Allied" at bounding box center [1055, 139] width 281 height 164
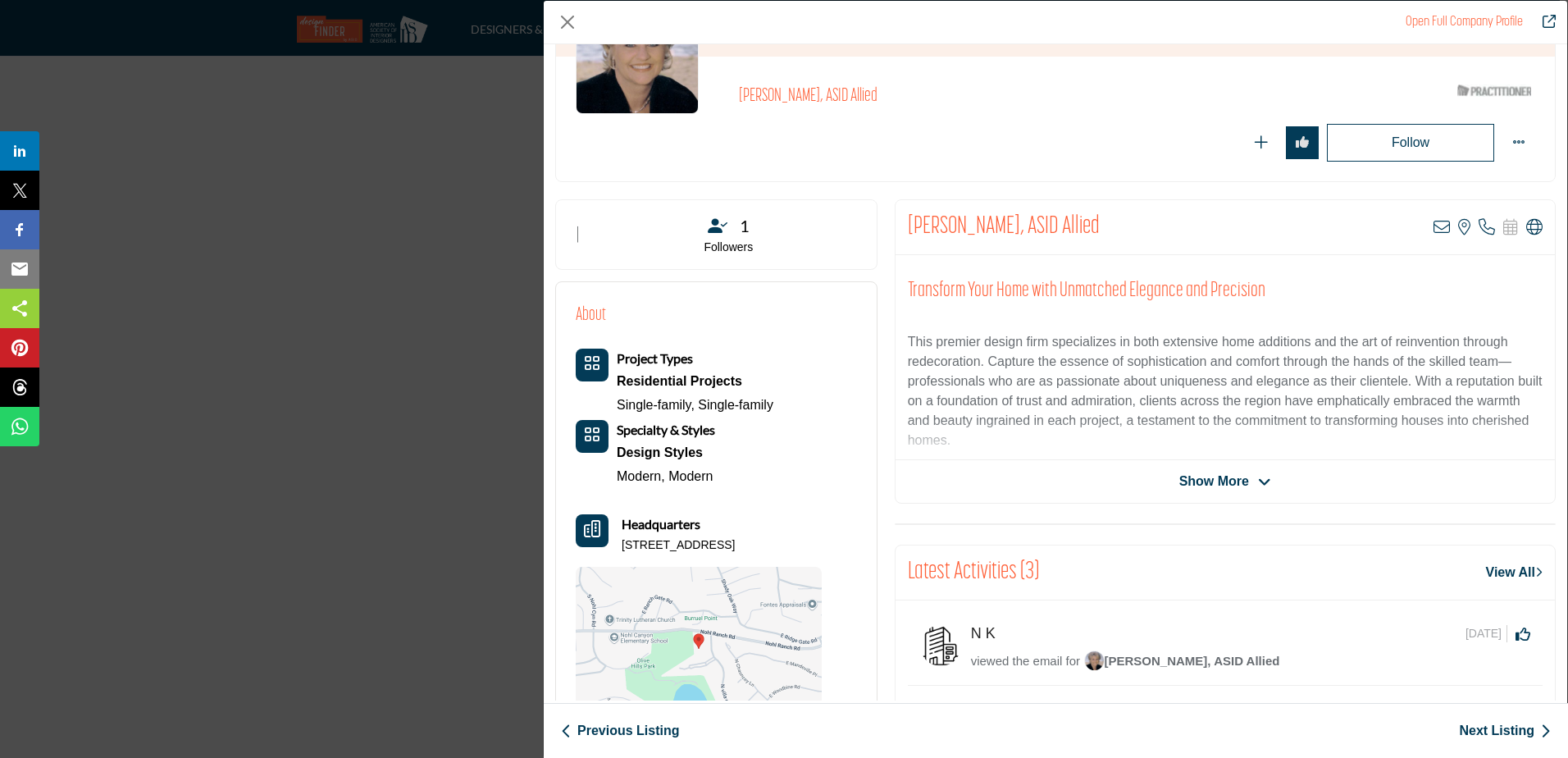
drag, startPoint x: 741, startPoint y: 543, endPoint x: 624, endPoint y: 546, distance: 117.0
click at [624, 546] on p "505 S Villa Real Ste 205, 92807-3442, USA" at bounding box center [678, 545] width 113 height 16
drag, startPoint x: 806, startPoint y: 540, endPoint x: 749, endPoint y: 545, distance: 57.2
click at [735, 545] on p "505 S Villa Real Ste 205, 92807-3442, USA" at bounding box center [678, 545] width 113 height 16
click at [623, 548] on p "505 S Villa Real Ste 205, 92807-3442, USA" at bounding box center [678, 545] width 113 height 16
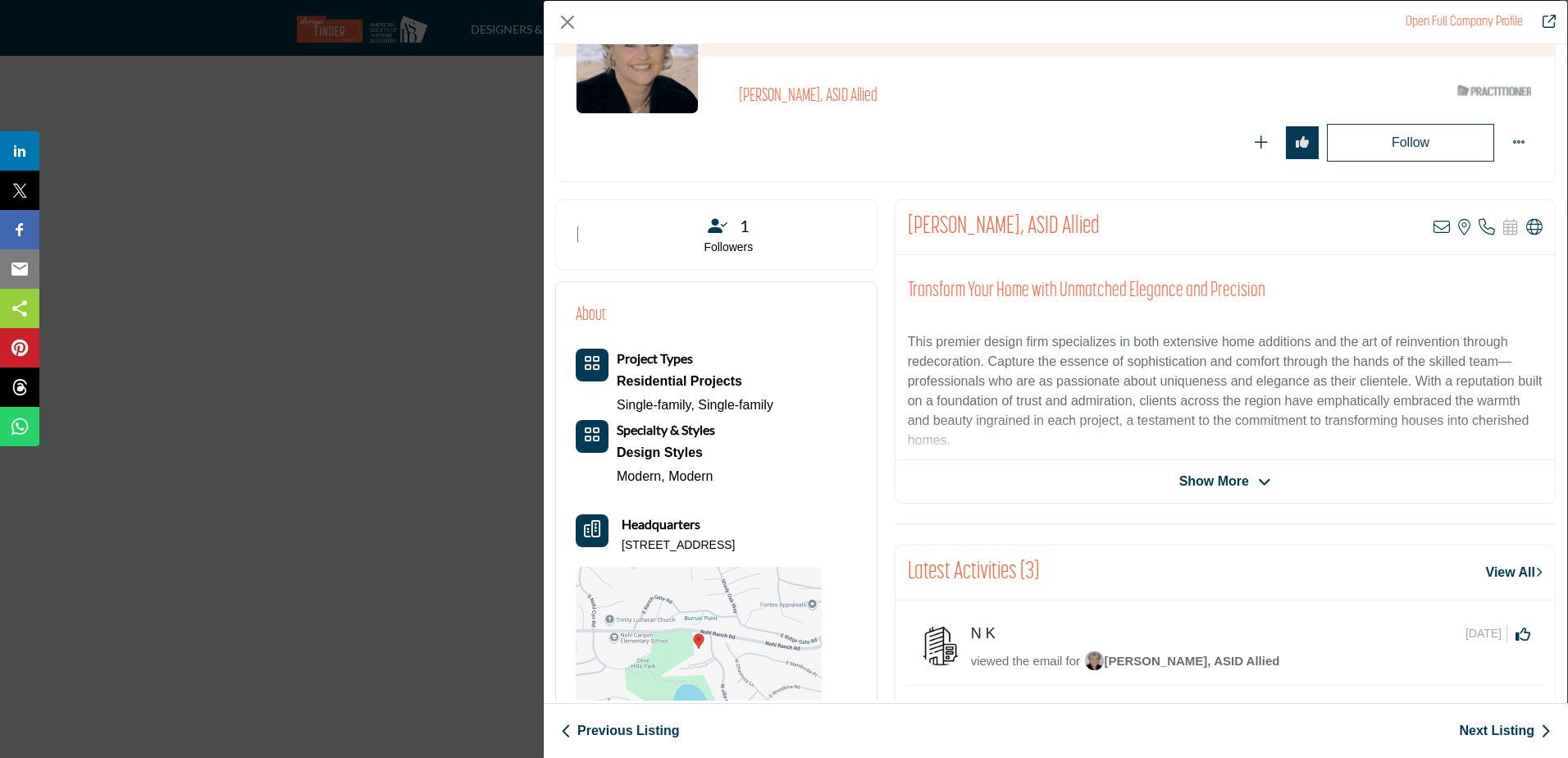
click at [1490, 733] on link "Next Listing" at bounding box center [1505, 730] width 92 height 19
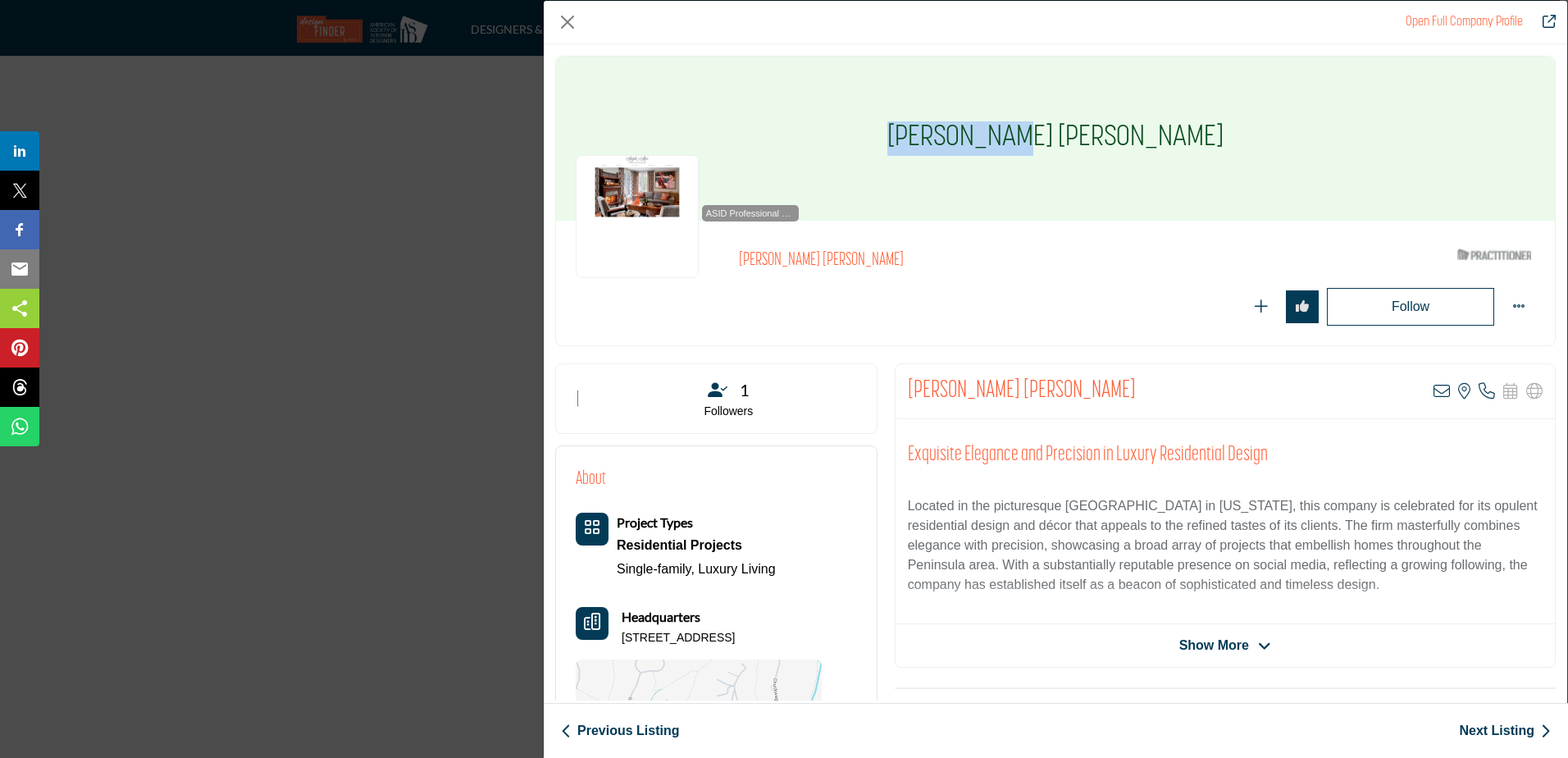
drag, startPoint x: 1123, startPoint y: 133, endPoint x: 987, endPoint y: 135, distance: 136.0
click at [987, 135] on div "Angela Alex" at bounding box center [1055, 139] width 999 height 164
drag, startPoint x: 705, startPoint y: 636, endPoint x: 627, endPoint y: 632, distance: 78.1
click at [627, 632] on p "24 Caballeros Rd, 90274-5221, USA" at bounding box center [678, 638] width 113 height 16
drag, startPoint x: 627, startPoint y: 632, endPoint x: 618, endPoint y: 636, distance: 9.8
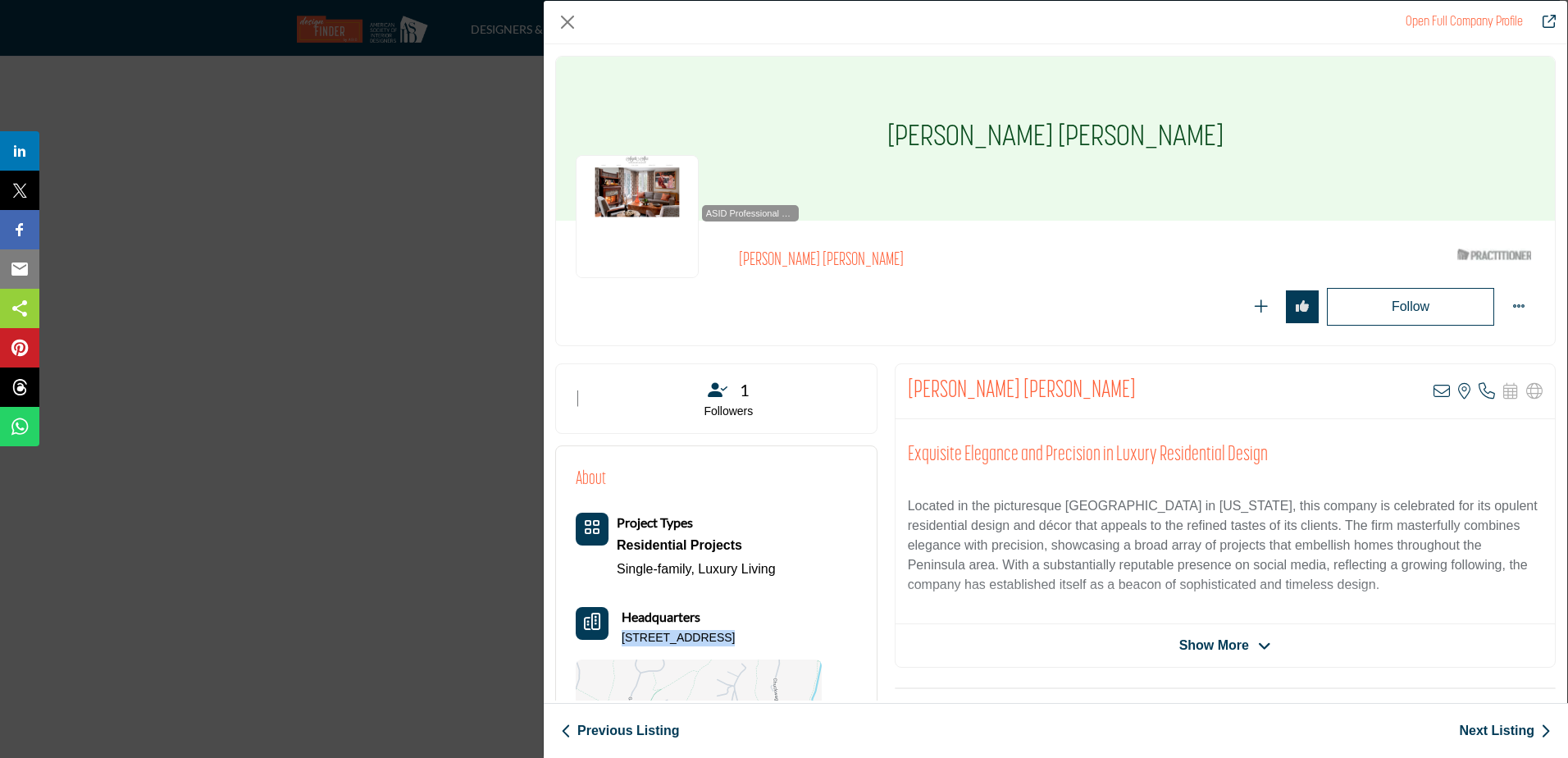
click at [618, 636] on div "Headquarters 24 Caballeros Rd, 90274-5221, USA" at bounding box center [699, 626] width 246 height 40
drag, startPoint x: 772, startPoint y: 634, endPoint x: 711, endPoint y: 641, distance: 61.4
click at [711, 641] on p "24 Caballeros Rd, 90274-5221, USA" at bounding box center [678, 638] width 113 height 16
click at [621, 638] on div "Headquarters 24 Caballeros Rd, 90274-5221, USA" at bounding box center [699, 626] width 246 height 40
